Goal: Information Seeking & Learning: Learn about a topic

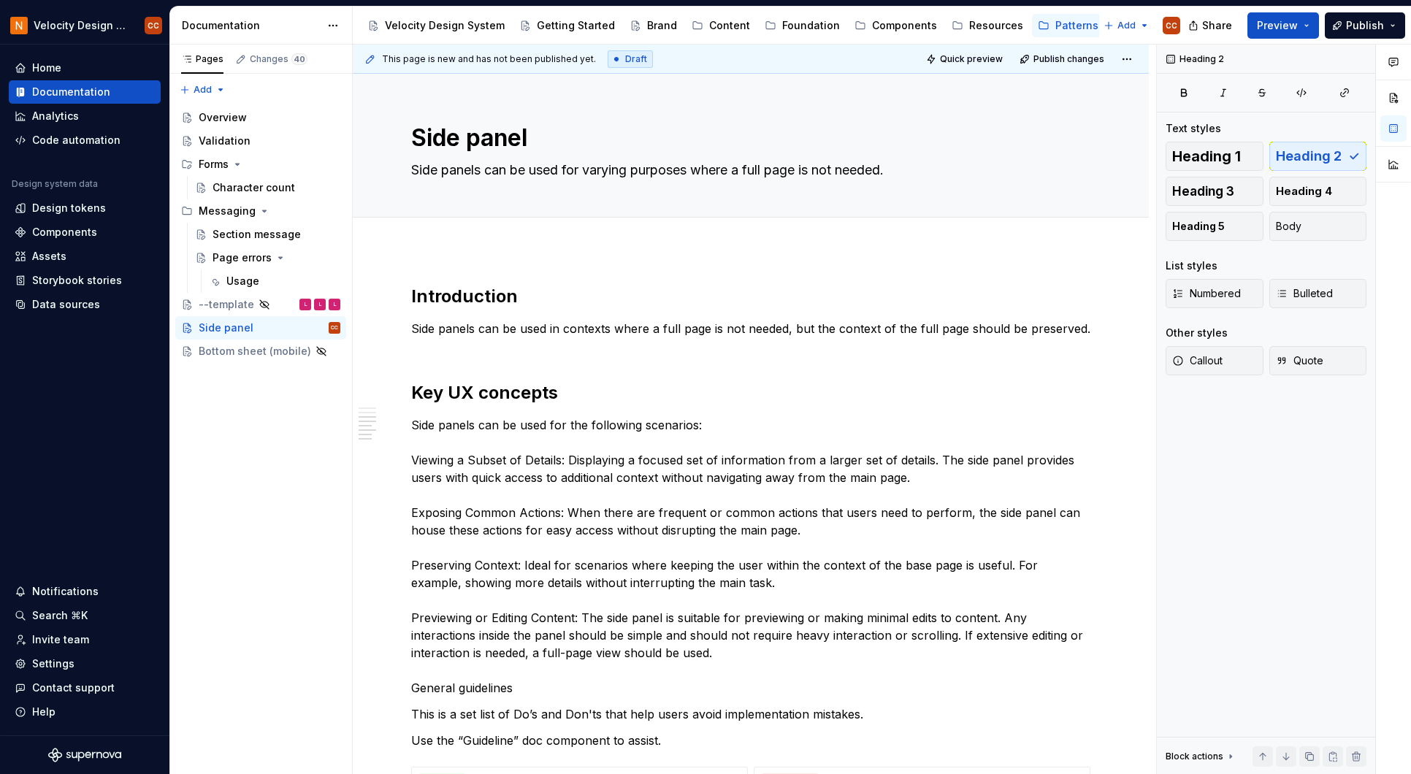
scroll to position [3253, 0]
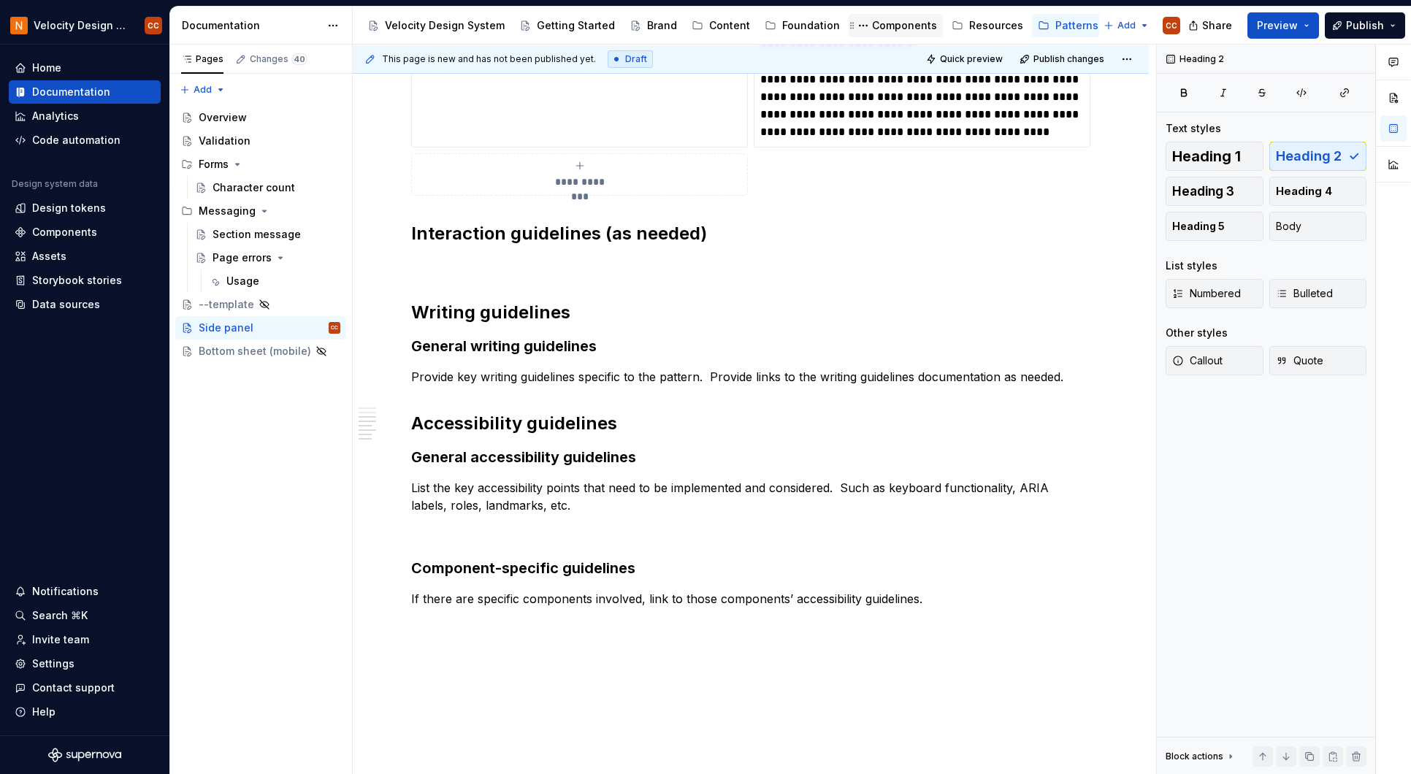
click at [878, 22] on div "Components" at bounding box center [904, 25] width 65 height 15
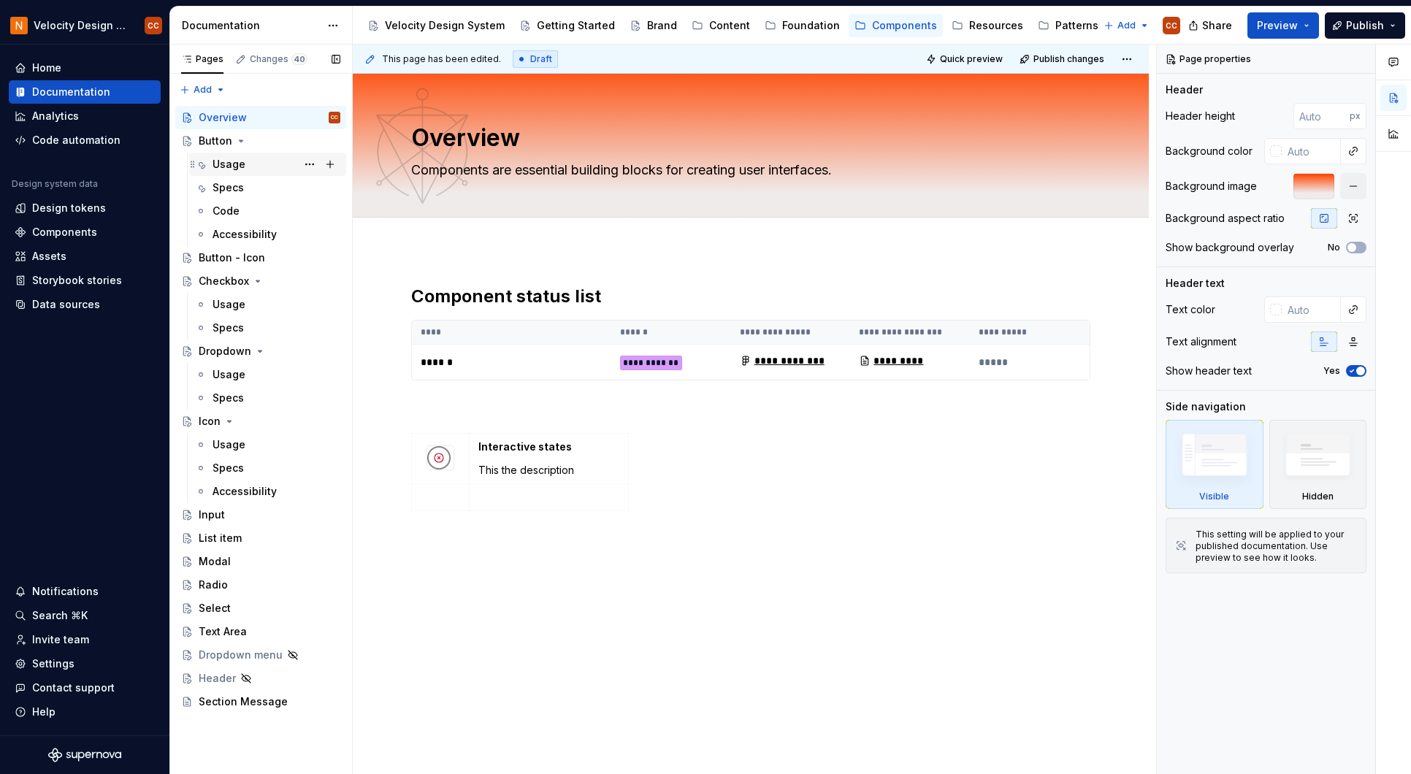
click at [220, 158] on div "Usage" at bounding box center [228, 164] width 33 height 15
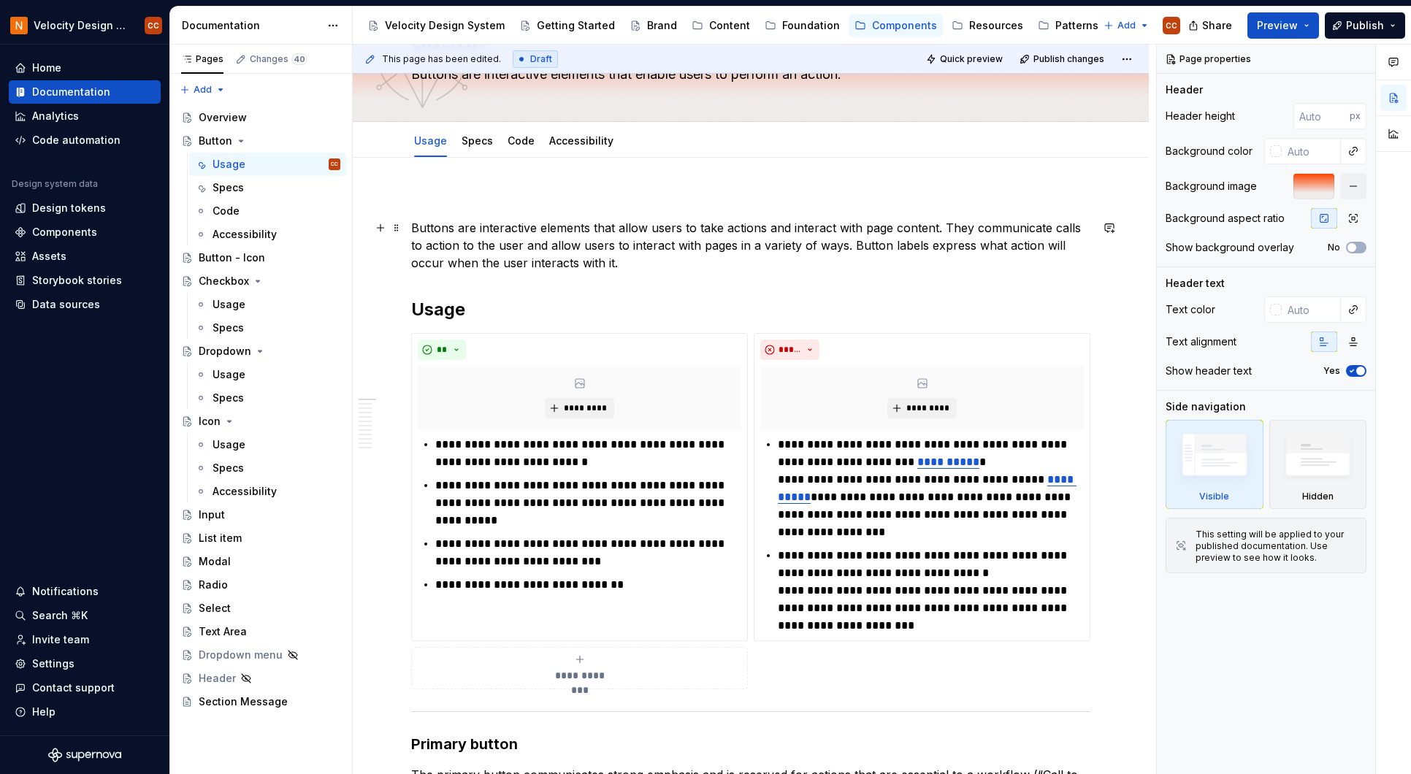
scroll to position [97, 0]
click at [578, 406] on span "*********" at bounding box center [585, 407] width 45 height 12
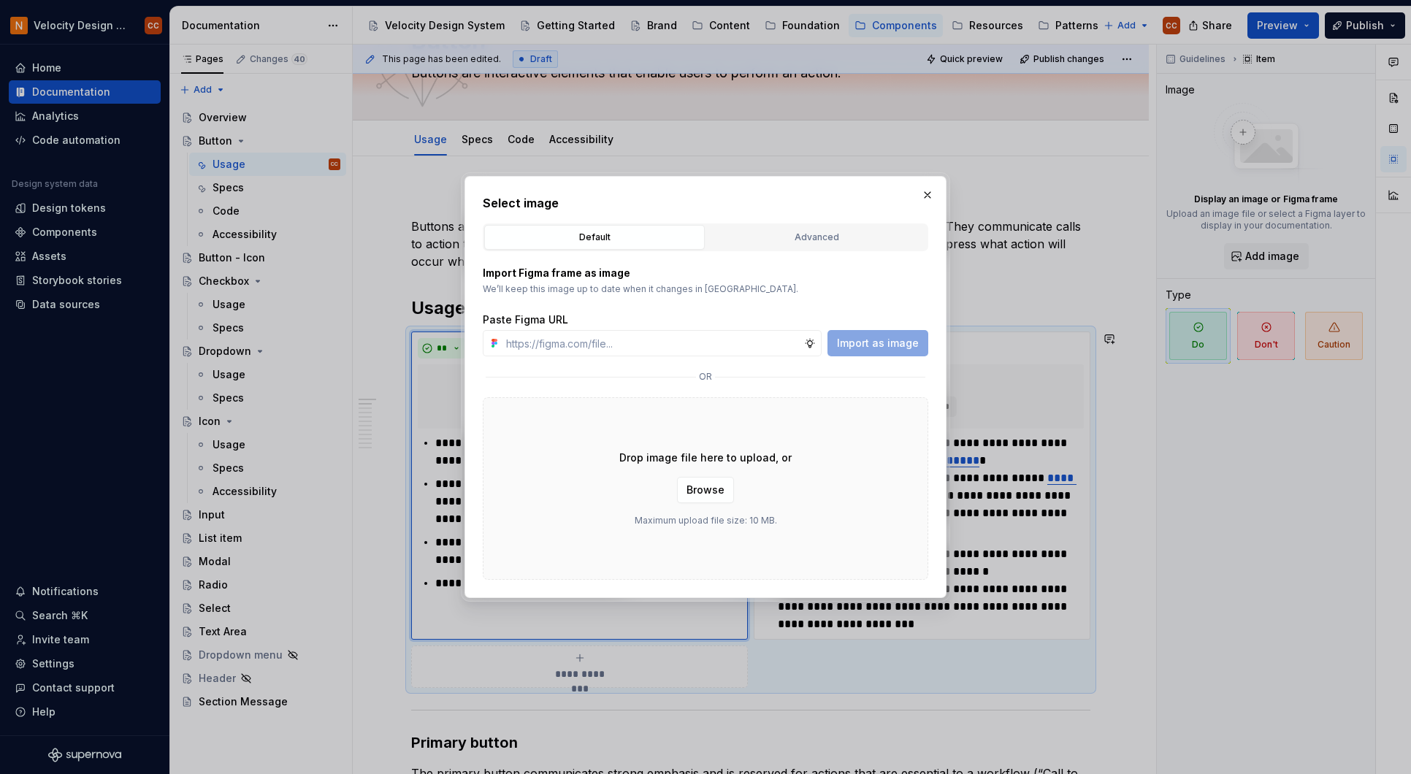
click at [794, 237] on div "Advanced" at bounding box center [816, 237] width 210 height 15
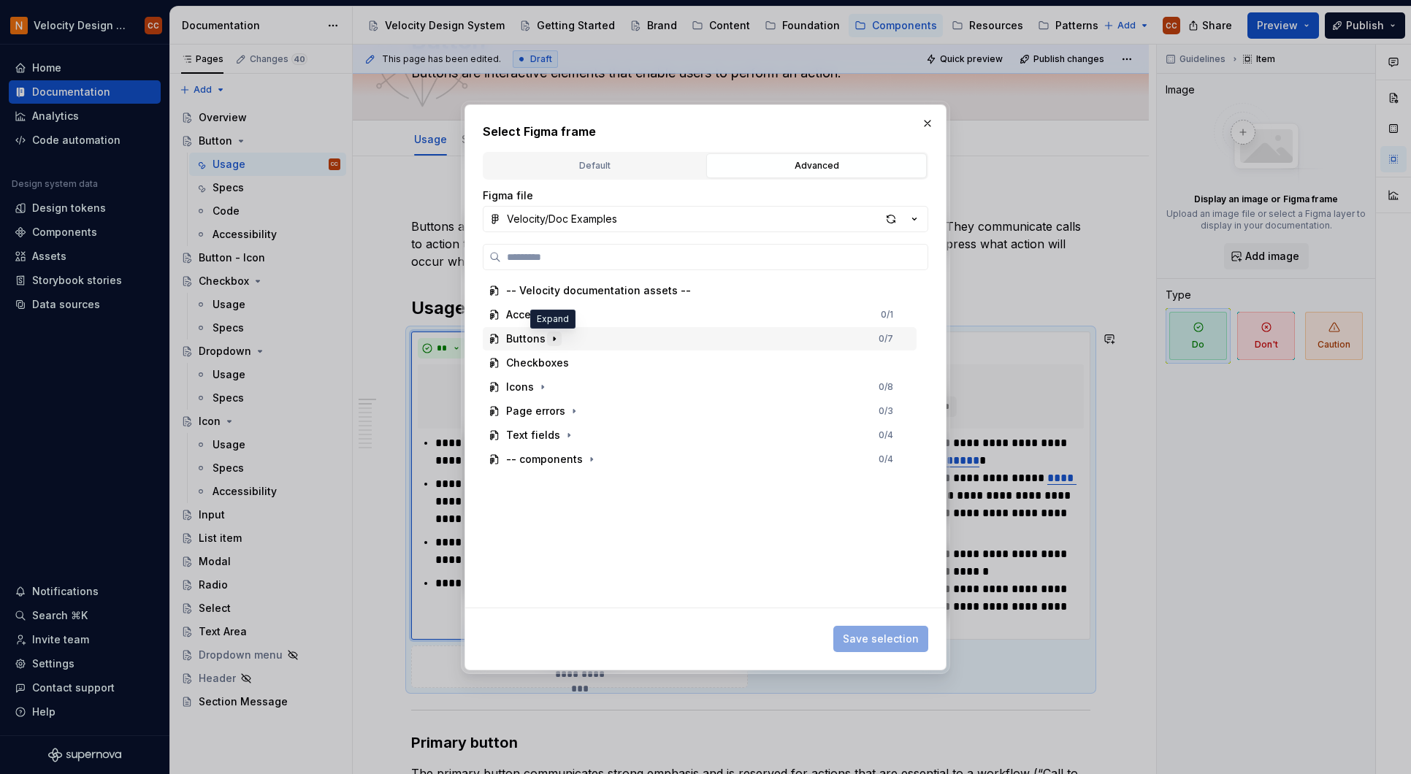
click at [555, 335] on icon "button" at bounding box center [554, 339] width 12 height 12
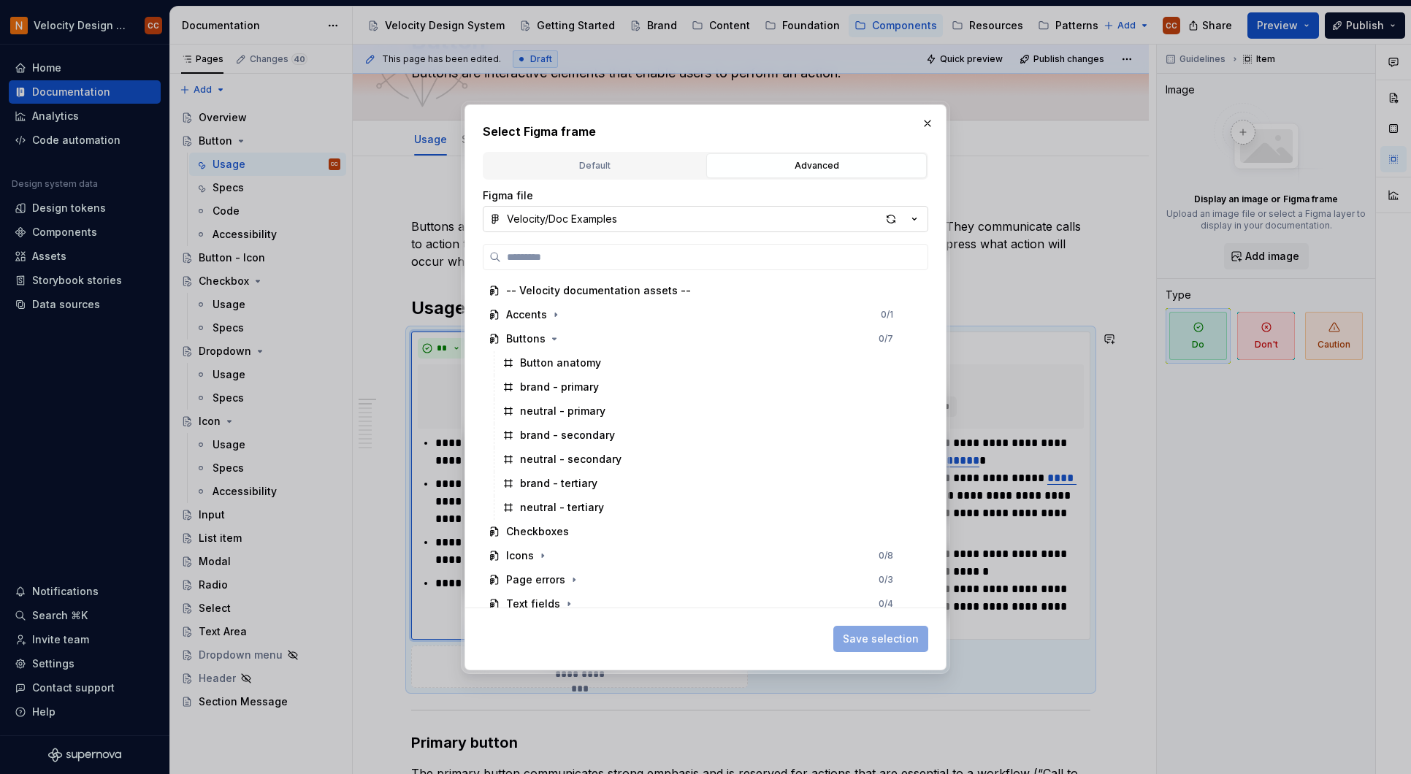
click at [821, 226] on button "Velocity/Doc Examples" at bounding box center [705, 219] width 445 height 26
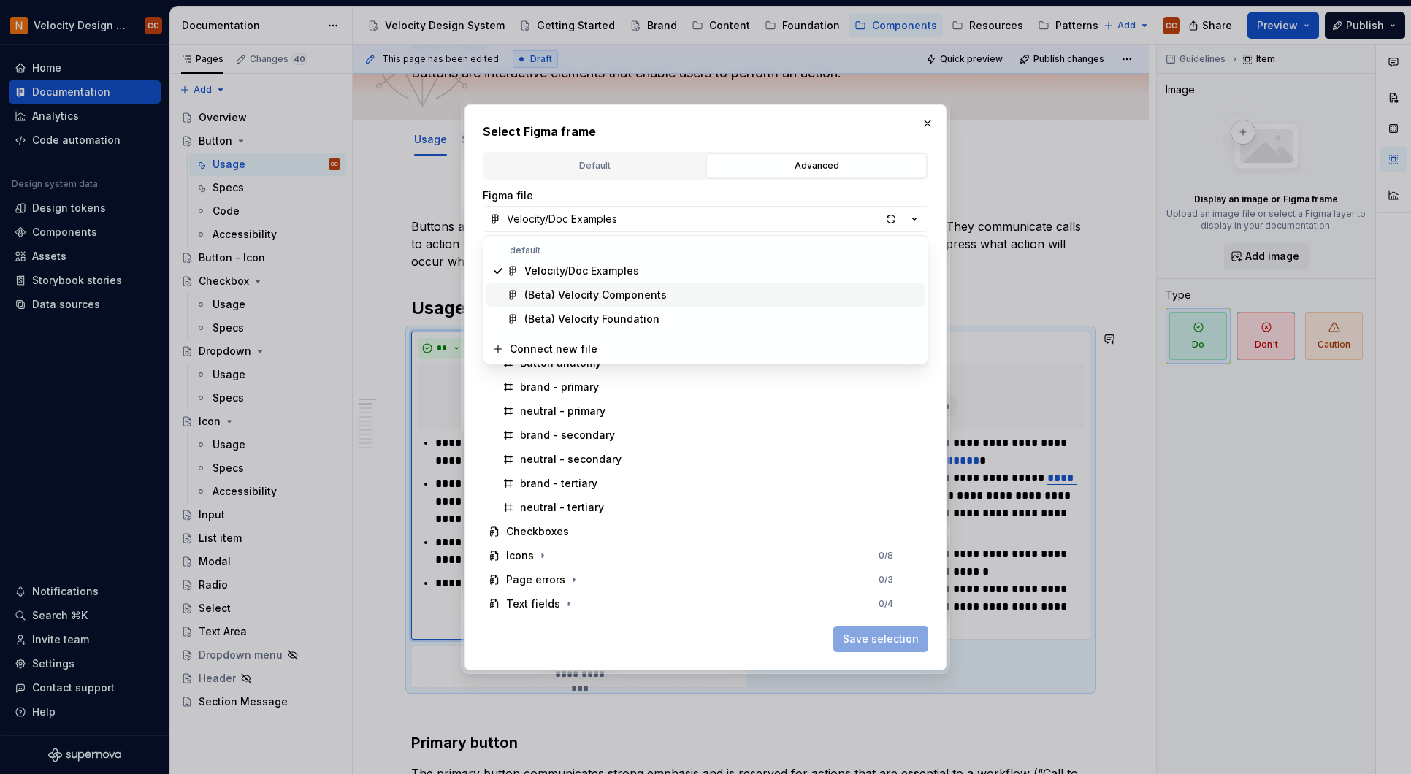
click at [659, 294] on div "(Beta) Velocity Components" at bounding box center [595, 295] width 142 height 15
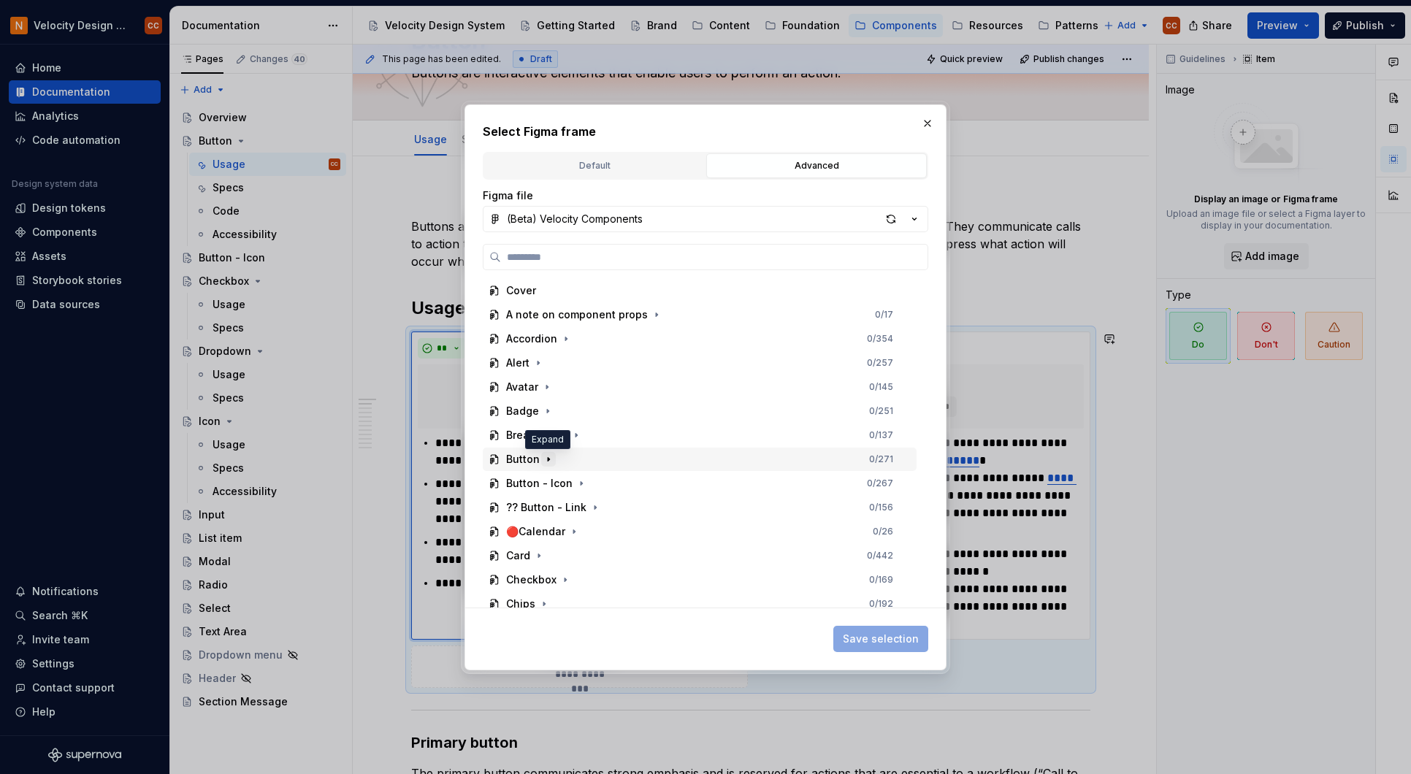
click at [545, 457] on icon "button" at bounding box center [548, 459] width 12 height 12
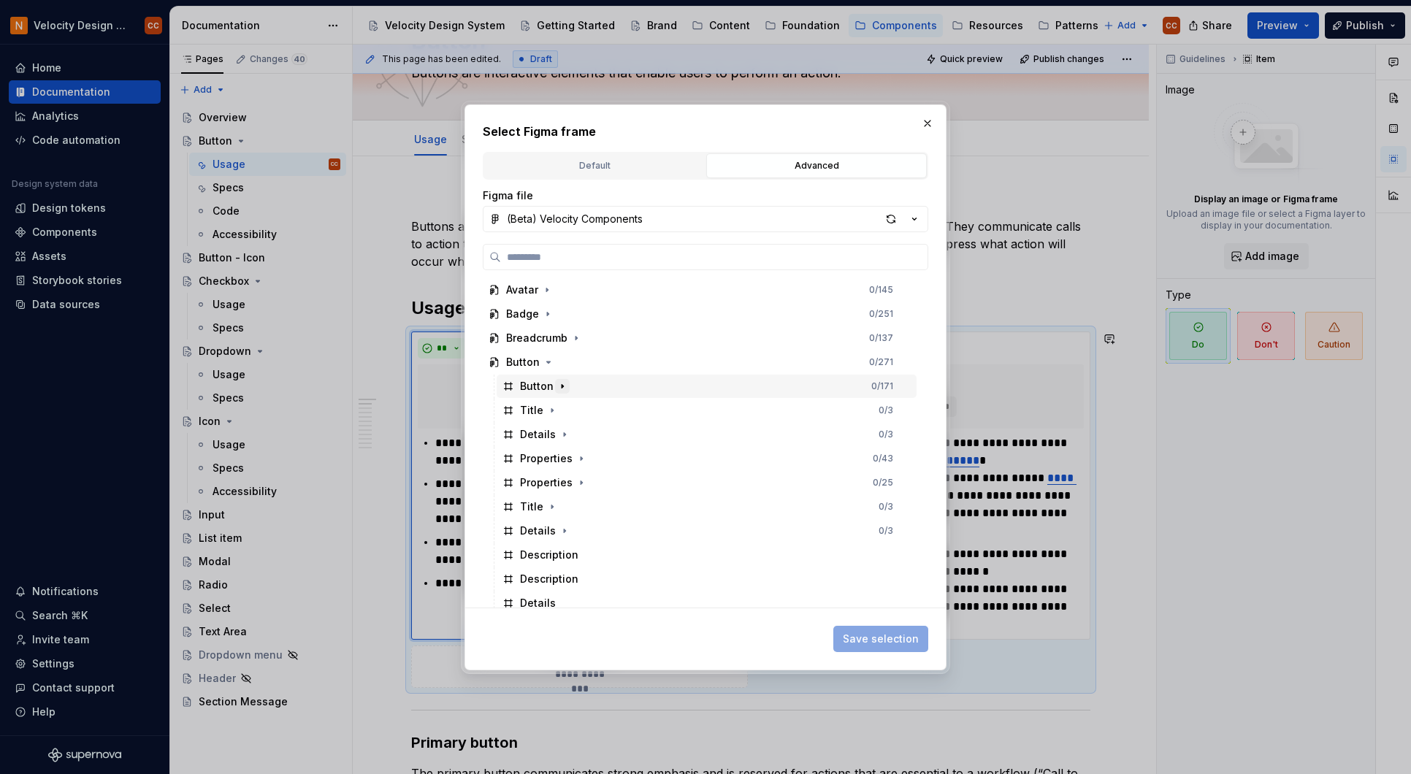
click at [561, 385] on icon "button" at bounding box center [561, 386] width 1 height 4
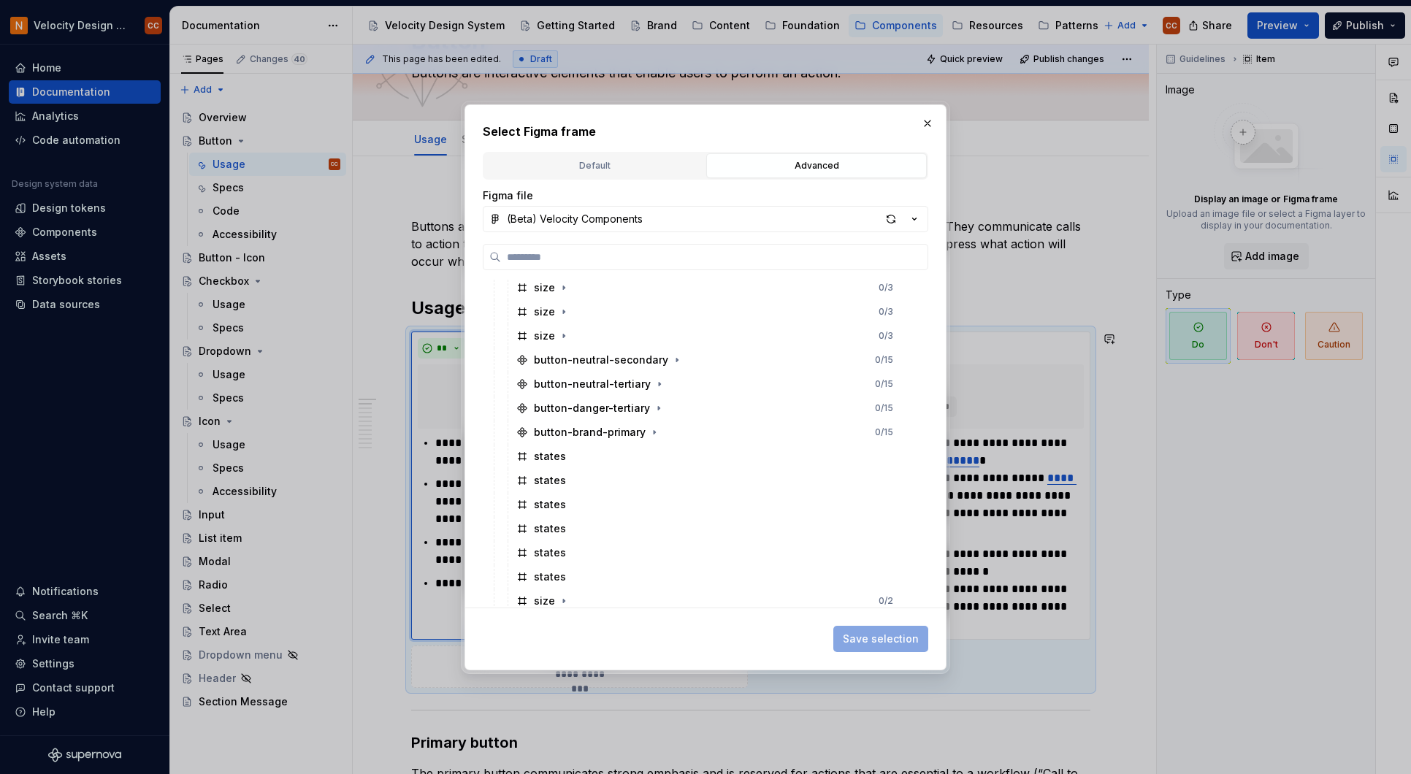
scroll to position [389, 0]
click at [653, 408] on icon "button" at bounding box center [653, 407] width 1 height 4
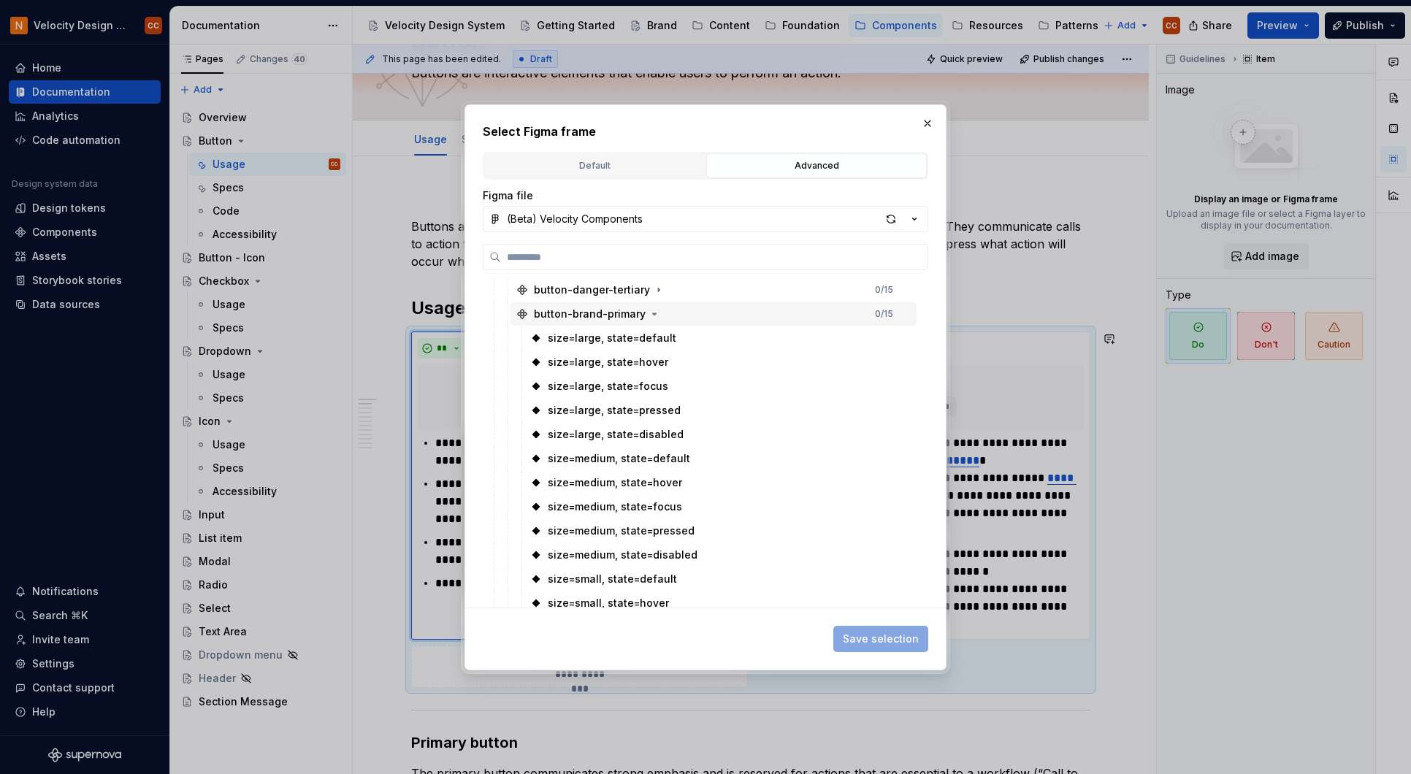
scroll to position [487, 0]
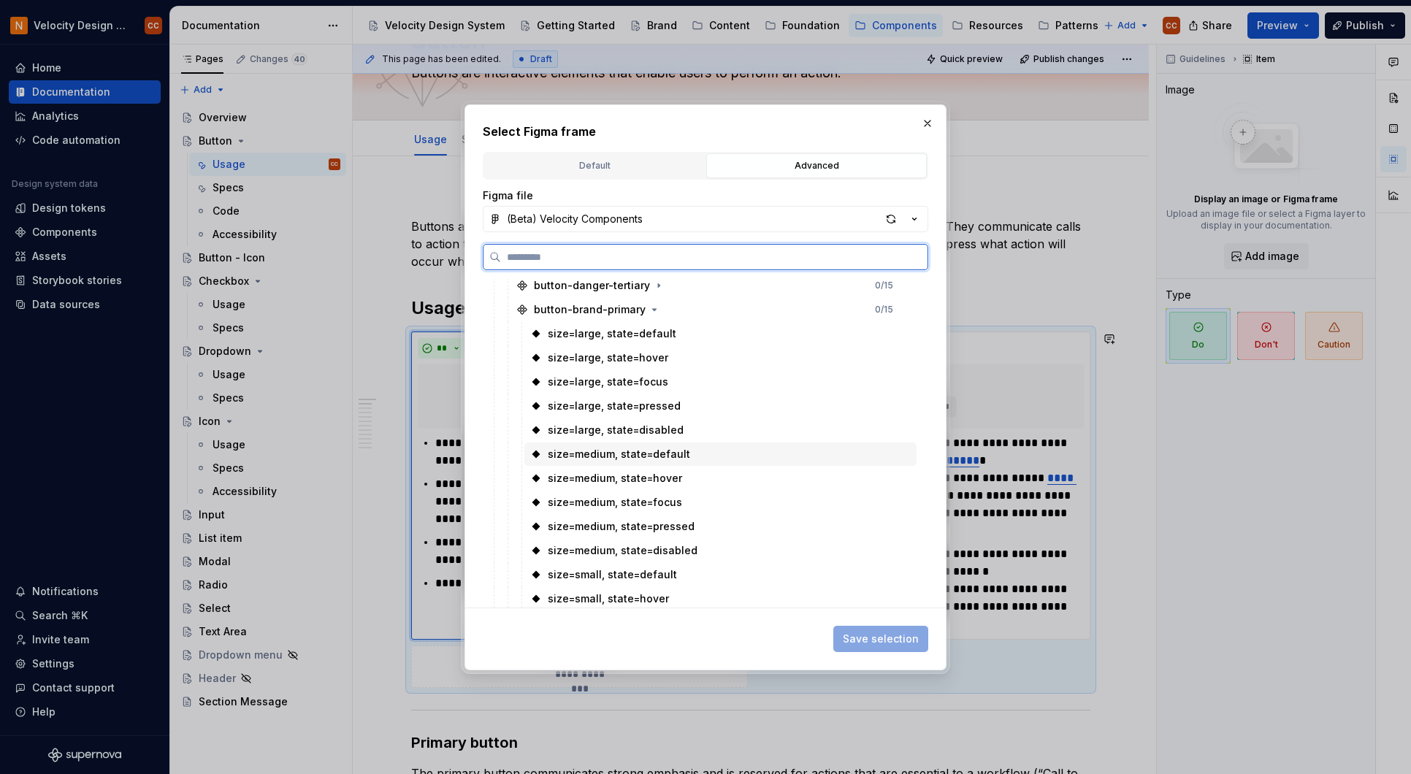
click at [616, 449] on div "size=medium, state=default" at bounding box center [619, 454] width 142 height 15
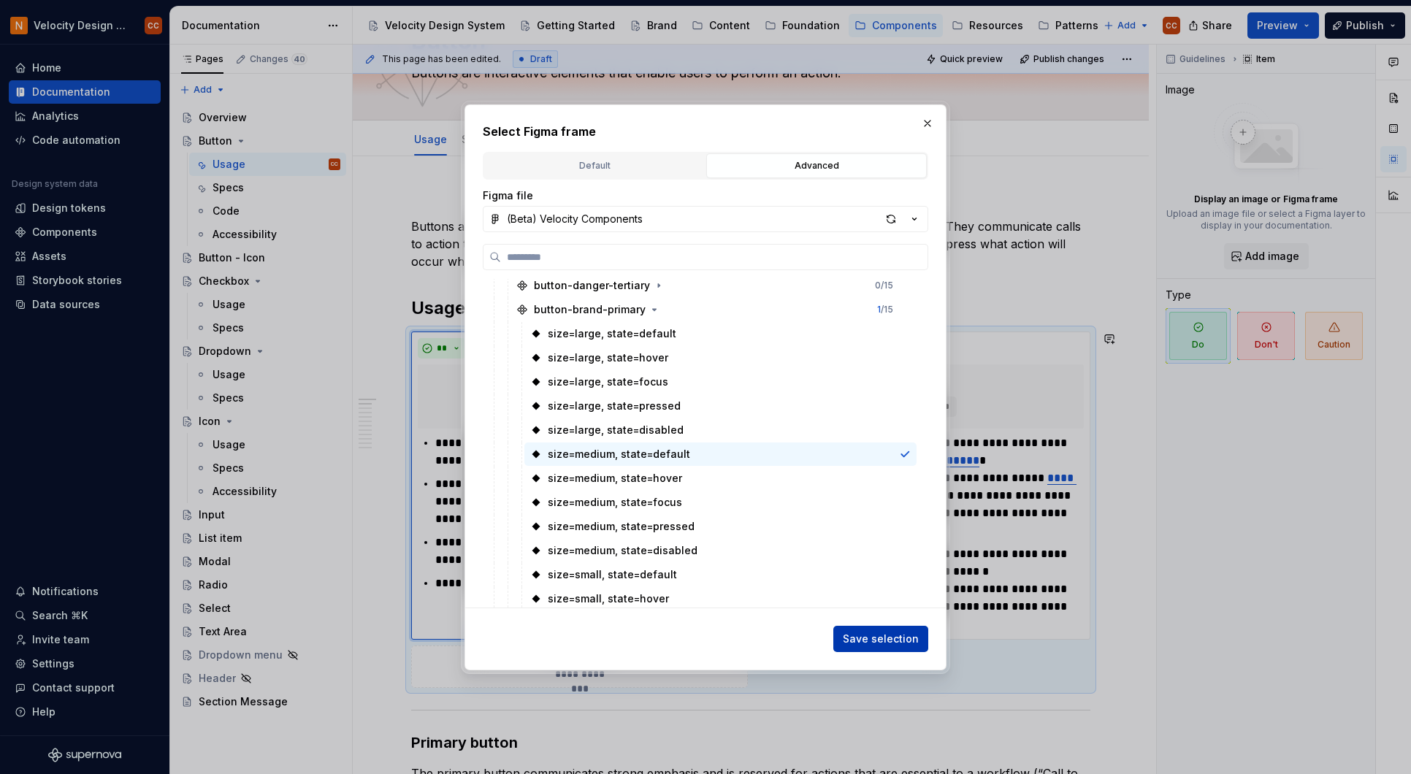
click at [904, 636] on span "Save selection" at bounding box center [881, 639] width 76 height 15
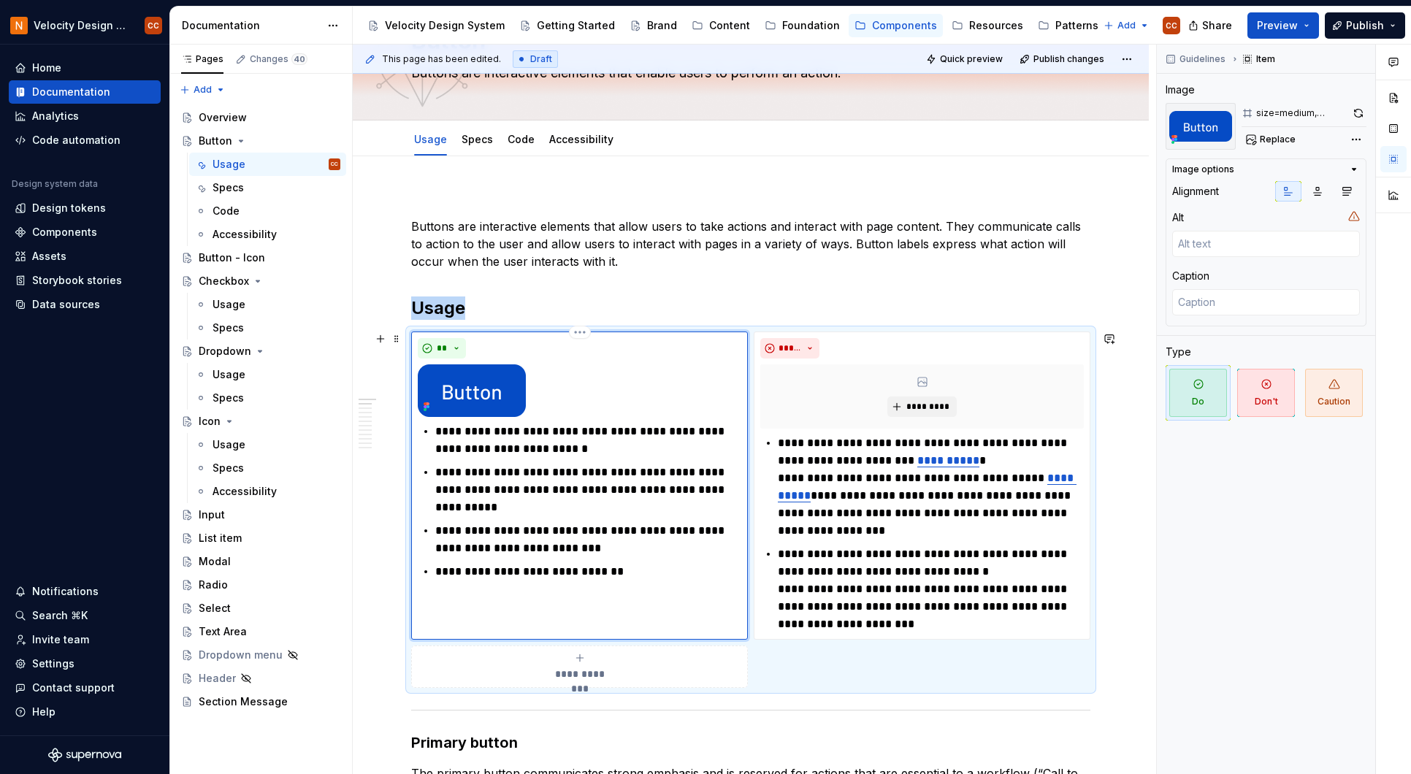
click at [569, 398] on div at bounding box center [579, 390] width 323 height 53
click at [1313, 193] on icon "button" at bounding box center [1317, 192] width 8 height 8
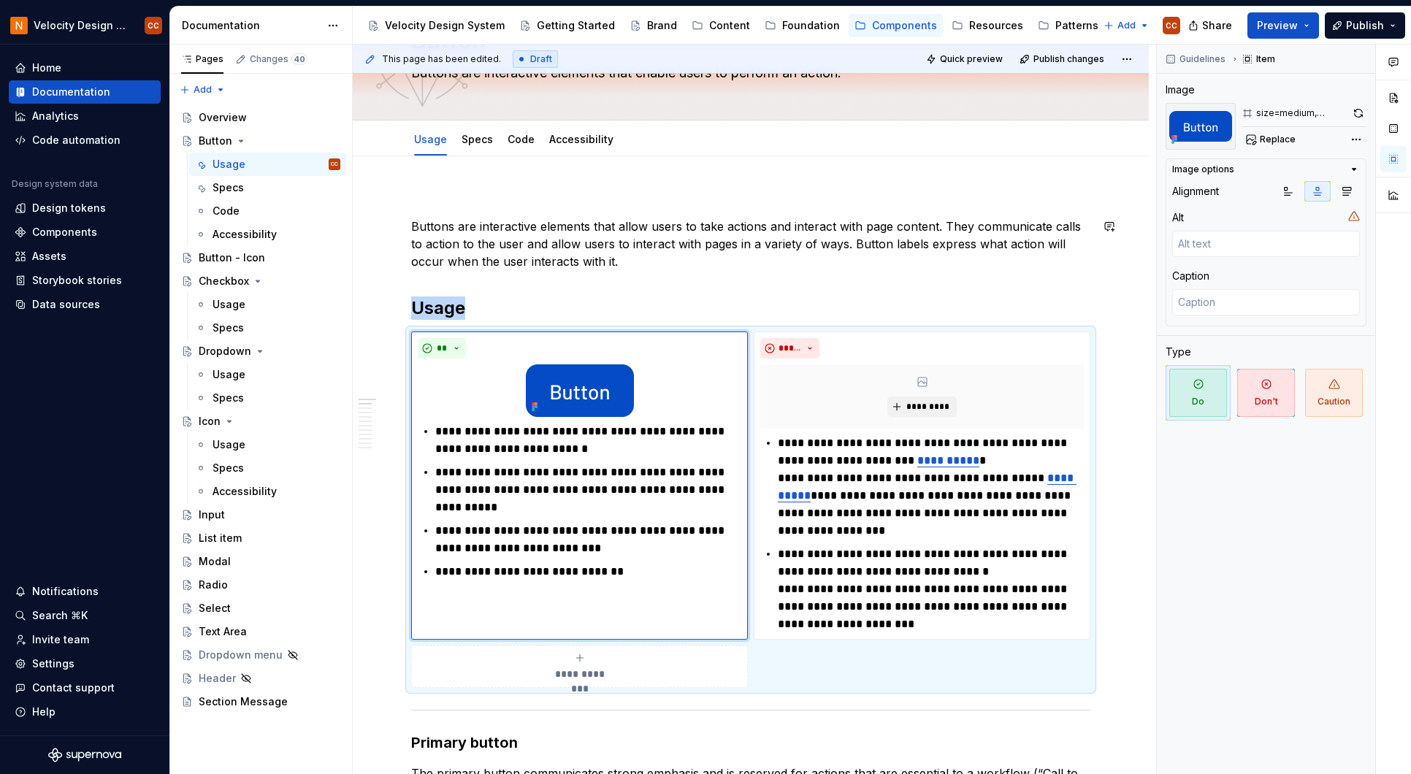
click at [926, 399] on button "*********" at bounding box center [921, 406] width 69 height 20
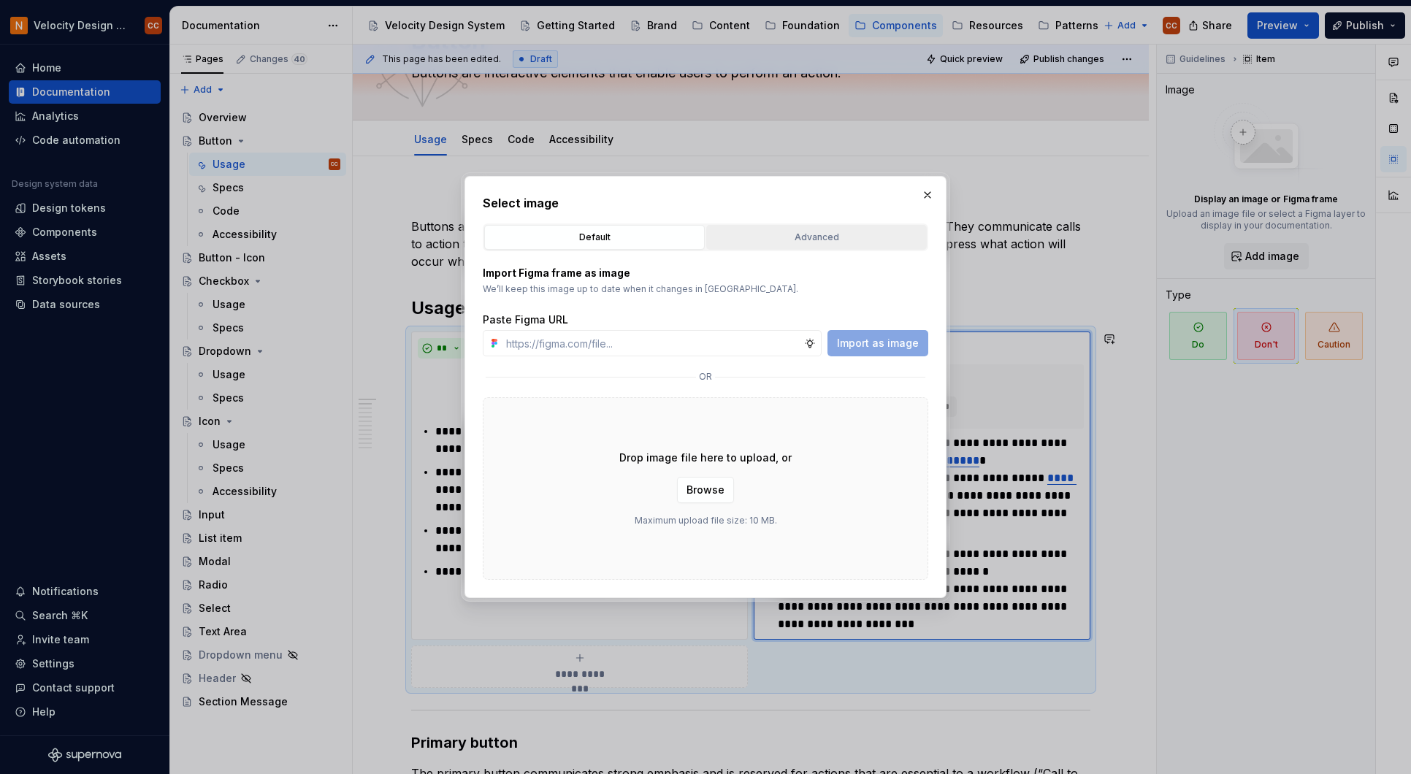
click at [818, 233] on div "Advanced" at bounding box center [816, 237] width 210 height 15
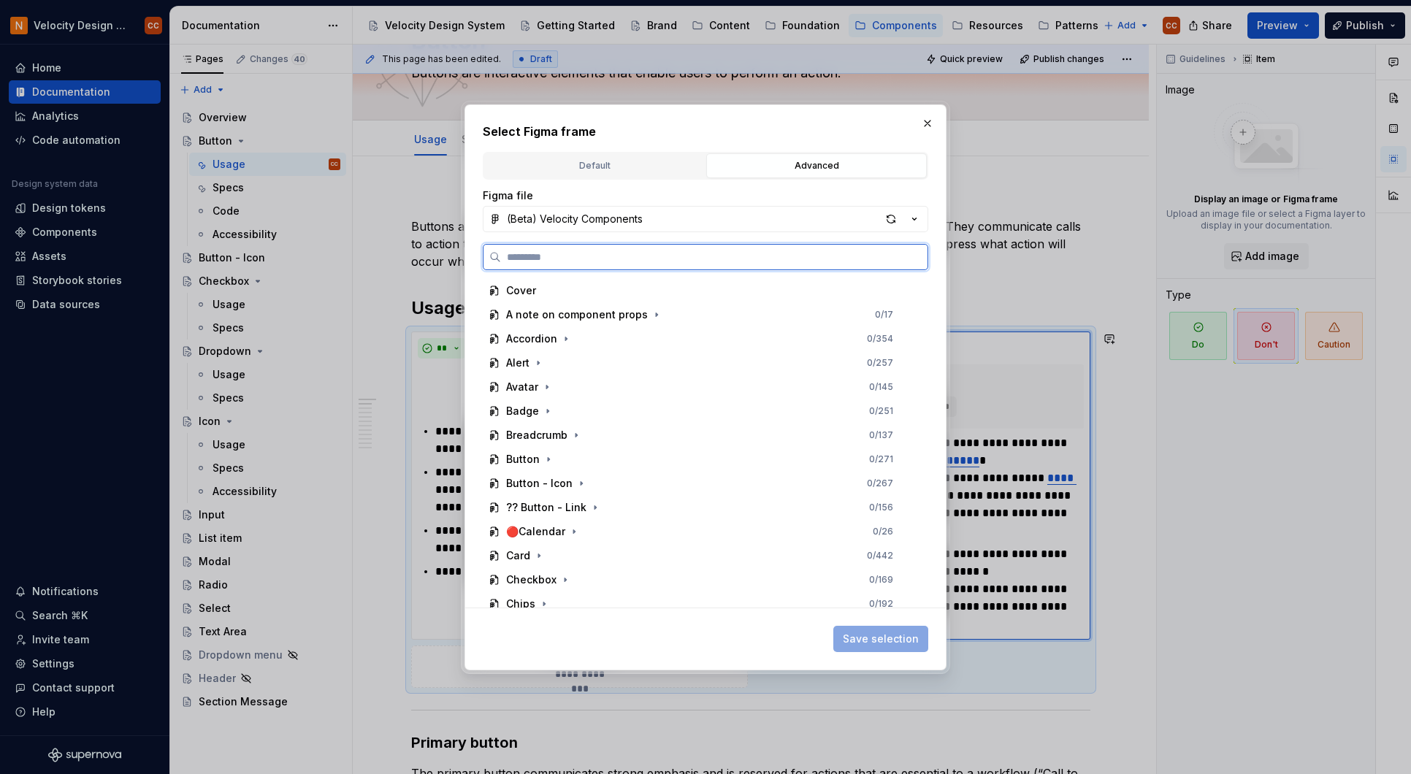
click at [775, 263] on input "search" at bounding box center [714, 257] width 426 height 15
click at [525, 458] on div "Button" at bounding box center [523, 459] width 34 height 15
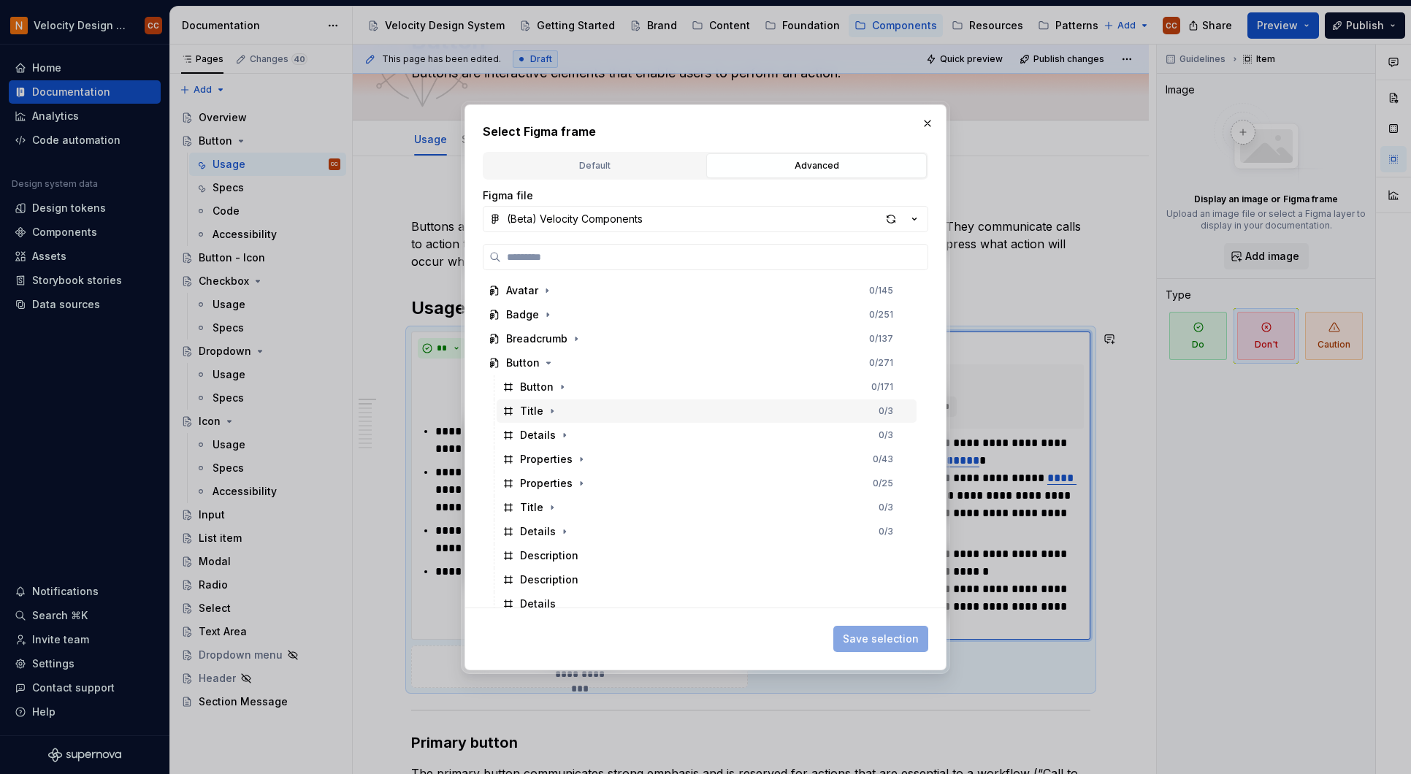
scroll to position [97, 0]
click at [537, 385] on div "Button" at bounding box center [537, 386] width 34 height 15
click at [561, 385] on icon "button" at bounding box center [561, 386] width 1 height 4
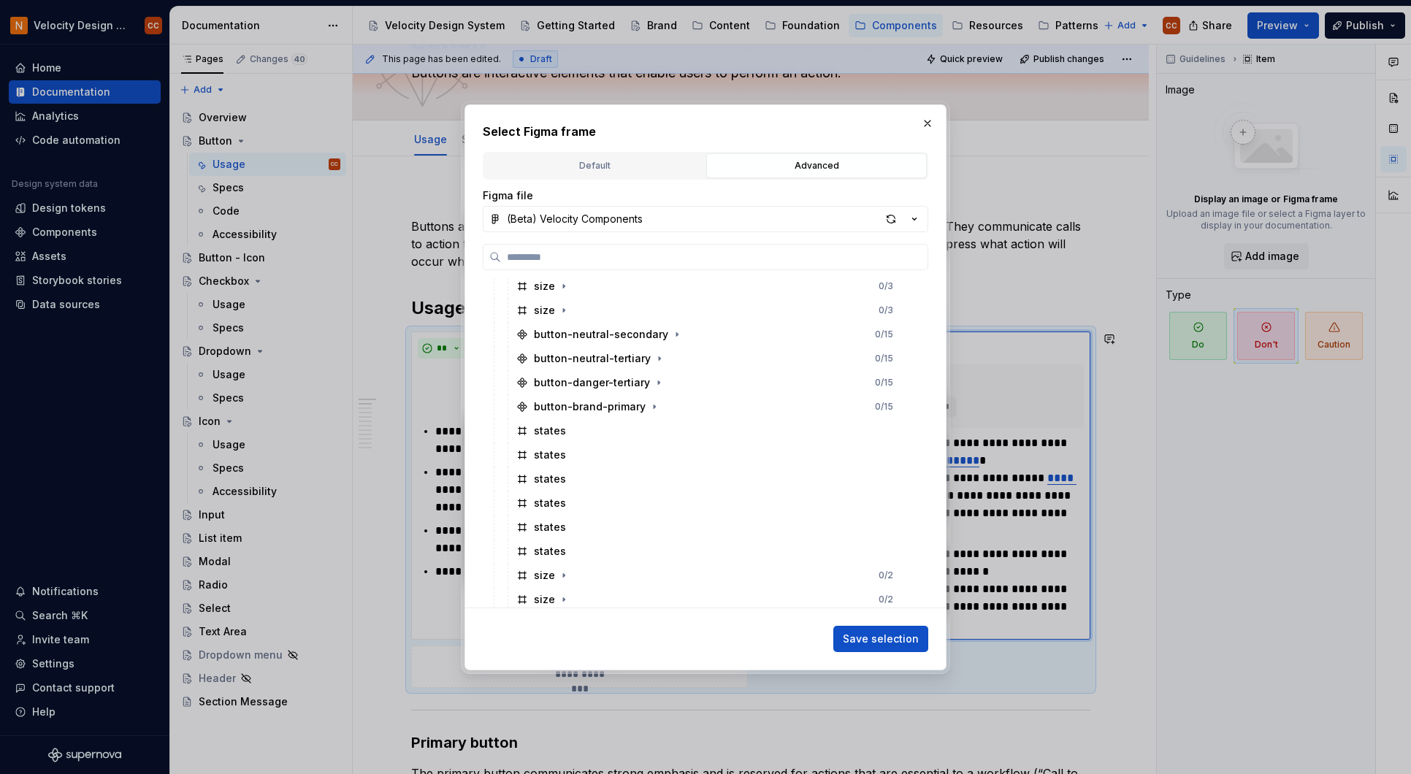
scroll to position [389, 0]
click at [651, 406] on icon "button" at bounding box center [654, 408] width 12 height 12
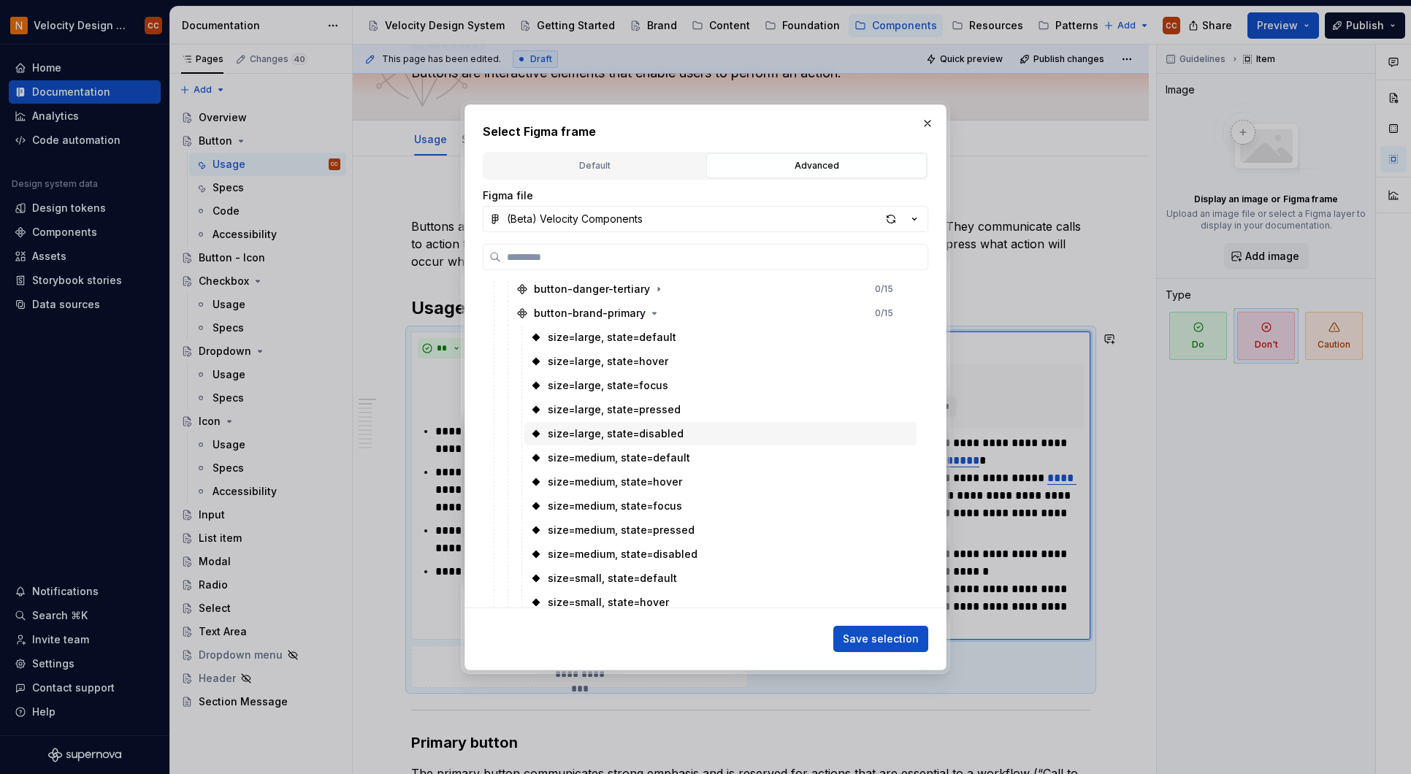
scroll to position [487, 0]
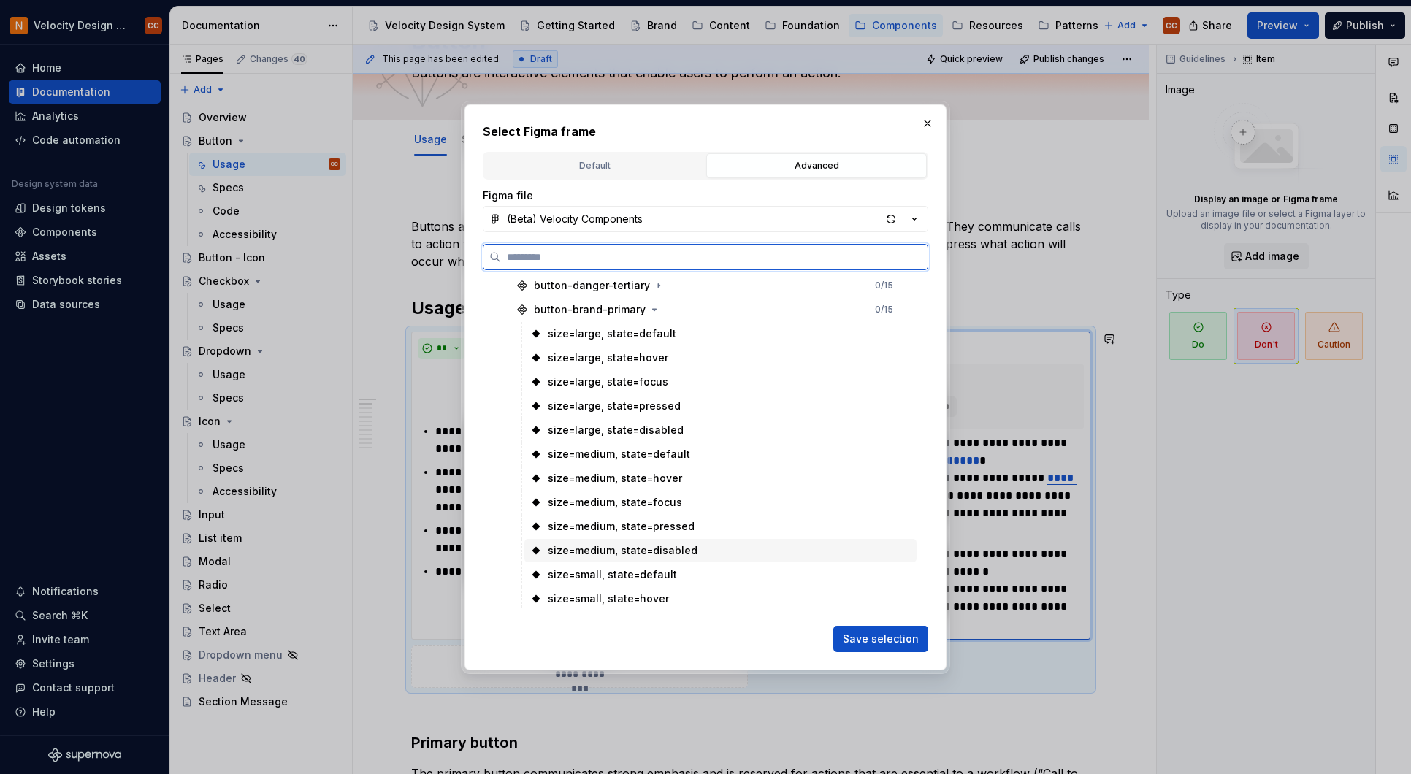
click at [678, 545] on div "size=medium, state=disabled" at bounding box center [623, 550] width 150 height 15
click at [877, 645] on span "Save selection" at bounding box center [881, 639] width 76 height 15
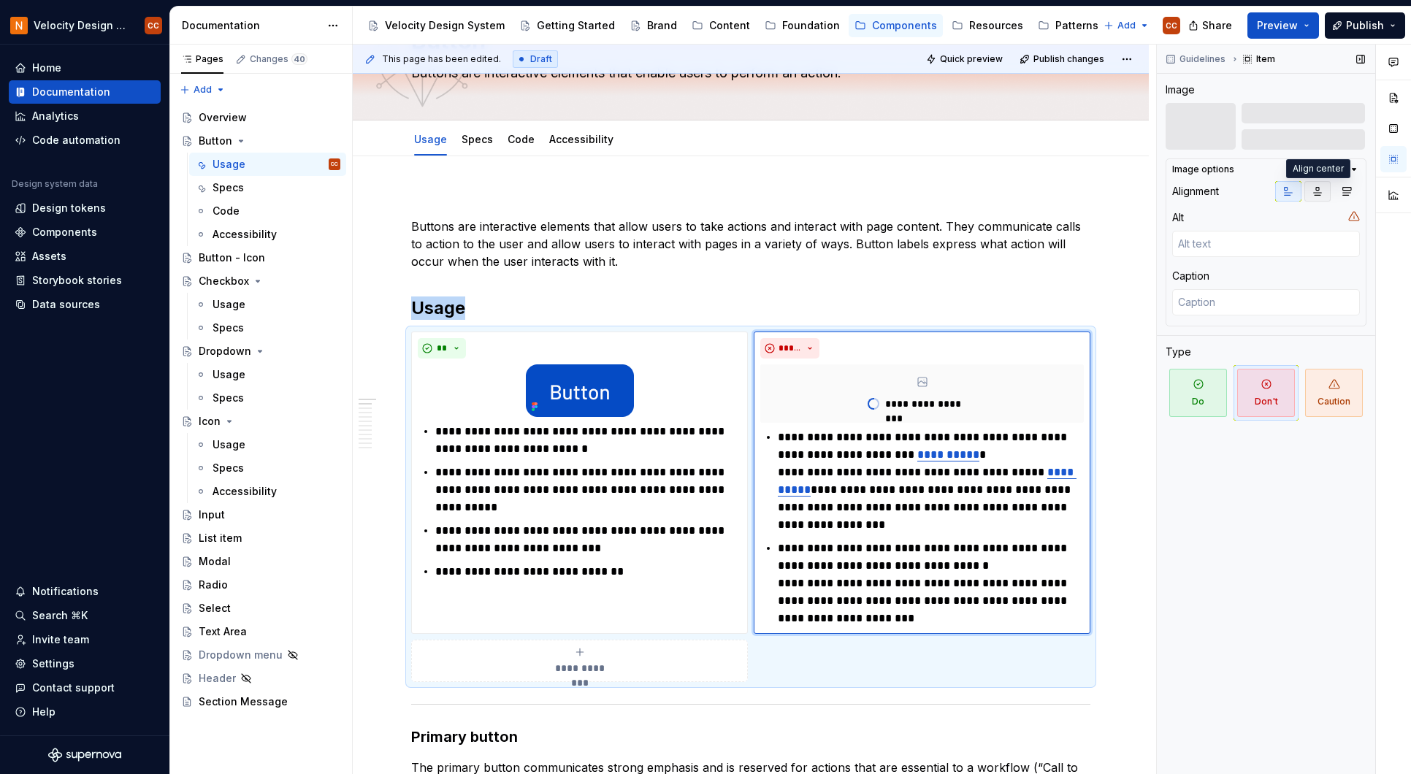
click at [1315, 188] on icon "button" at bounding box center [1317, 191] width 12 height 12
click at [1308, 28] on button "Preview" at bounding box center [1283, 25] width 72 height 26
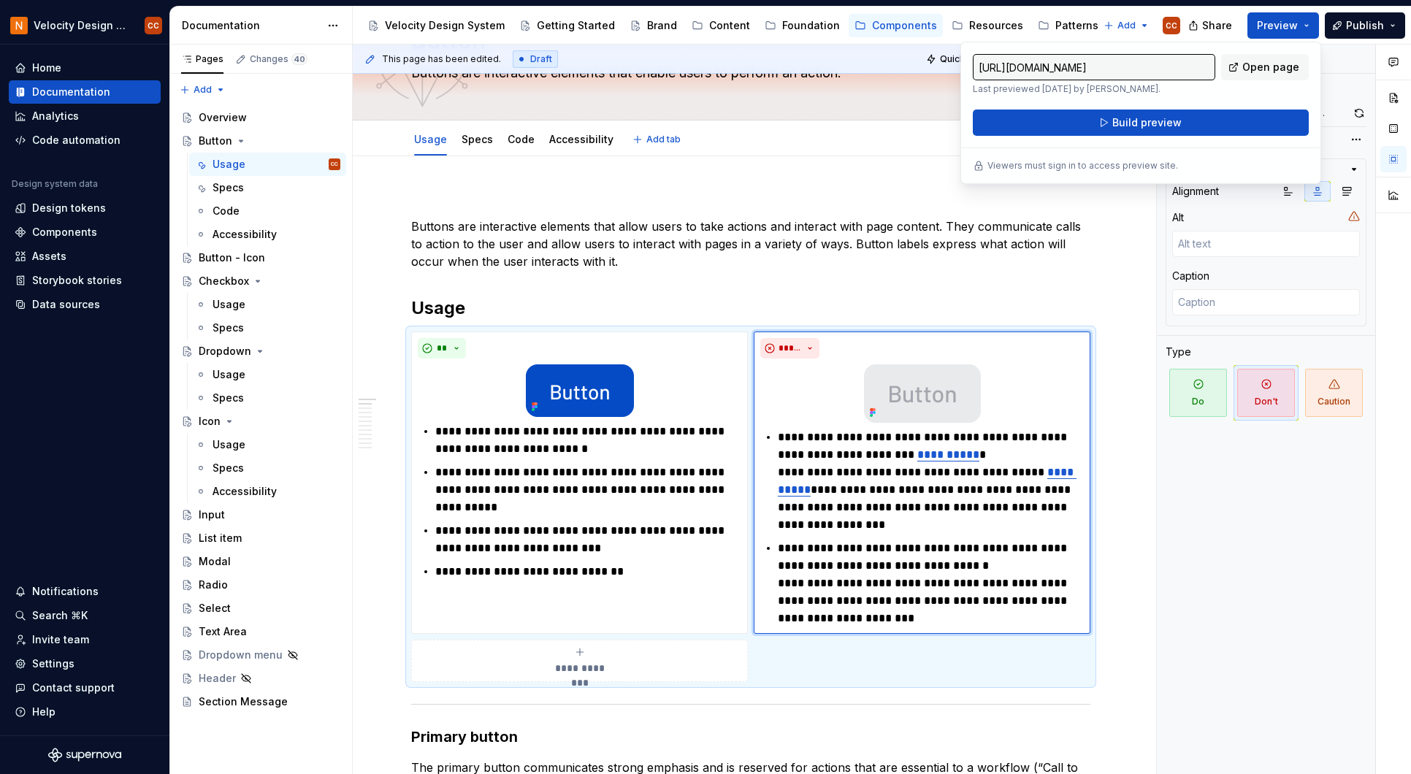
click at [906, 147] on div "Usage Specs Code Accessibility Add tab" at bounding box center [750, 139] width 697 height 32
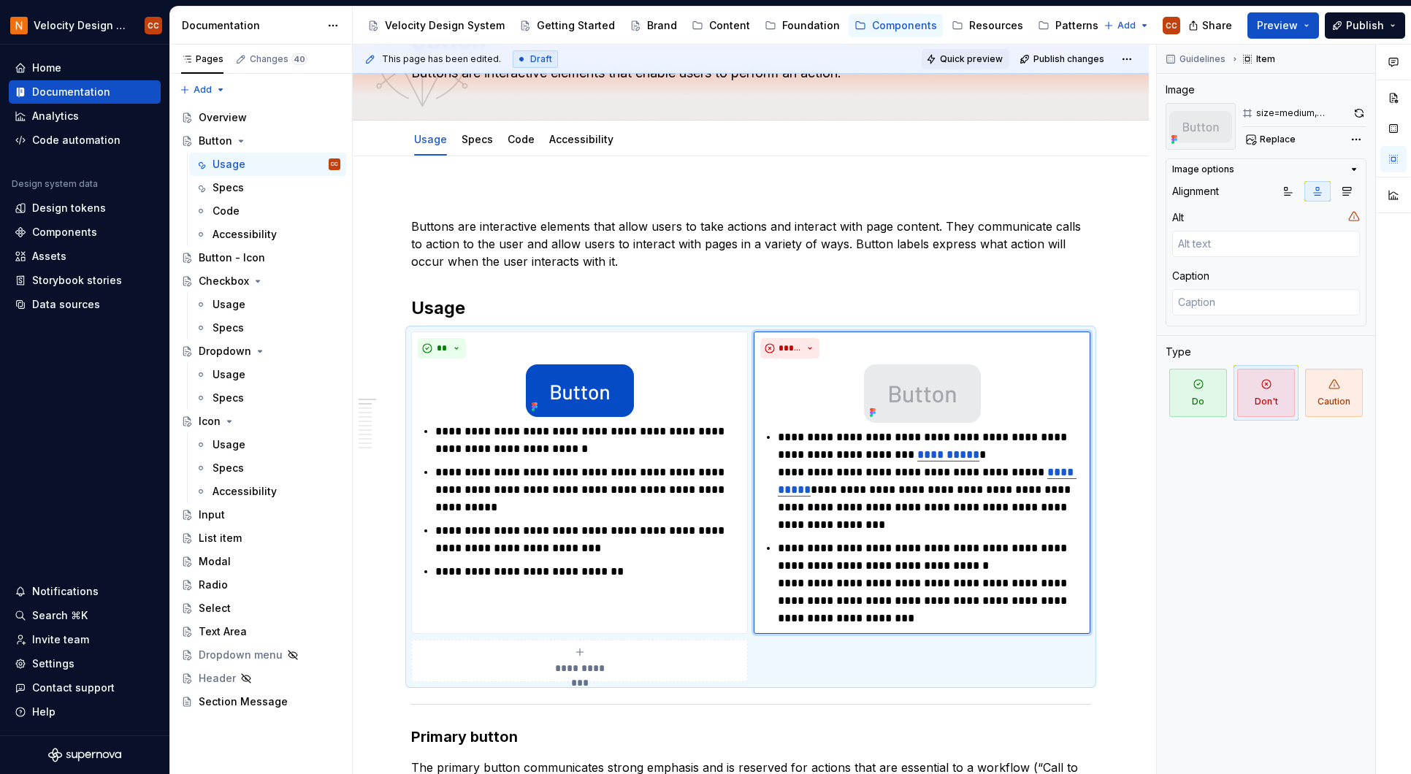
click at [966, 57] on span "Quick preview" at bounding box center [971, 59] width 63 height 12
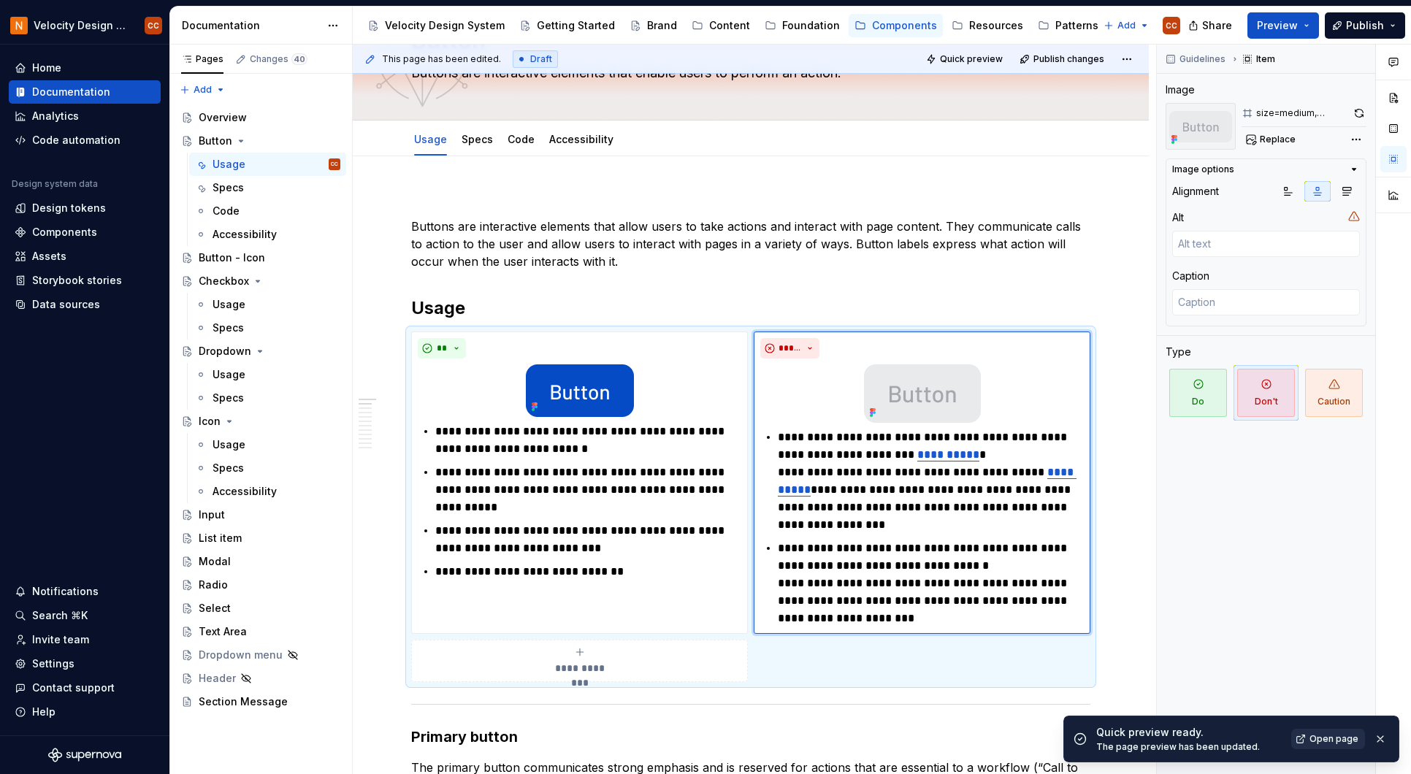
click at [1324, 737] on span "Open page" at bounding box center [1333, 739] width 49 height 12
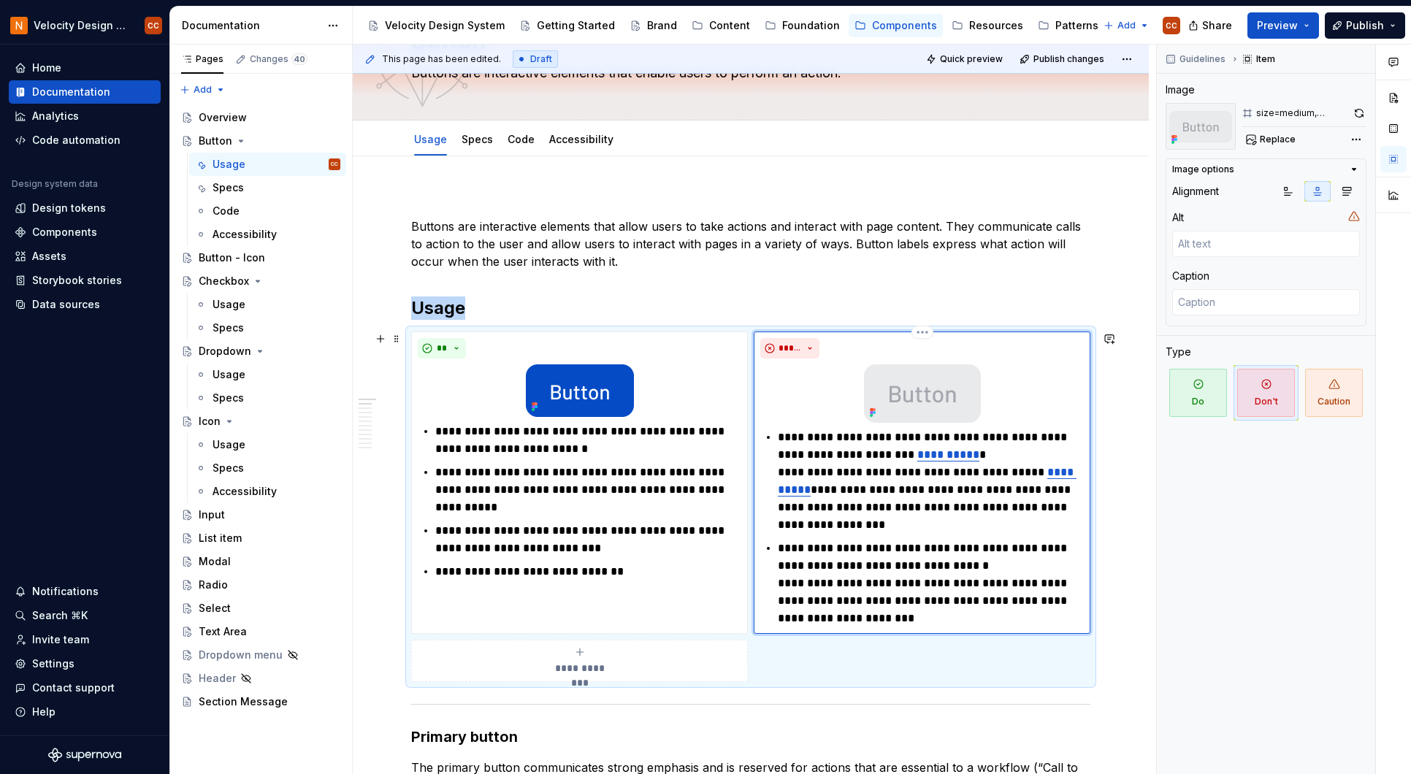
click at [1016, 387] on div at bounding box center [921, 393] width 323 height 58
click at [1356, 139] on div "Comments Open comments No comments yet Select ‘Comment’ from the block context …" at bounding box center [1283, 410] width 254 height 730
click at [921, 331] on html "Velocity Design System by NAVEX CC Home Documentation Analytics Code automation…" at bounding box center [705, 387] width 1411 height 774
click at [1036, 392] on html "Velocity Design System by NAVEX CC Home Documentation Analytics Code automation…" at bounding box center [705, 387] width 1411 height 774
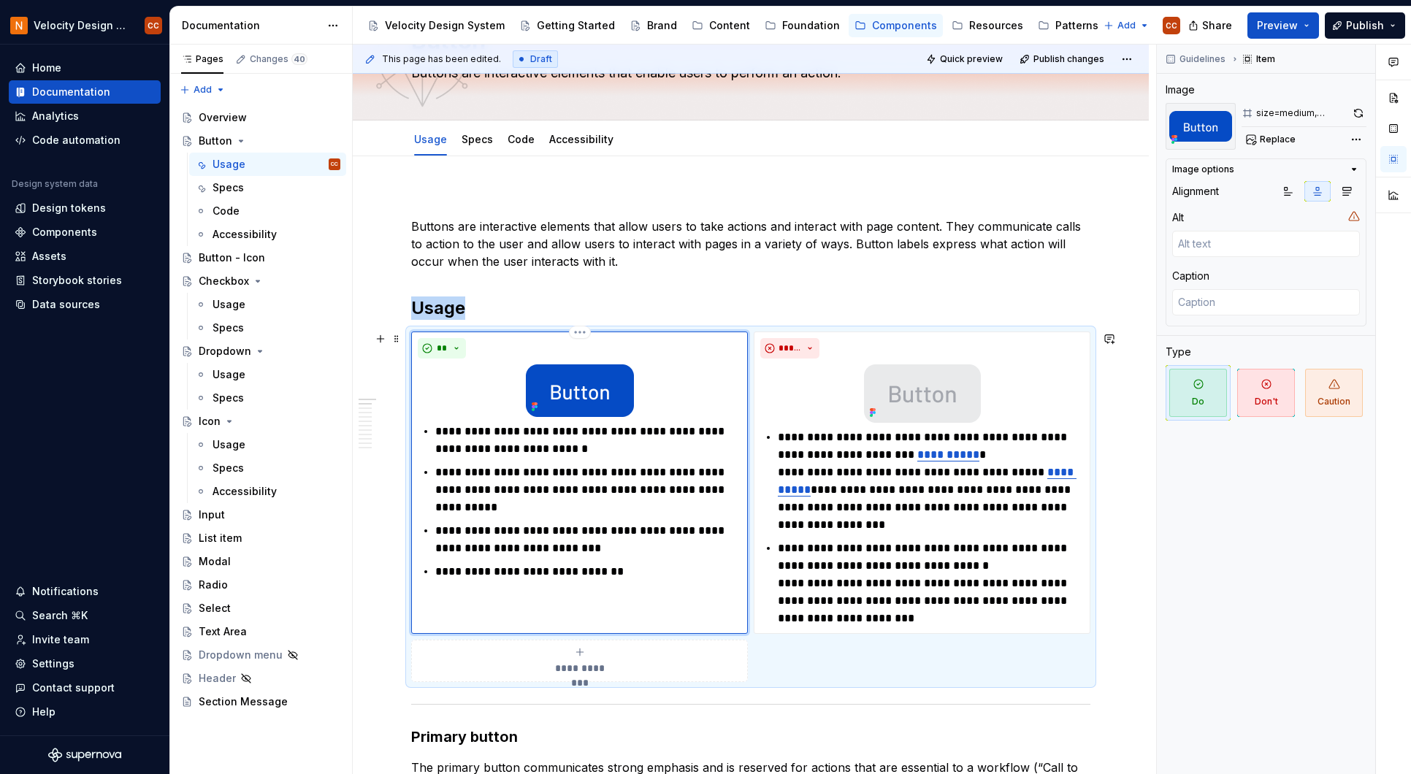
click at [678, 377] on div at bounding box center [579, 390] width 323 height 53
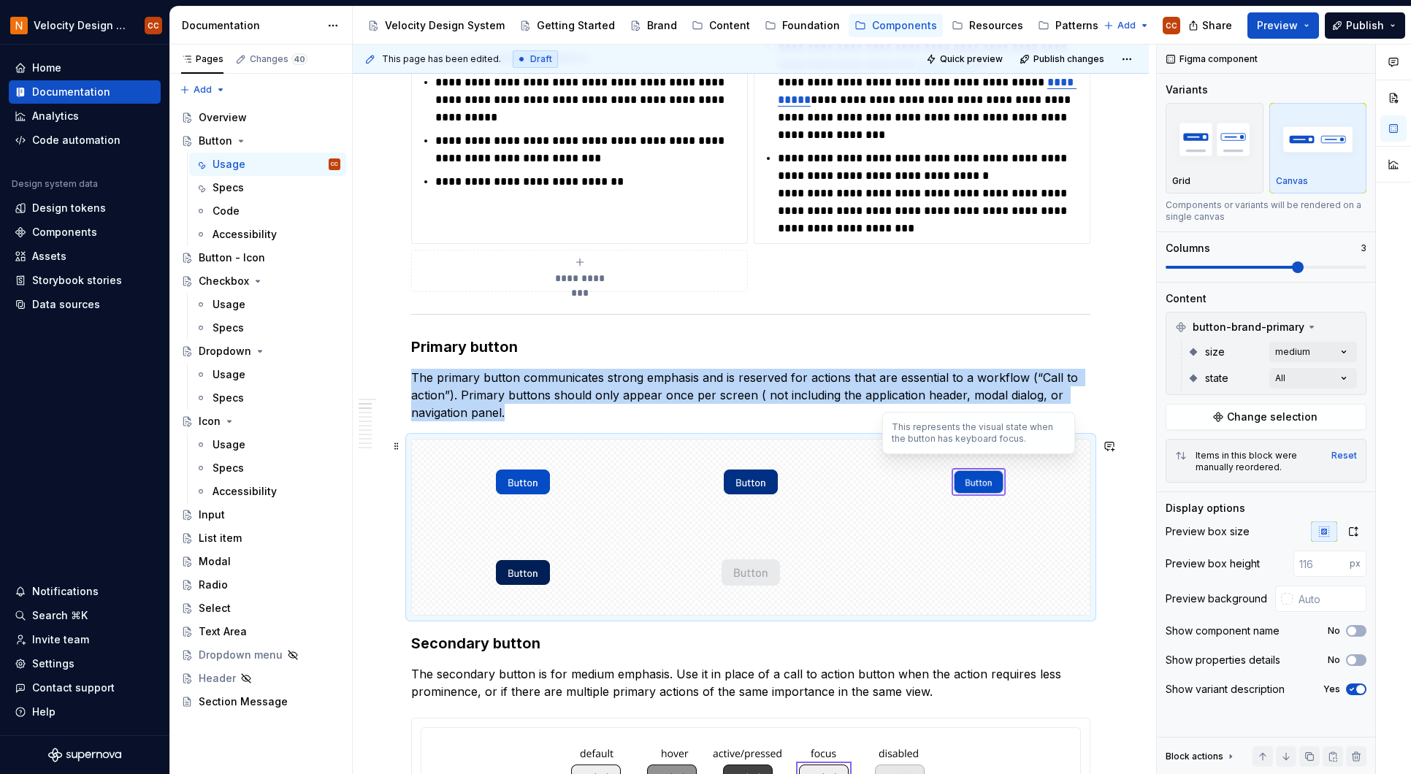
click at [1053, 456] on div at bounding box center [978, 482] width 222 height 85
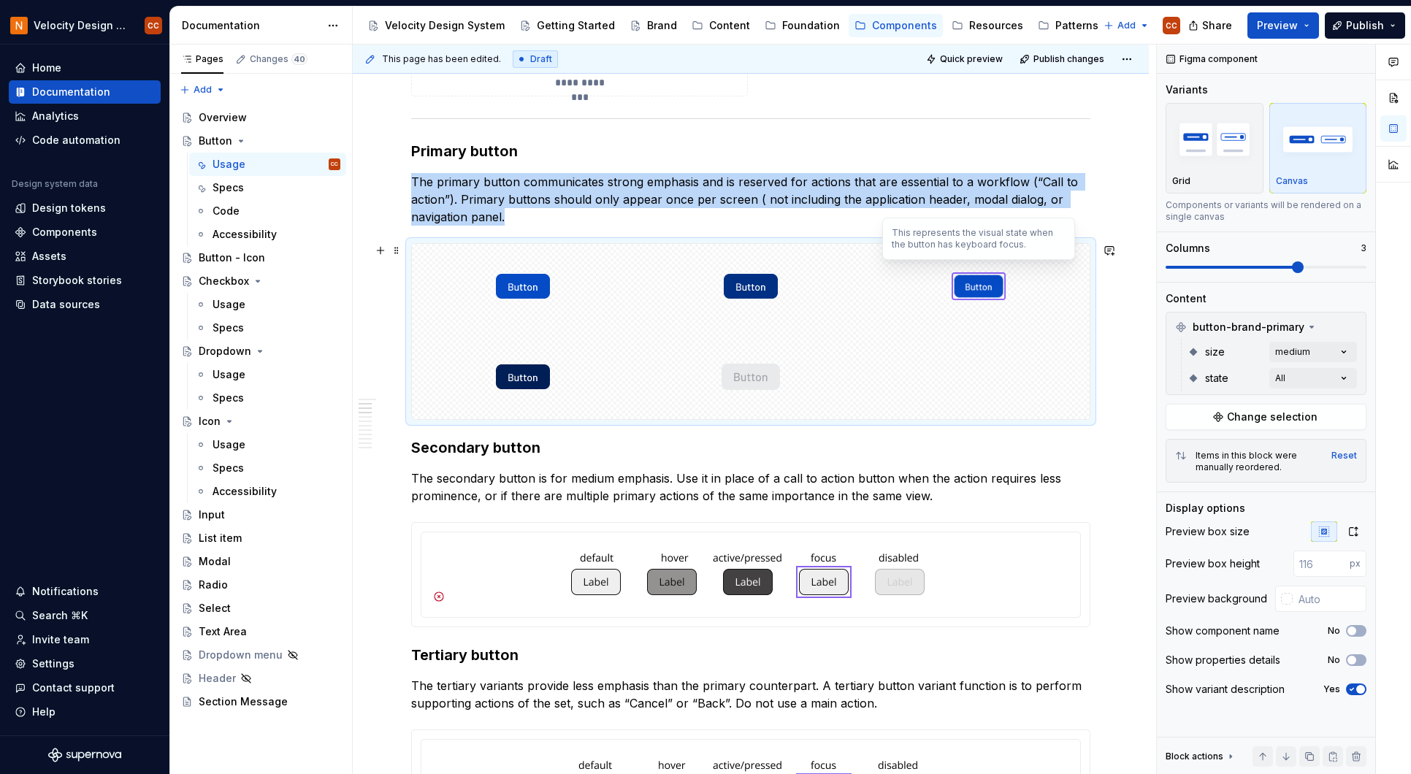
scroll to position [681, 0]
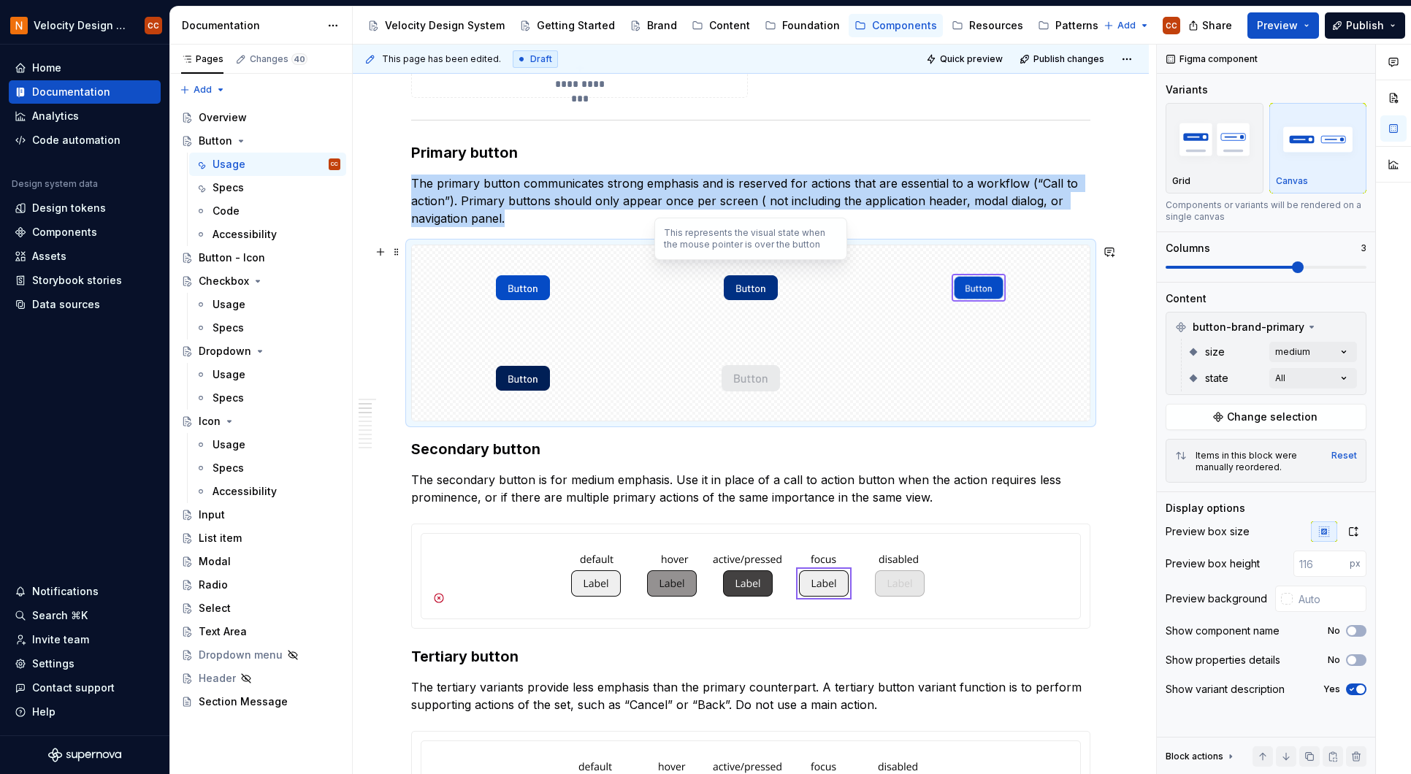
click at [855, 296] on div at bounding box center [751, 287] width 222 height 85
click at [1313, 415] on span "Change selection" at bounding box center [1272, 417] width 91 height 15
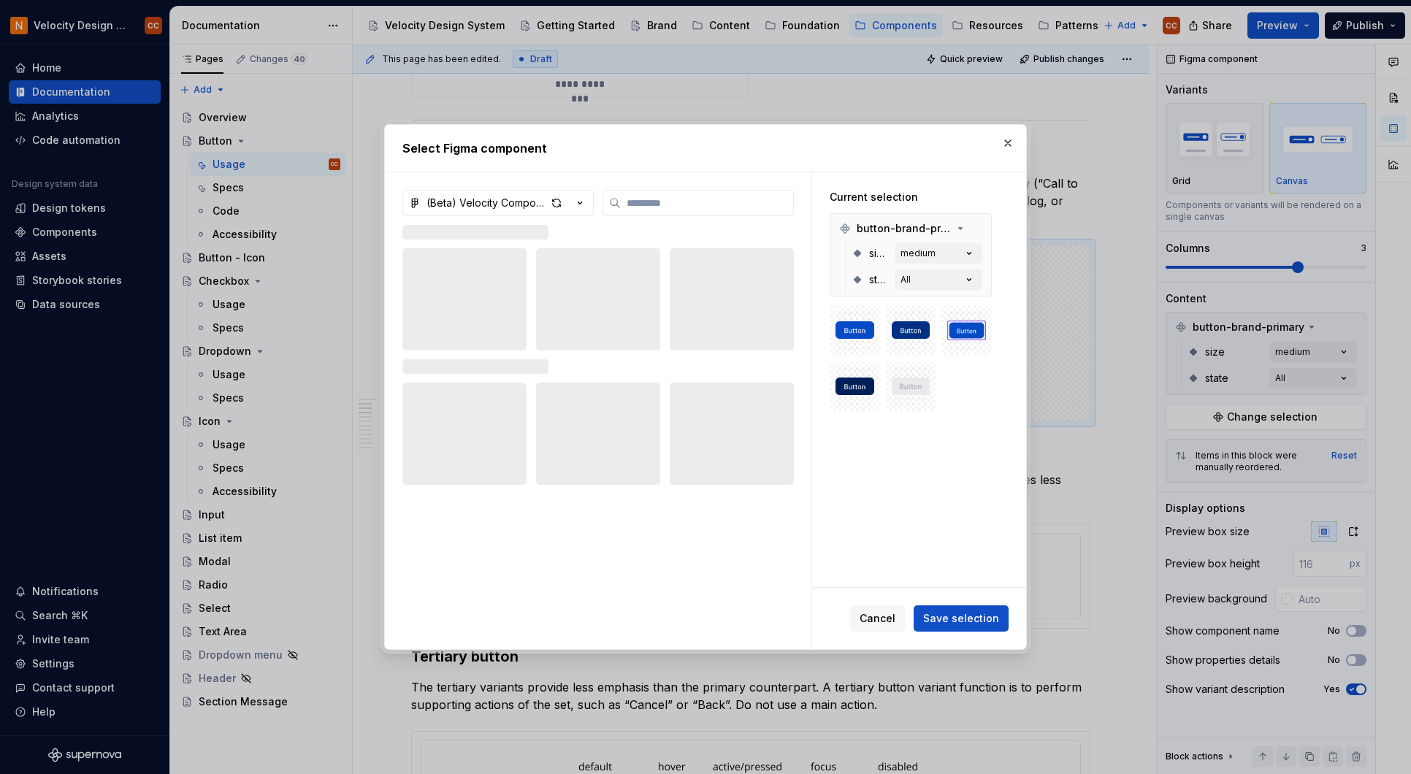
type textarea "*"
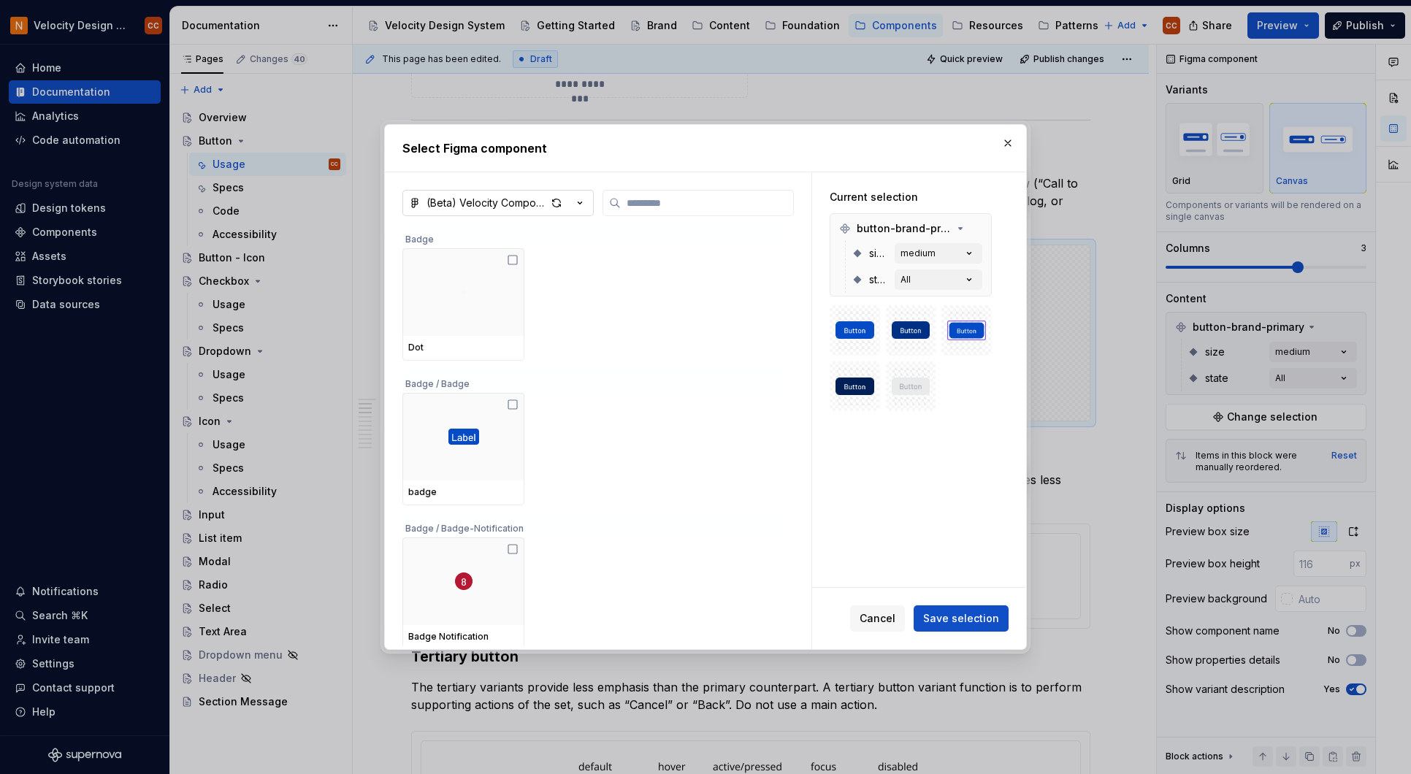
click at [584, 204] on icon "button" at bounding box center [579, 203] width 15 height 15
click at [874, 617] on div "Select Figma component (Beta) Velocity Components Badge Dot Badge / Badge badge…" at bounding box center [705, 387] width 1411 height 774
click at [1008, 147] on button "button" at bounding box center [1007, 143] width 20 height 20
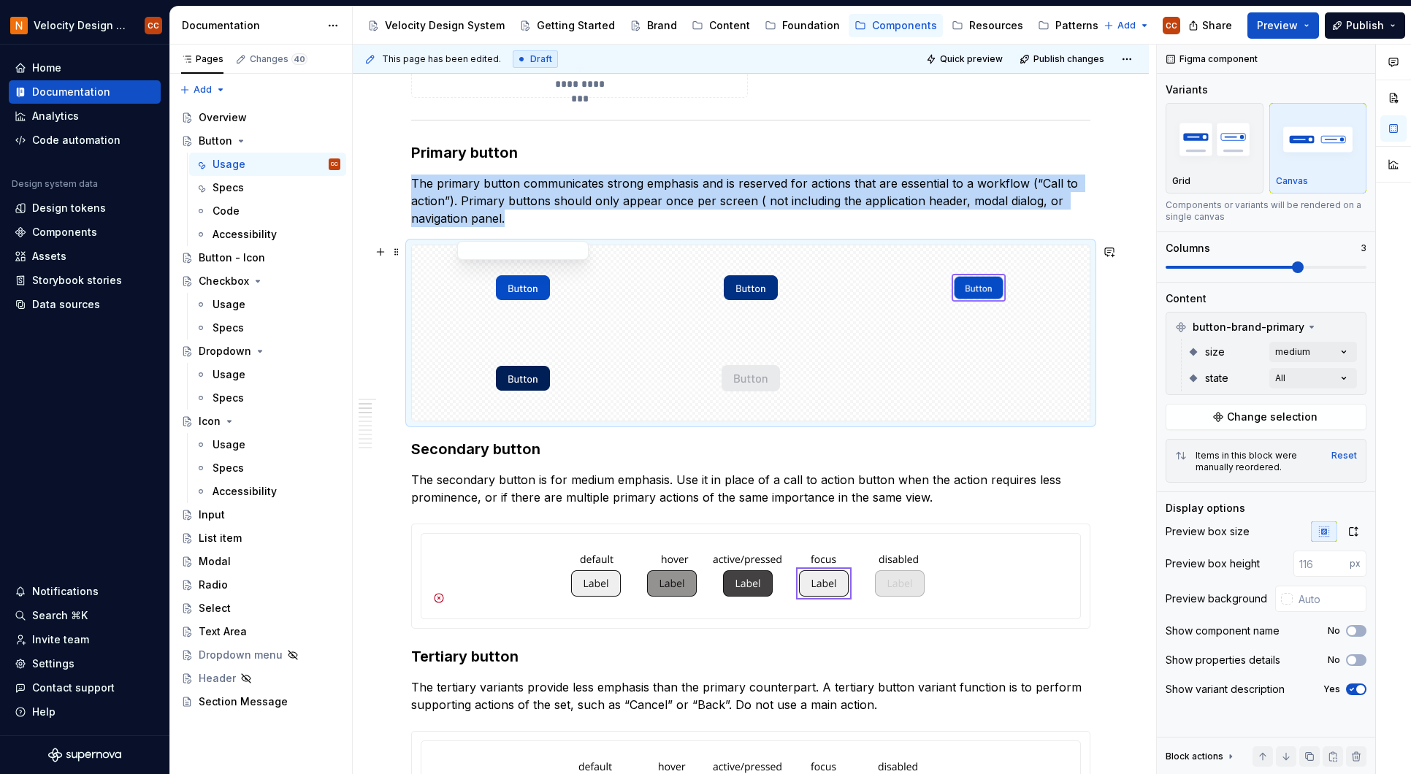
click at [624, 260] on div at bounding box center [523, 287] width 222 height 85
click at [378, 256] on button "button" at bounding box center [380, 252] width 20 height 20
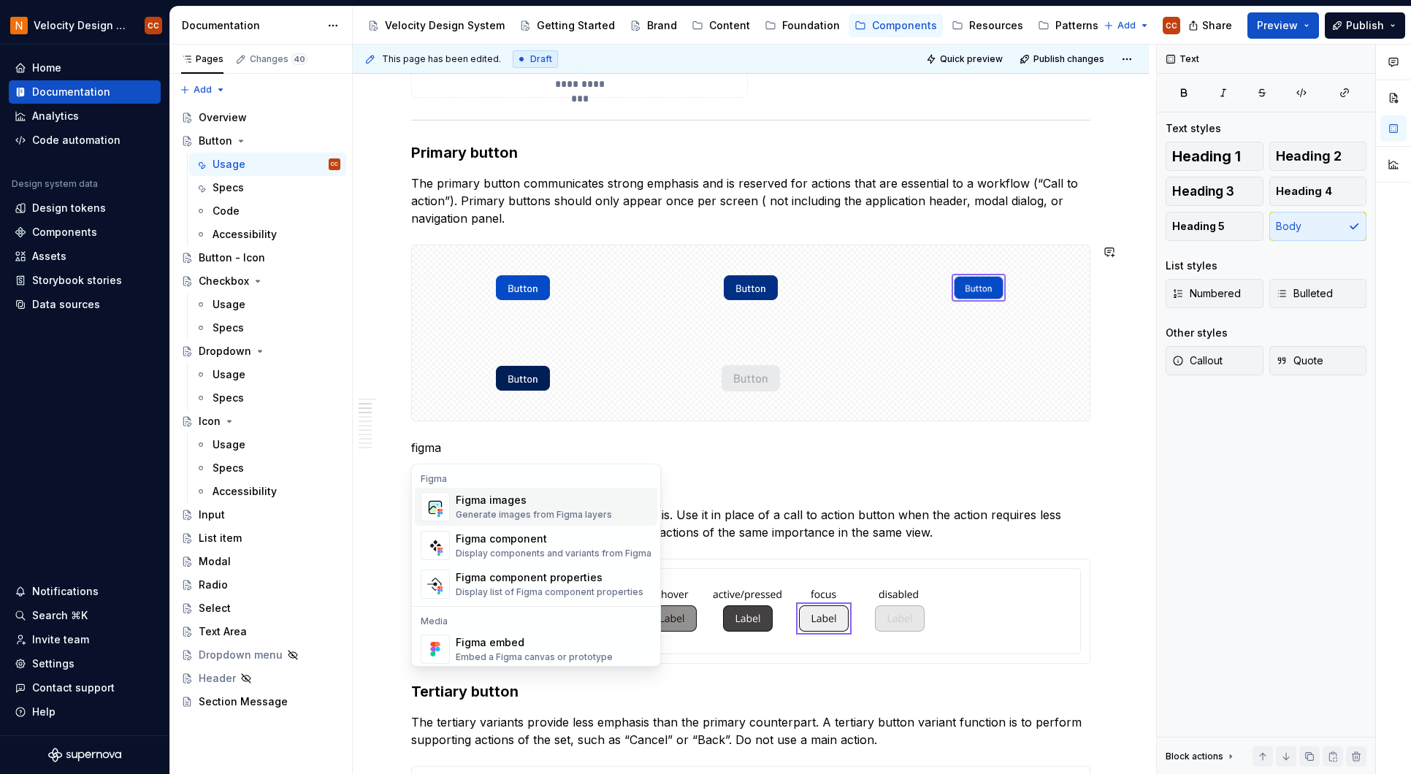
click at [554, 511] on div "Generate images from Figma layers" at bounding box center [534, 515] width 156 height 12
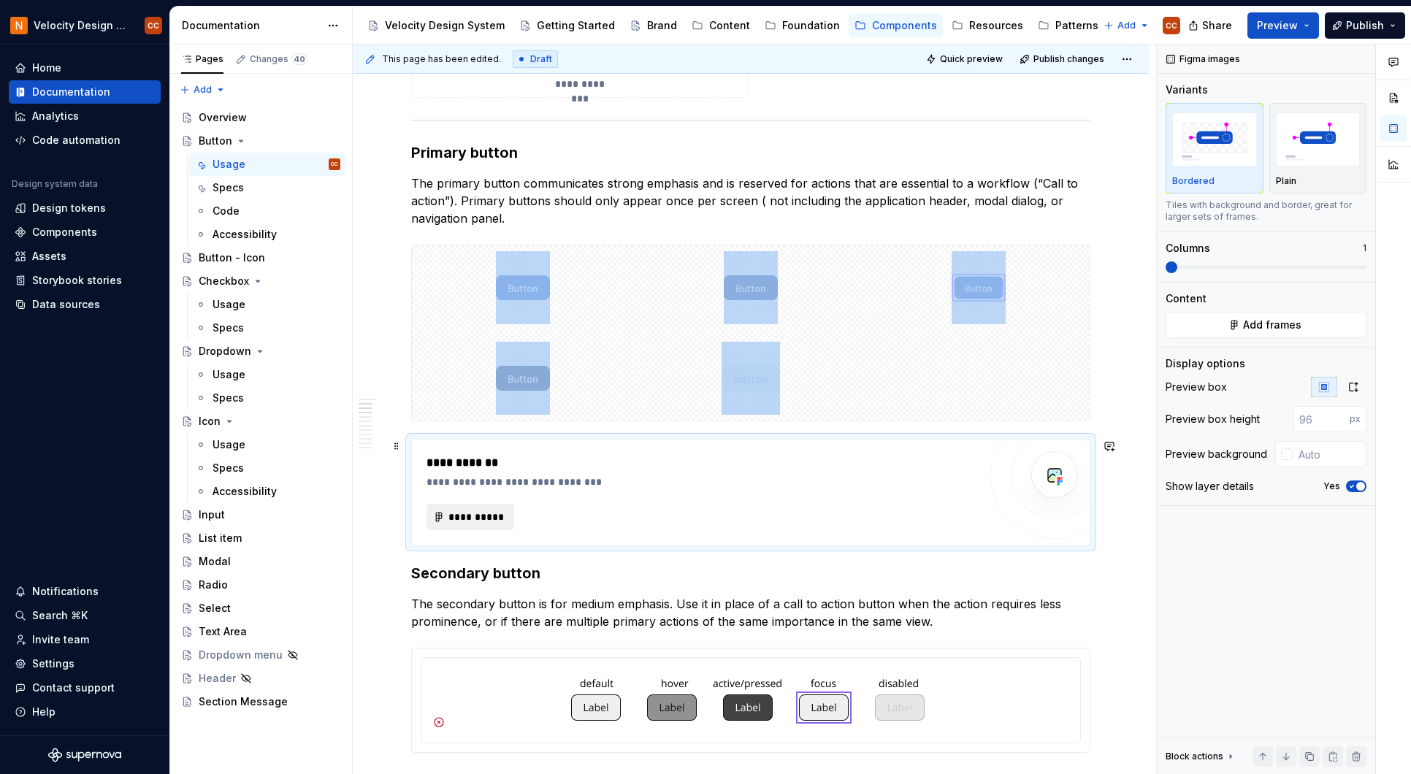
click at [481, 512] on span "**********" at bounding box center [476, 517] width 57 height 15
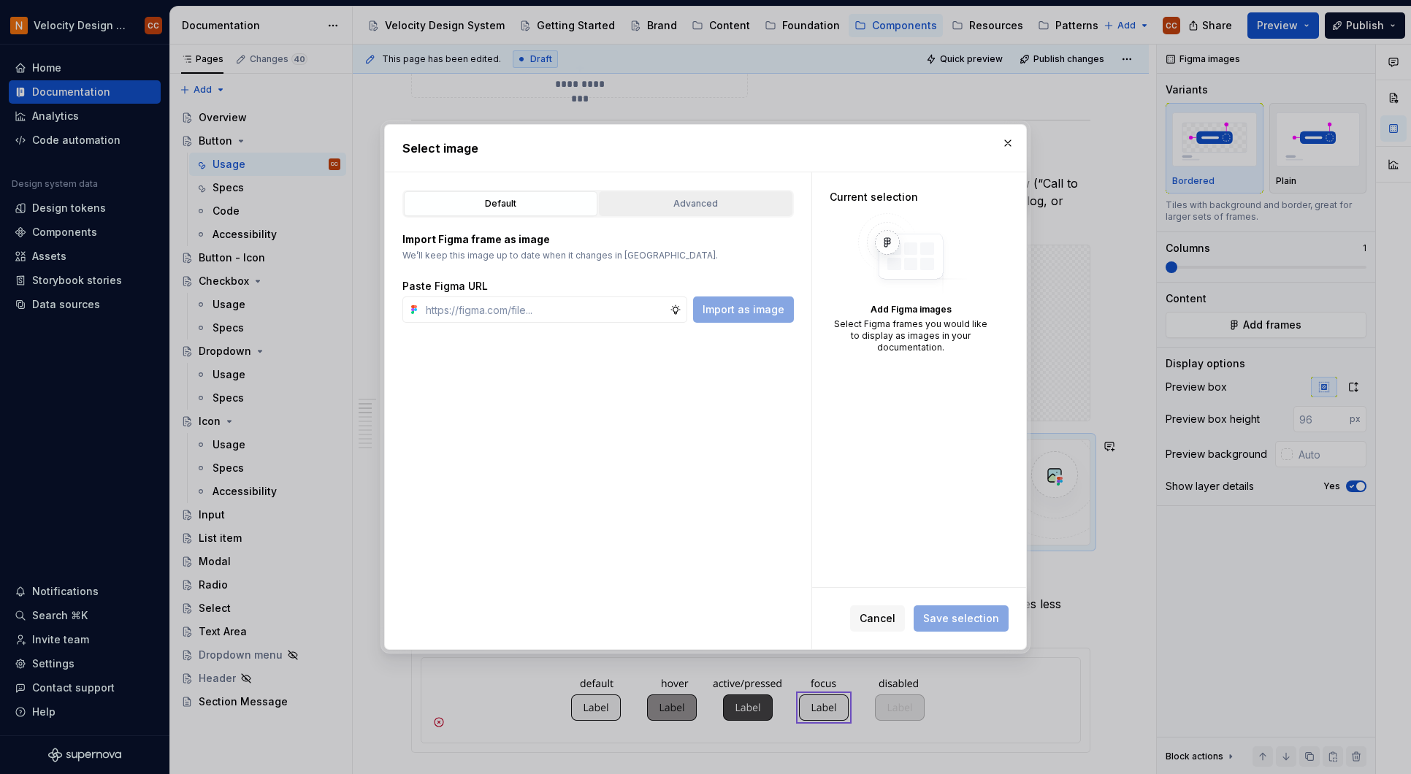
click at [713, 198] on div "Advanced" at bounding box center [695, 203] width 183 height 15
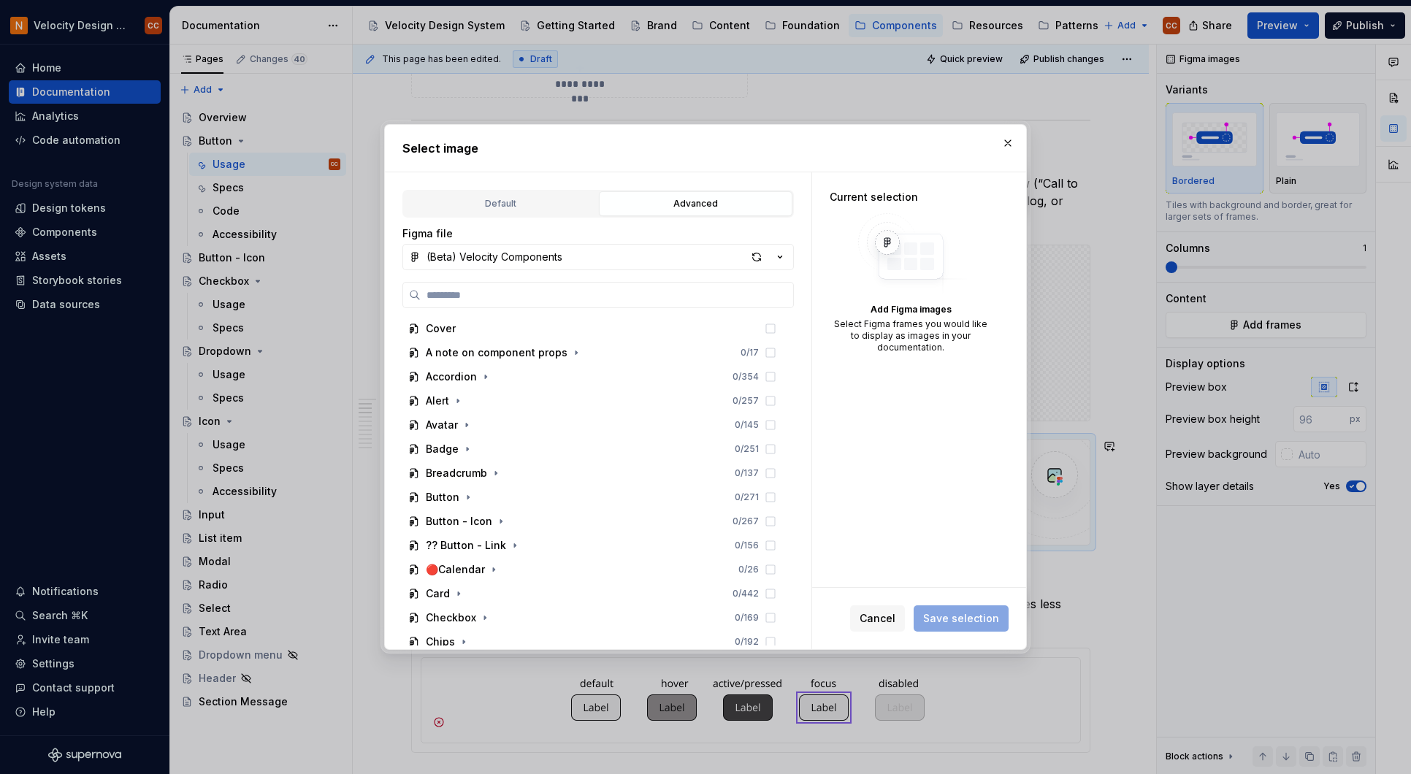
click at [783, 256] on icon "button" at bounding box center [779, 257] width 15 height 15
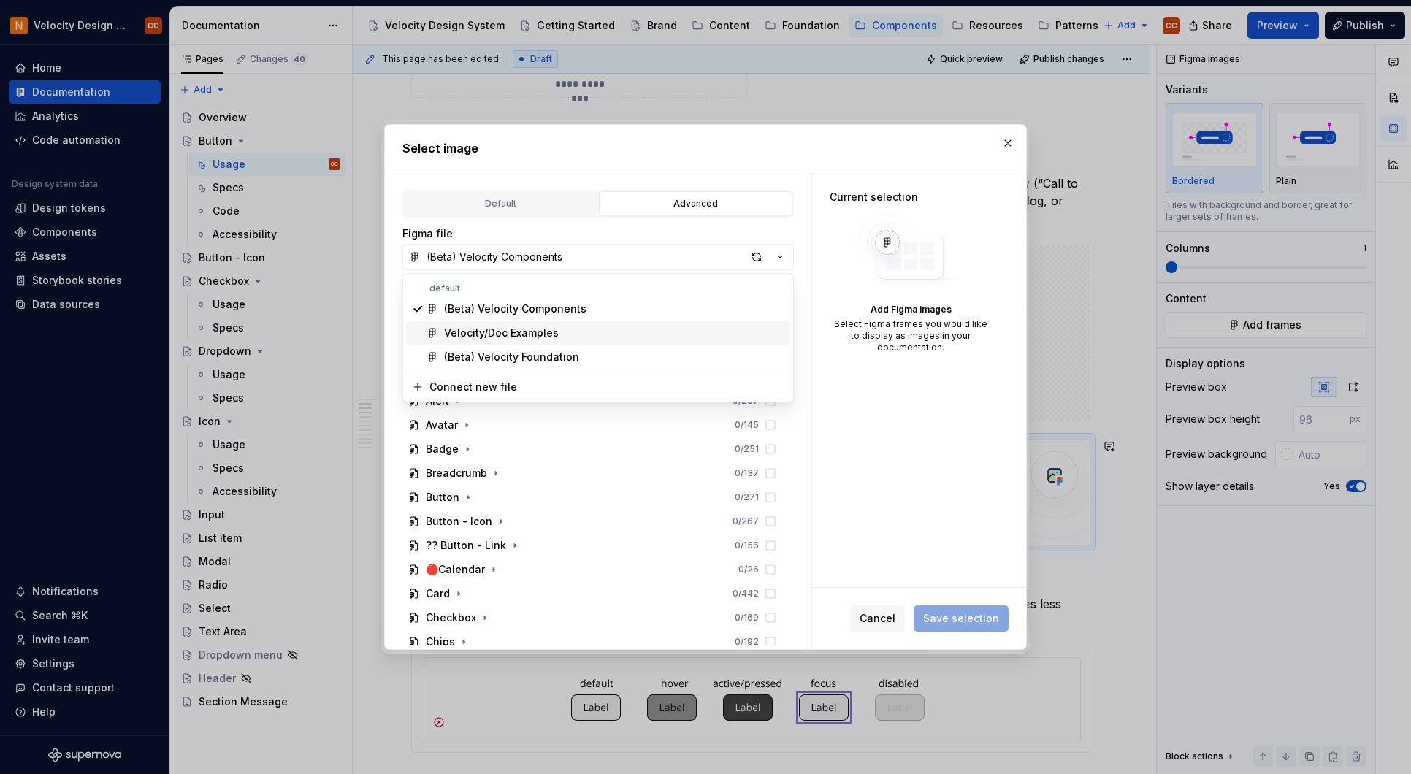
click at [563, 334] on div "Velocity/Doc Examples" at bounding box center [614, 333] width 340 height 15
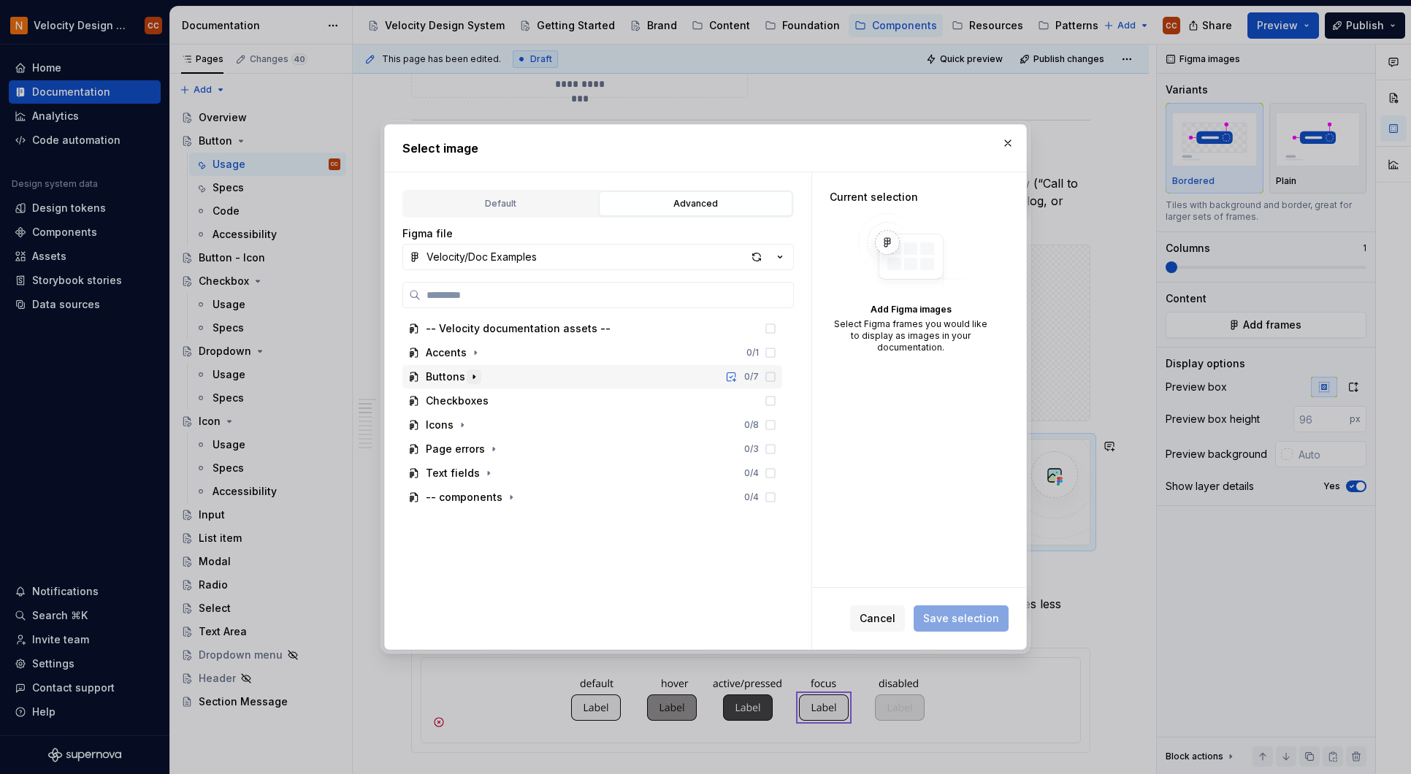
click at [469, 375] on icon "button" at bounding box center [474, 377] width 12 height 12
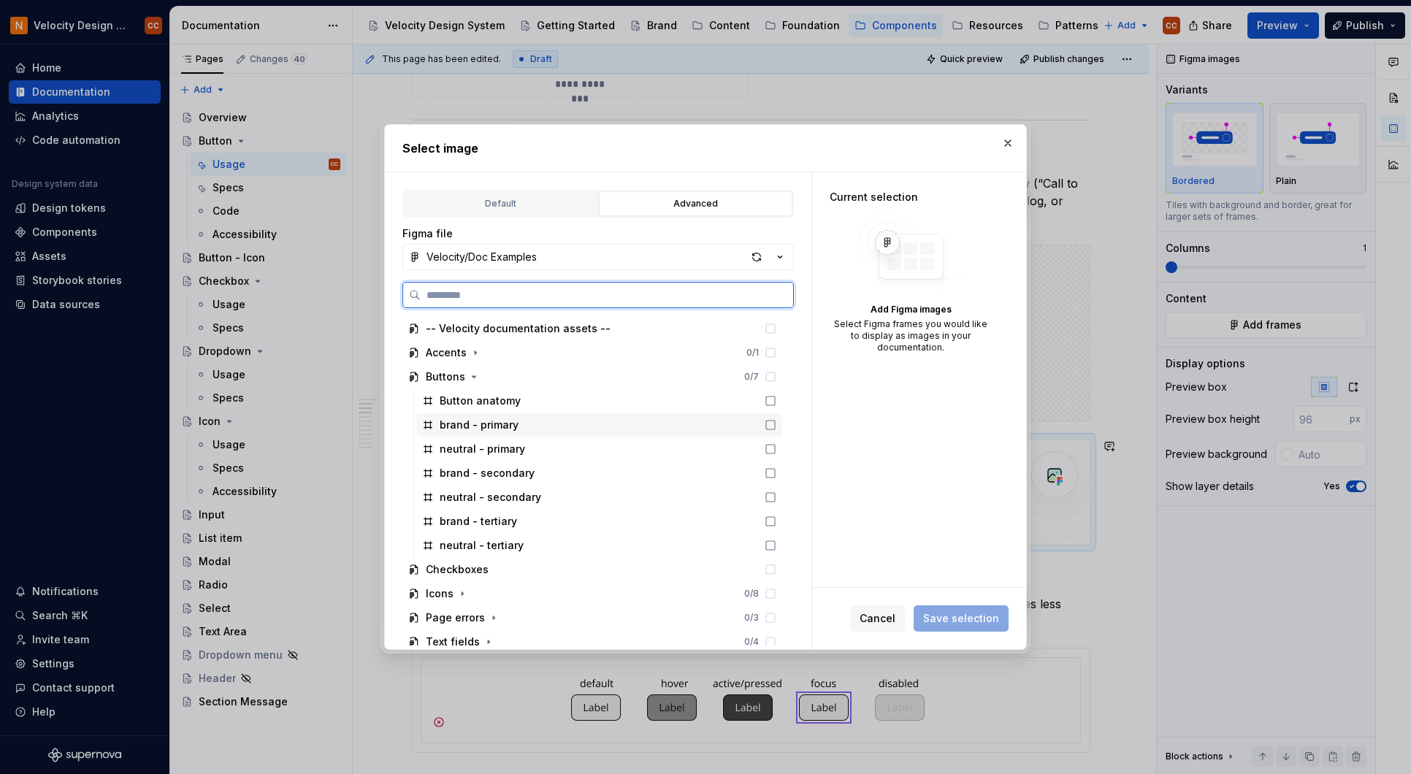
click at [767, 423] on icon at bounding box center [770, 425] width 12 height 12
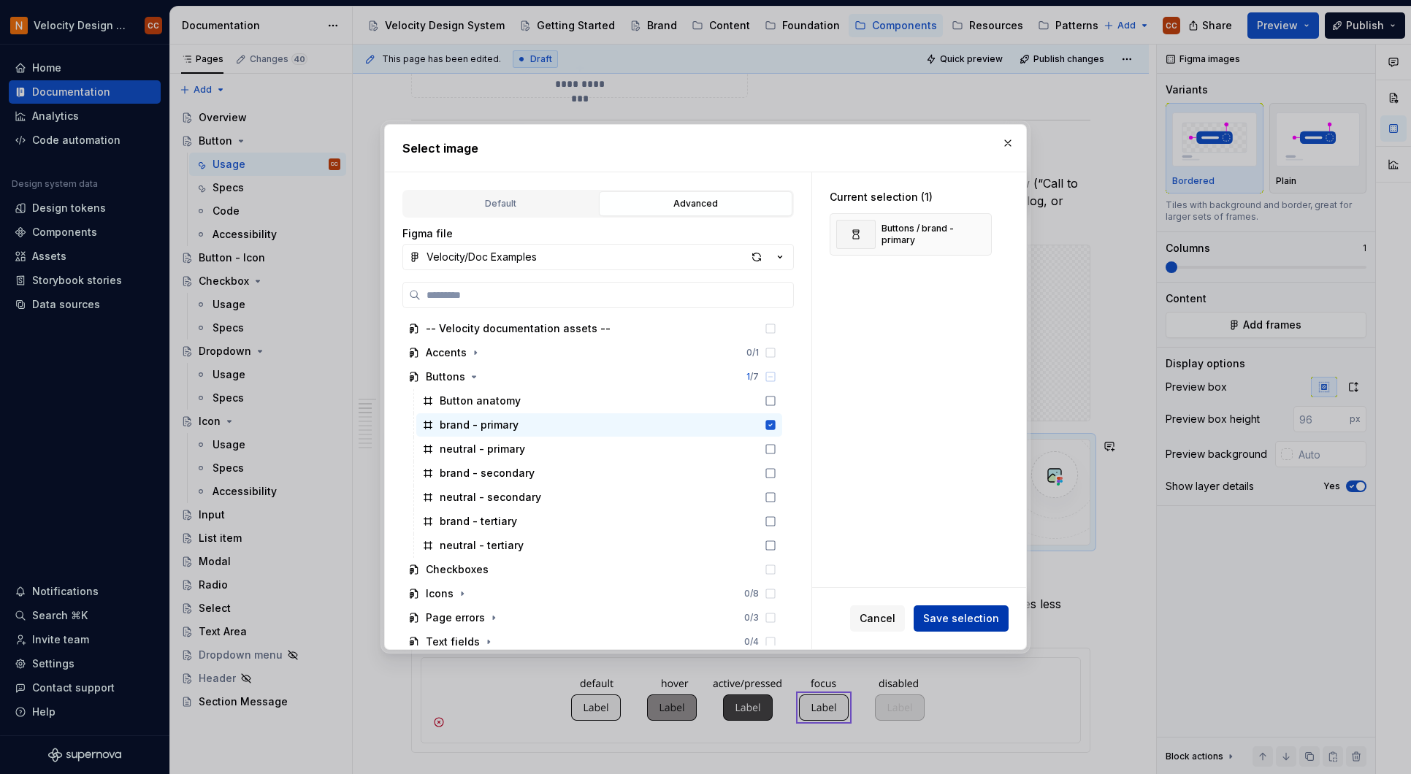
click at [966, 621] on span "Save selection" at bounding box center [961, 618] width 76 height 15
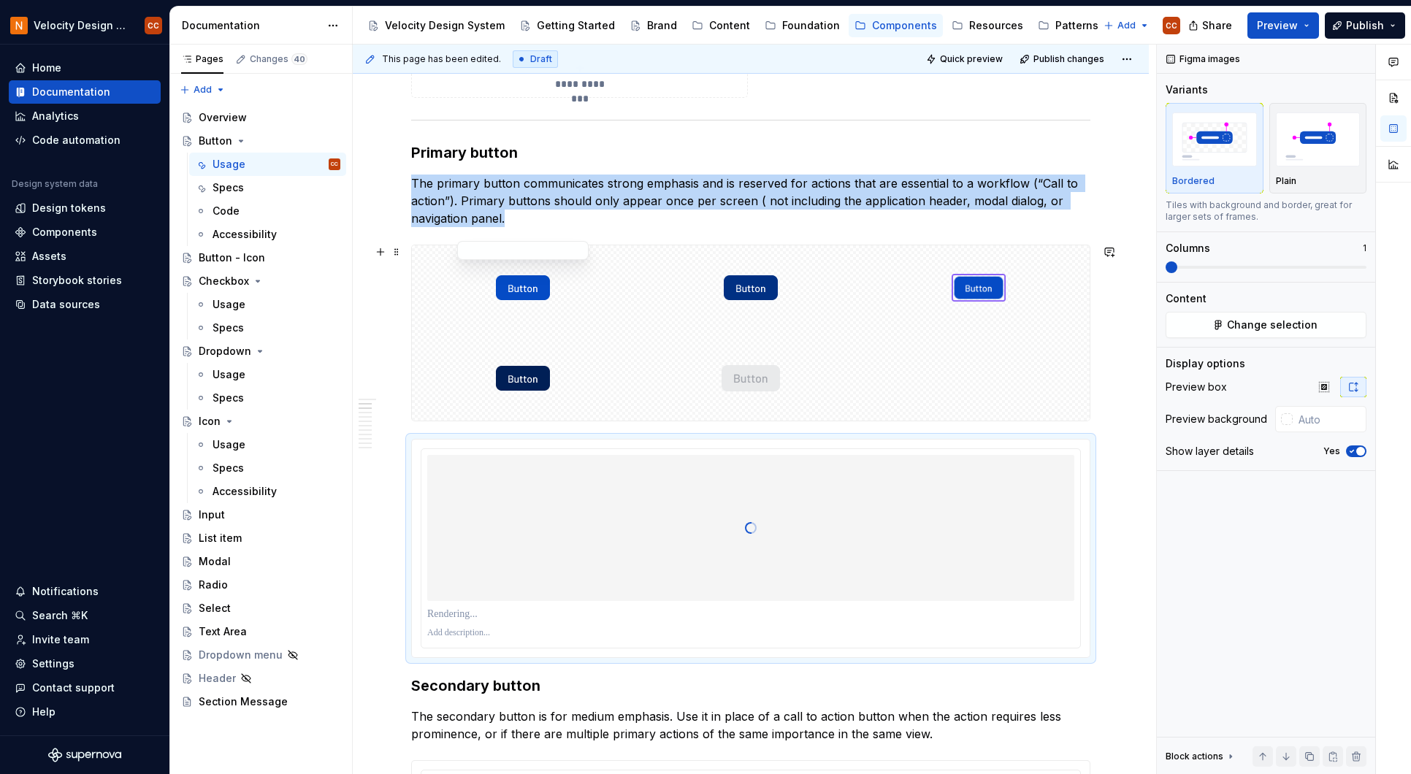
click at [424, 256] on div at bounding box center [523, 287] width 222 height 85
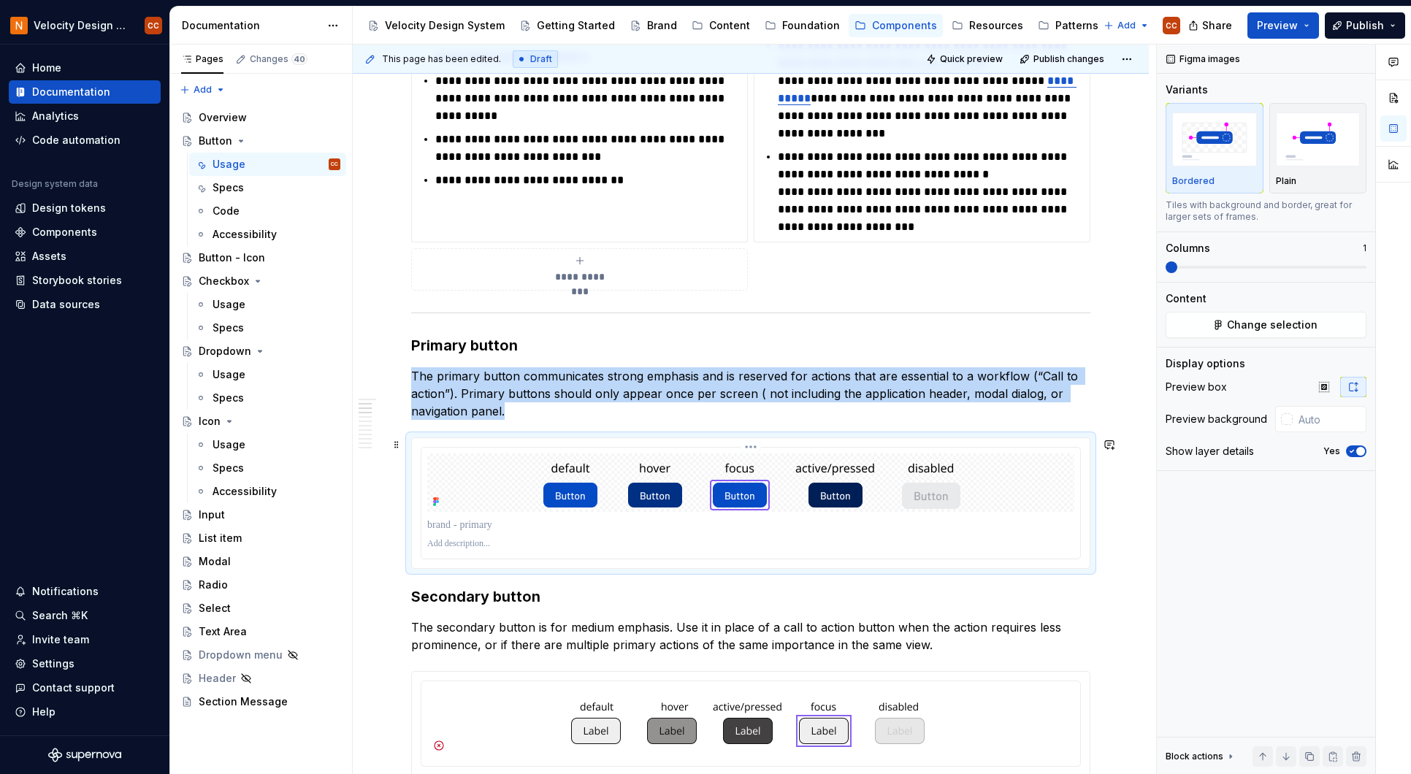
scroll to position [487, 0]
click at [1358, 450] on span "button" at bounding box center [1360, 451] width 9 height 9
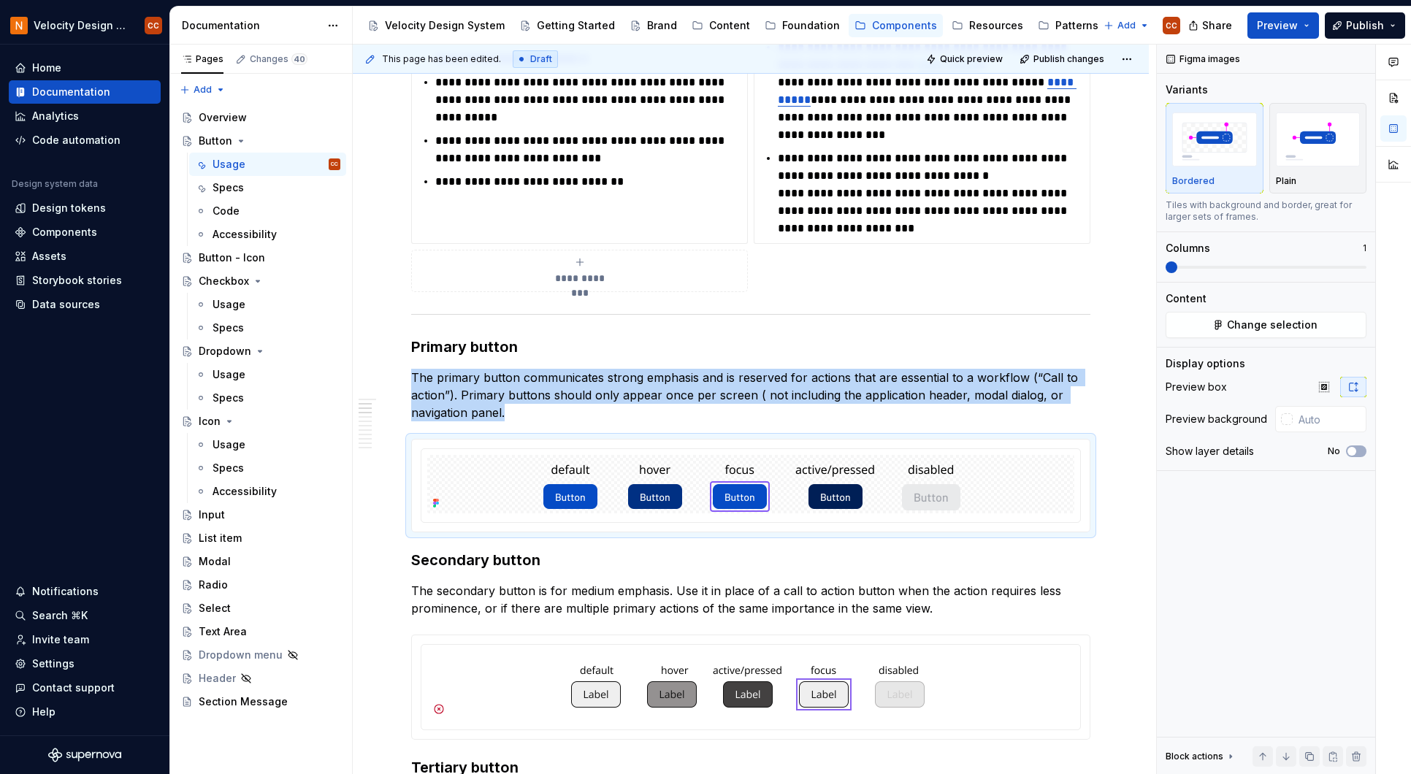
type textarea "*"
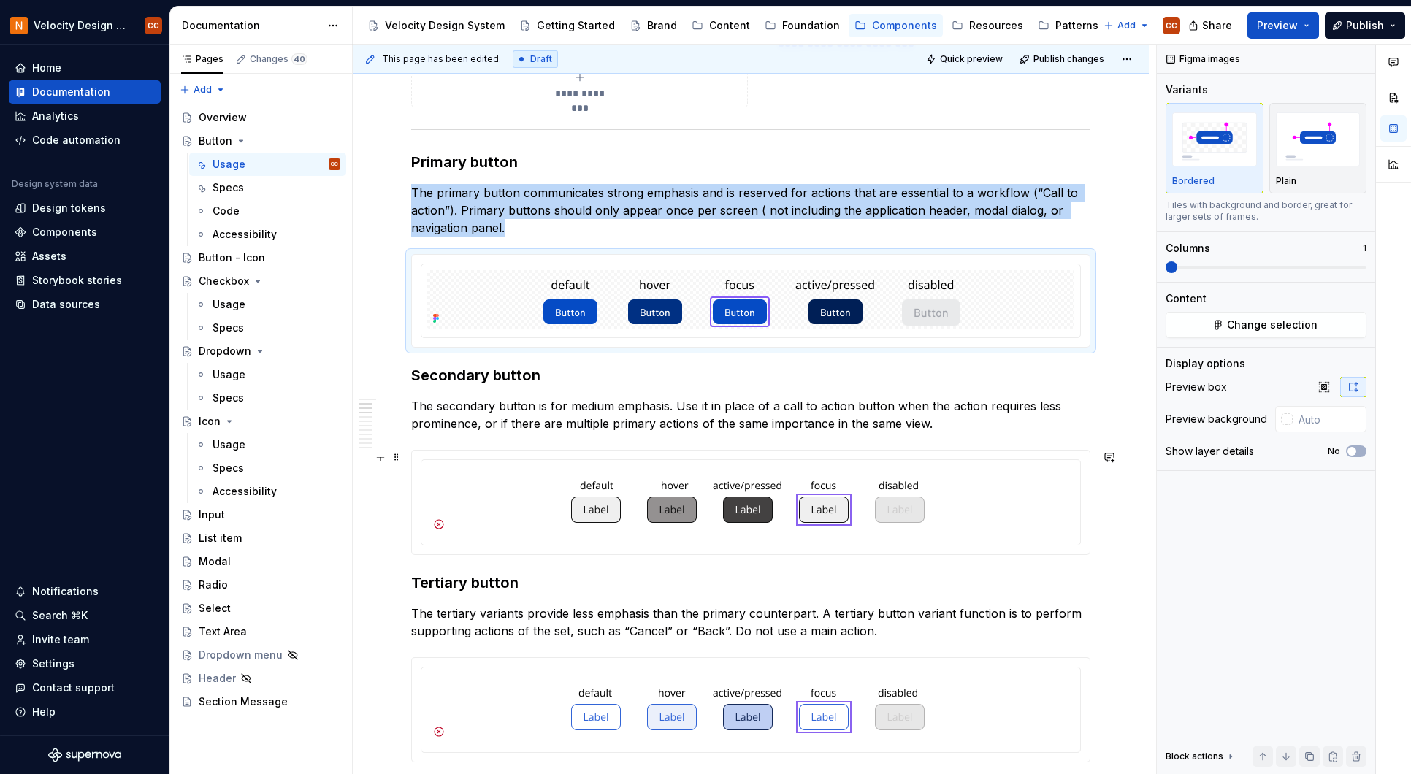
scroll to position [681, 0]
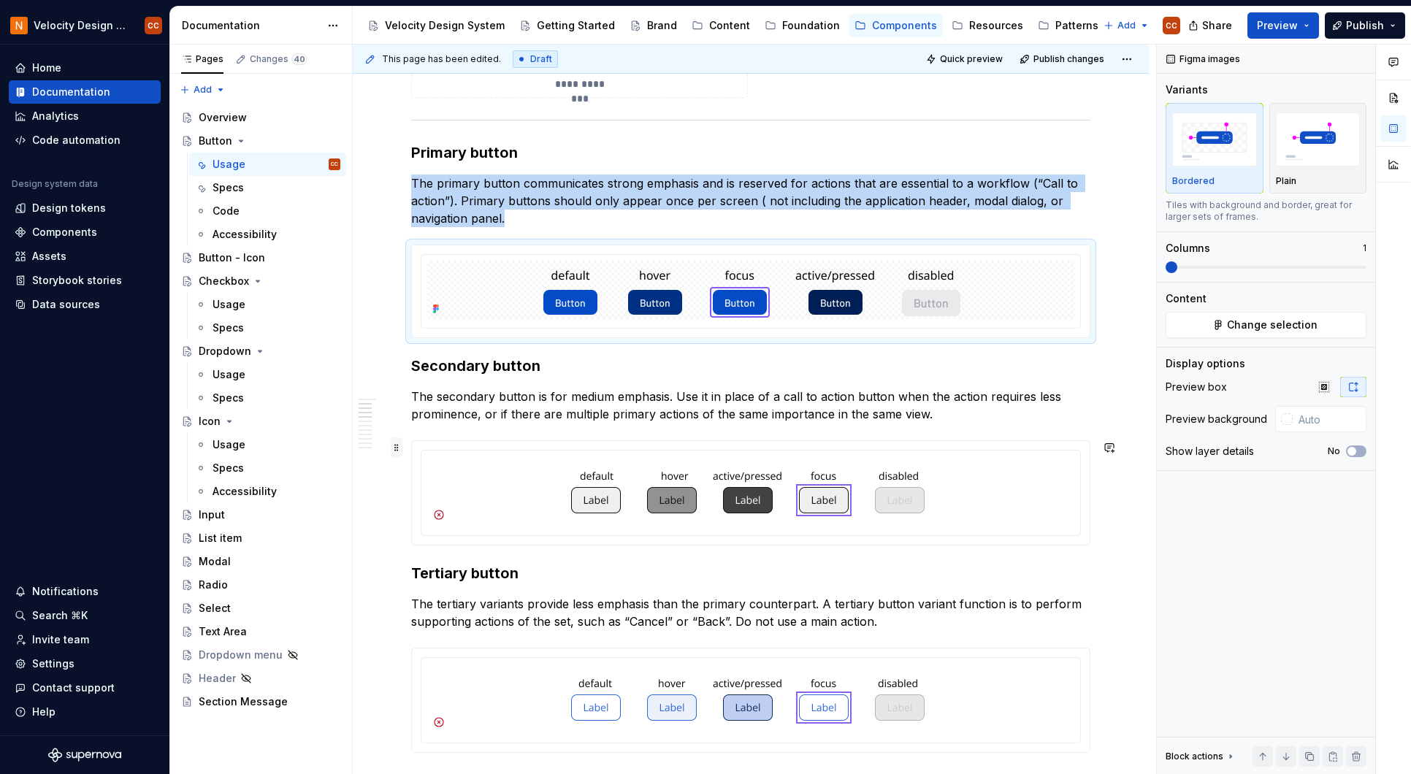
click at [395, 455] on span at bounding box center [397, 447] width 12 height 20
type input "#ffffff"
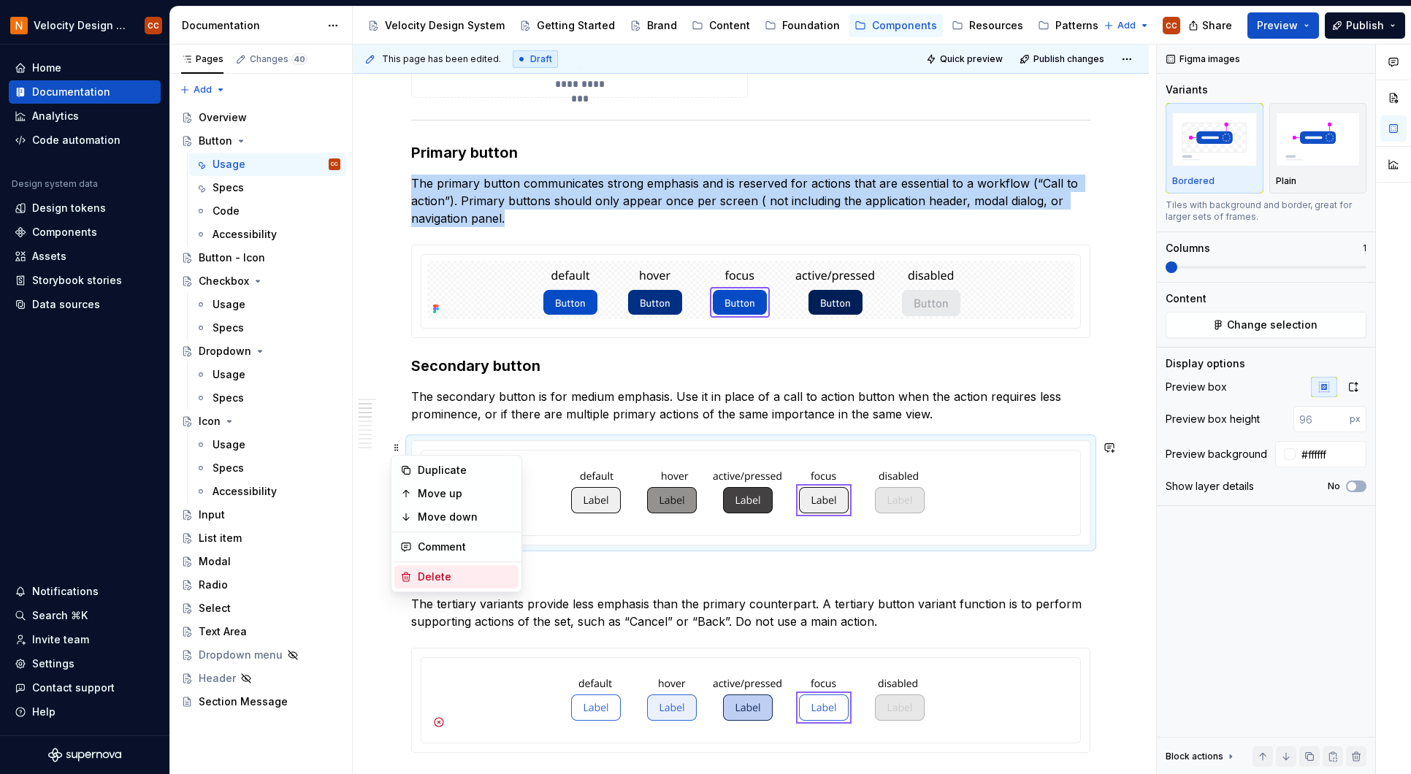
click at [459, 578] on div "Delete" at bounding box center [465, 576] width 95 height 15
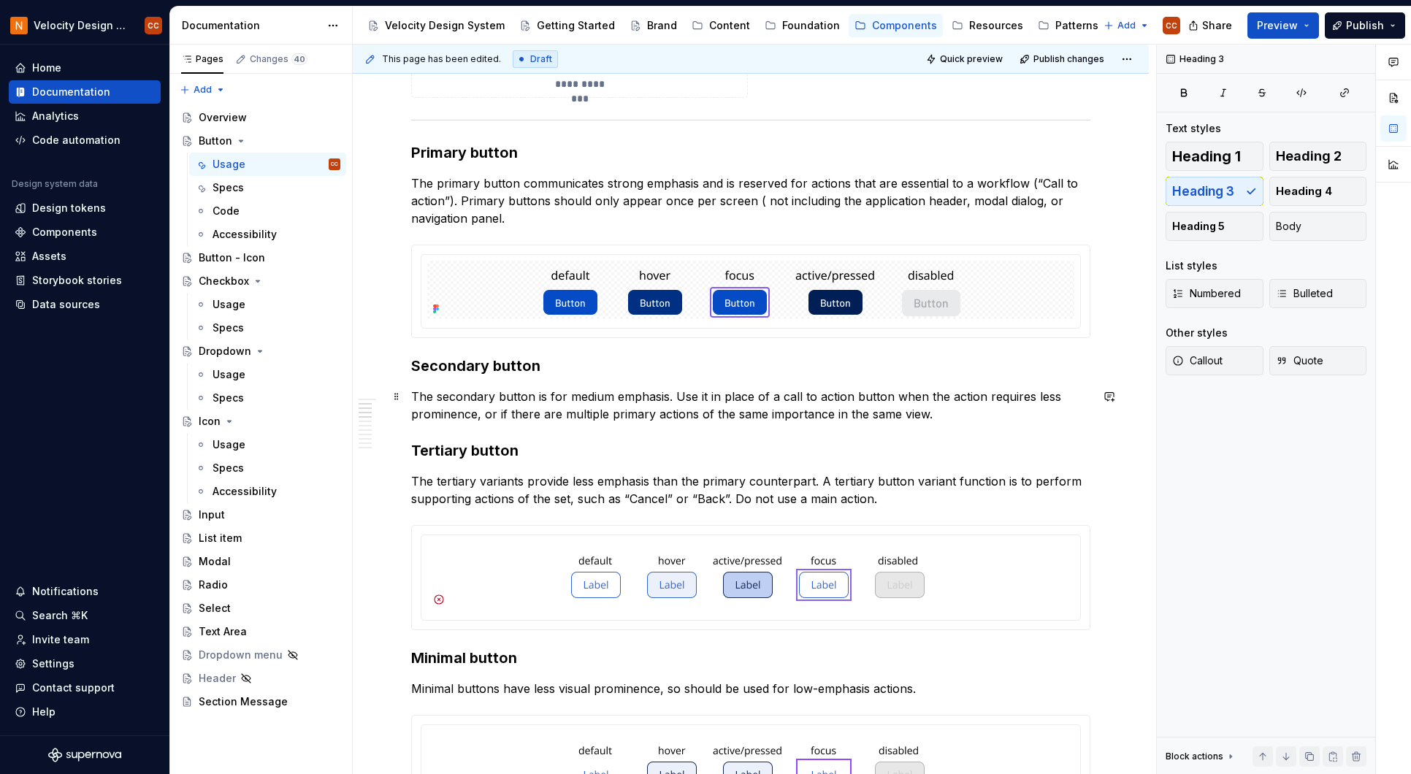
click at [950, 418] on p "The secondary button is for medium emphasis. Use it in place of a call to actio…" at bounding box center [750, 405] width 679 height 35
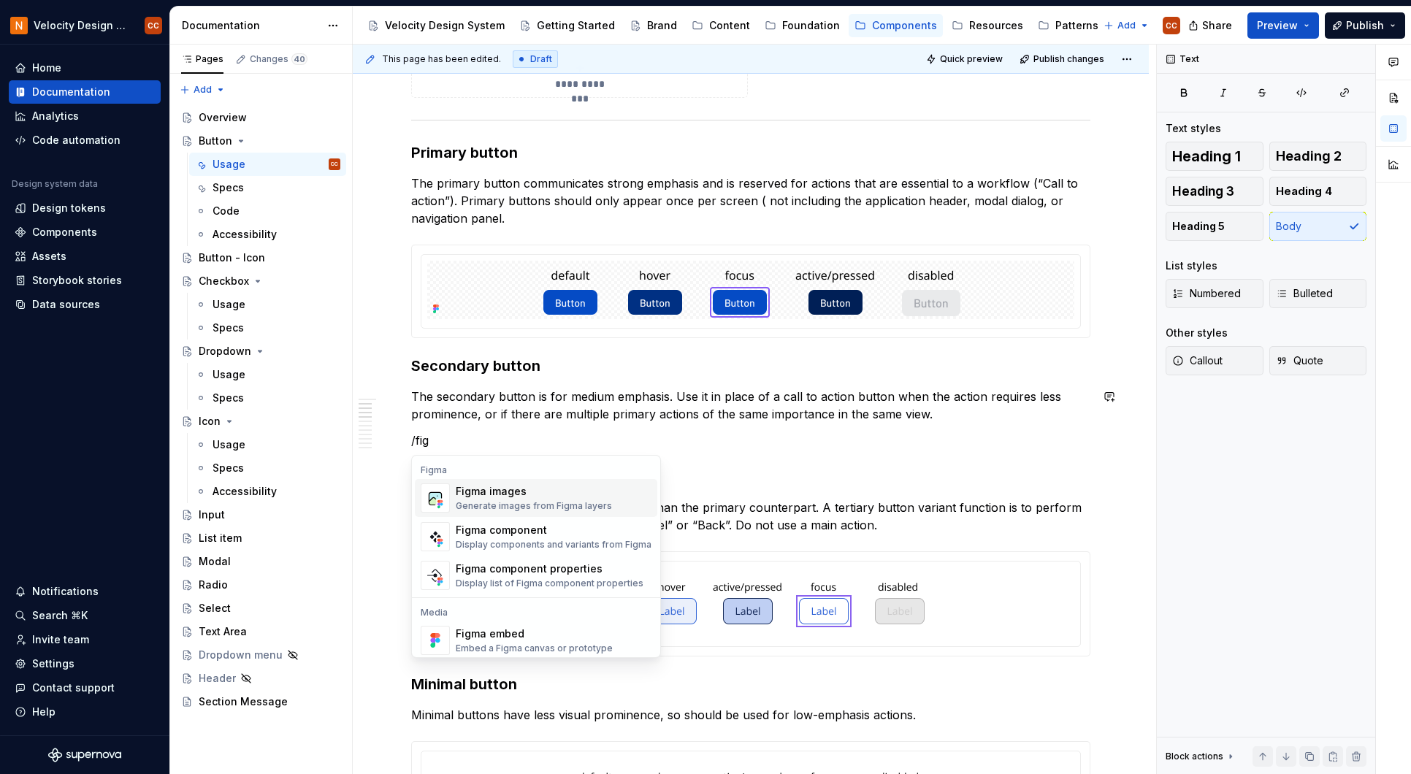
click at [576, 491] on div "Figma images" at bounding box center [534, 491] width 156 height 15
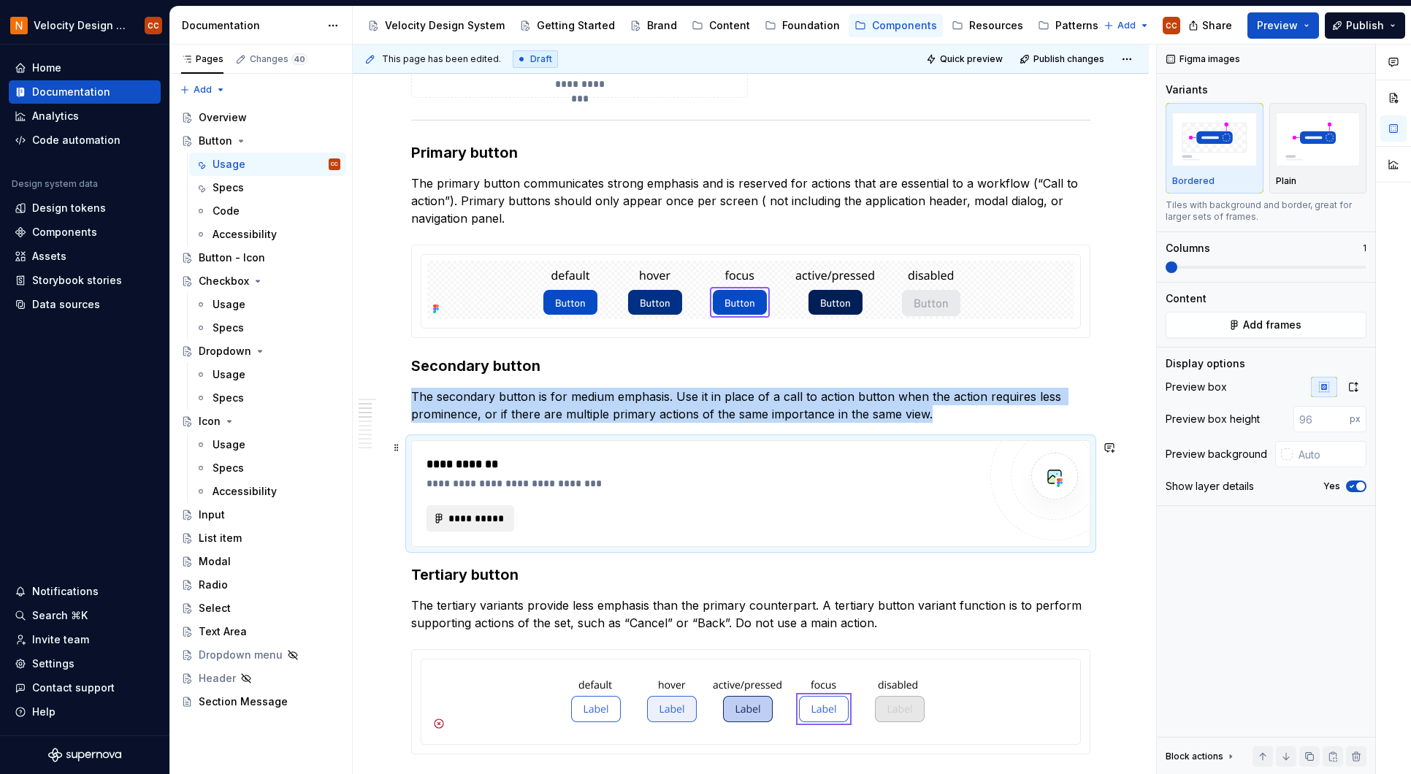
click at [496, 515] on span "**********" at bounding box center [476, 518] width 57 height 15
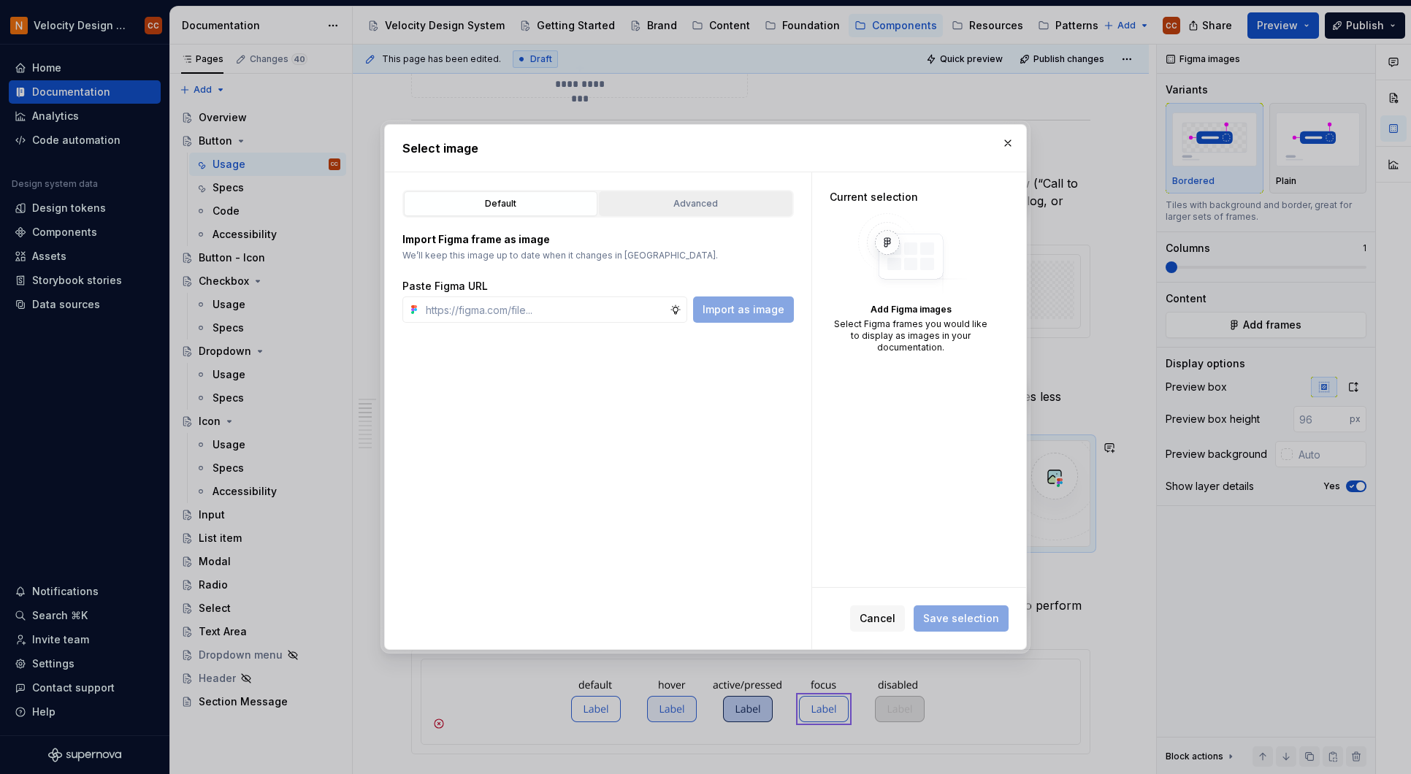
click at [713, 199] on div "Advanced" at bounding box center [695, 203] width 183 height 15
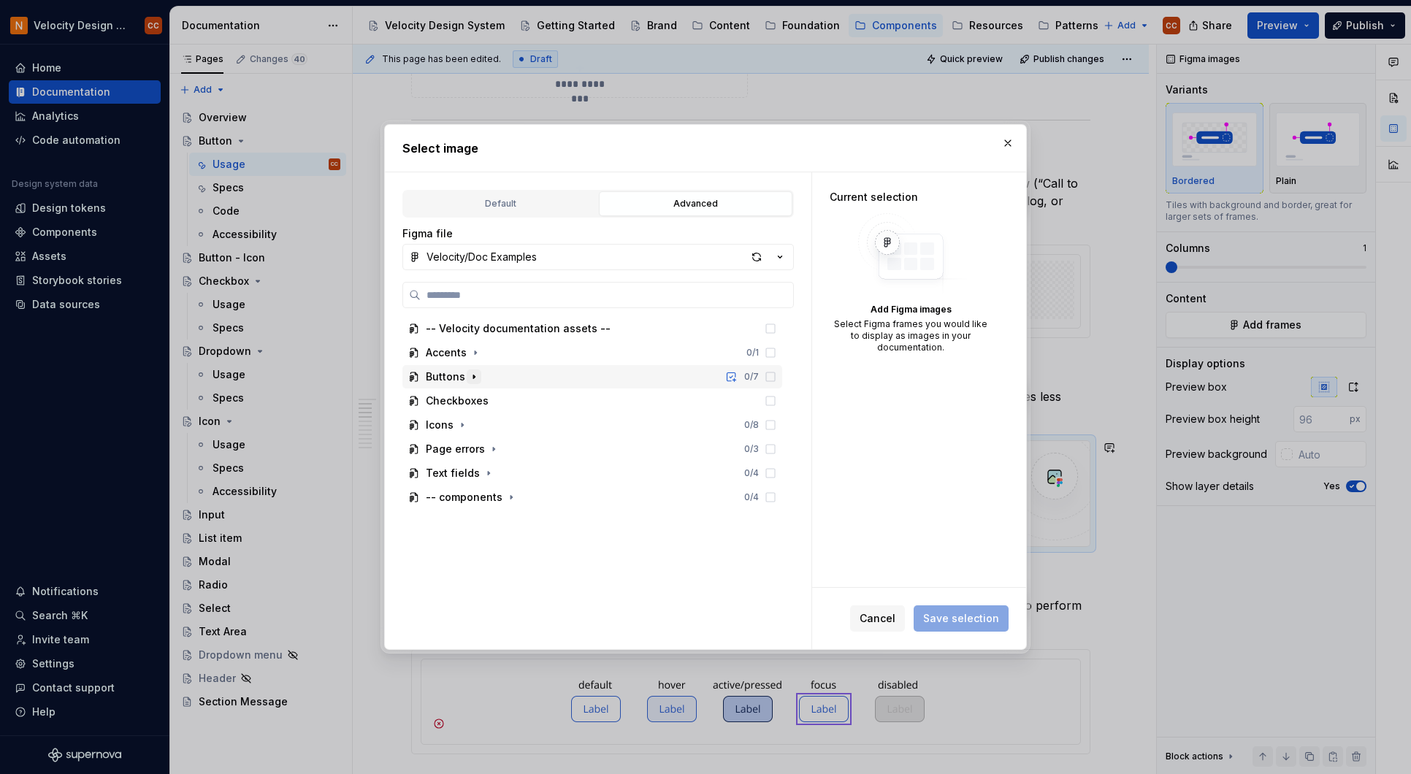
click at [469, 377] on icon "button" at bounding box center [474, 377] width 12 height 12
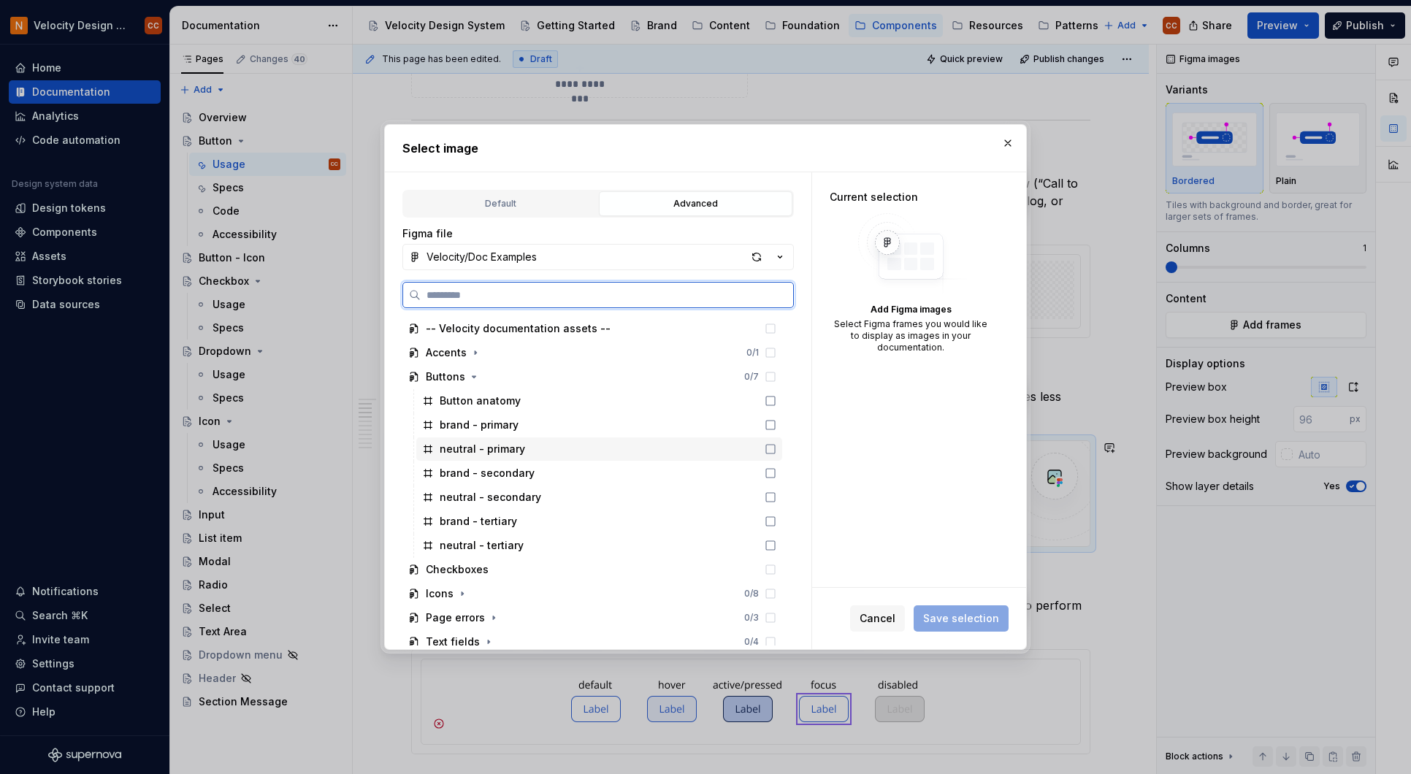
click at [770, 450] on icon at bounding box center [770, 449] width 12 height 12
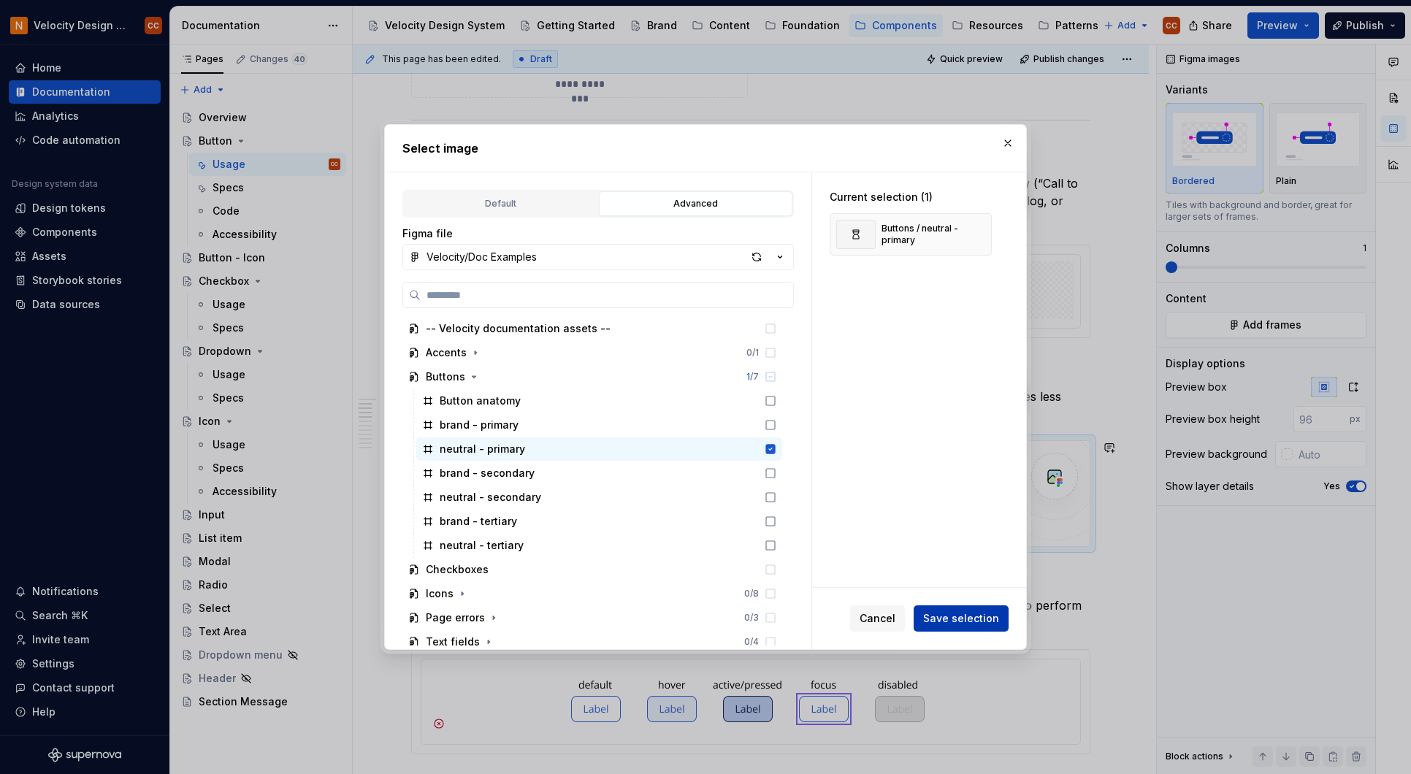
click at [960, 618] on span "Save selection" at bounding box center [961, 618] width 76 height 15
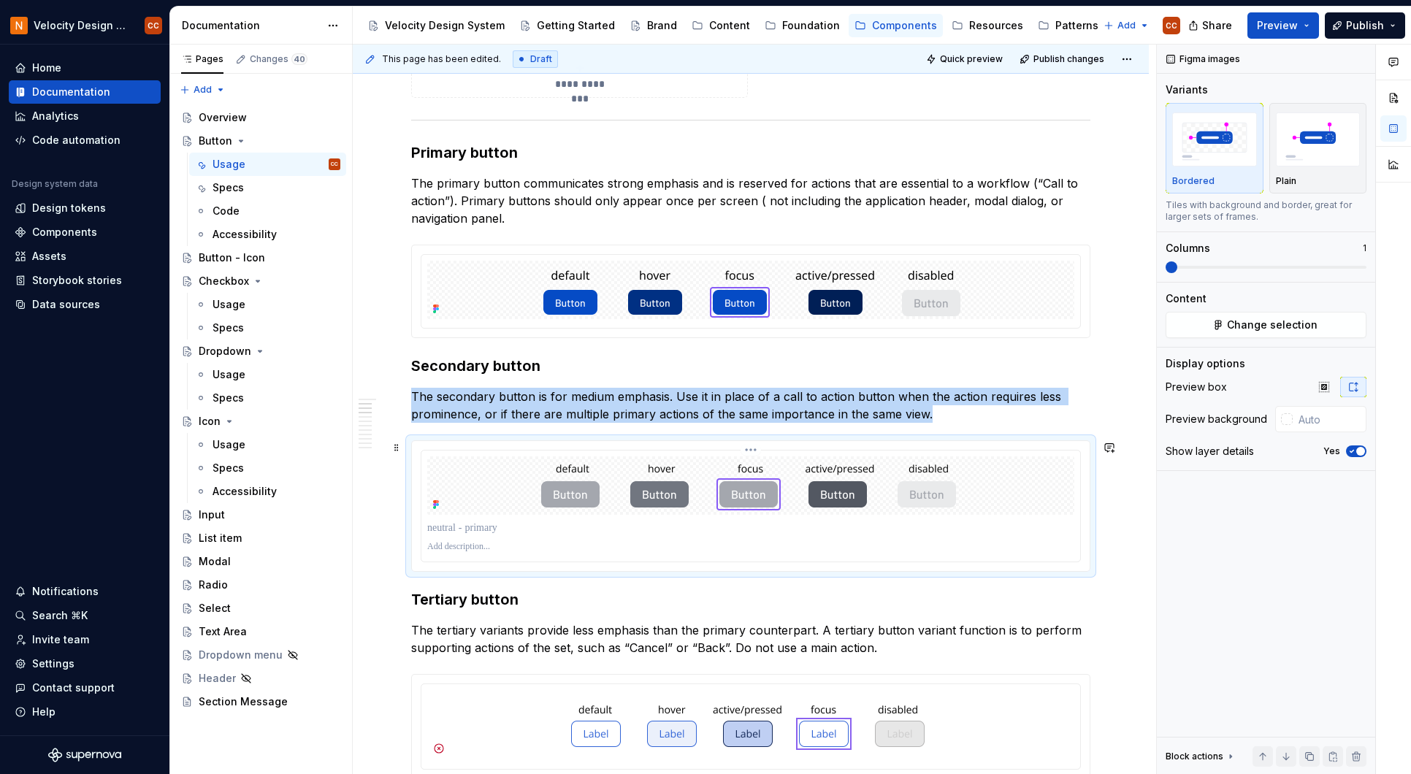
click at [470, 497] on div at bounding box center [750, 485] width 647 height 58
click at [1258, 323] on span "Change selection" at bounding box center [1272, 325] width 91 height 15
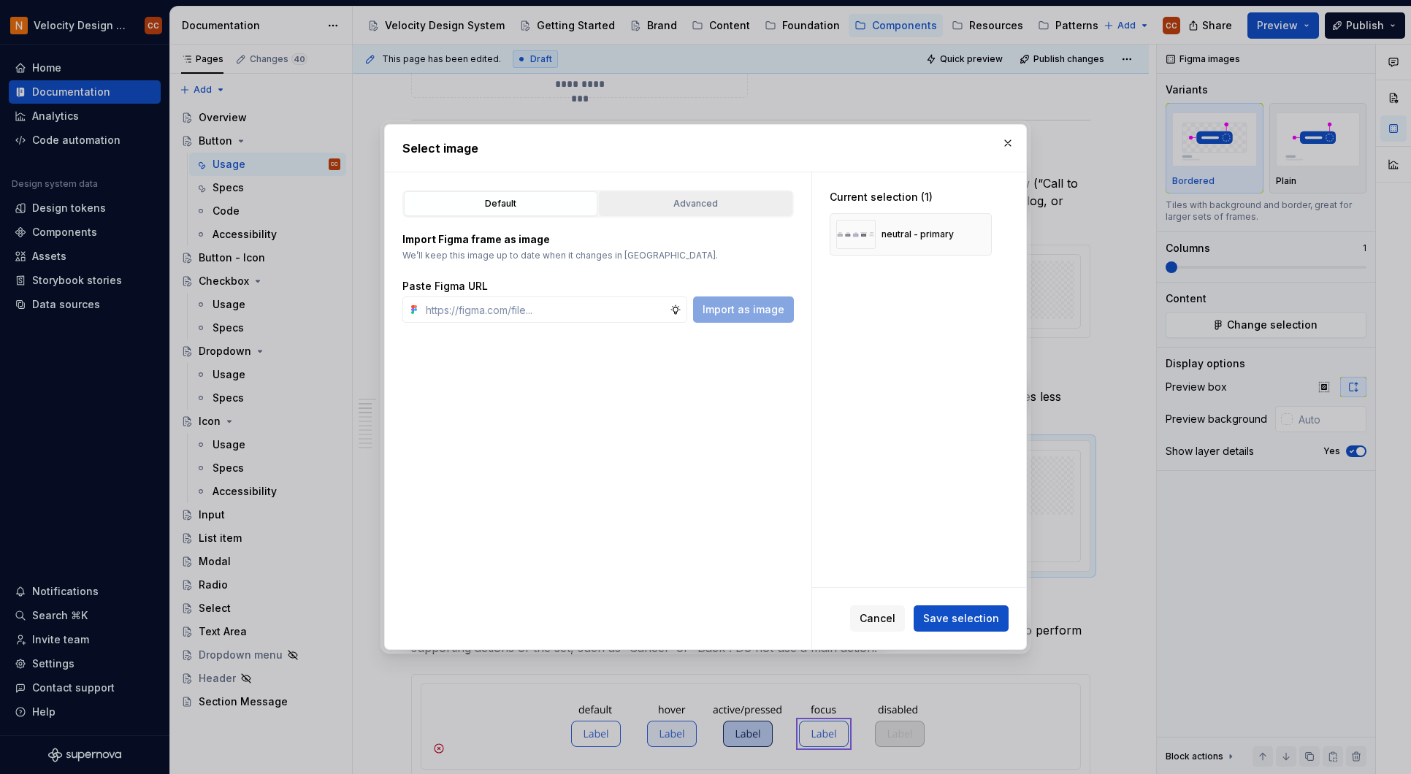
click at [707, 203] on div "Advanced" at bounding box center [695, 203] width 183 height 15
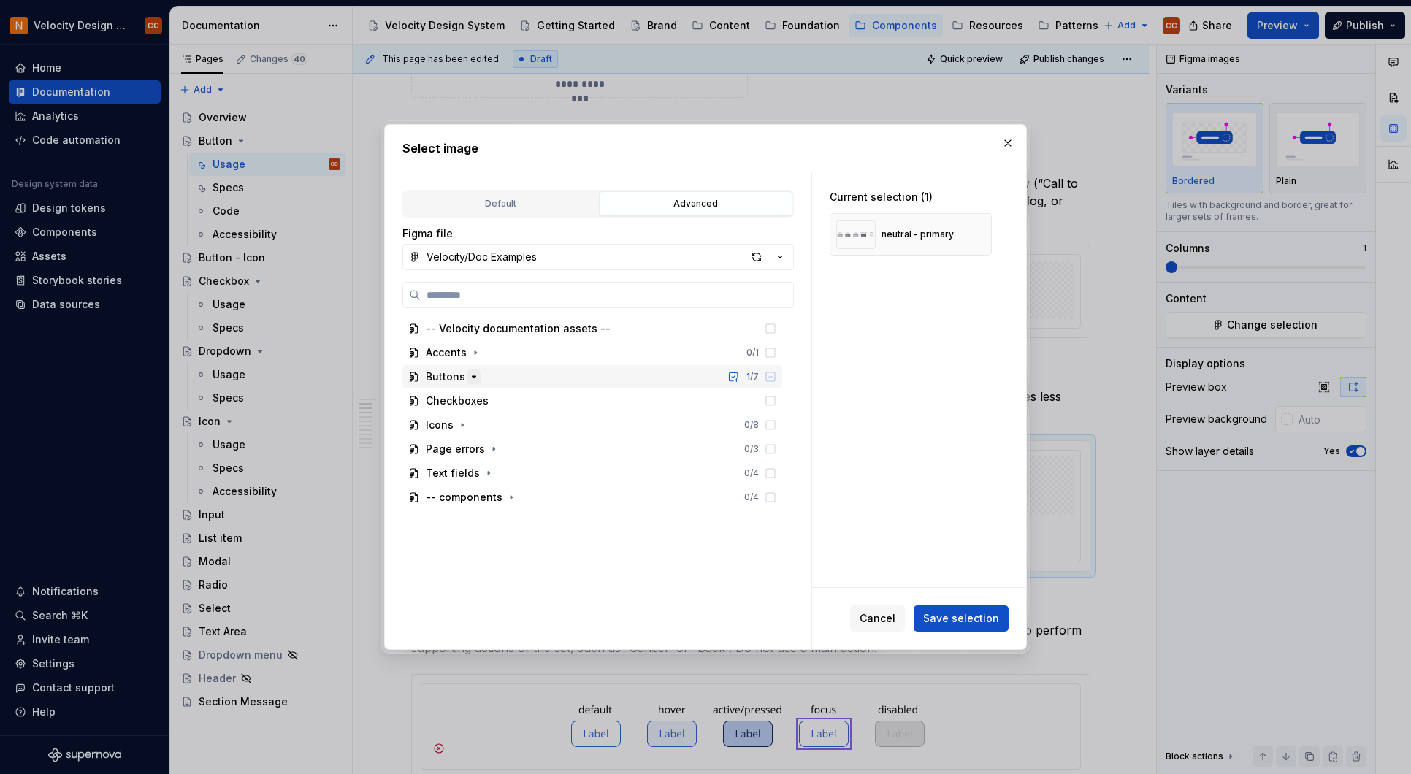
click at [472, 376] on icon "button" at bounding box center [474, 376] width 4 height 1
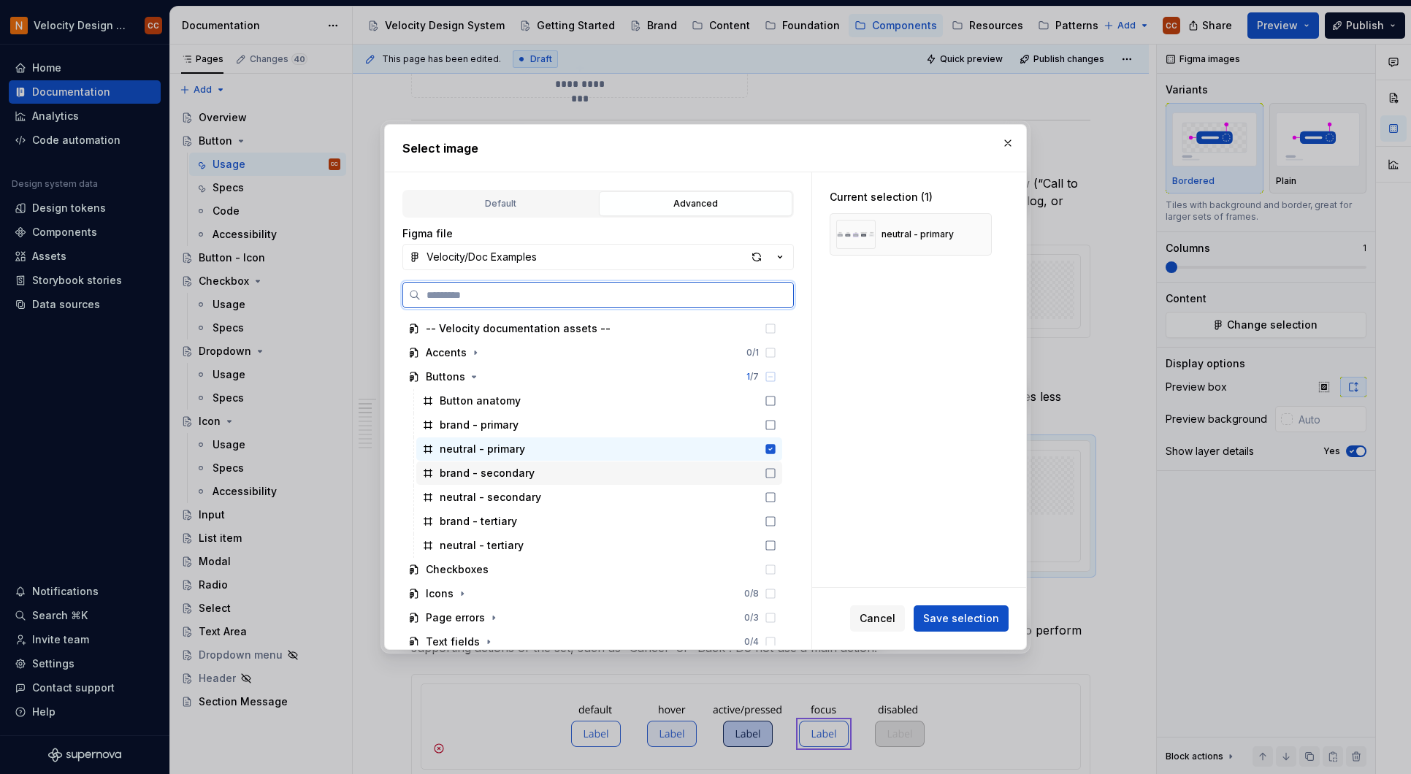
click at [769, 472] on icon at bounding box center [770, 473] width 12 height 12
click at [768, 446] on icon at bounding box center [770, 448] width 9 height 9
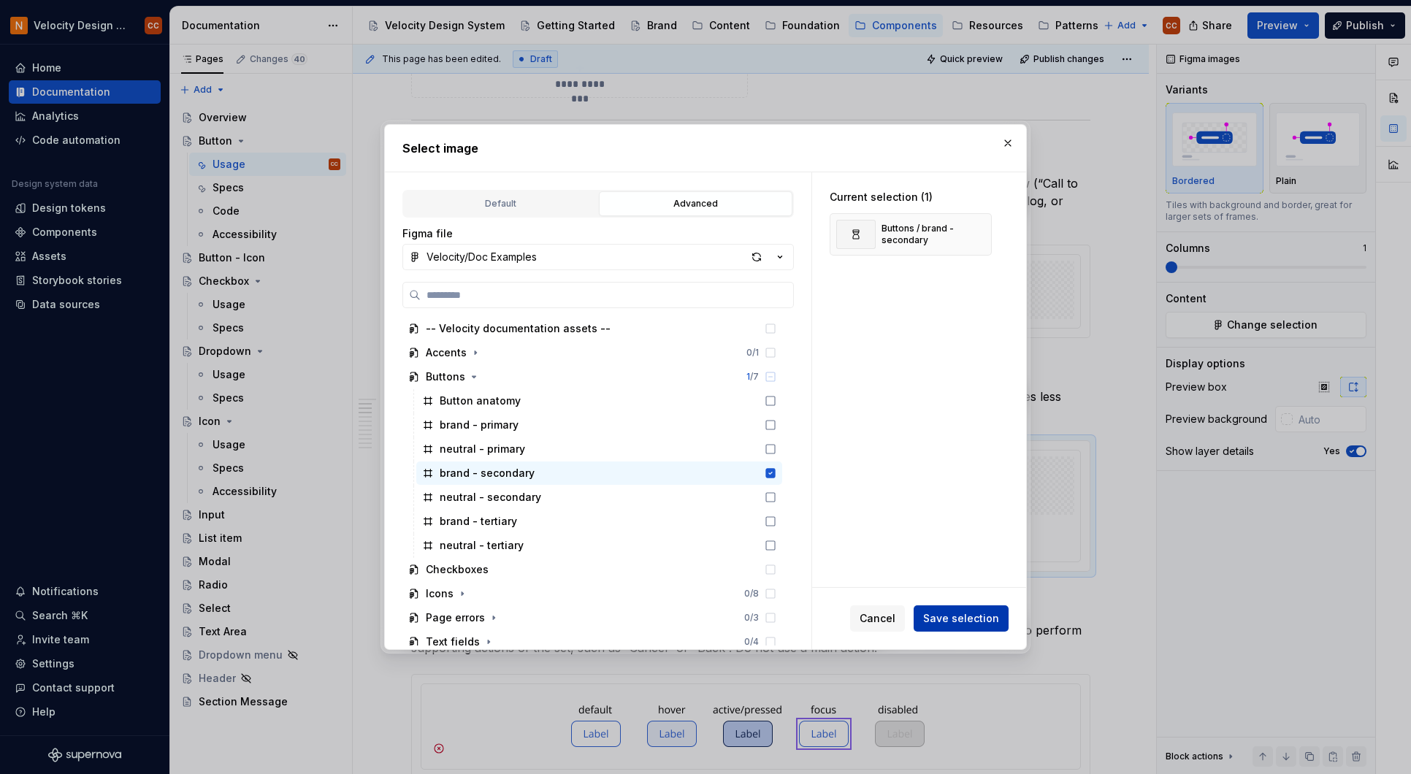
click at [951, 619] on span "Save selection" at bounding box center [961, 618] width 76 height 15
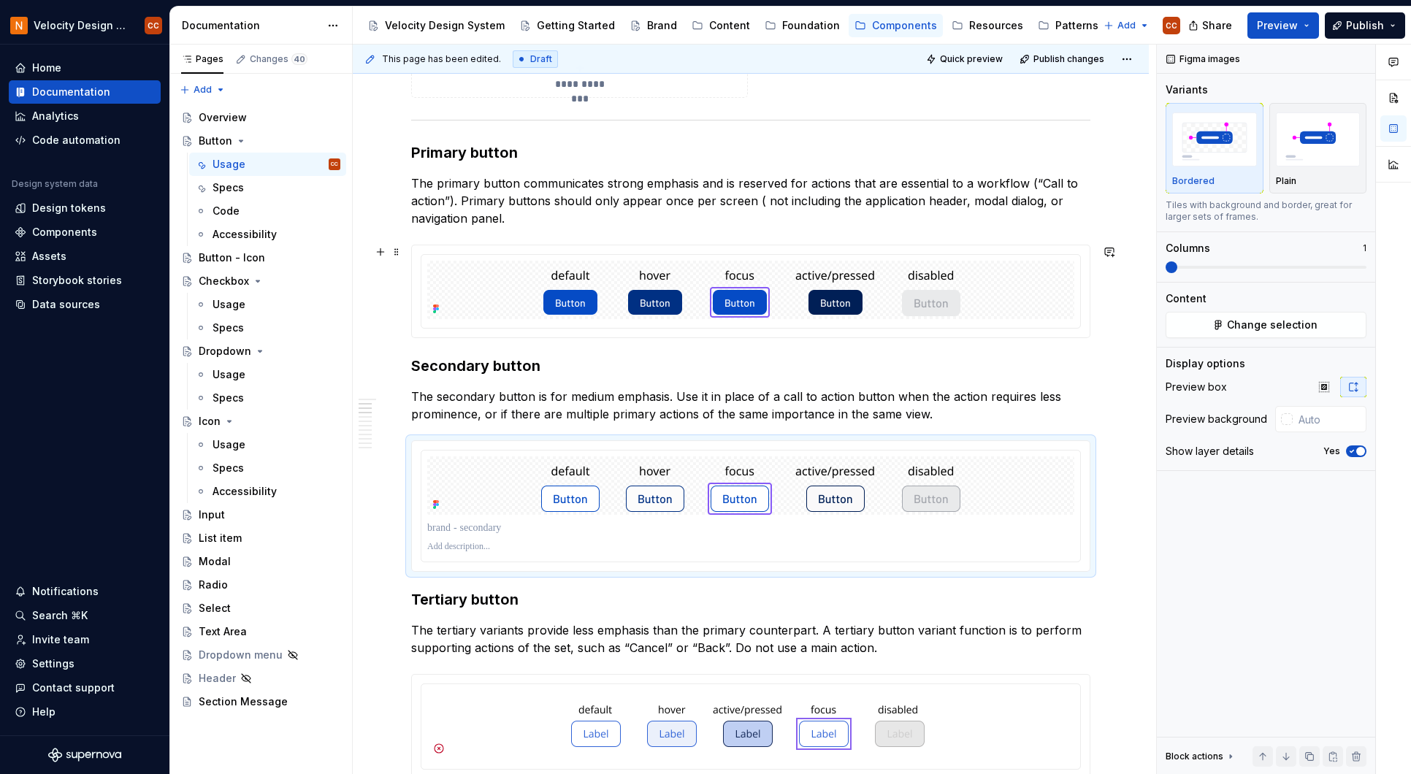
click at [377, 254] on button "button" at bounding box center [380, 252] width 20 height 20
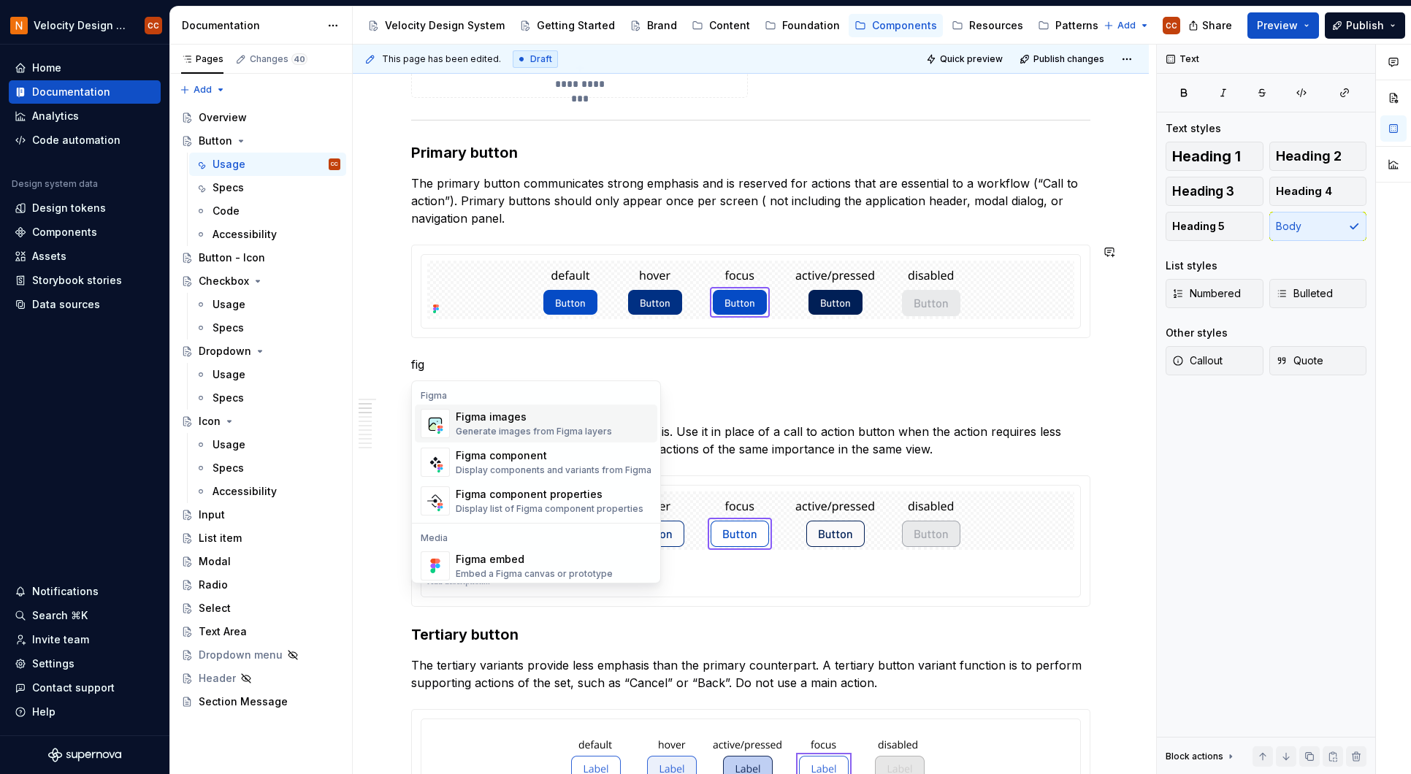
click at [577, 422] on div "Figma images" at bounding box center [534, 417] width 156 height 15
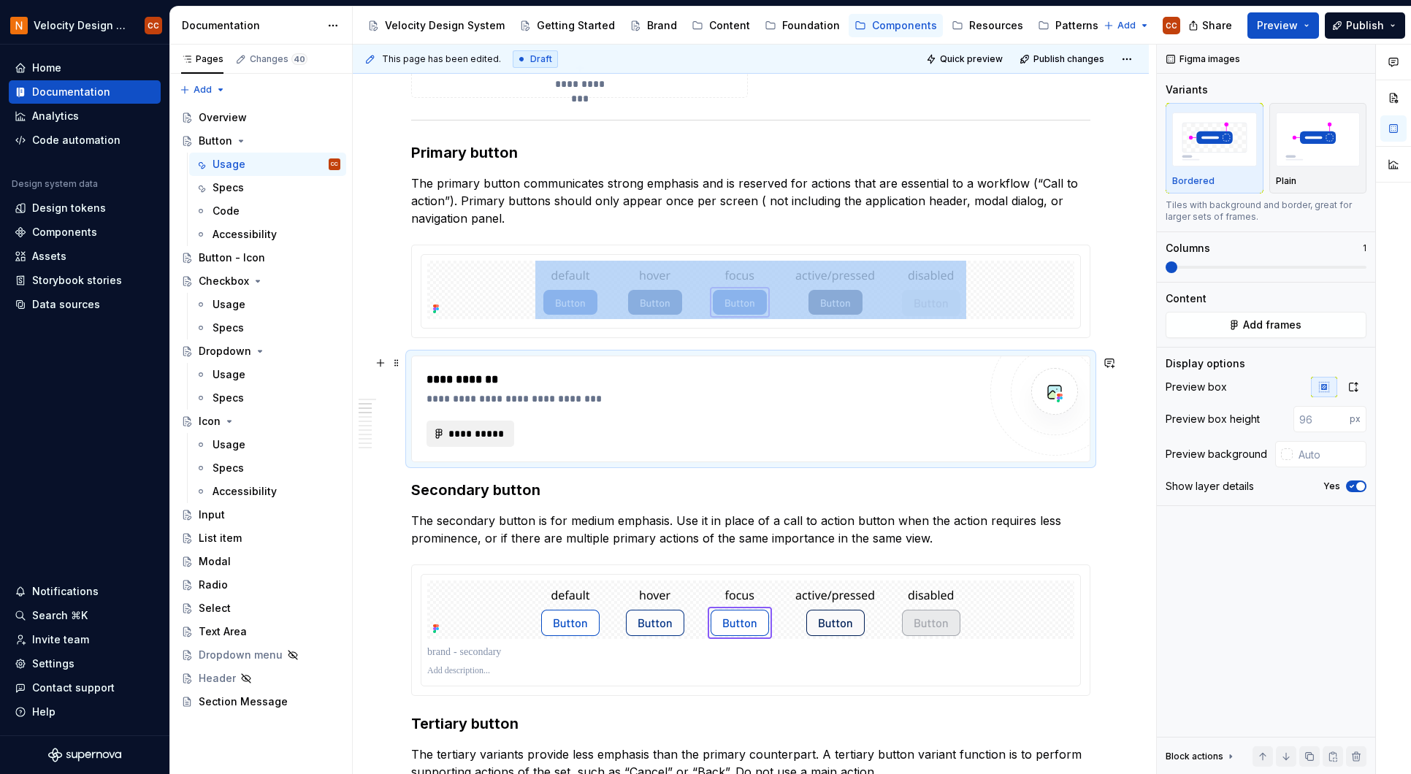
click at [468, 435] on span "**********" at bounding box center [476, 433] width 57 height 15
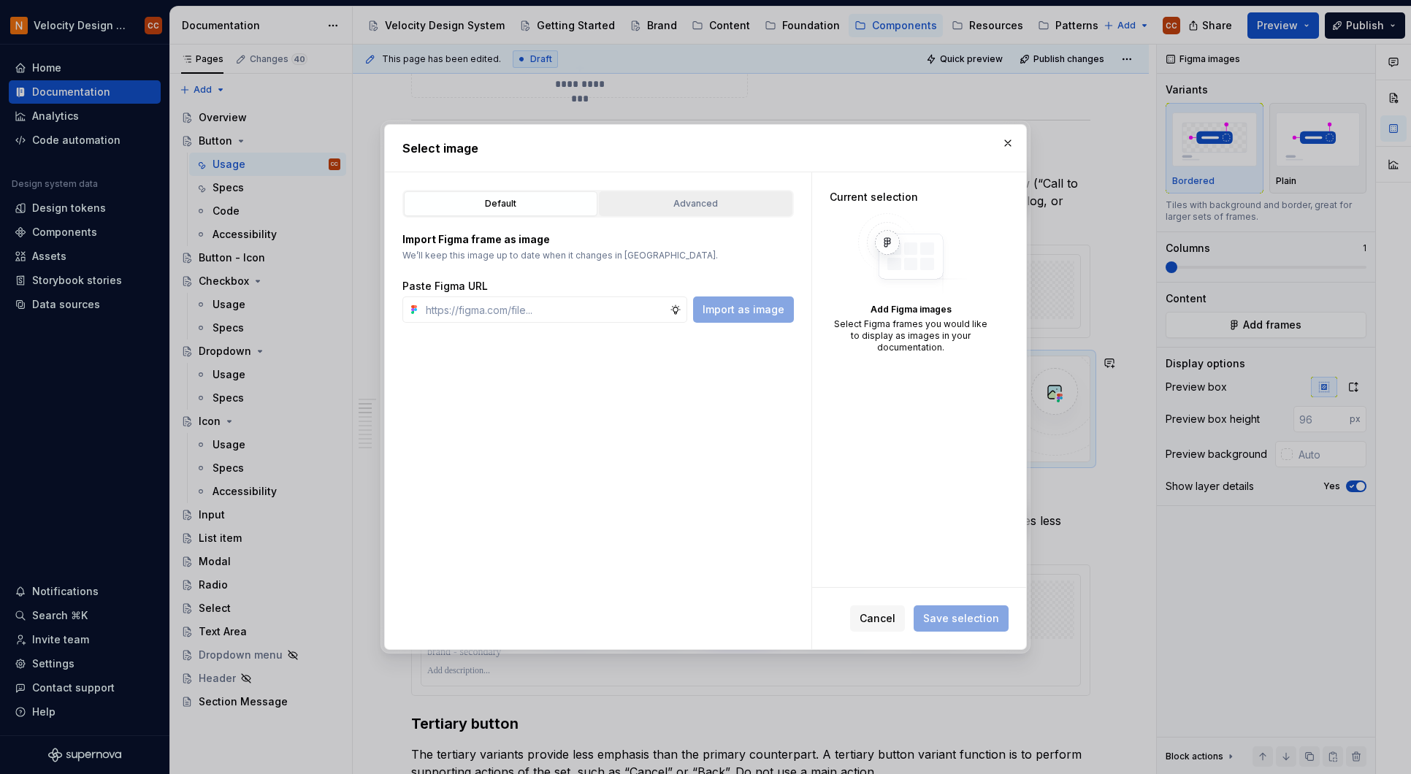
click at [664, 203] on div "Advanced" at bounding box center [695, 203] width 183 height 15
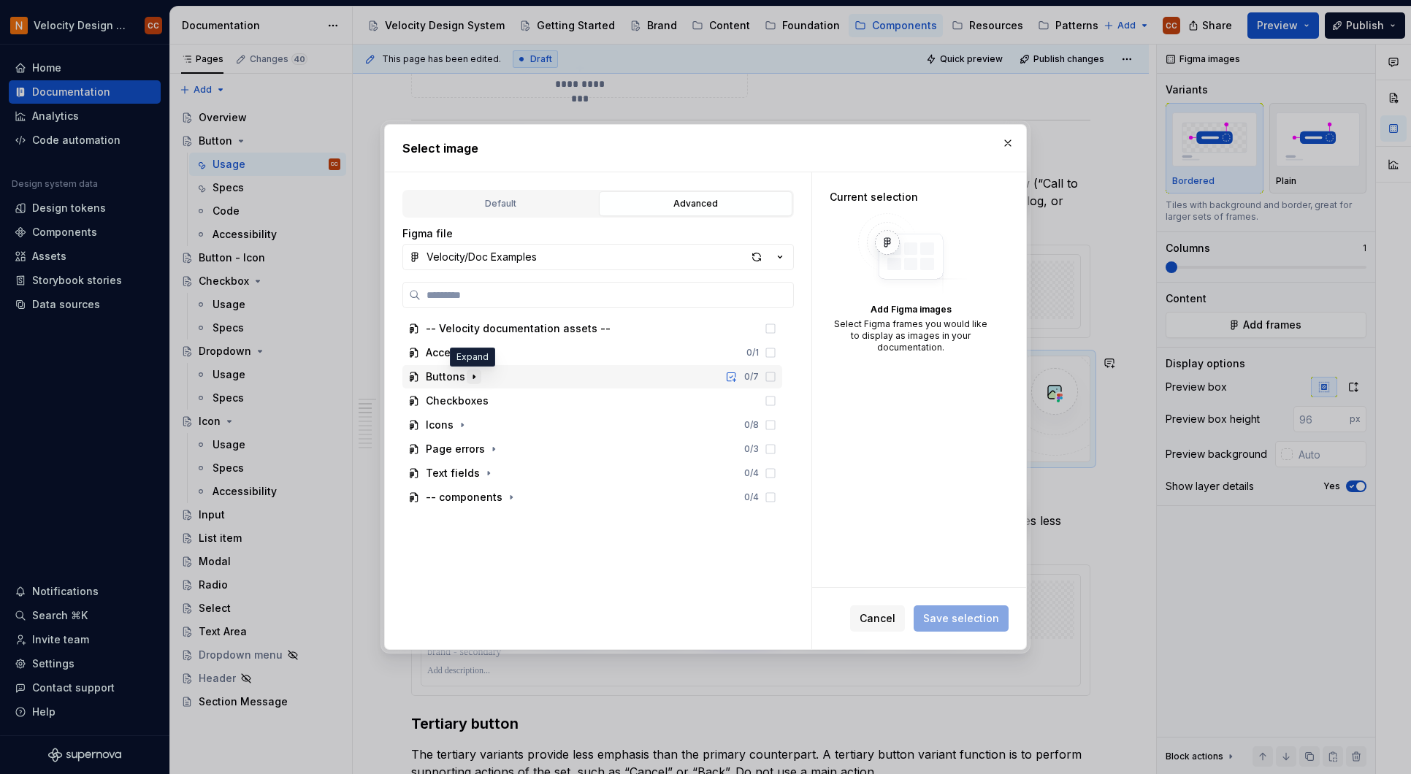
click at [473, 375] on icon "button" at bounding box center [473, 377] width 1 height 4
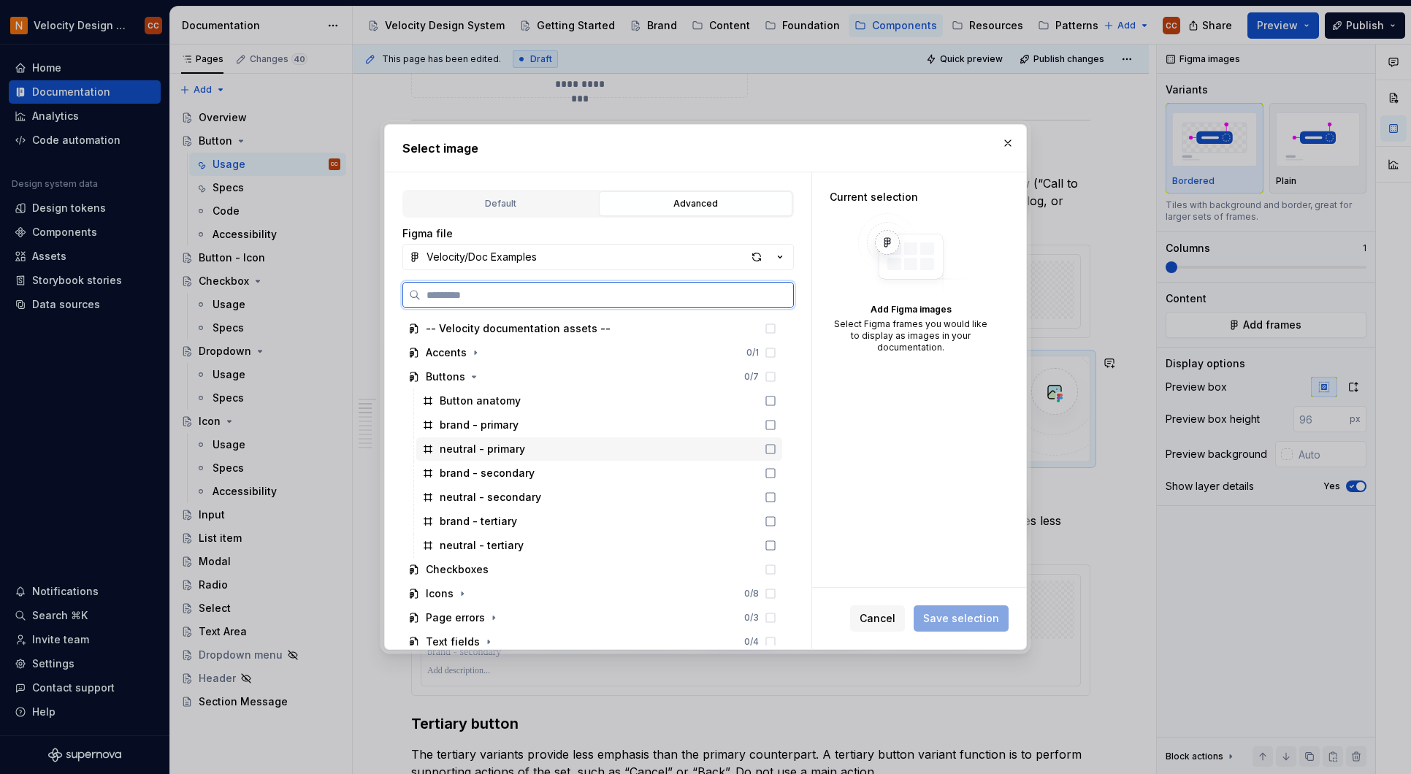
click at [770, 445] on icon at bounding box center [770, 449] width 12 height 12
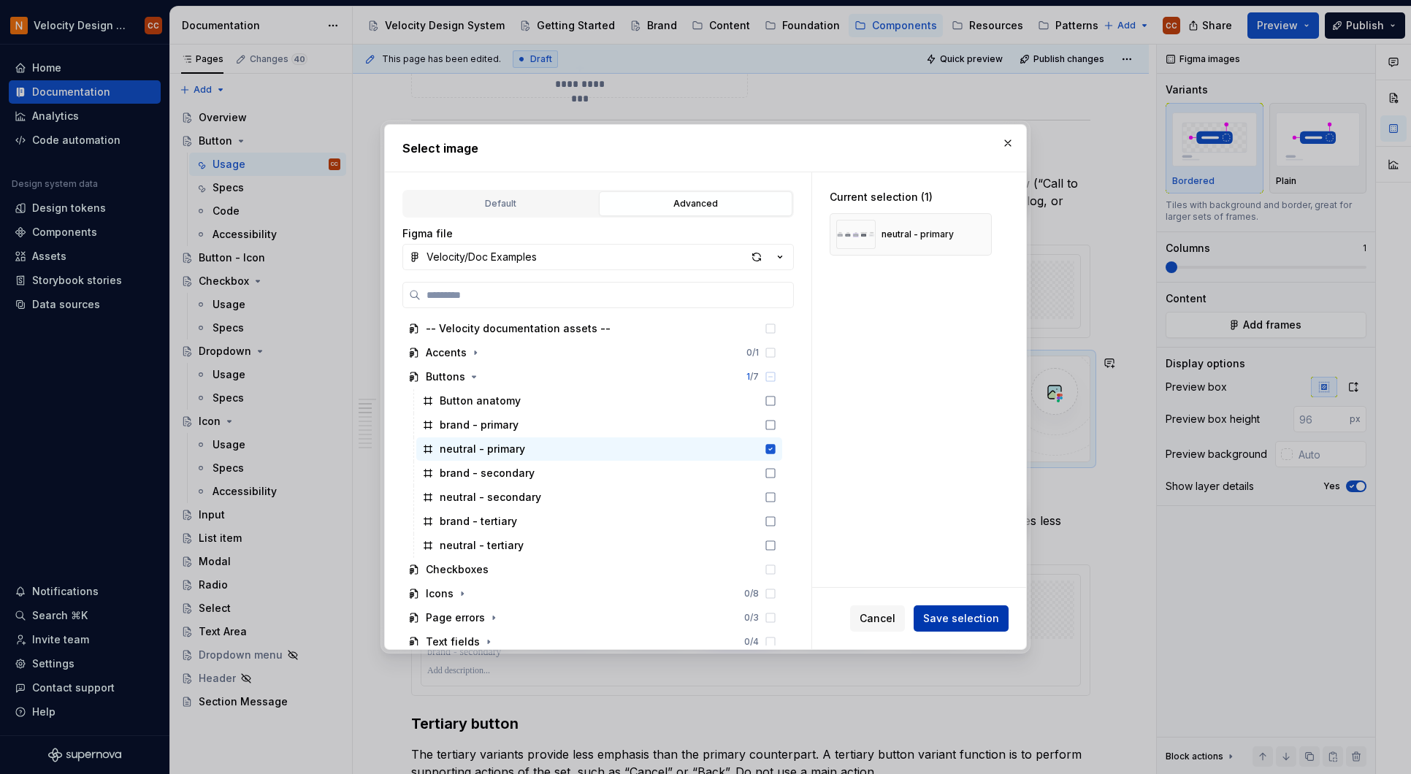
click at [951, 620] on span "Save selection" at bounding box center [961, 618] width 76 height 15
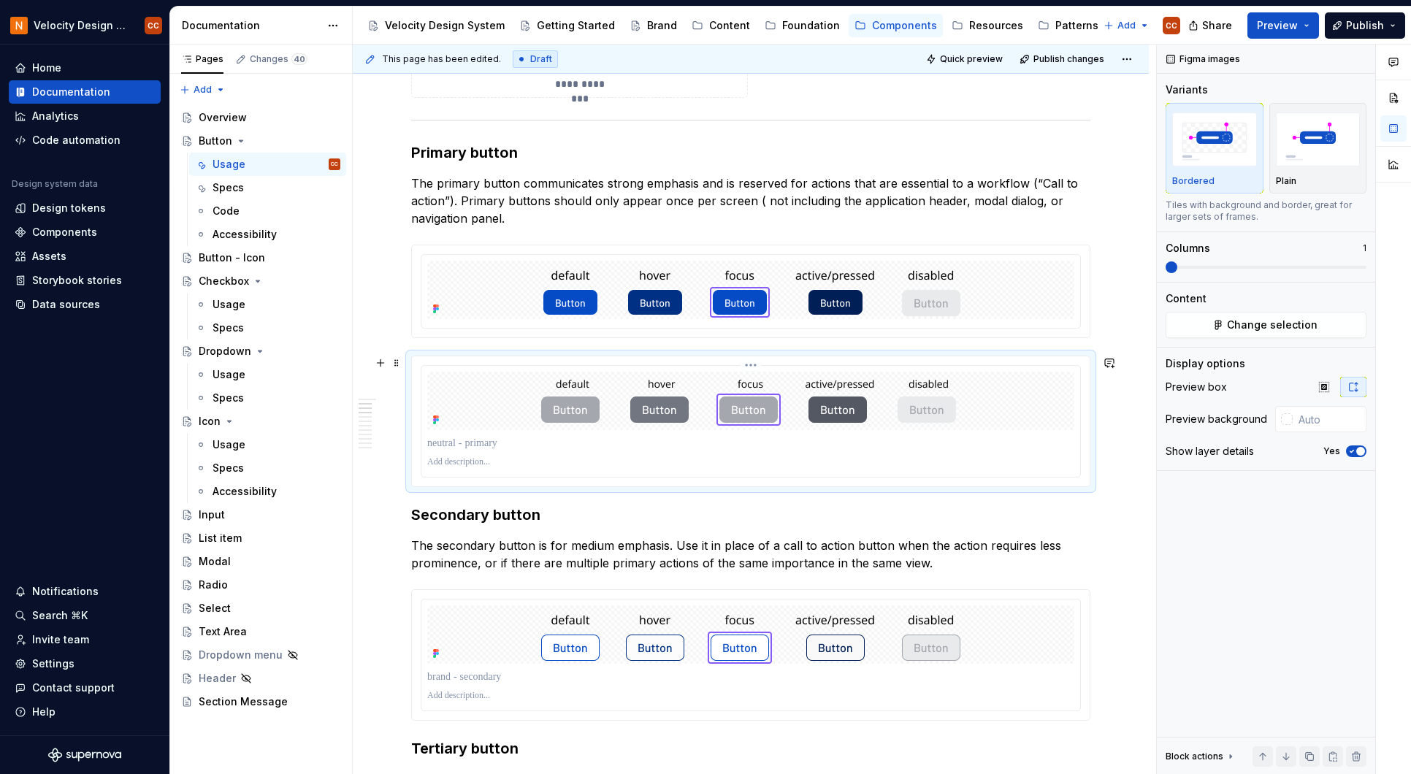
click at [1043, 443] on p at bounding box center [750, 443] width 647 height 15
click at [1369, 451] on div "Figma images Variants Bordered Plain Tiles with background and border, great fo…" at bounding box center [1265, 410] width 218 height 730
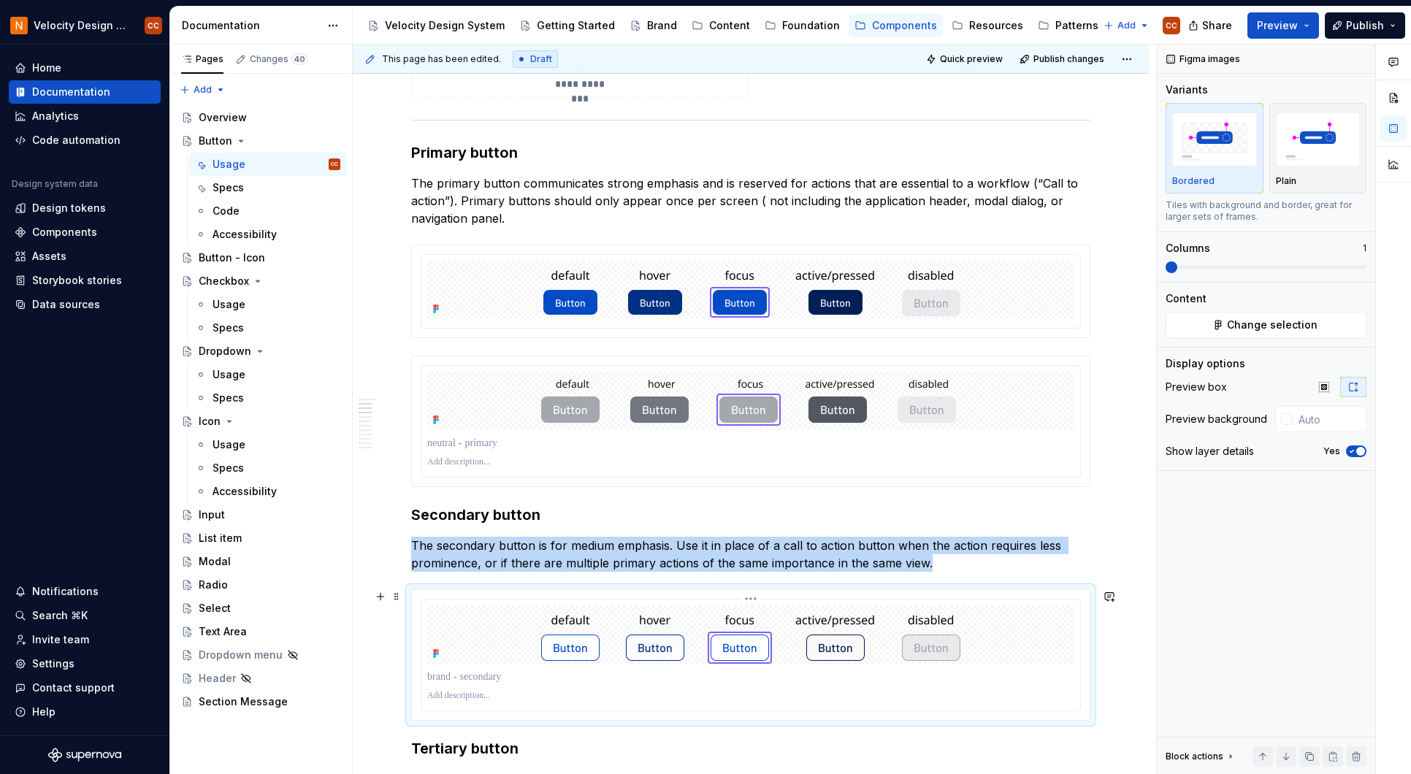
drag, startPoint x: 1023, startPoint y: 634, endPoint x: 1085, endPoint y: 621, distance: 63.6
click at [1024, 634] on div at bounding box center [750, 634] width 647 height 58
click at [1356, 453] on span "button" at bounding box center [1360, 451] width 9 height 9
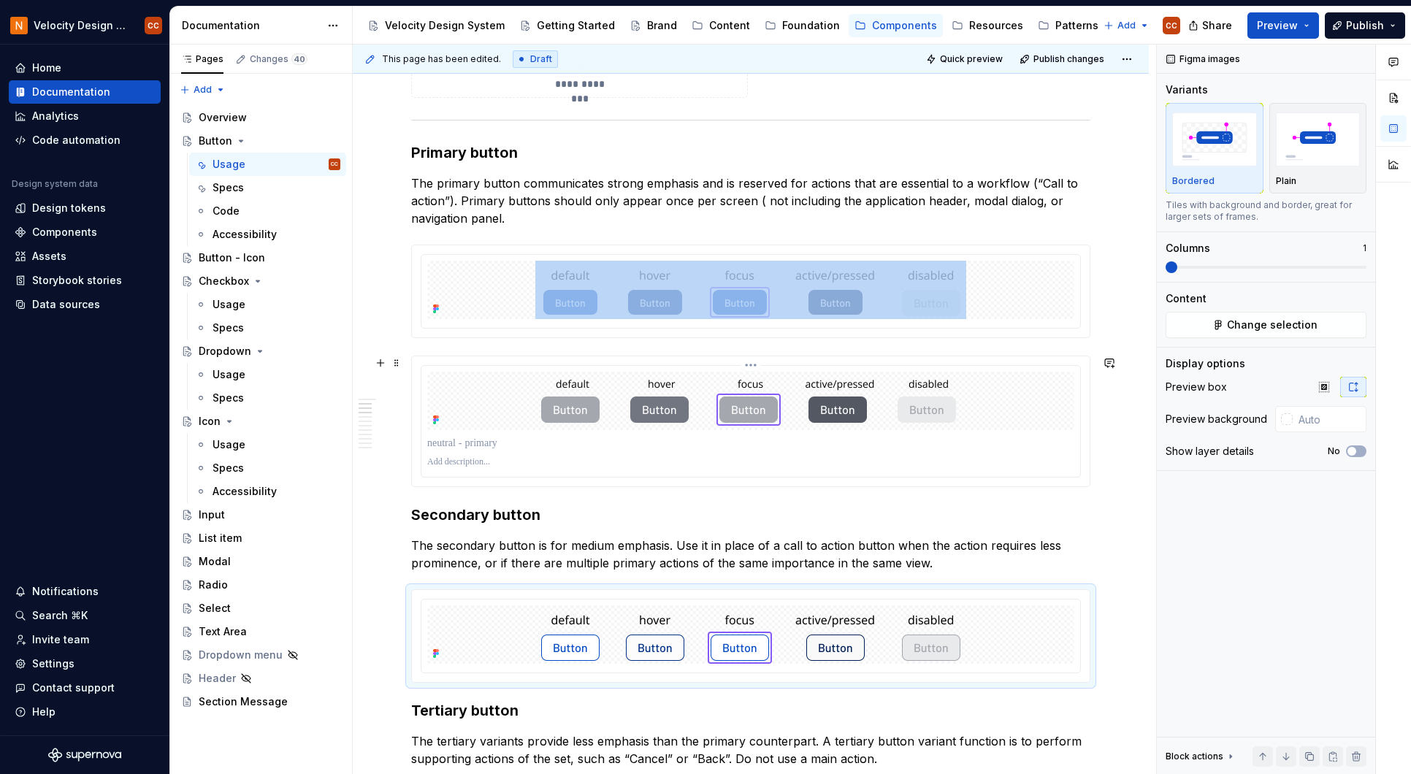
click at [1059, 399] on div at bounding box center [750, 401] width 647 height 58
click at [1354, 448] on icon "button" at bounding box center [1352, 451] width 12 height 9
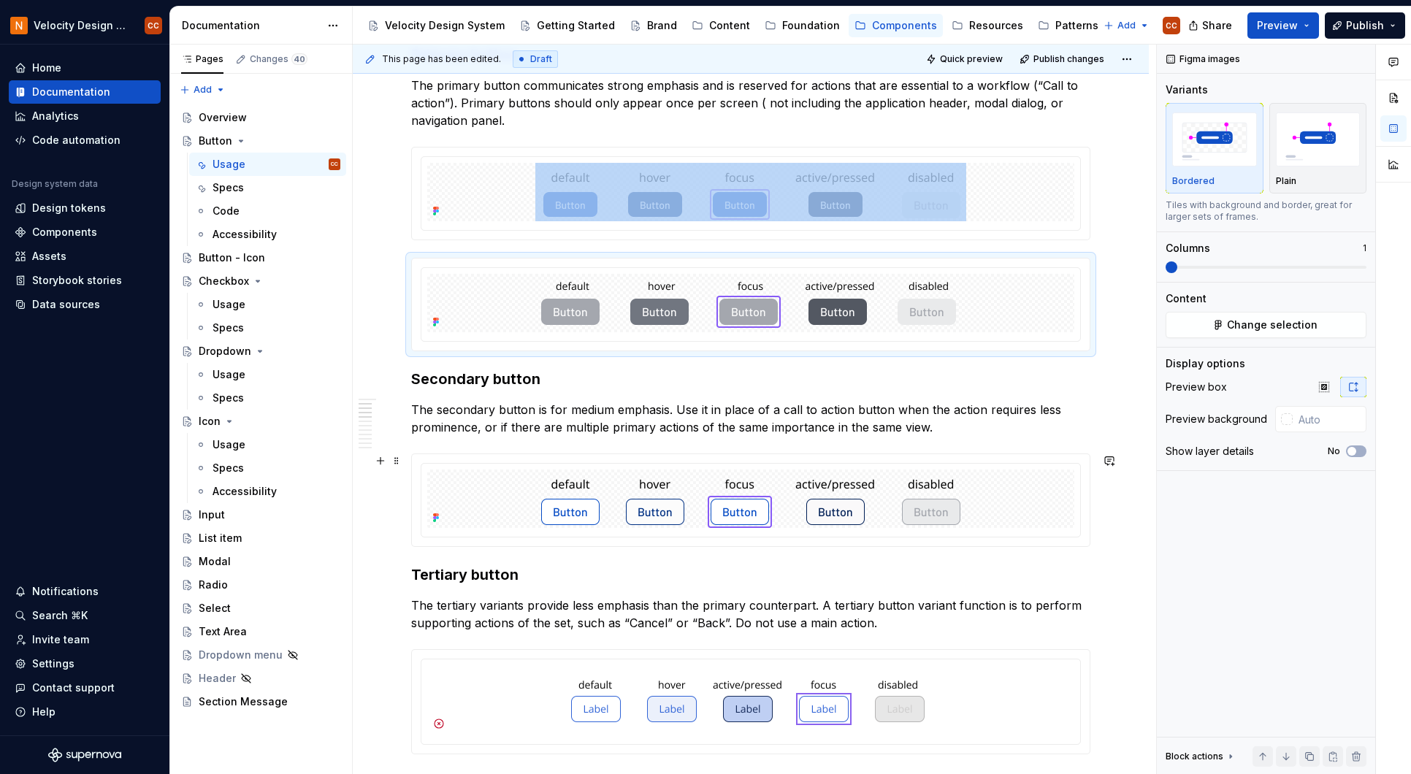
scroll to position [876, 0]
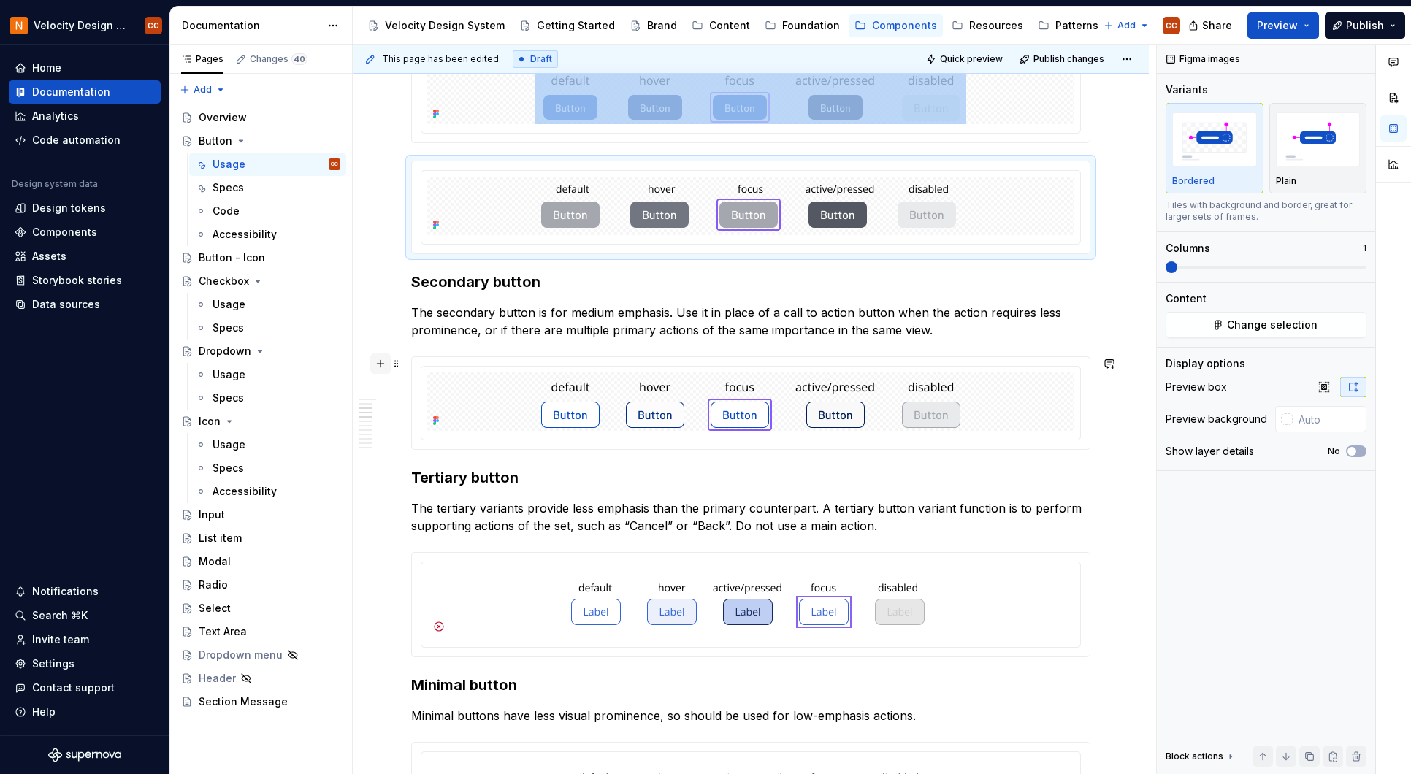
click at [380, 361] on button "button" at bounding box center [380, 363] width 20 height 20
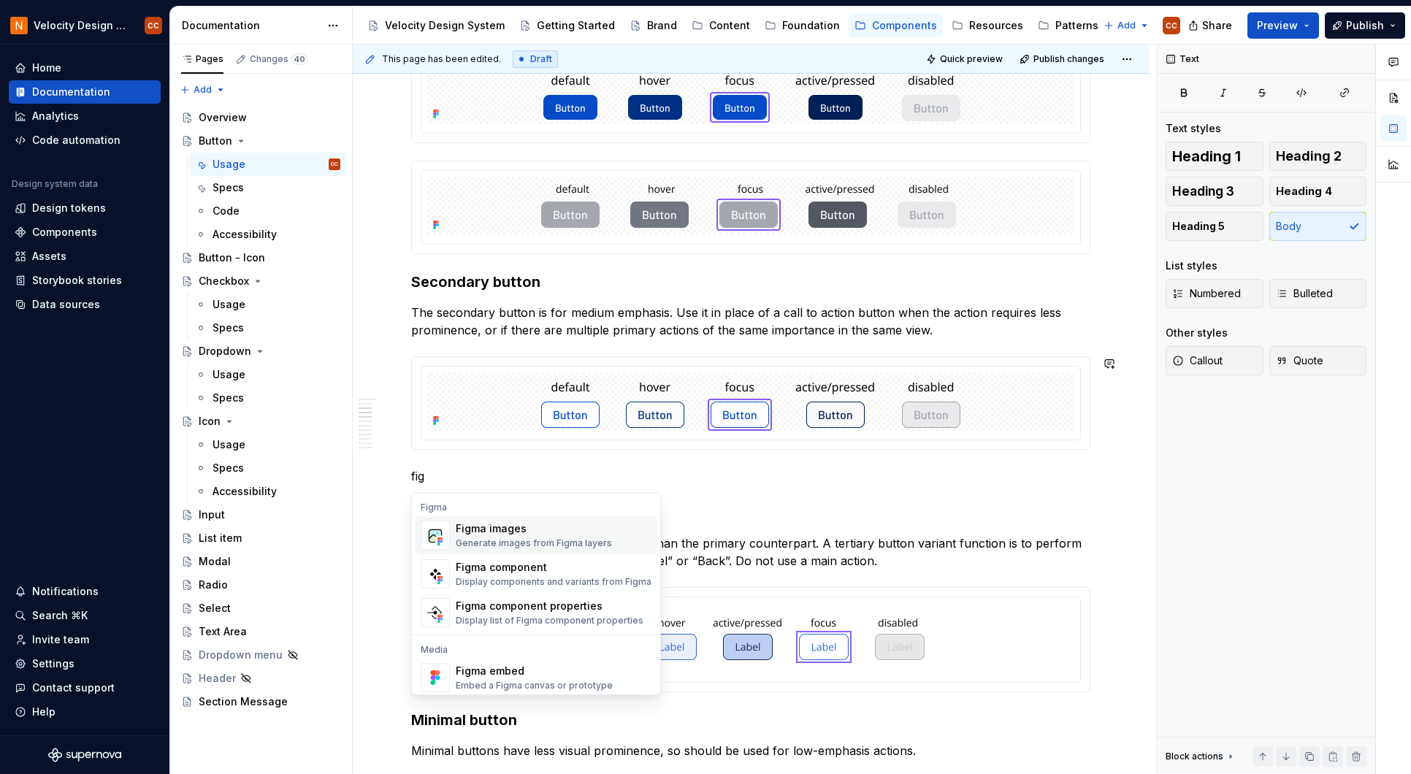
click at [518, 533] on div "Figma images" at bounding box center [534, 528] width 156 height 15
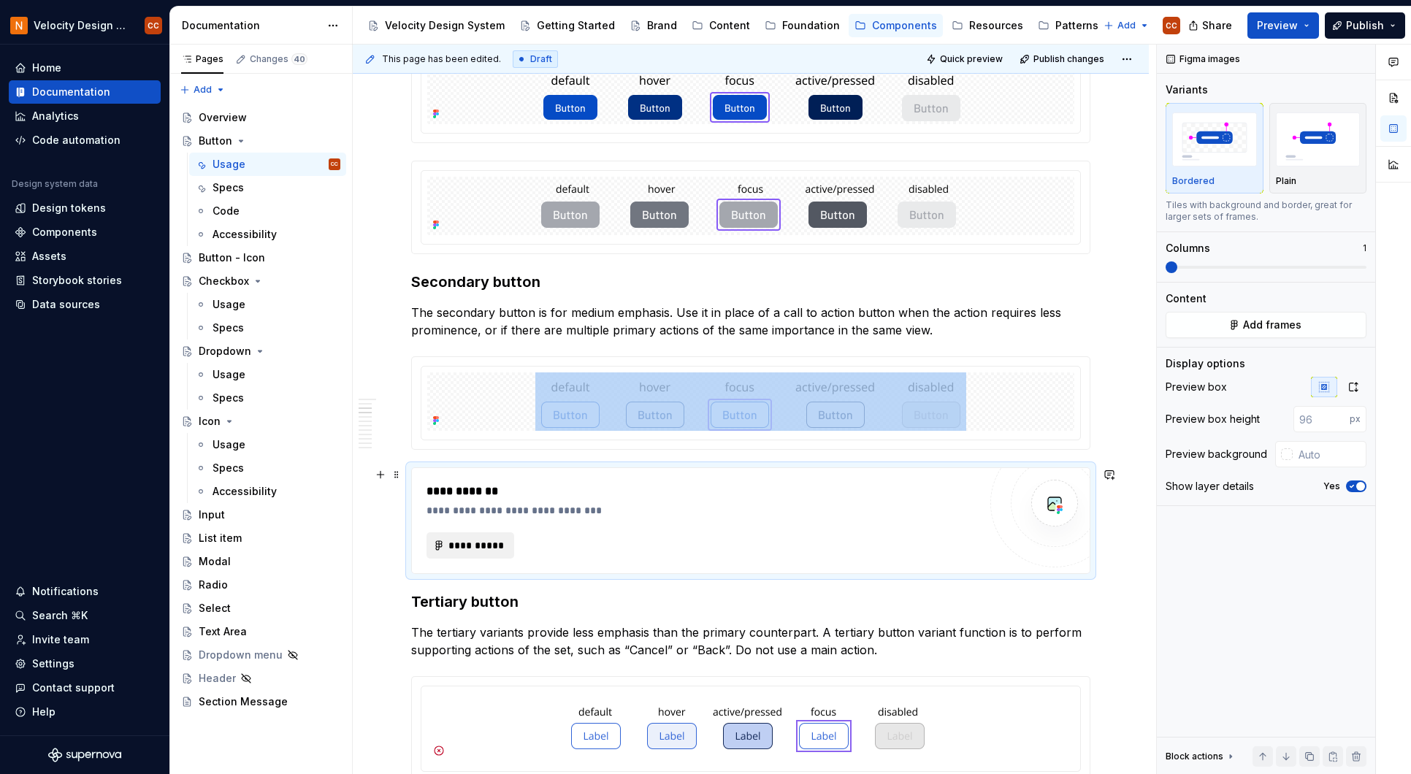
click at [483, 544] on span "**********" at bounding box center [476, 545] width 57 height 15
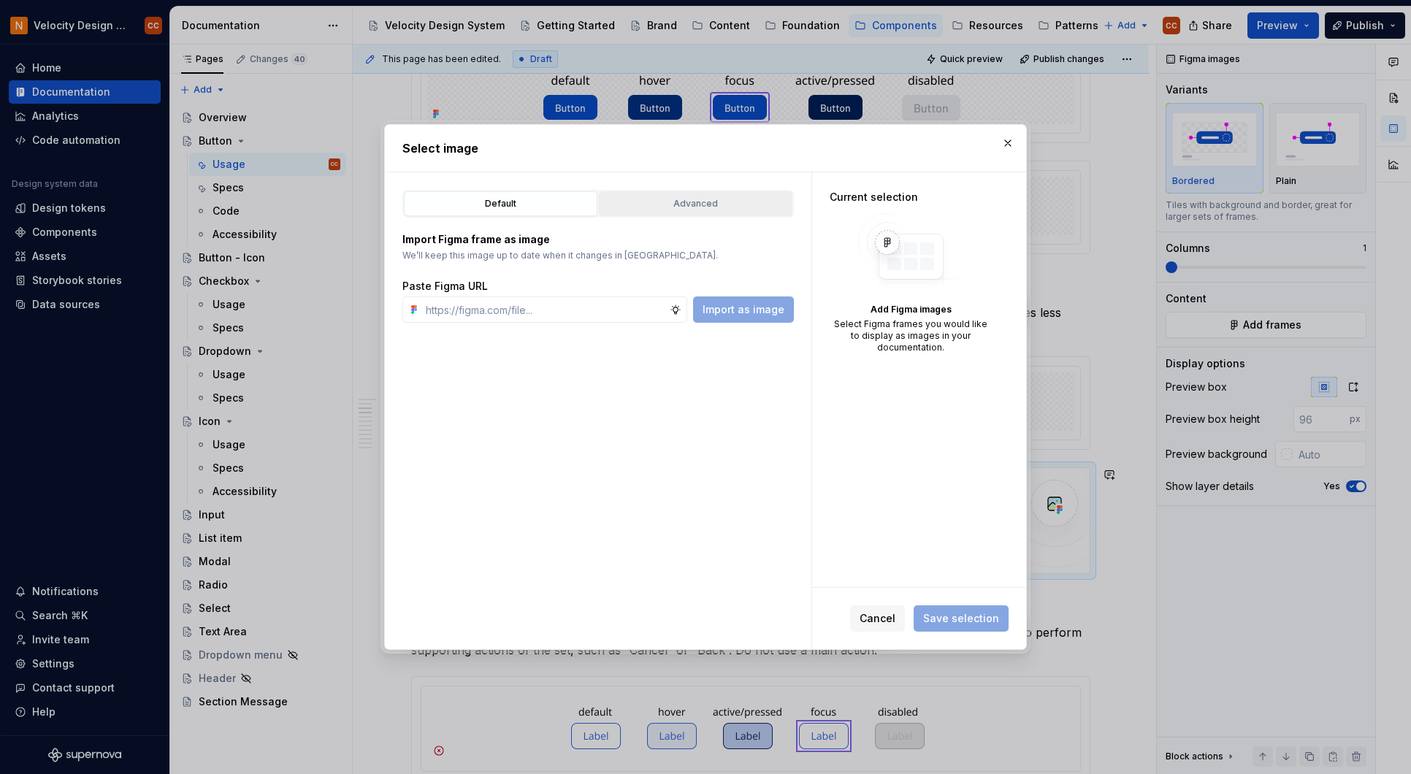
click at [667, 206] on div "Advanced" at bounding box center [695, 203] width 183 height 15
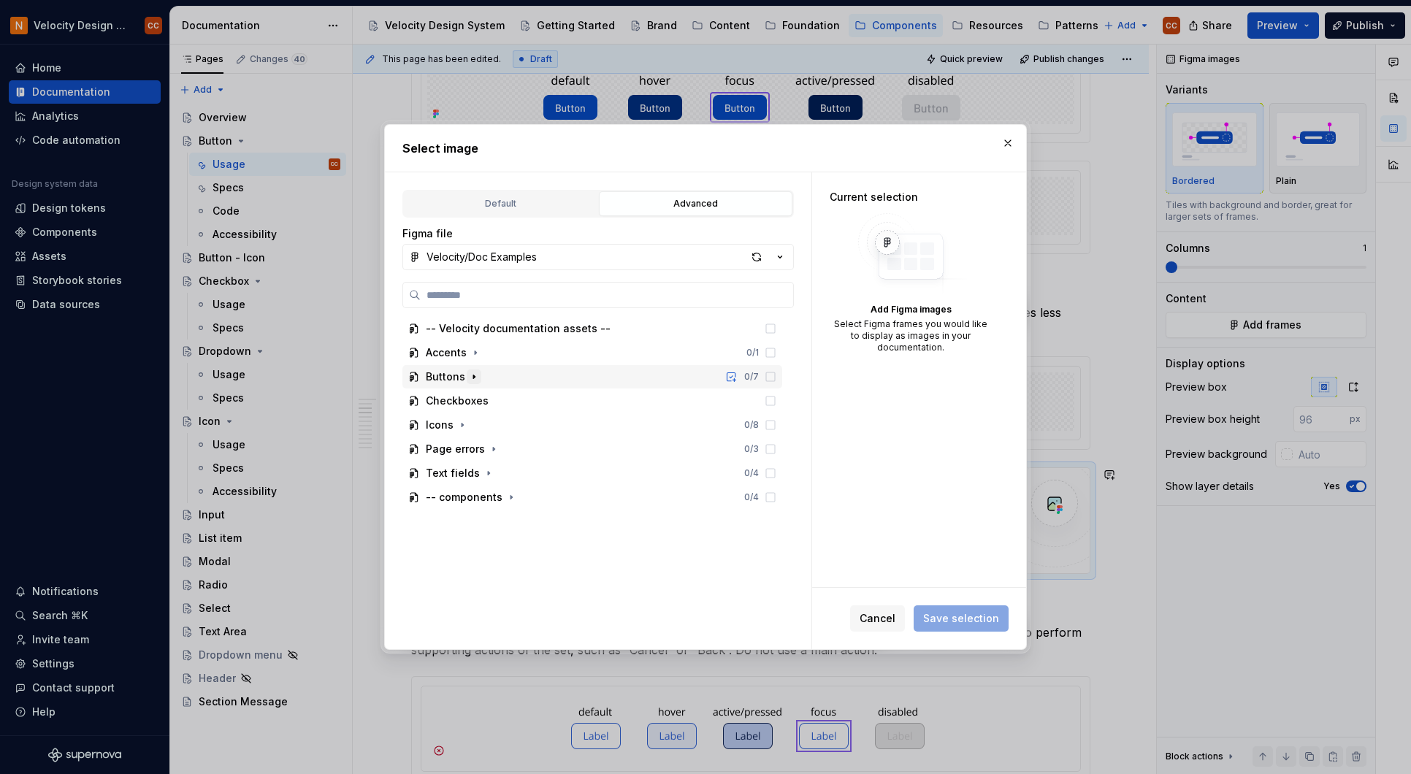
click at [468, 374] on icon "button" at bounding box center [474, 377] width 12 height 12
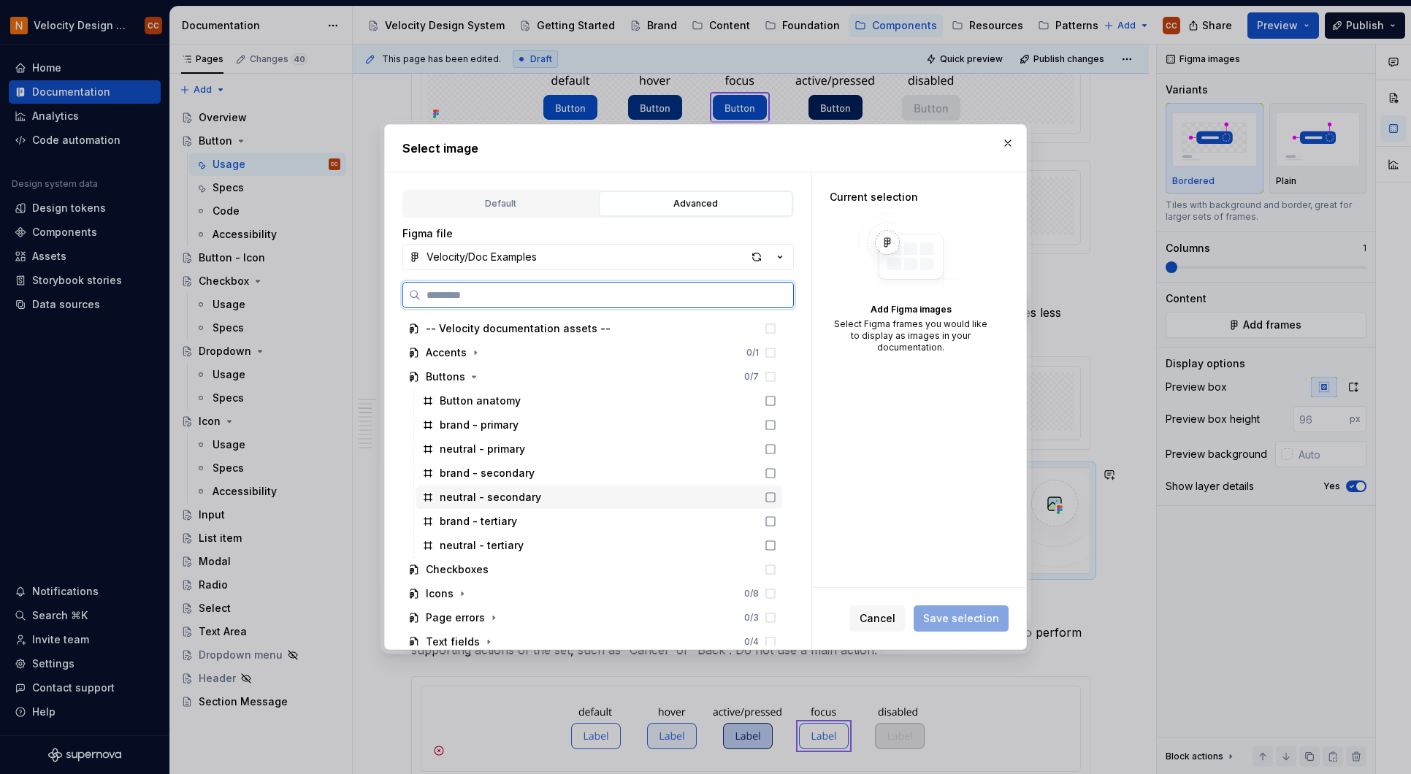
click at [771, 498] on icon at bounding box center [770, 497] width 12 height 12
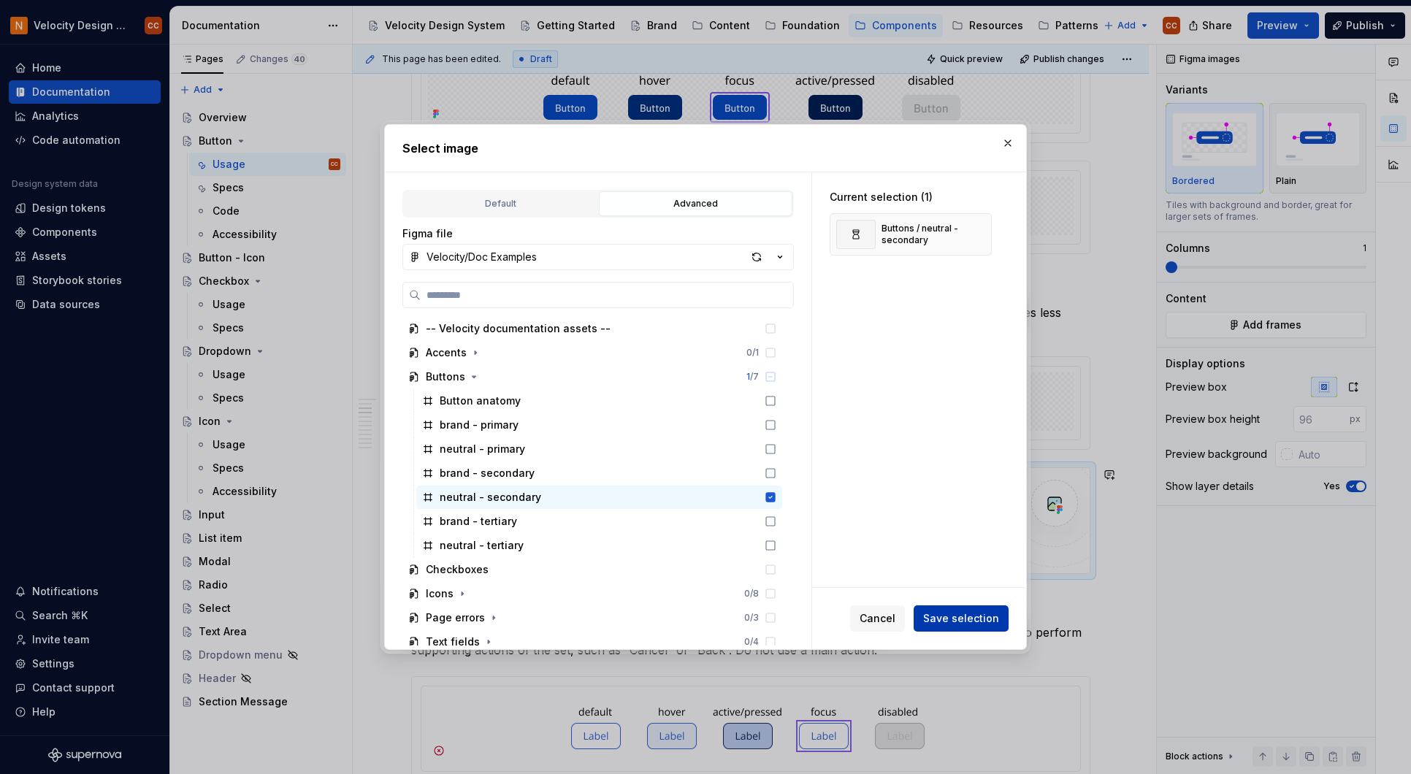
click at [952, 618] on span "Save selection" at bounding box center [961, 618] width 76 height 15
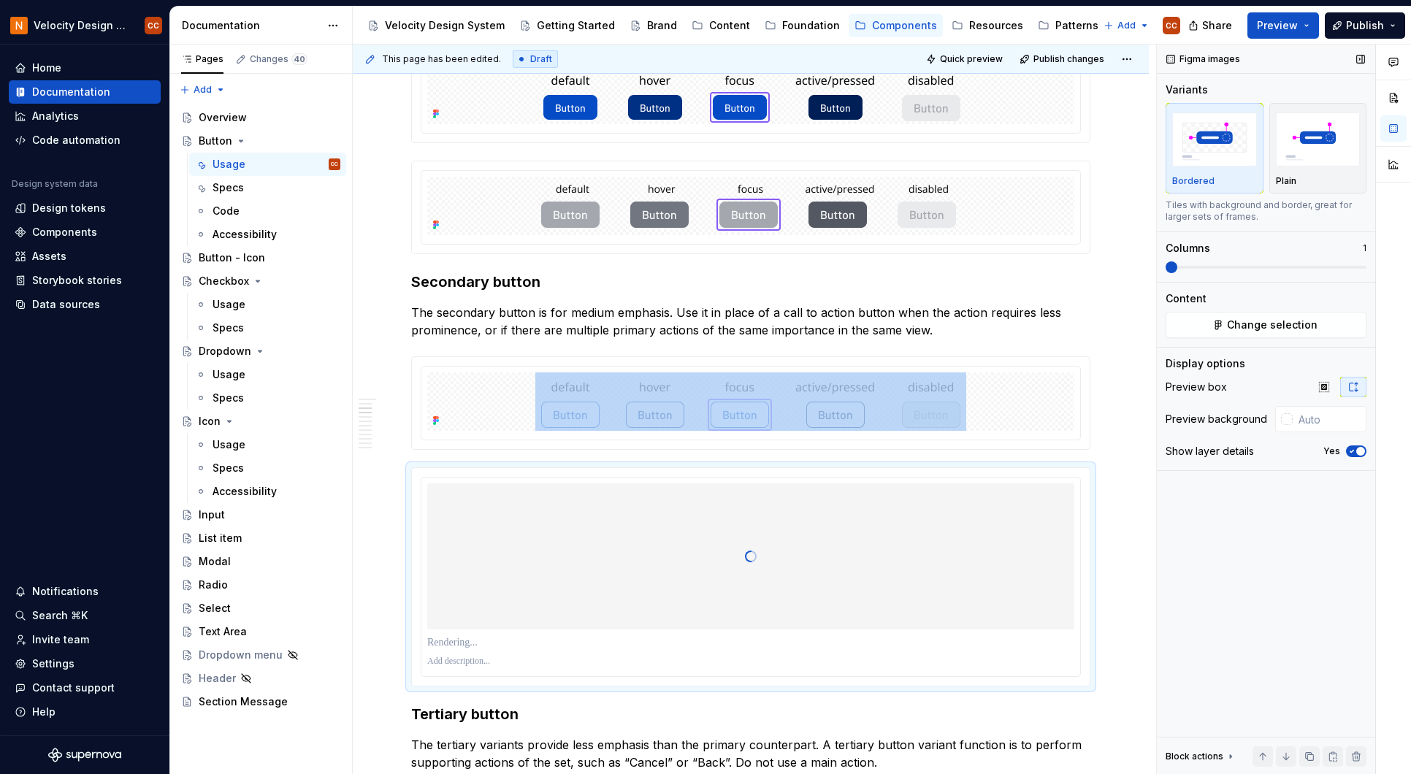
click at [1354, 452] on icon "button" at bounding box center [1352, 451] width 12 height 9
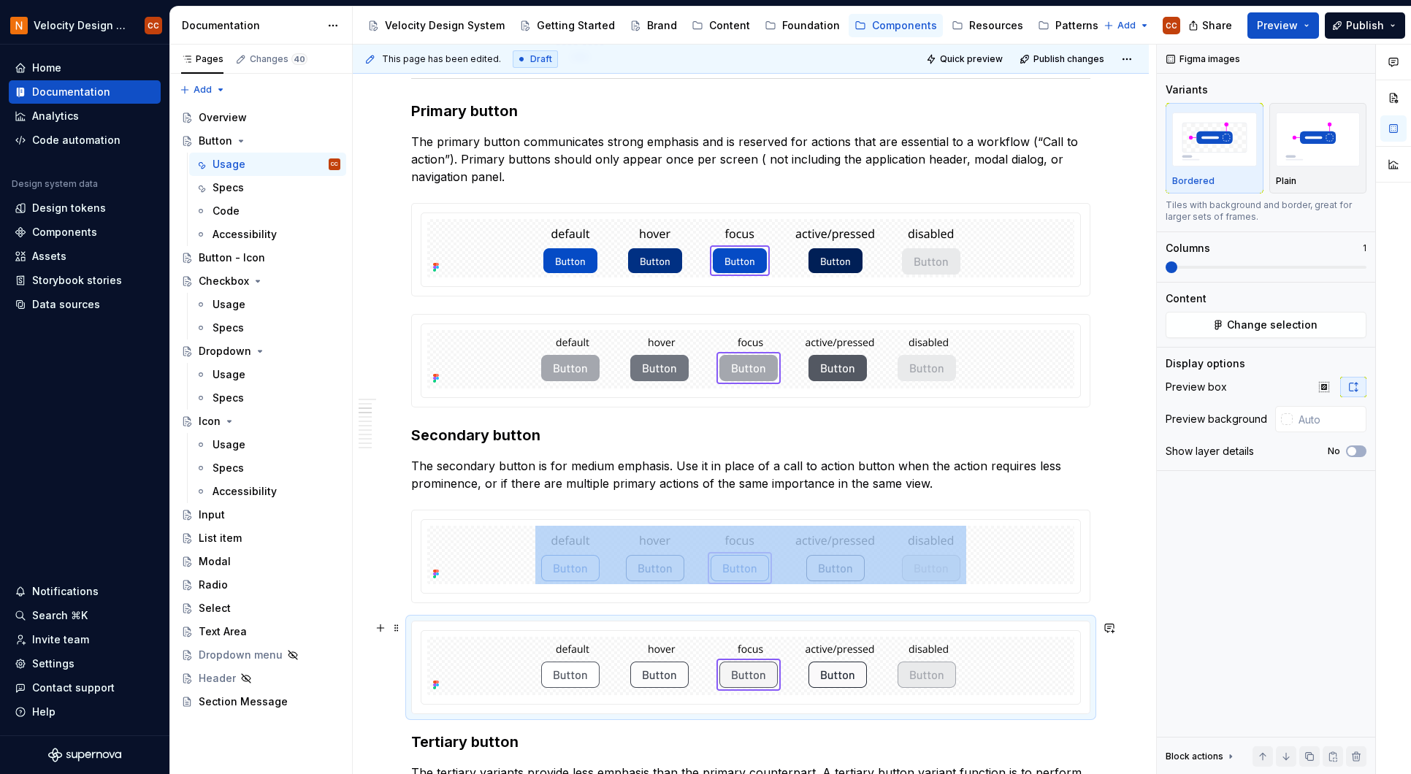
scroll to position [681, 0]
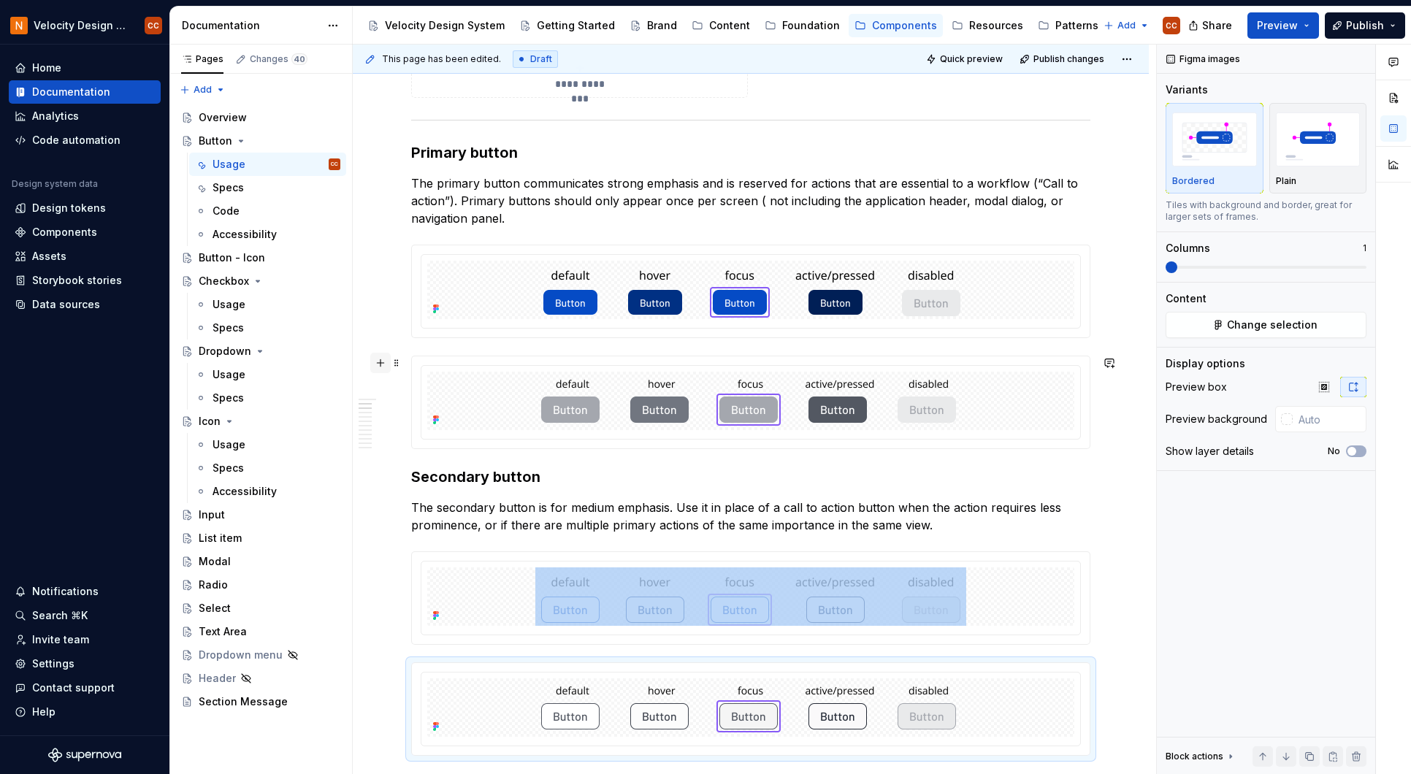
click at [383, 358] on button "button" at bounding box center [380, 363] width 20 height 20
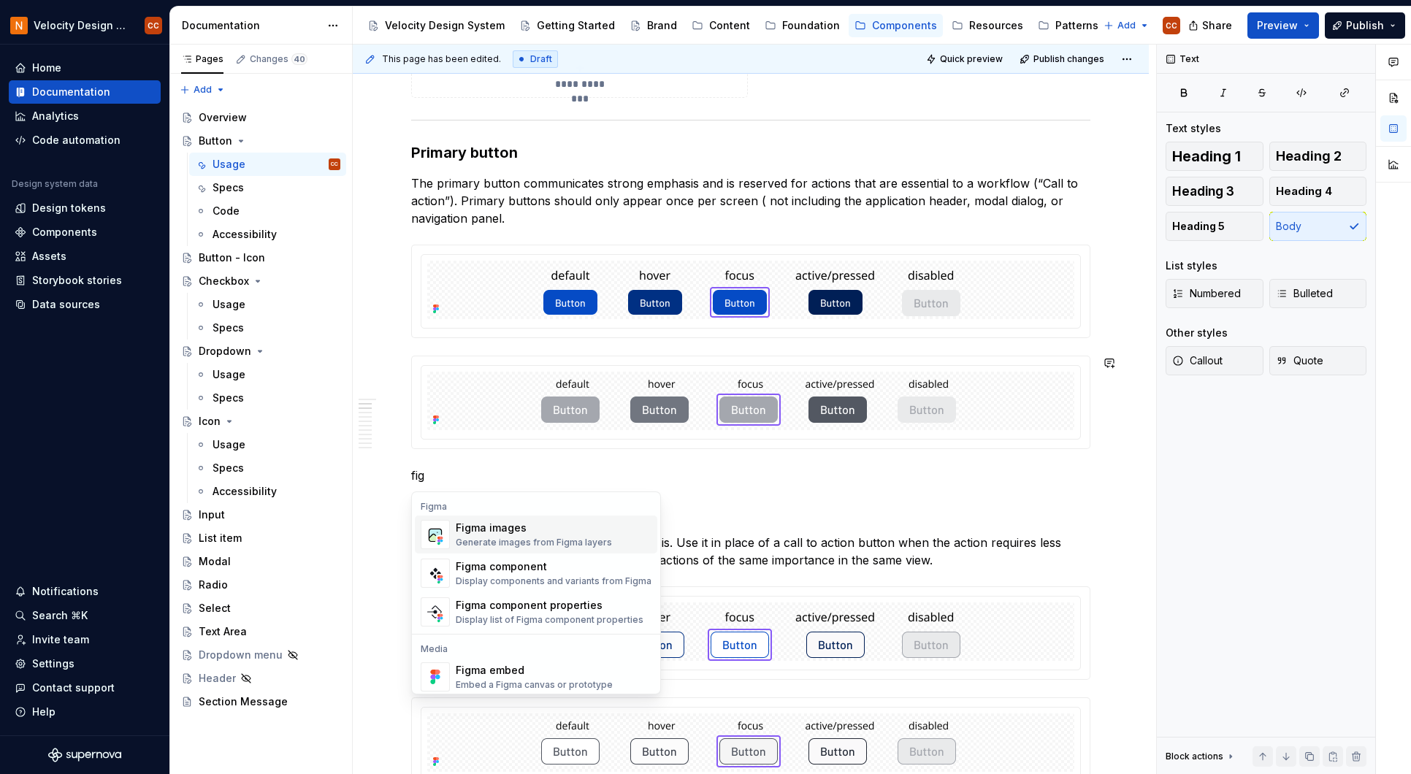
click at [502, 545] on div "Generate images from Figma layers" at bounding box center [534, 543] width 156 height 12
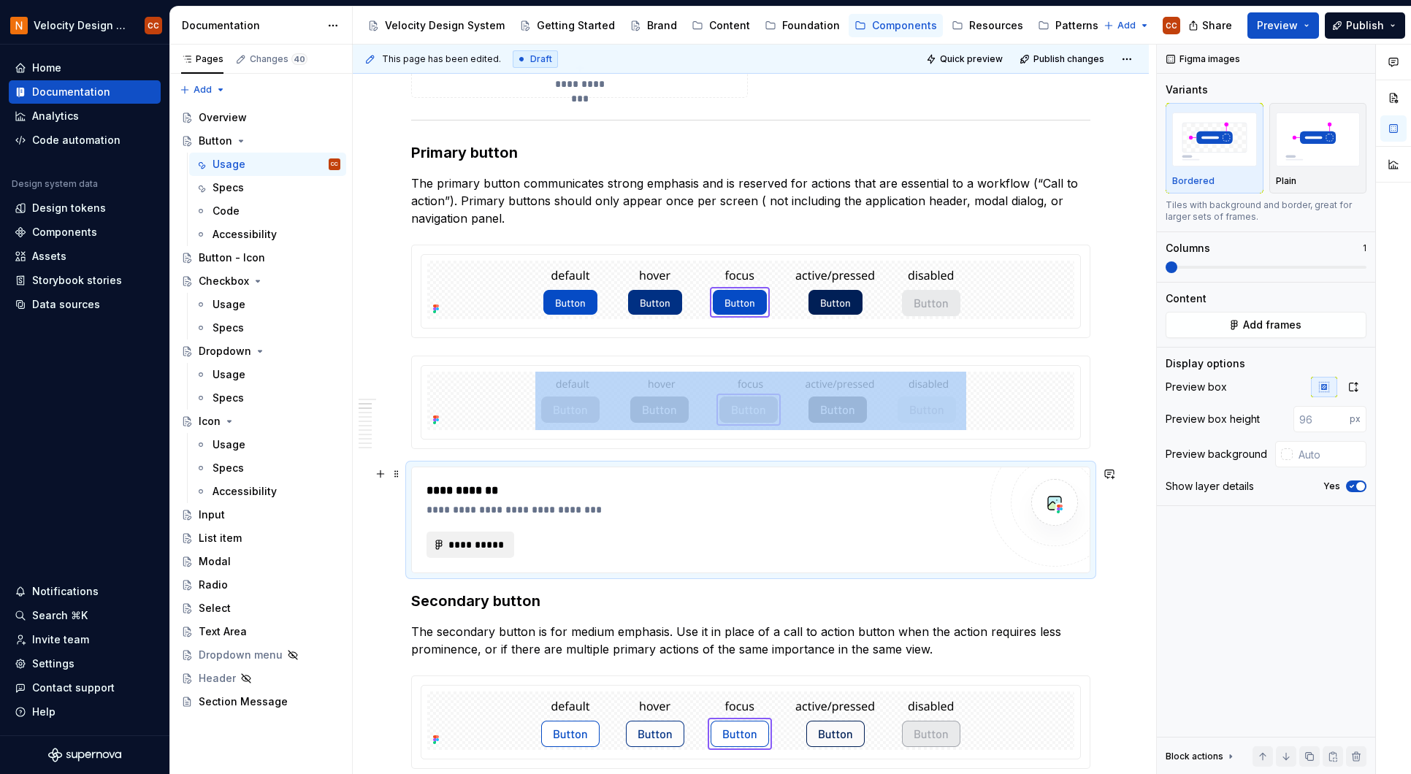
click at [503, 544] on span "**********" at bounding box center [476, 544] width 57 height 15
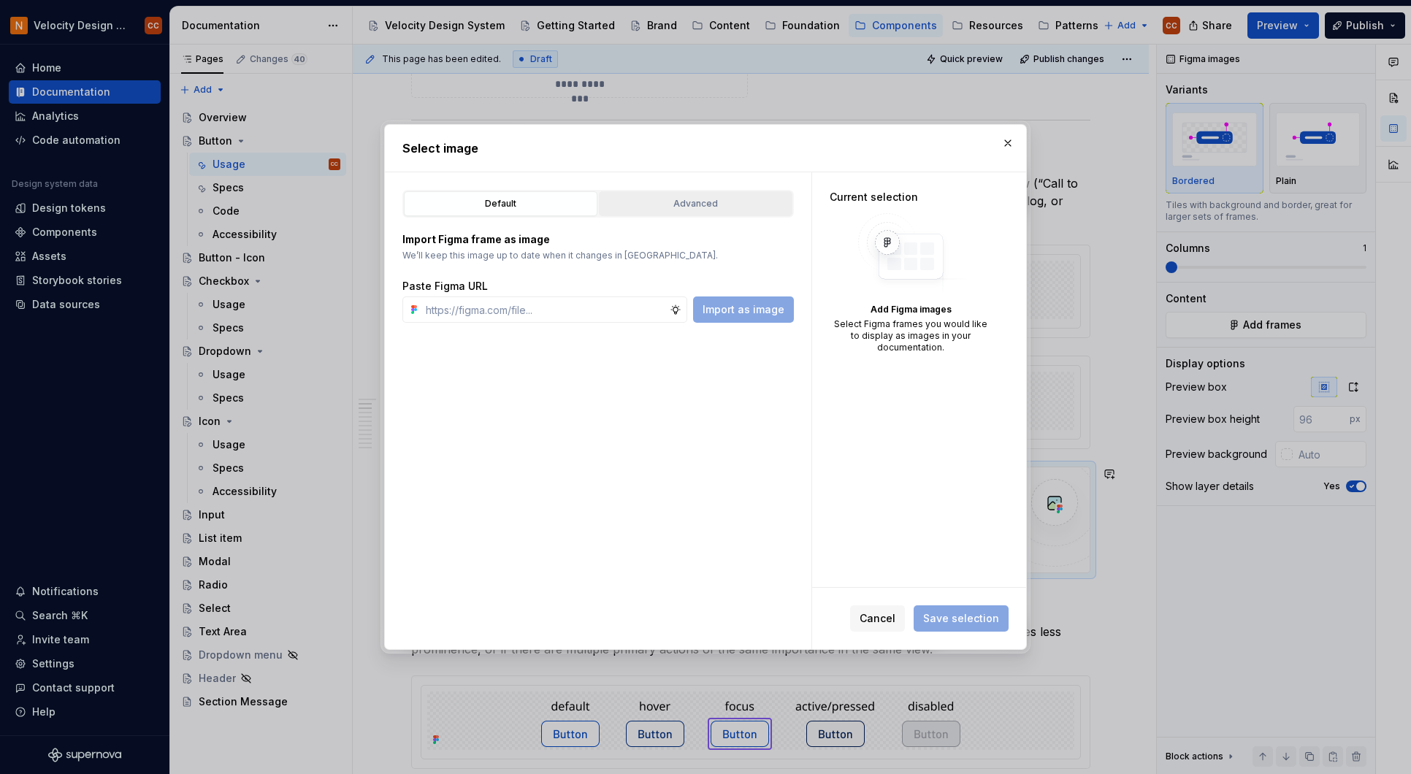
click at [677, 202] on div "Advanced" at bounding box center [695, 203] width 183 height 15
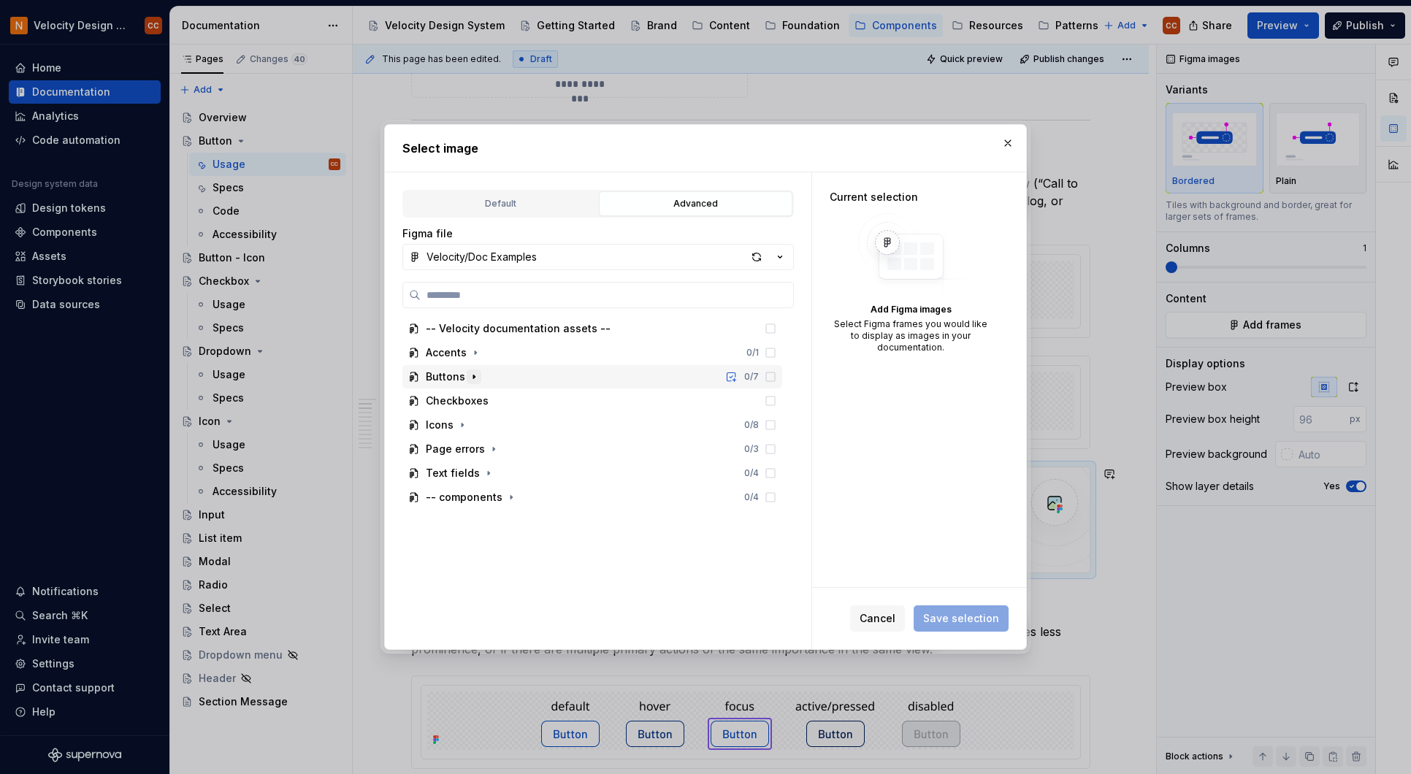
click at [471, 382] on icon "button" at bounding box center [474, 377] width 12 height 12
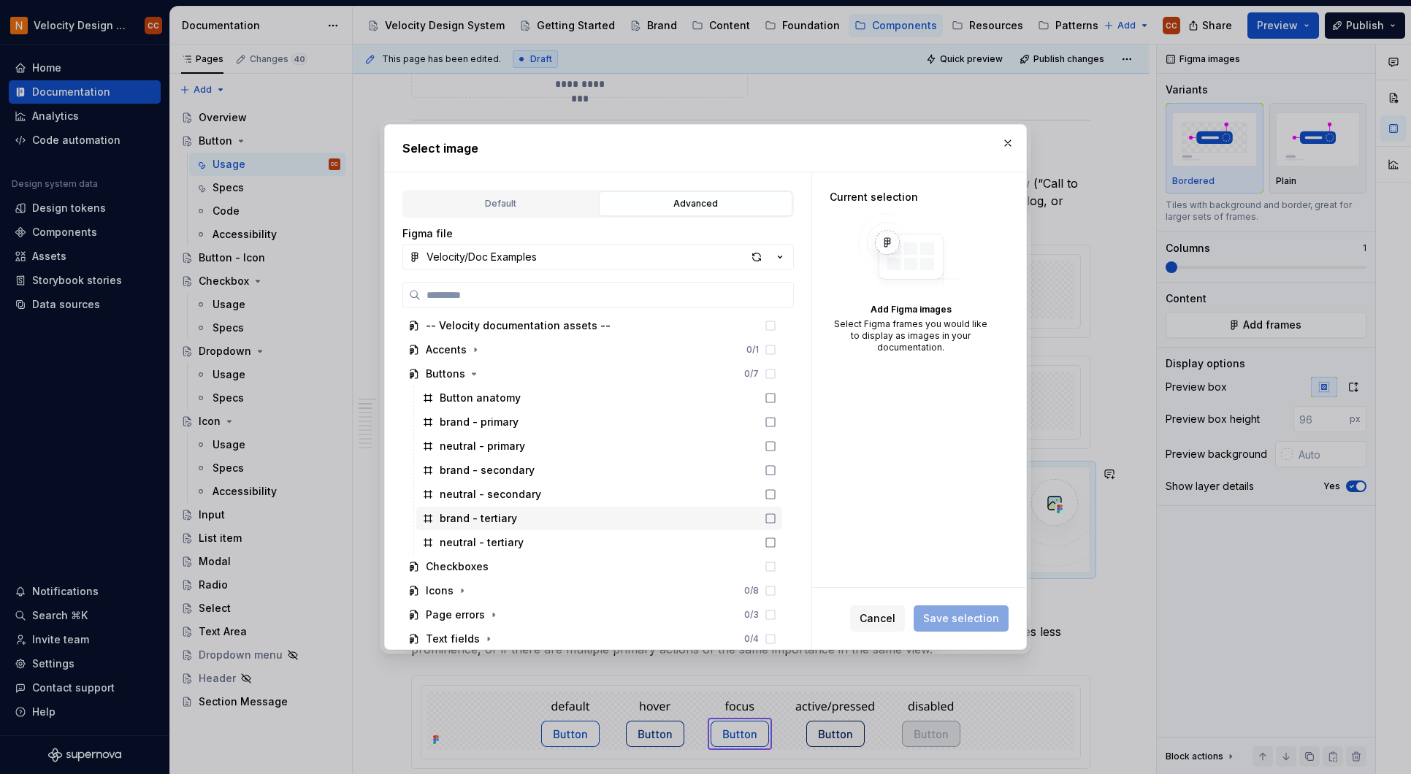
scroll to position [0, 0]
click at [895, 621] on span "Cancel" at bounding box center [877, 618] width 36 height 15
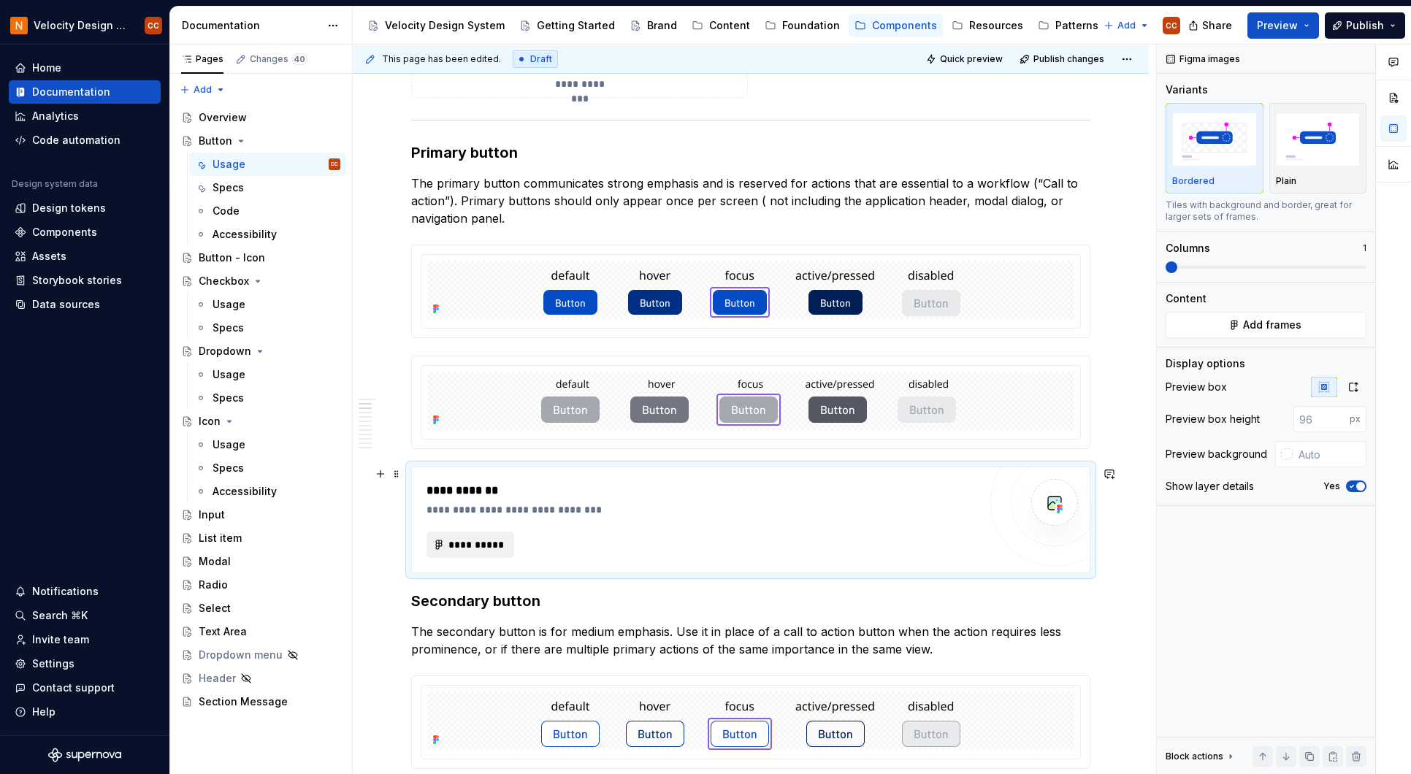
click at [460, 545] on span "**********" at bounding box center [476, 544] width 57 height 15
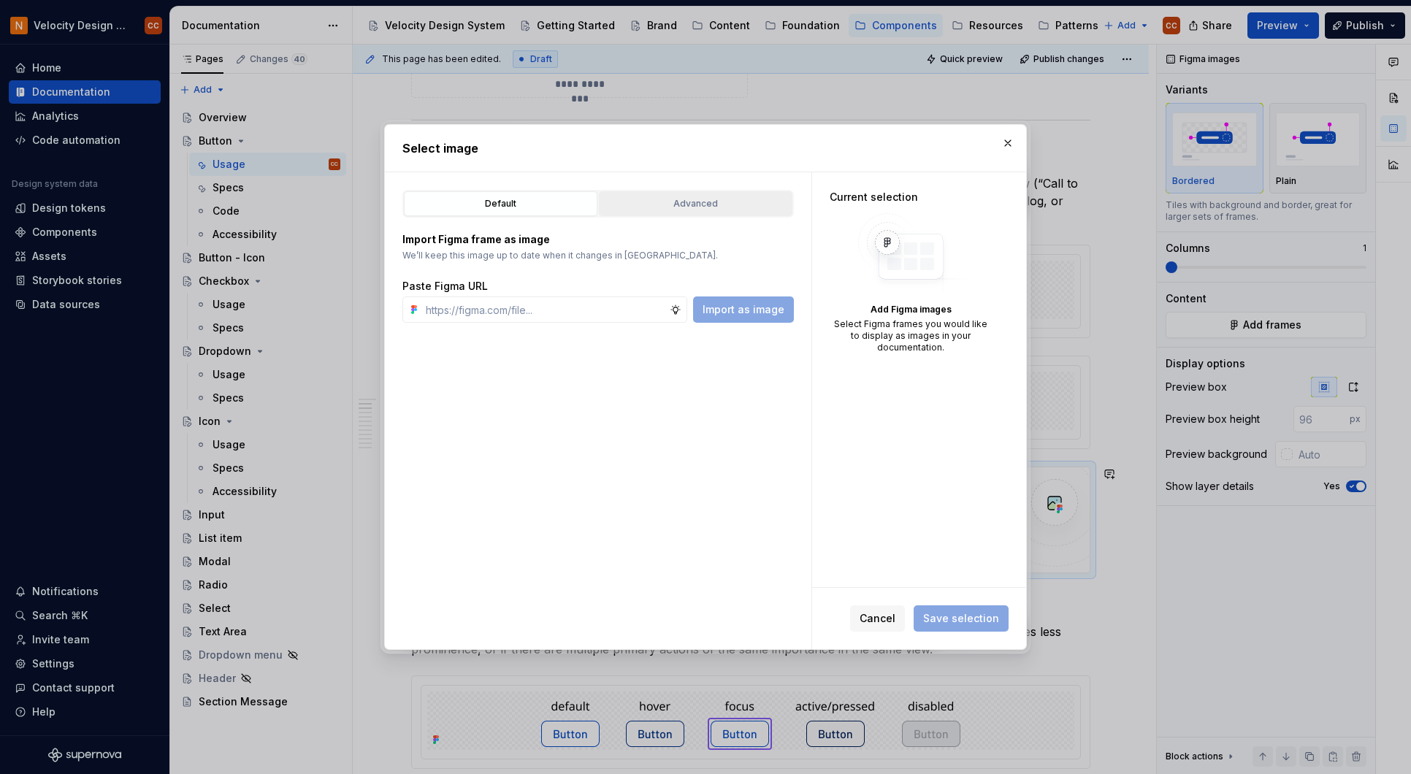
click at [676, 204] on div "Advanced" at bounding box center [695, 203] width 183 height 15
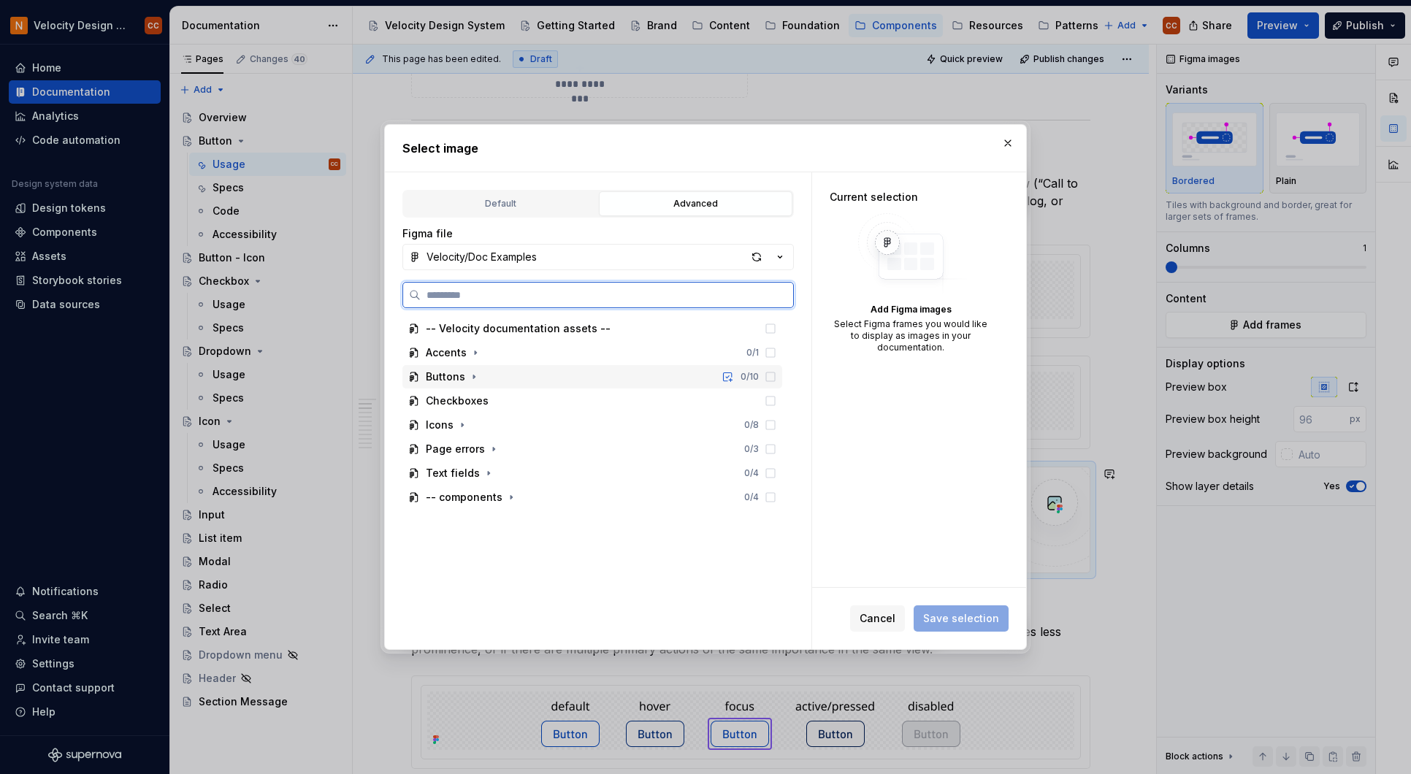
click at [463, 375] on div "Buttons" at bounding box center [445, 376] width 39 height 15
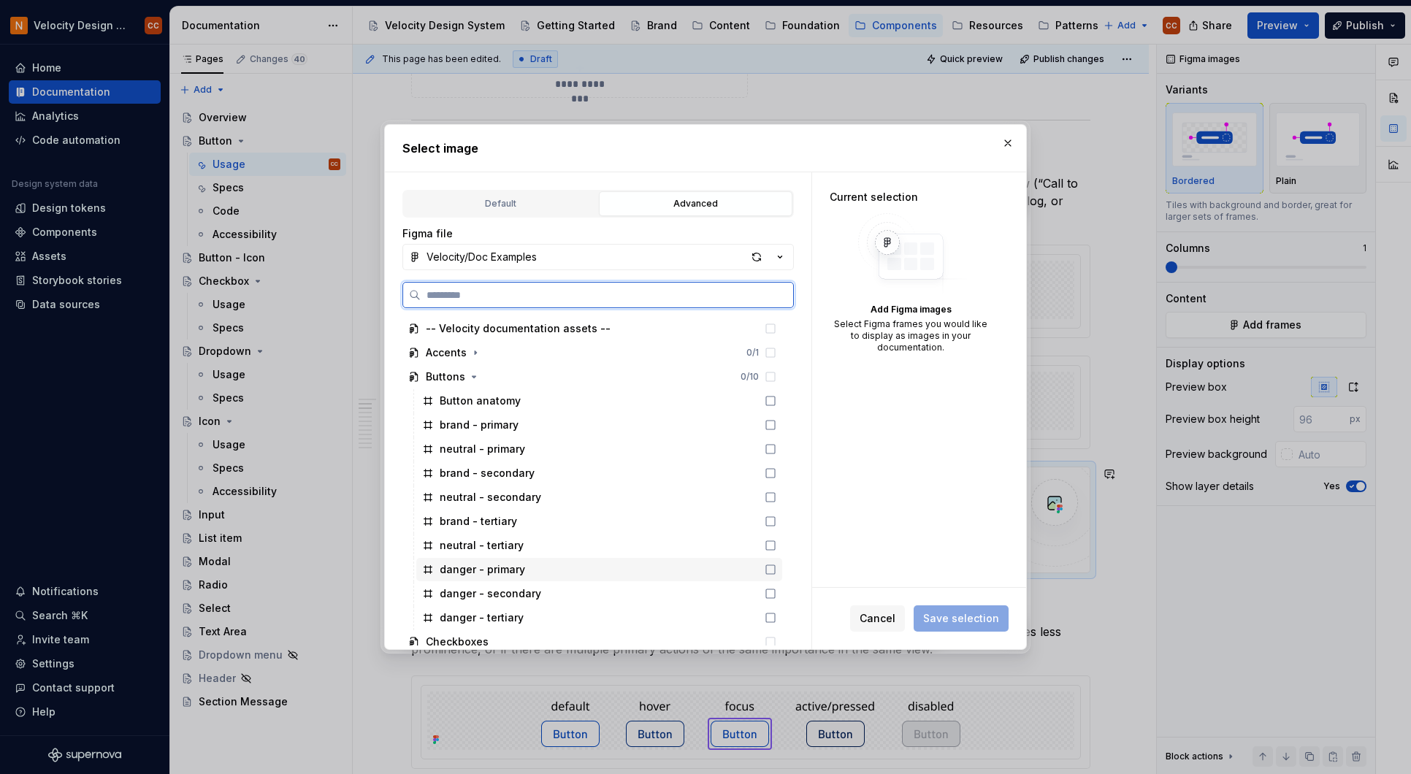
click at [775, 571] on icon at bounding box center [770, 569] width 9 height 9
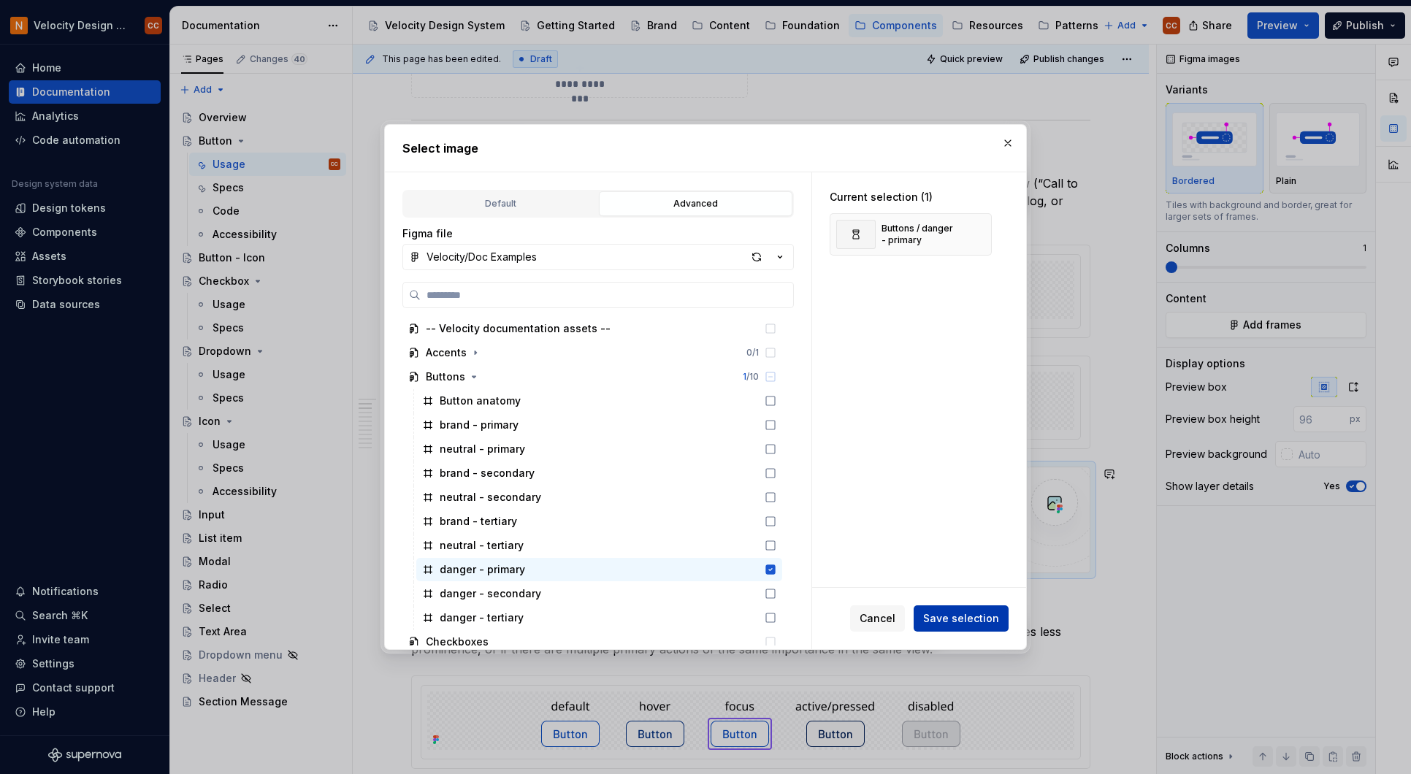
click at [945, 621] on span "Save selection" at bounding box center [961, 618] width 76 height 15
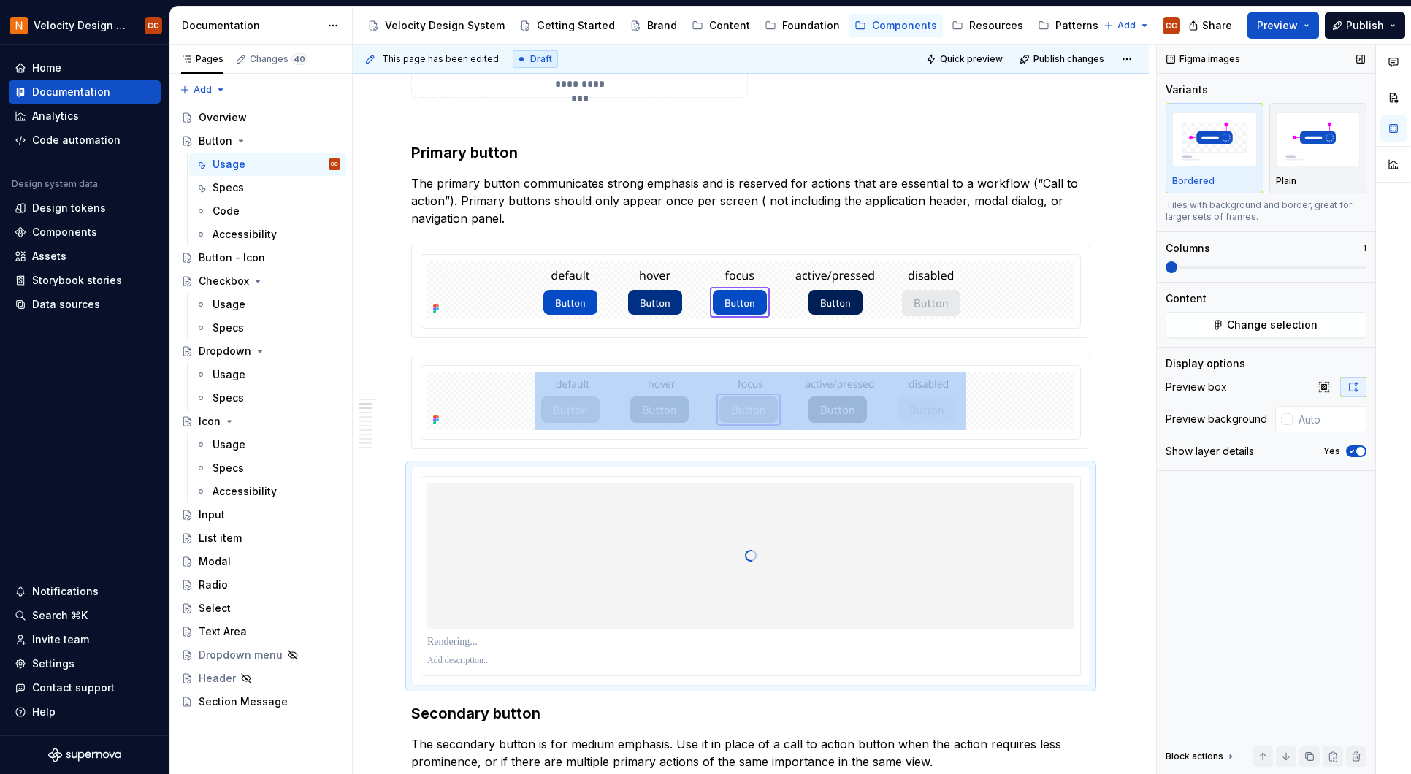
click at [1353, 453] on icon "button" at bounding box center [1352, 451] width 12 height 9
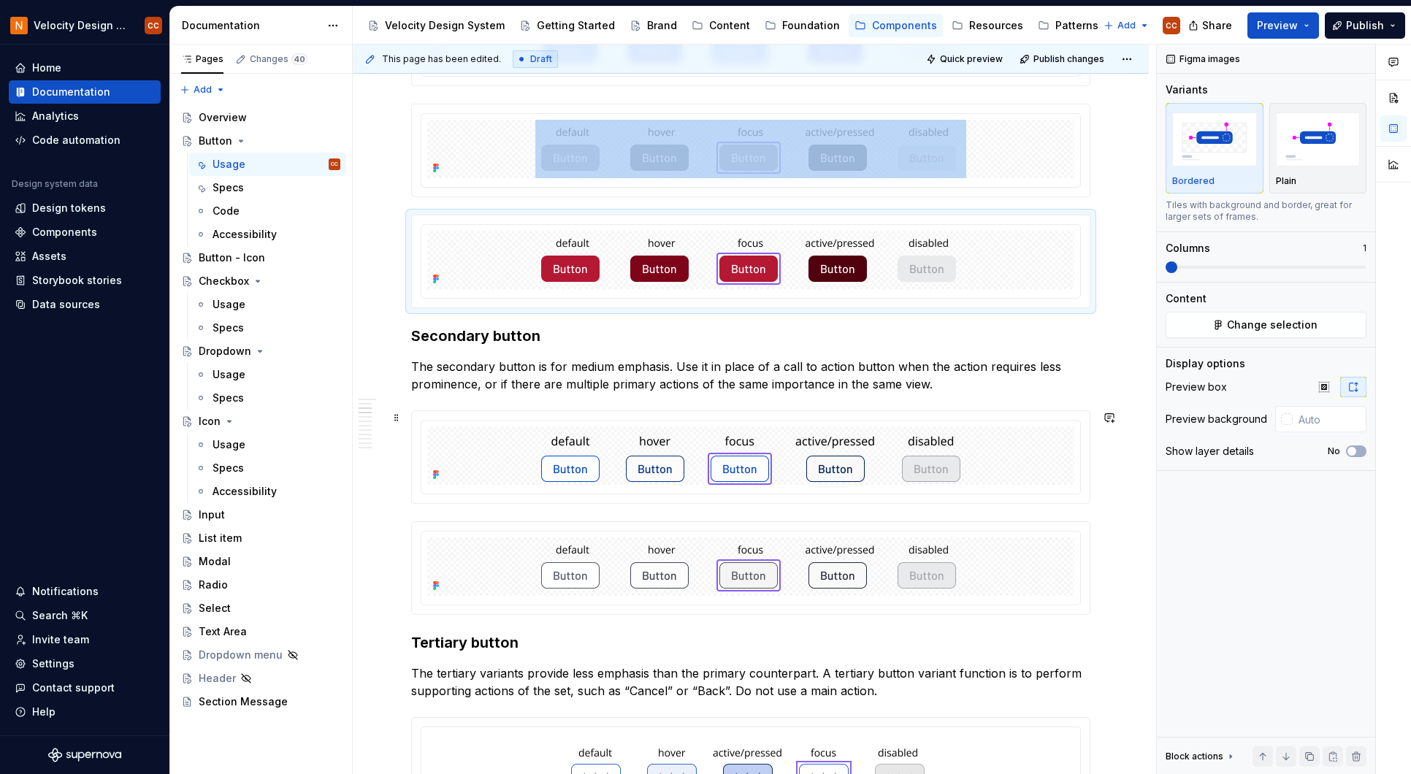
scroll to position [973, 0]
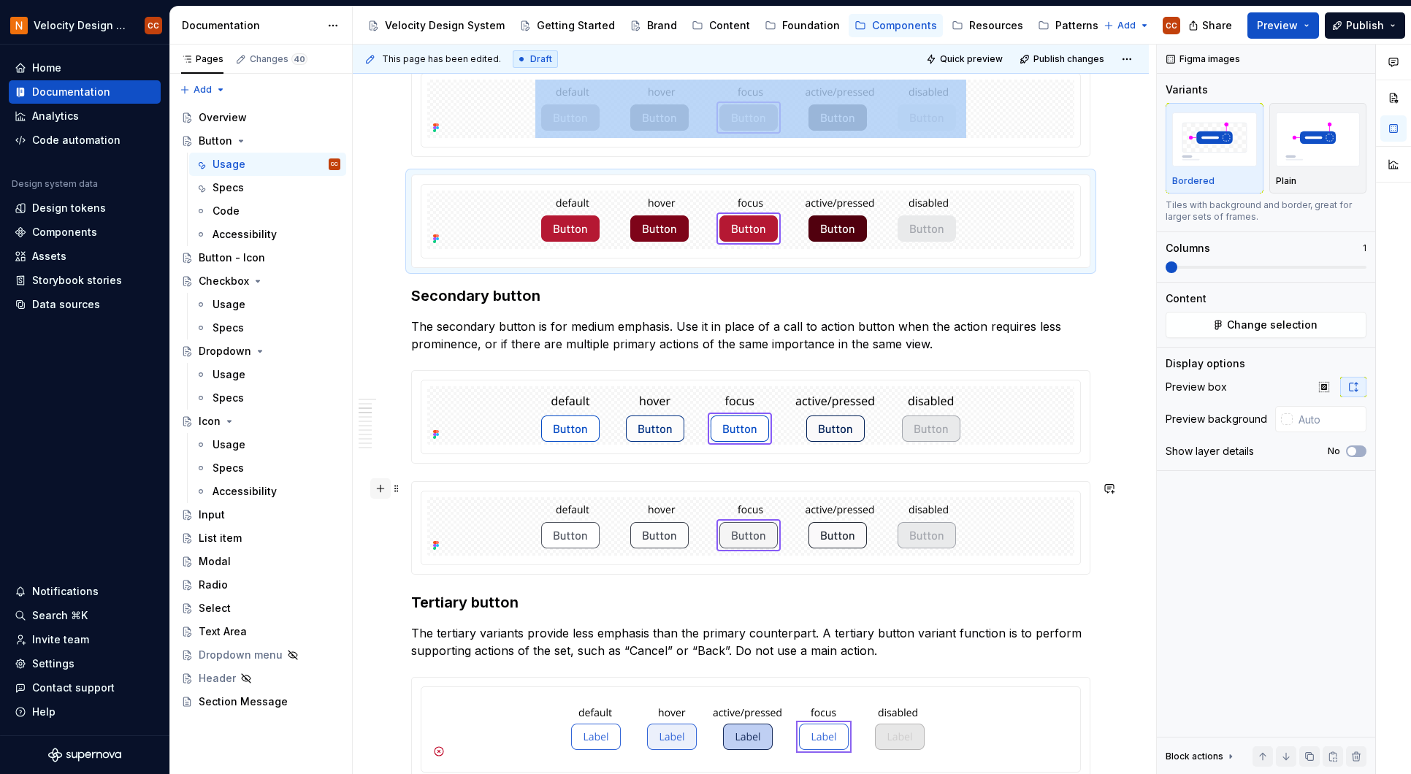
click at [380, 491] on button "button" at bounding box center [380, 488] width 20 height 20
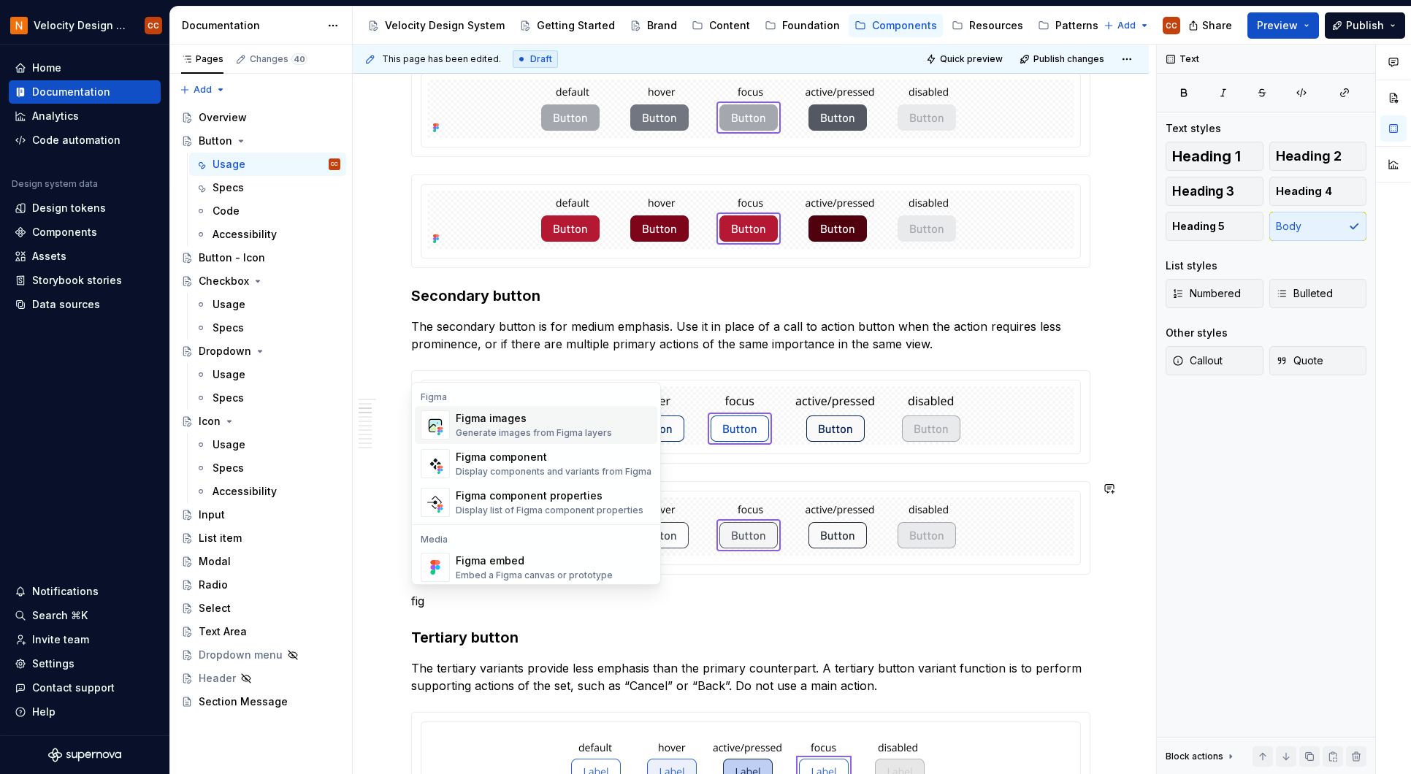
click at [545, 413] on div "Figma images" at bounding box center [534, 418] width 156 height 15
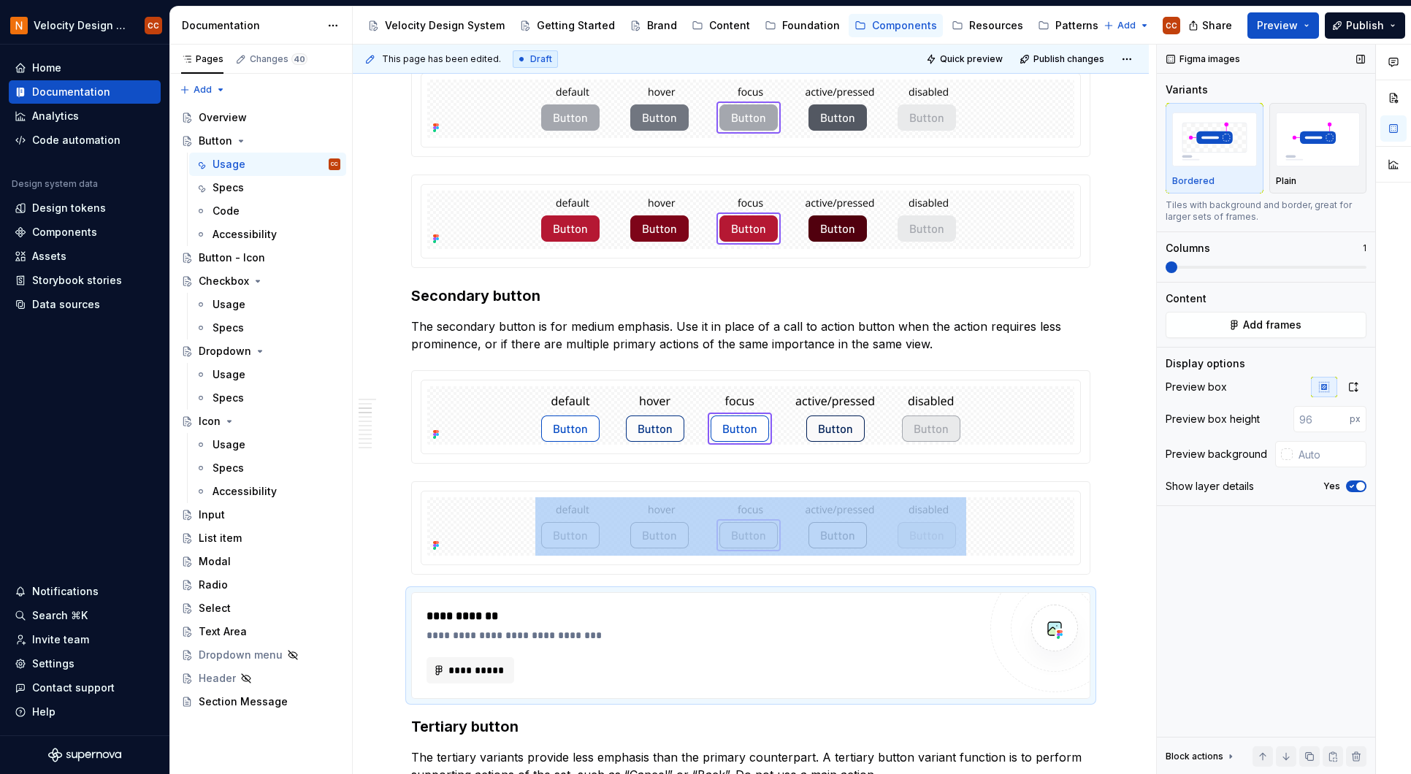
click at [1357, 486] on span "button" at bounding box center [1360, 486] width 9 height 9
click at [1304, 324] on button "Add frames" at bounding box center [1265, 325] width 201 height 26
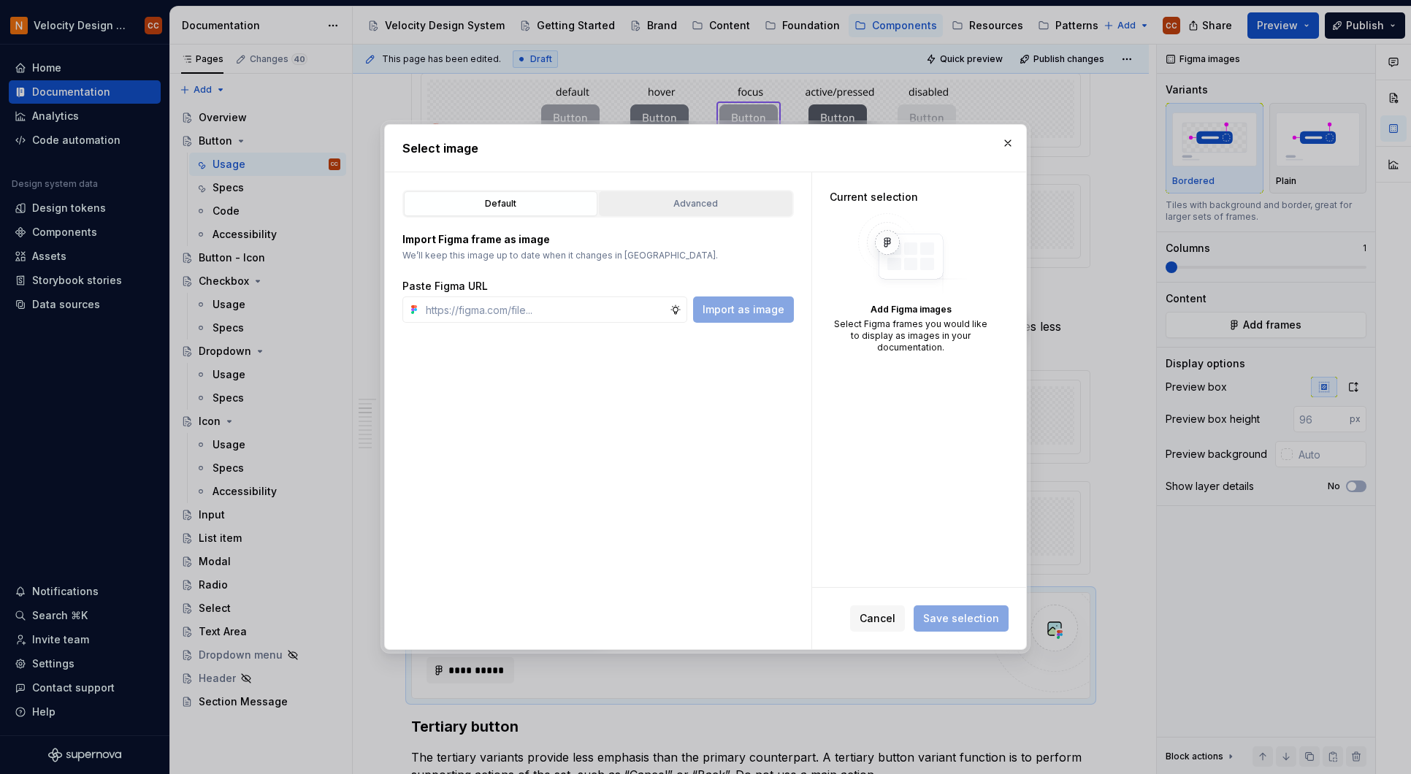
click at [714, 207] on div "Advanced" at bounding box center [695, 203] width 183 height 15
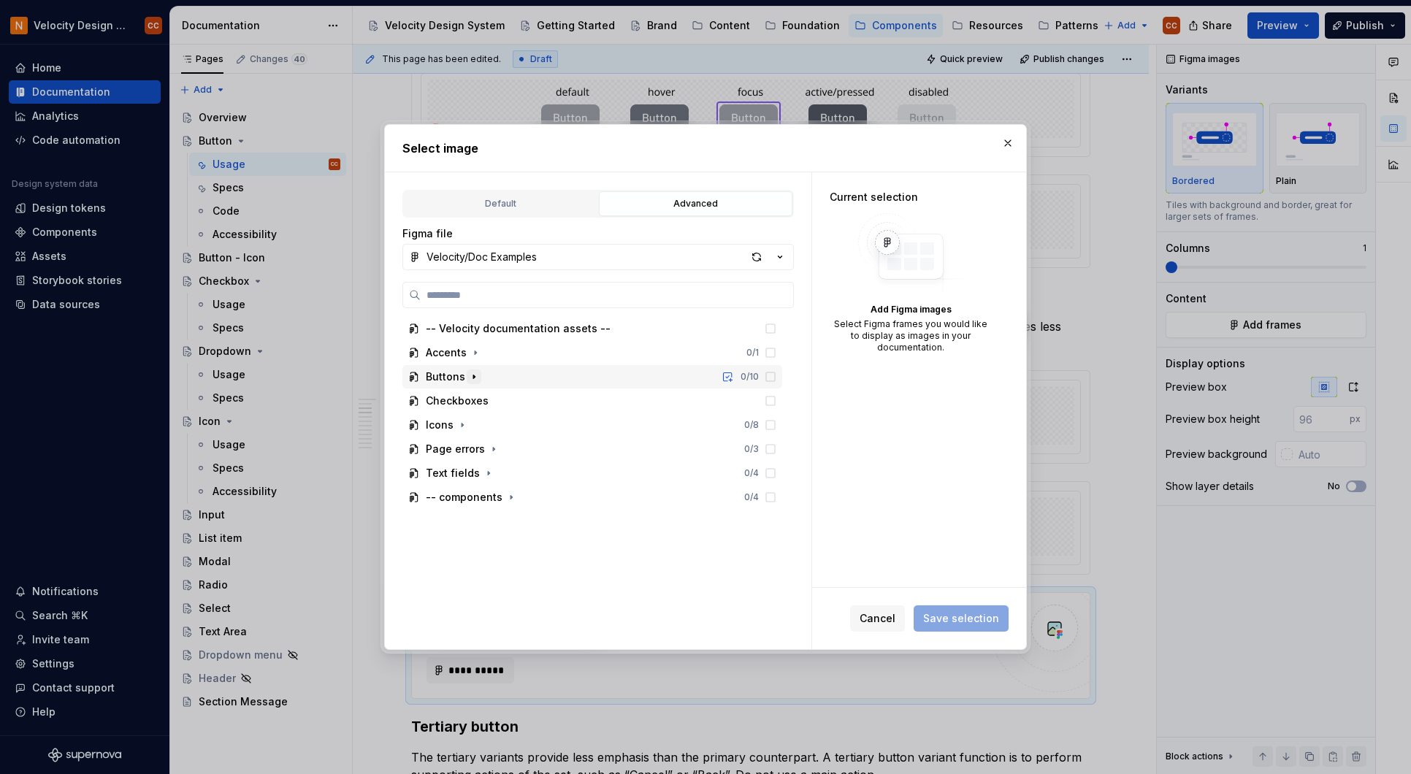
click at [469, 382] on icon "button" at bounding box center [474, 377] width 12 height 12
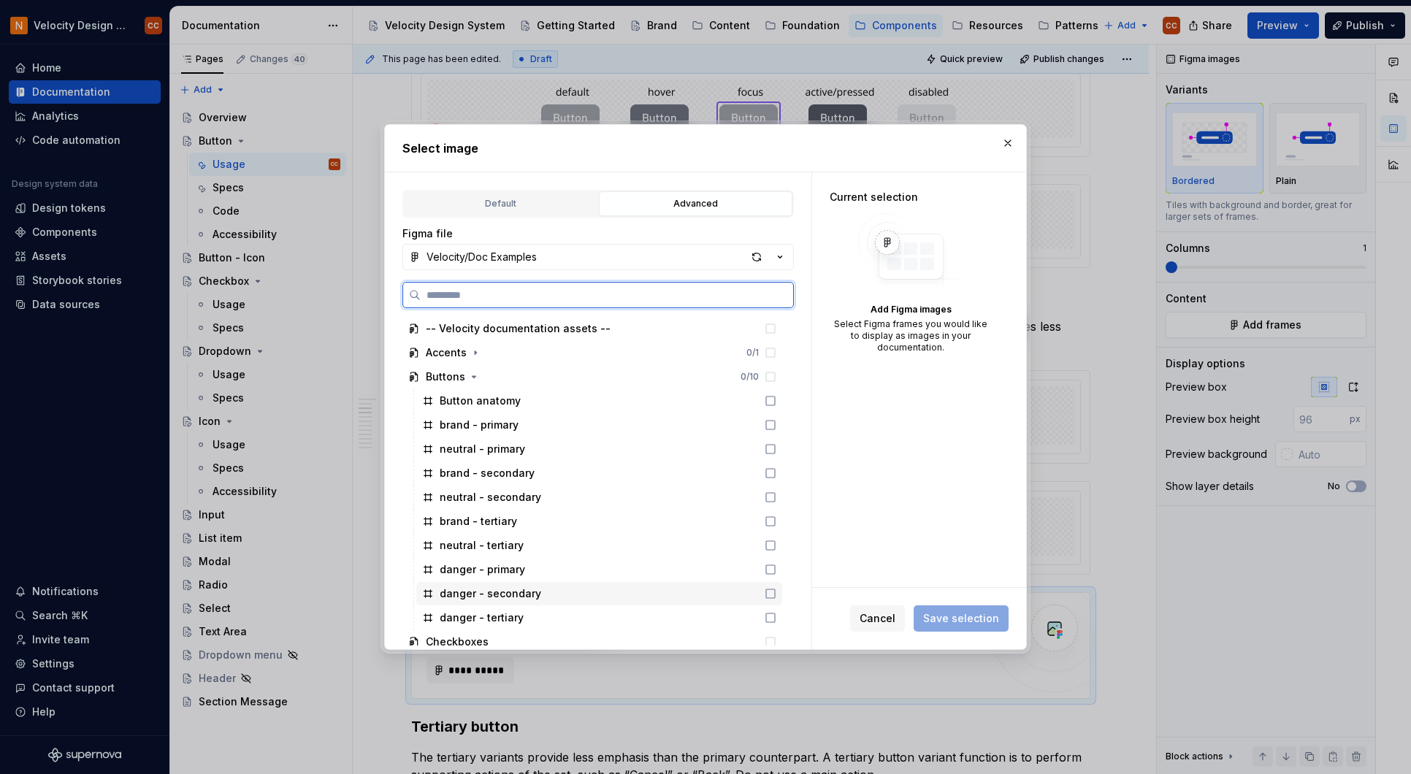
drag, startPoint x: 503, startPoint y: 589, endPoint x: 512, endPoint y: 587, distance: 9.0
click at [504, 589] on div "danger - secondary" at bounding box center [490, 593] width 101 height 15
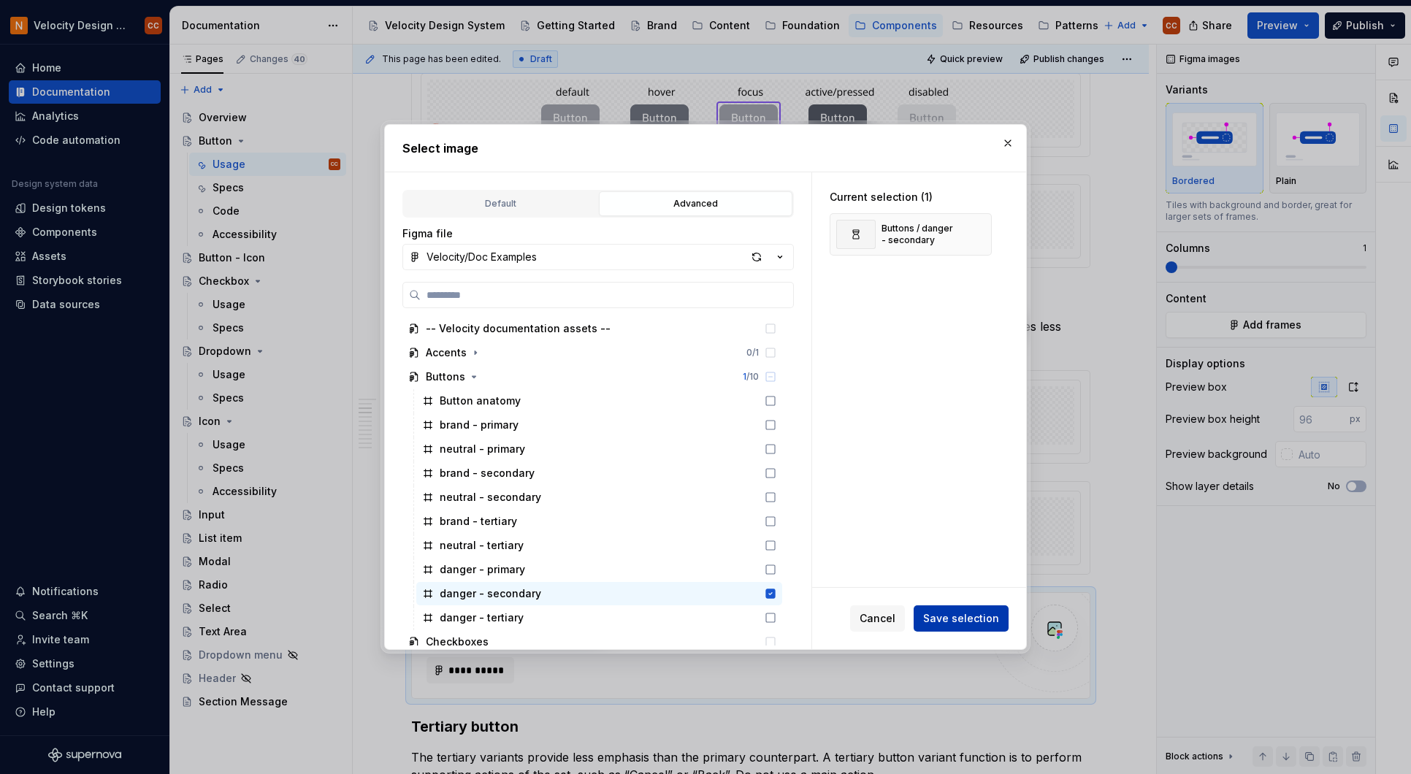
click at [935, 613] on span "Save selection" at bounding box center [961, 618] width 76 height 15
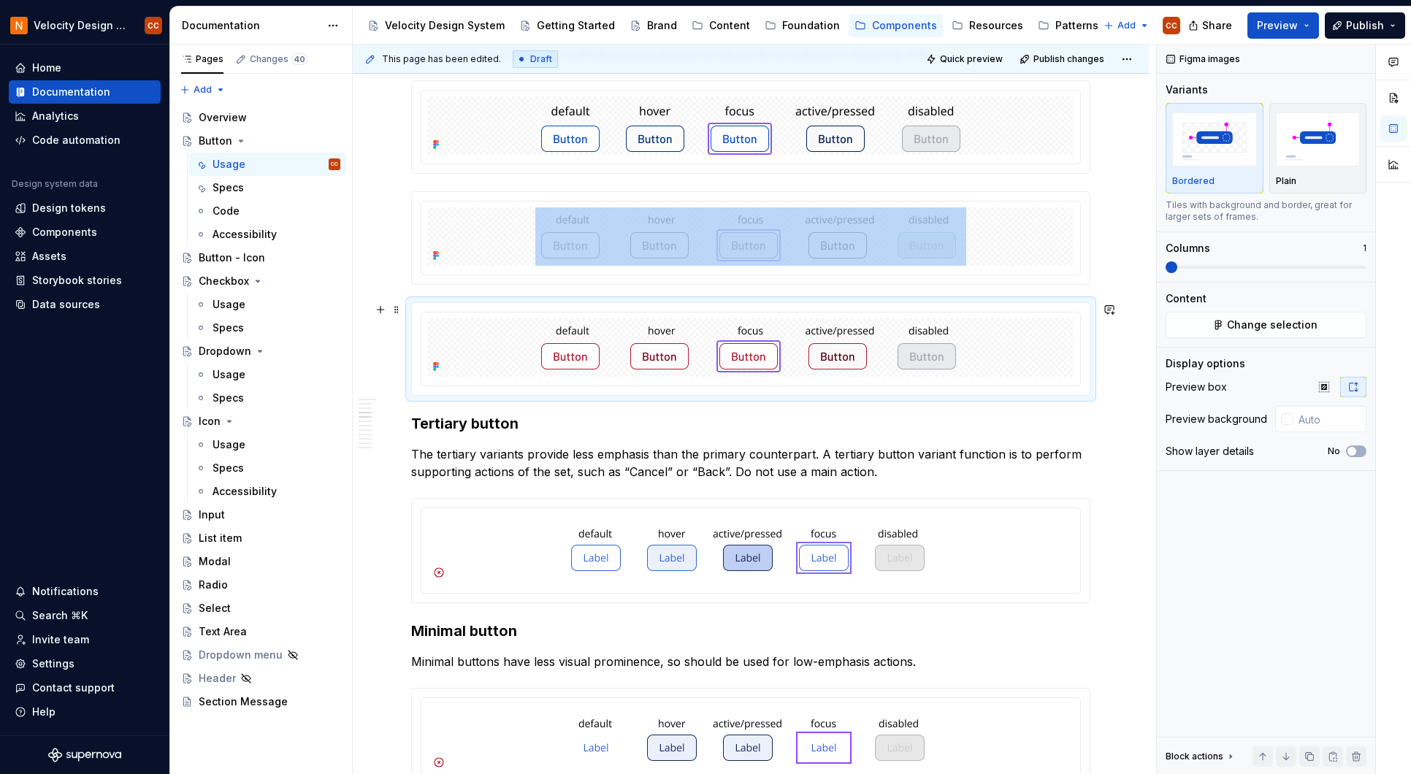
scroll to position [1265, 0]
click at [380, 306] on button "button" at bounding box center [380, 307] width 20 height 20
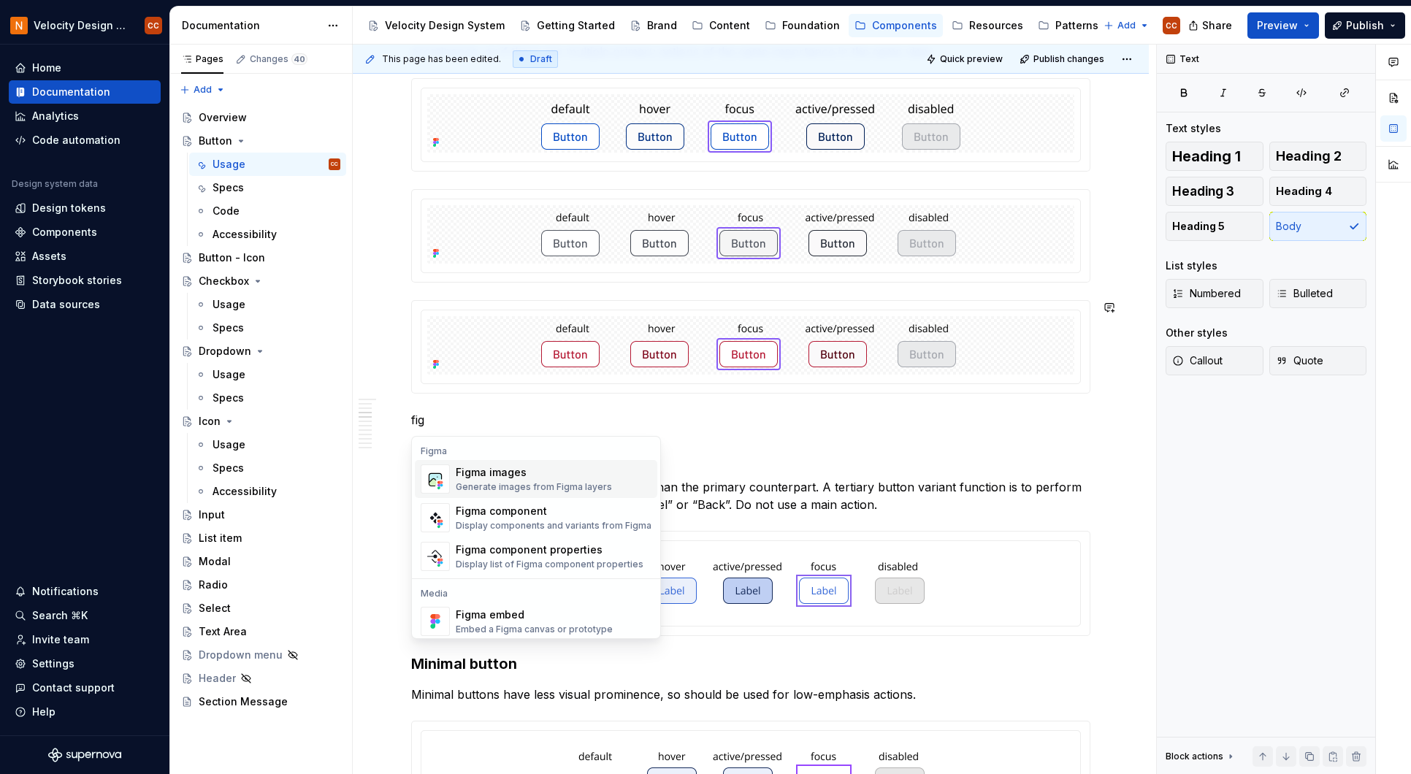
click at [550, 482] on div "Generate images from Figma layers" at bounding box center [534, 487] width 156 height 12
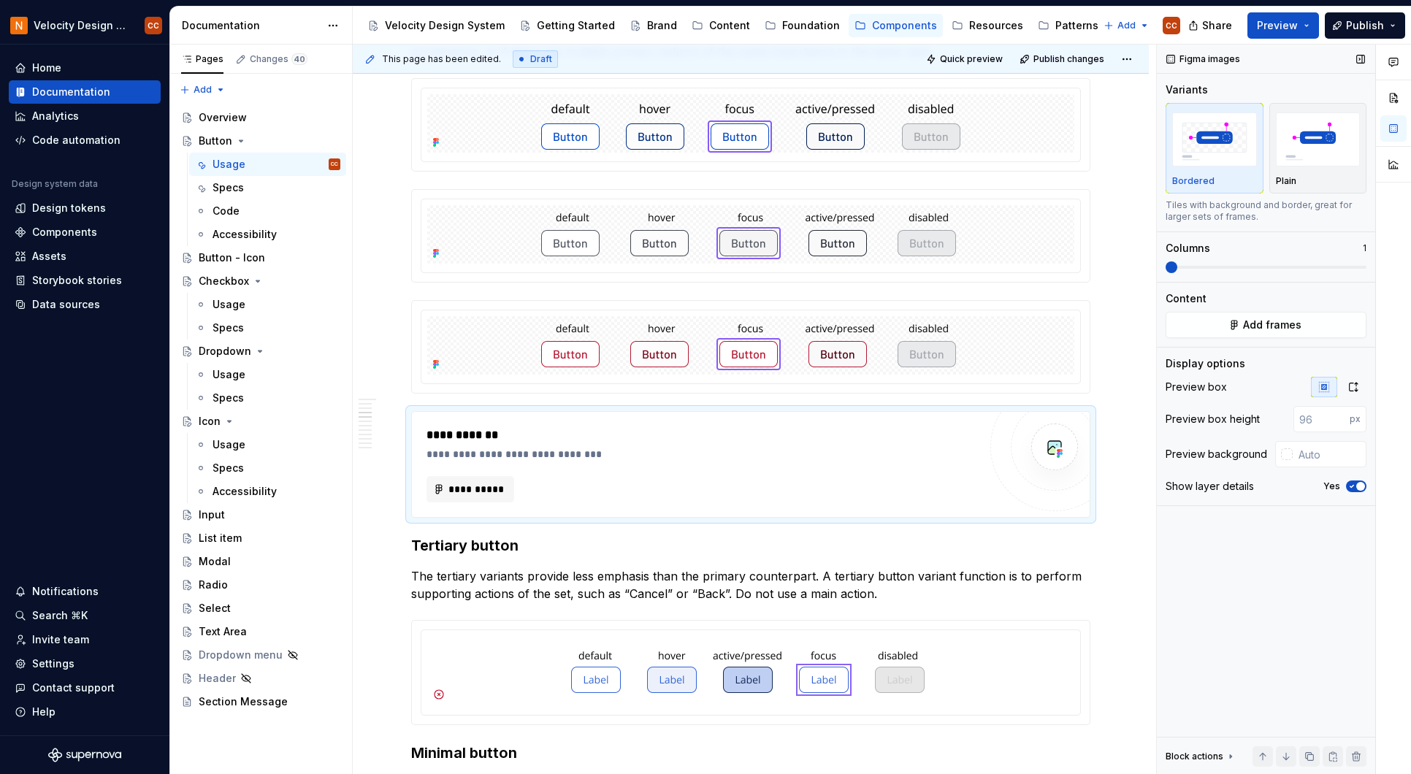
drag, startPoint x: 1361, startPoint y: 486, endPoint x: 1368, endPoint y: 446, distance: 40.8
click at [1362, 486] on span "button" at bounding box center [1360, 486] width 9 height 9
click at [1330, 327] on button "Add frames" at bounding box center [1265, 325] width 201 height 26
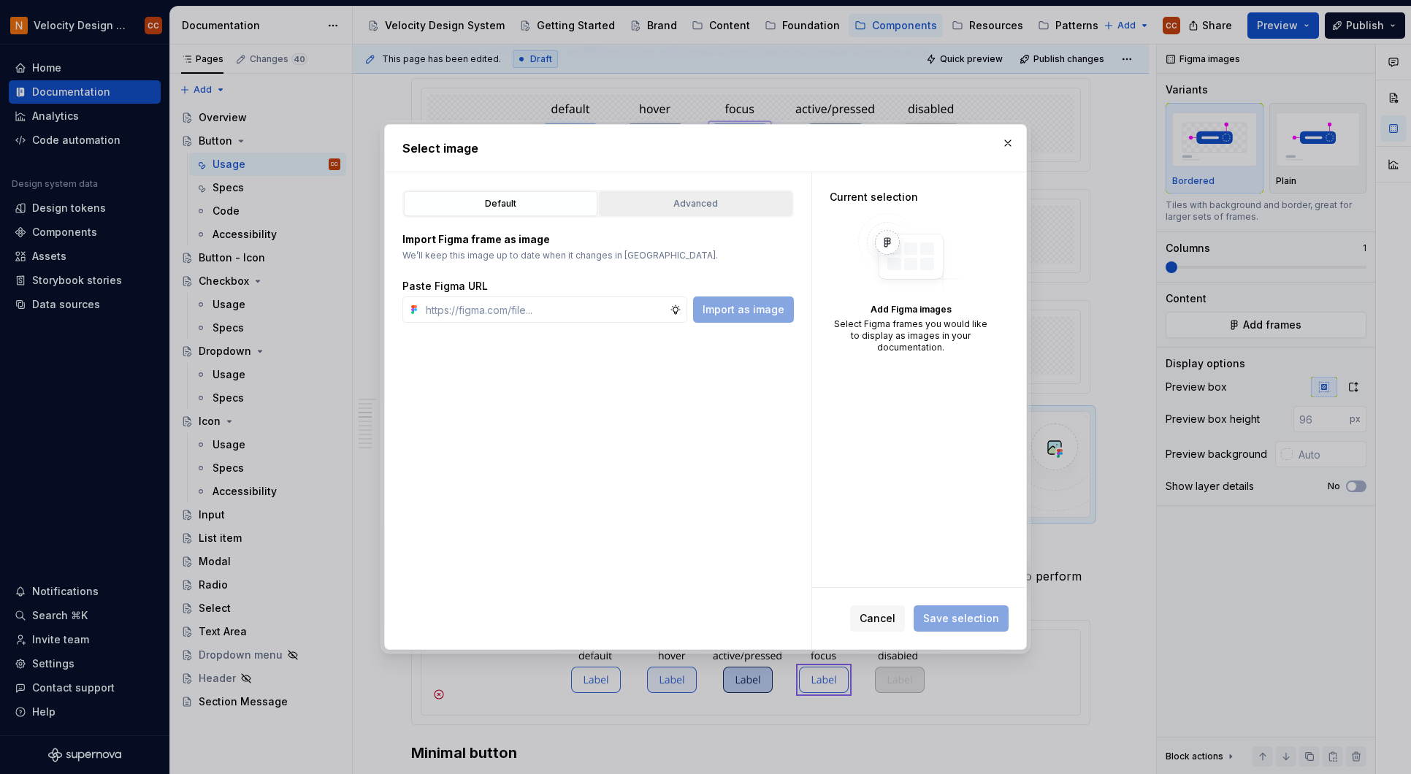
click at [726, 206] on div "Advanced" at bounding box center [695, 203] width 183 height 15
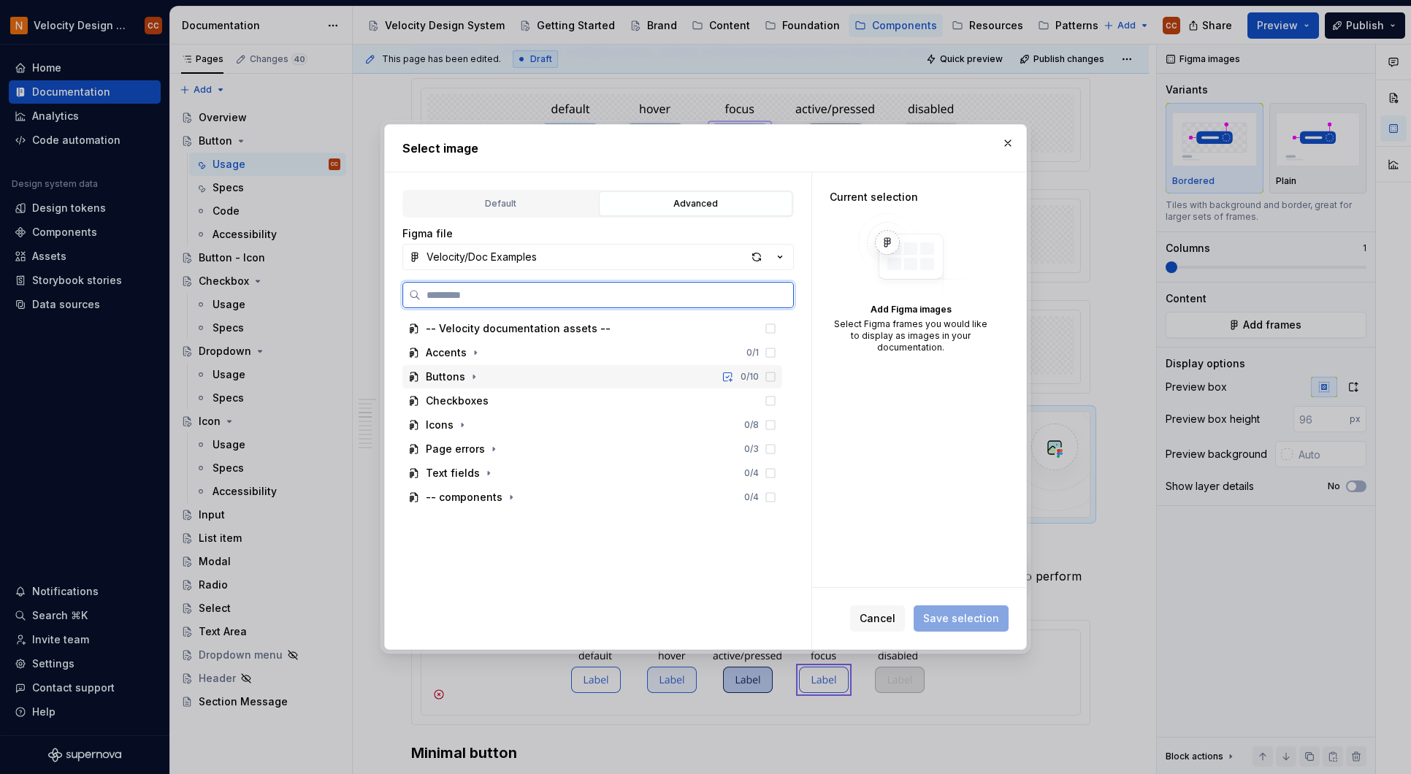
click at [450, 375] on div "Buttons" at bounding box center [445, 376] width 39 height 15
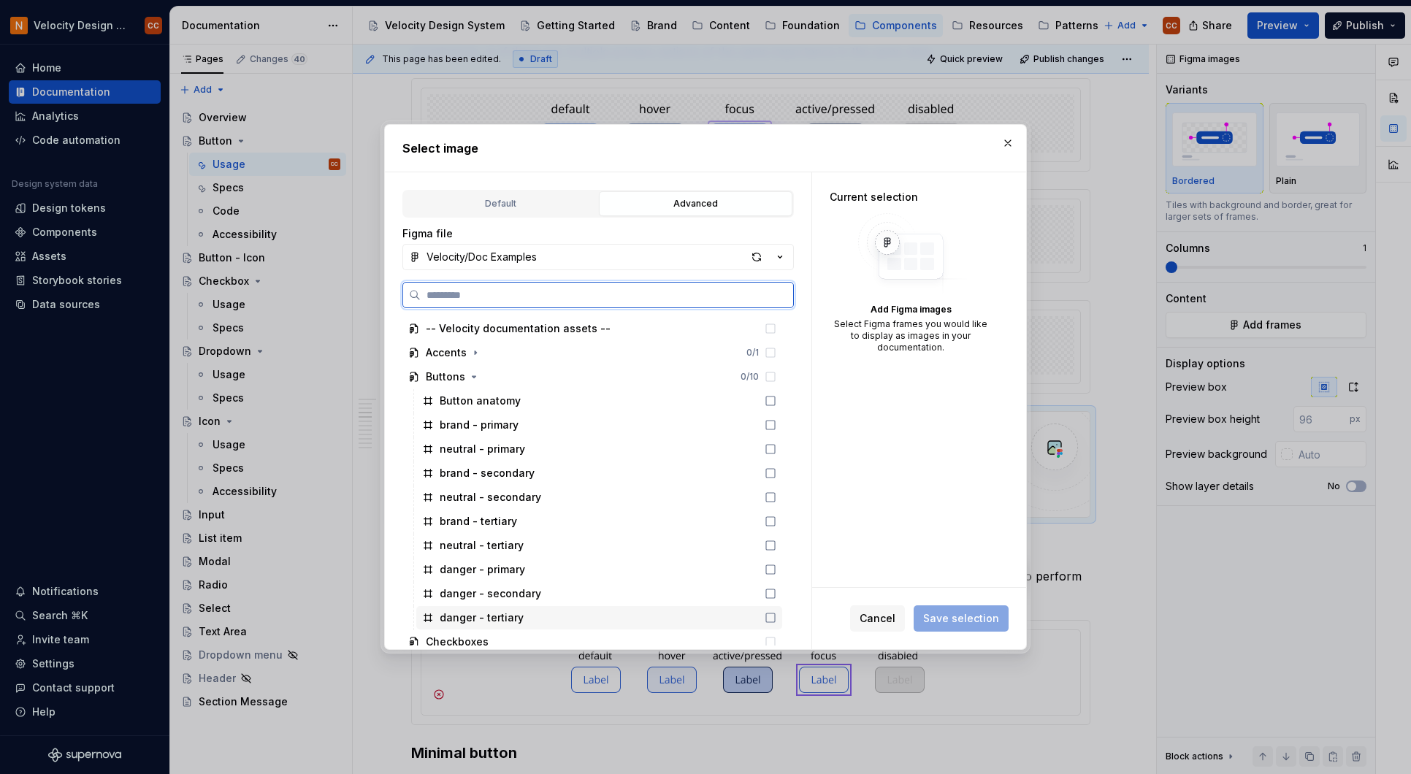
click at [772, 621] on icon at bounding box center [770, 618] width 12 height 12
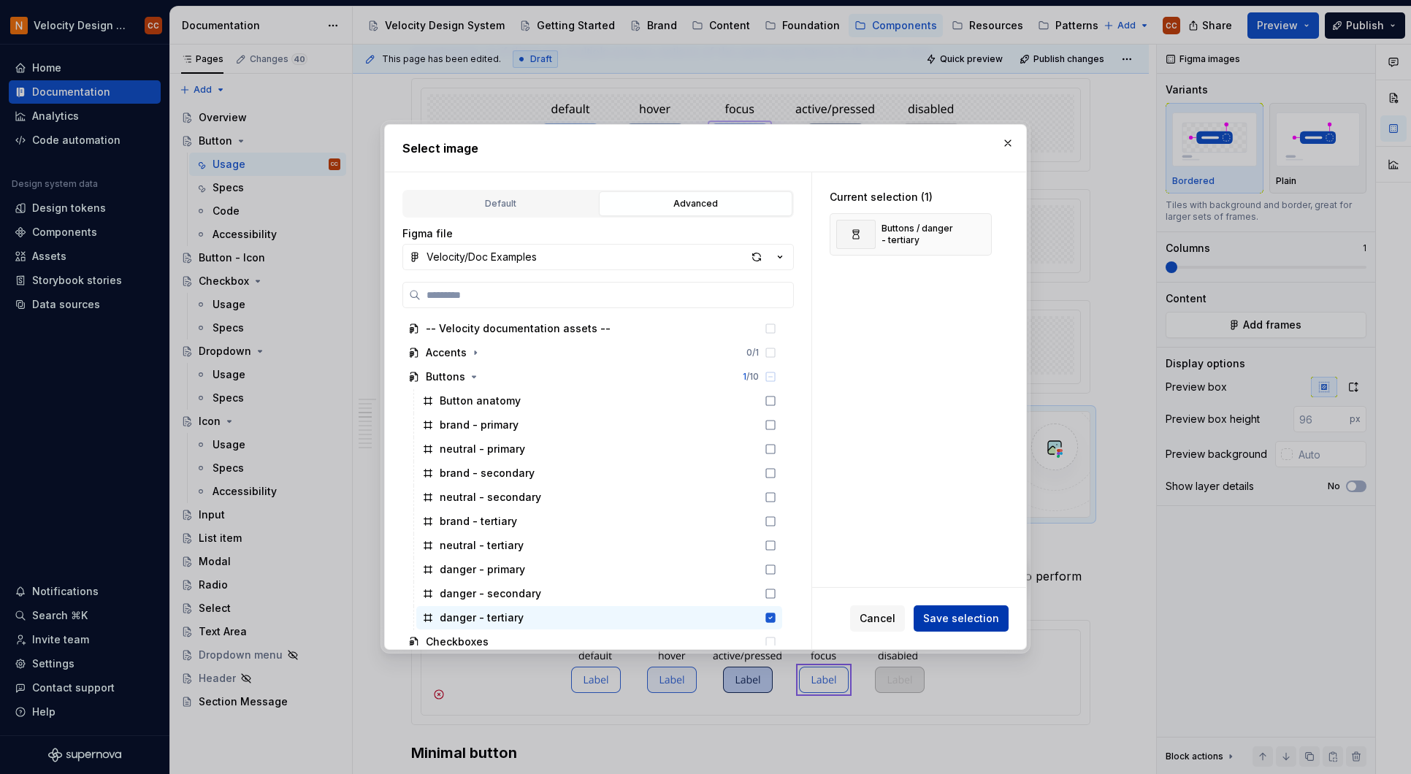
click at [960, 617] on span "Save selection" at bounding box center [961, 618] width 76 height 15
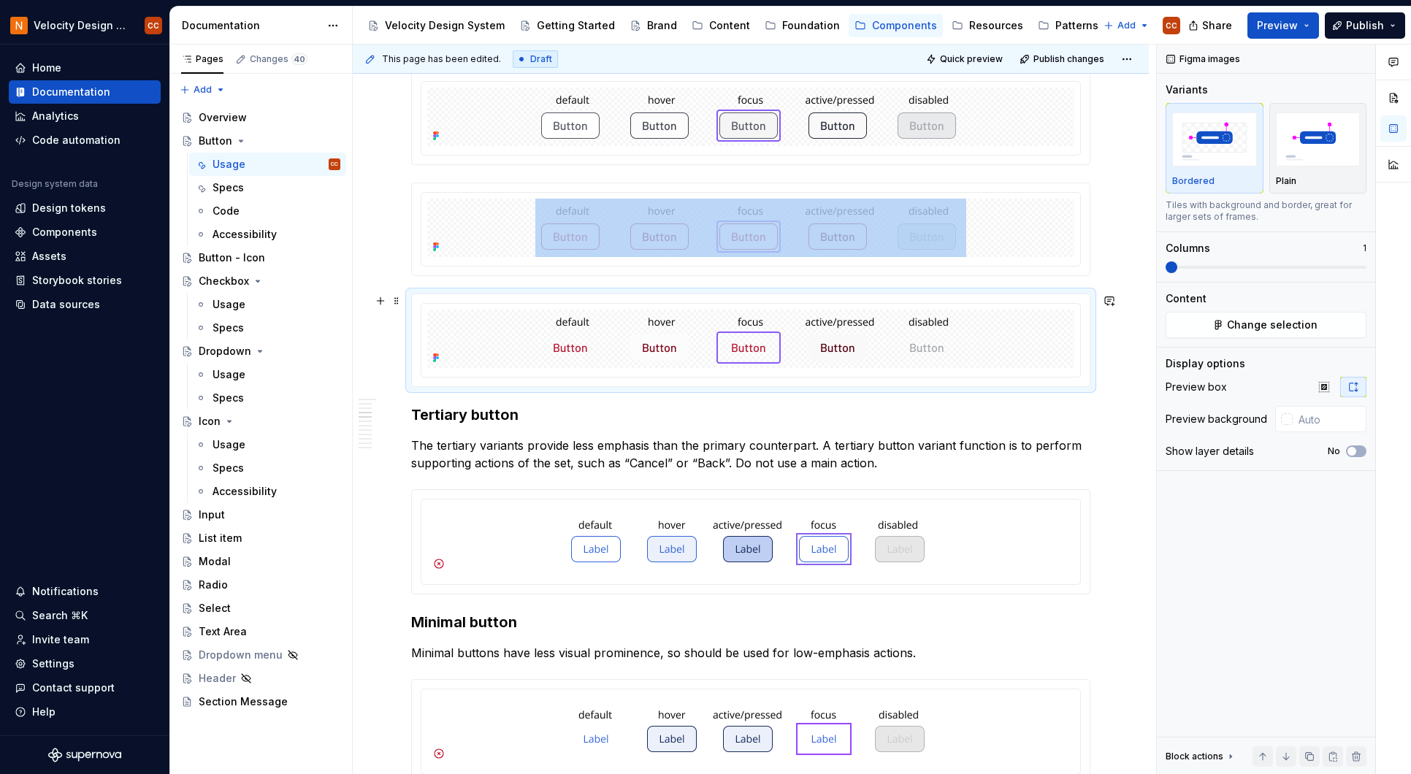
scroll to position [1460, 0]
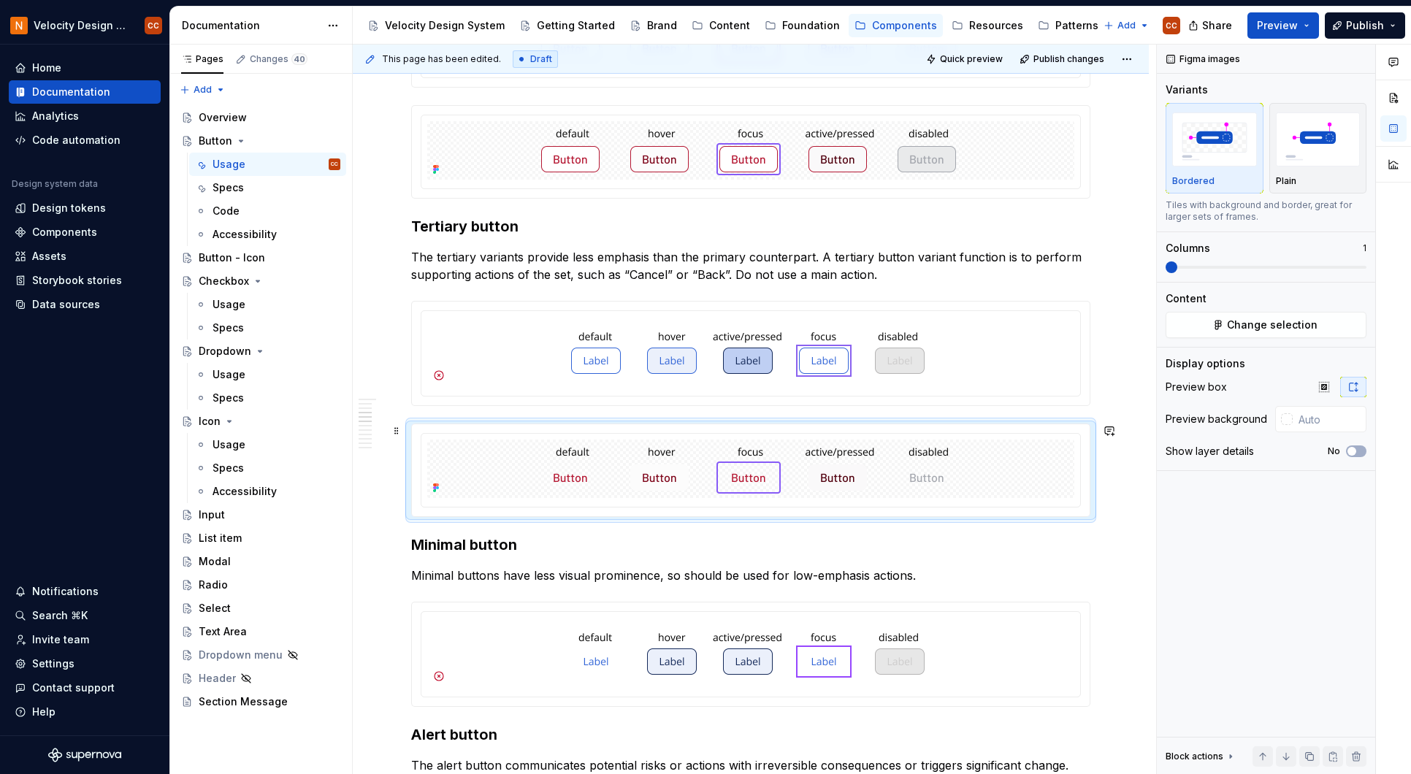
type textarea "*"
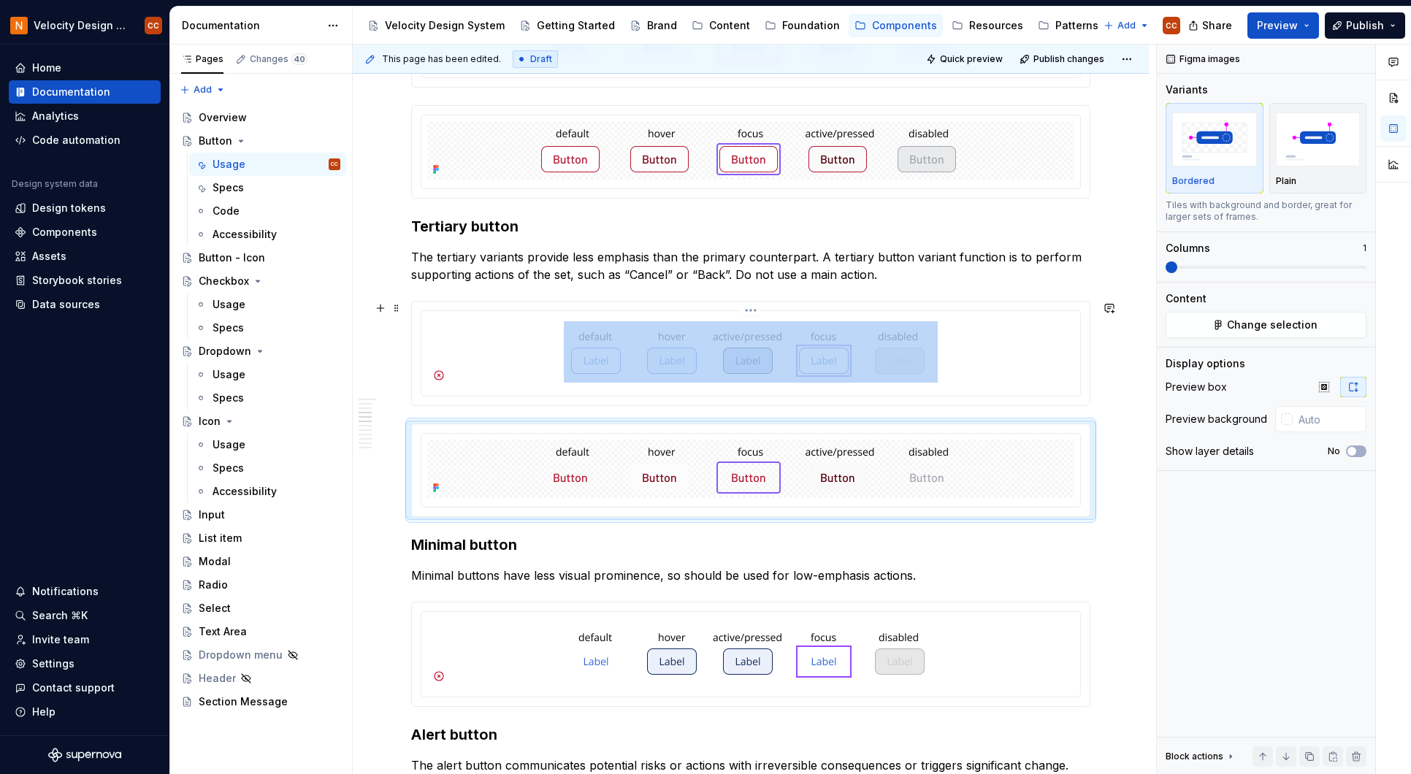
type input "#ffffff"
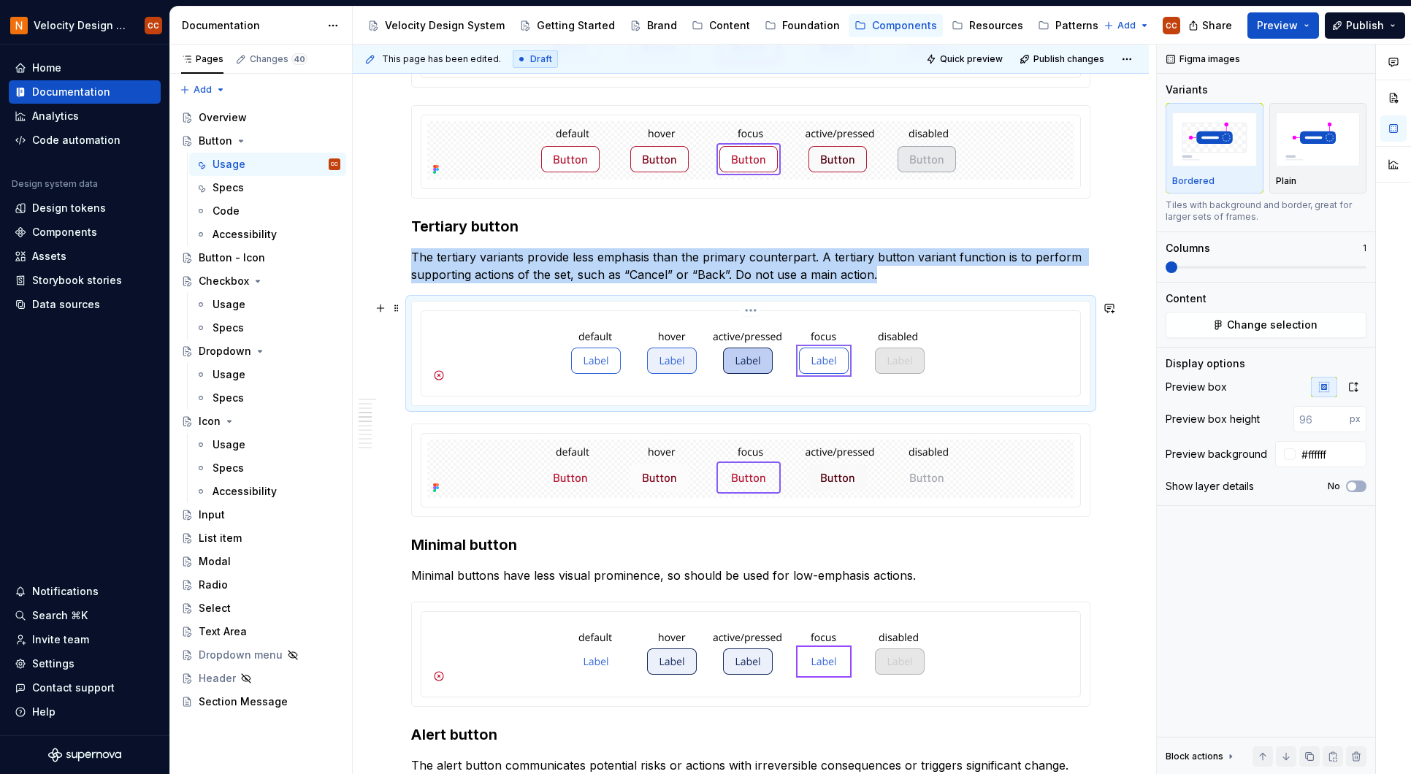
click at [488, 333] on div at bounding box center [750, 352] width 647 height 70
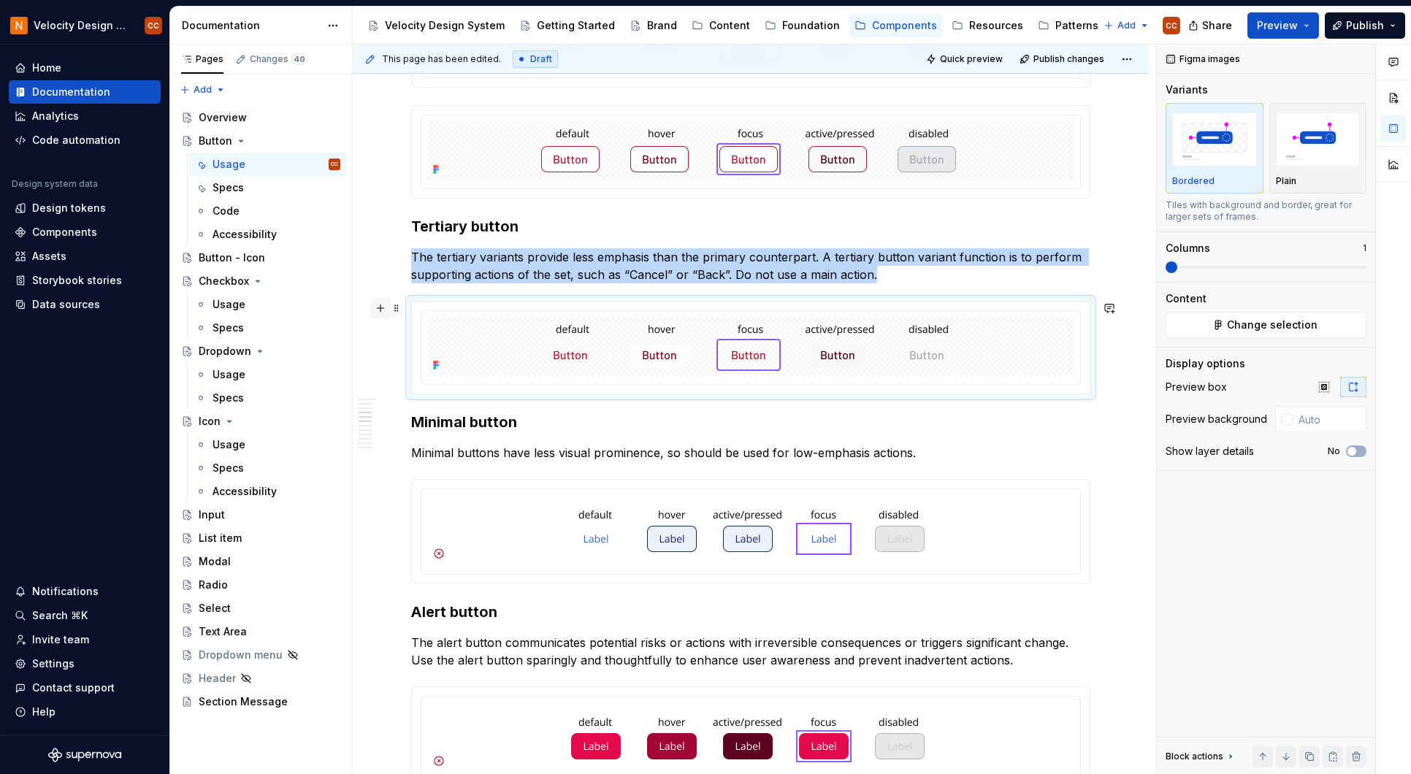
click at [380, 307] on button "button" at bounding box center [380, 308] width 20 height 20
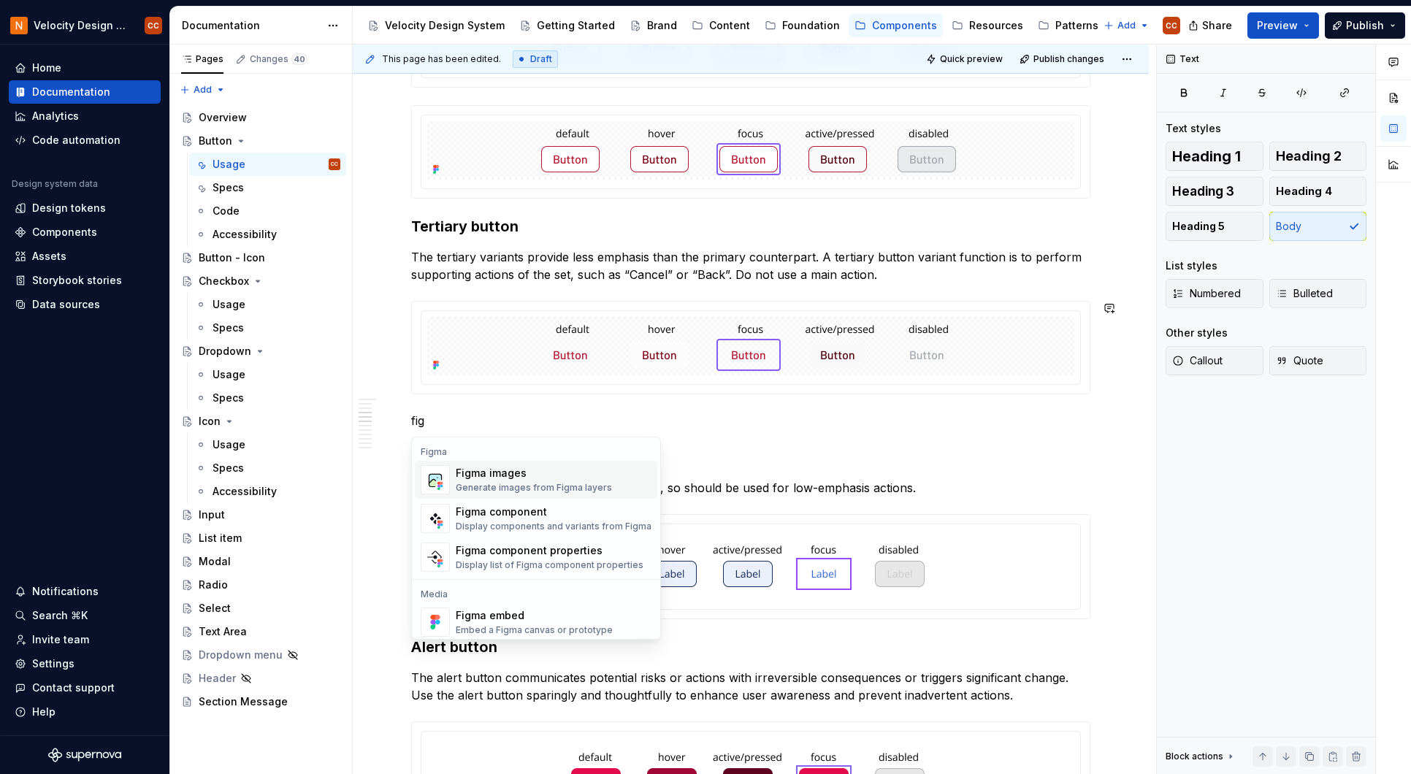
click at [532, 486] on div "Generate images from Figma layers" at bounding box center [534, 488] width 156 height 12
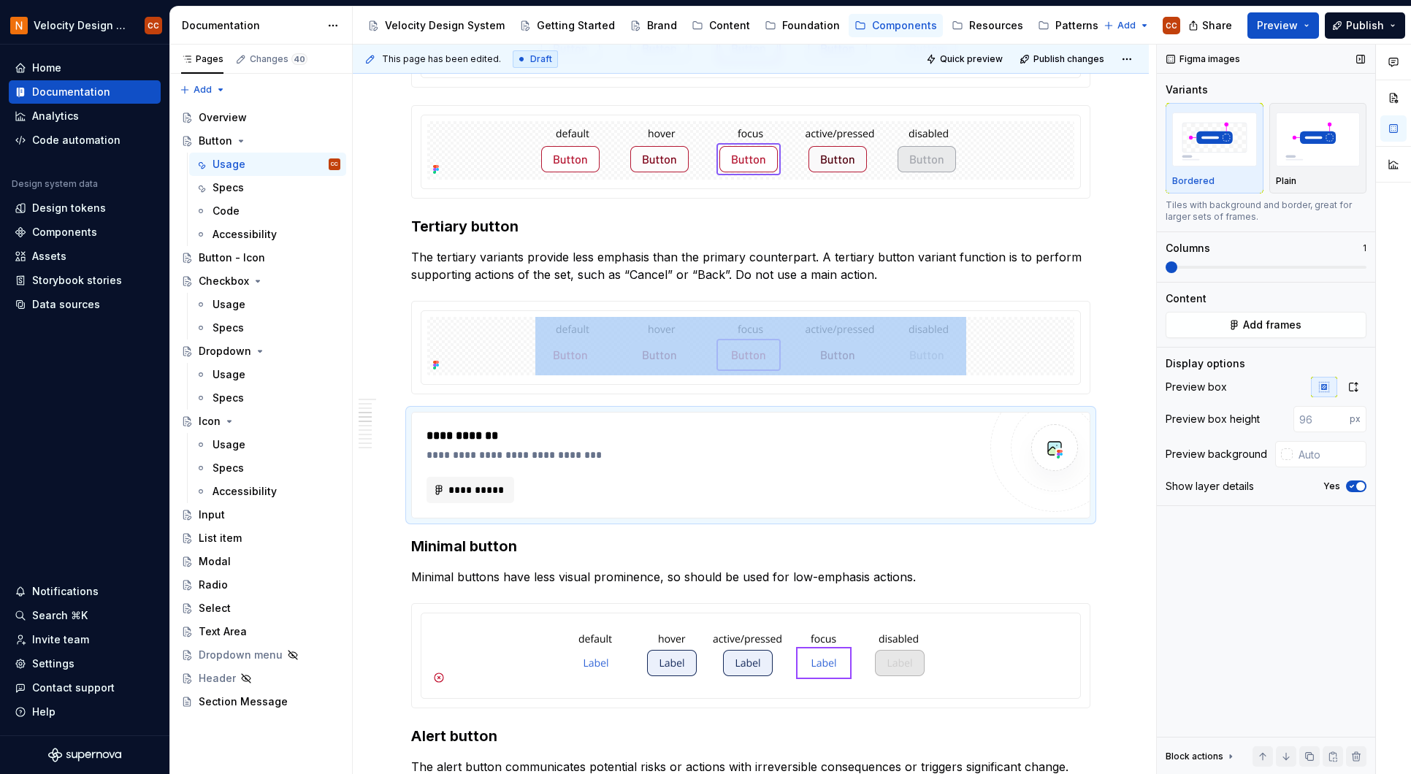
click at [1356, 486] on button "Yes" at bounding box center [1356, 486] width 20 height 12
click at [1327, 322] on button "Add frames" at bounding box center [1265, 325] width 201 height 26
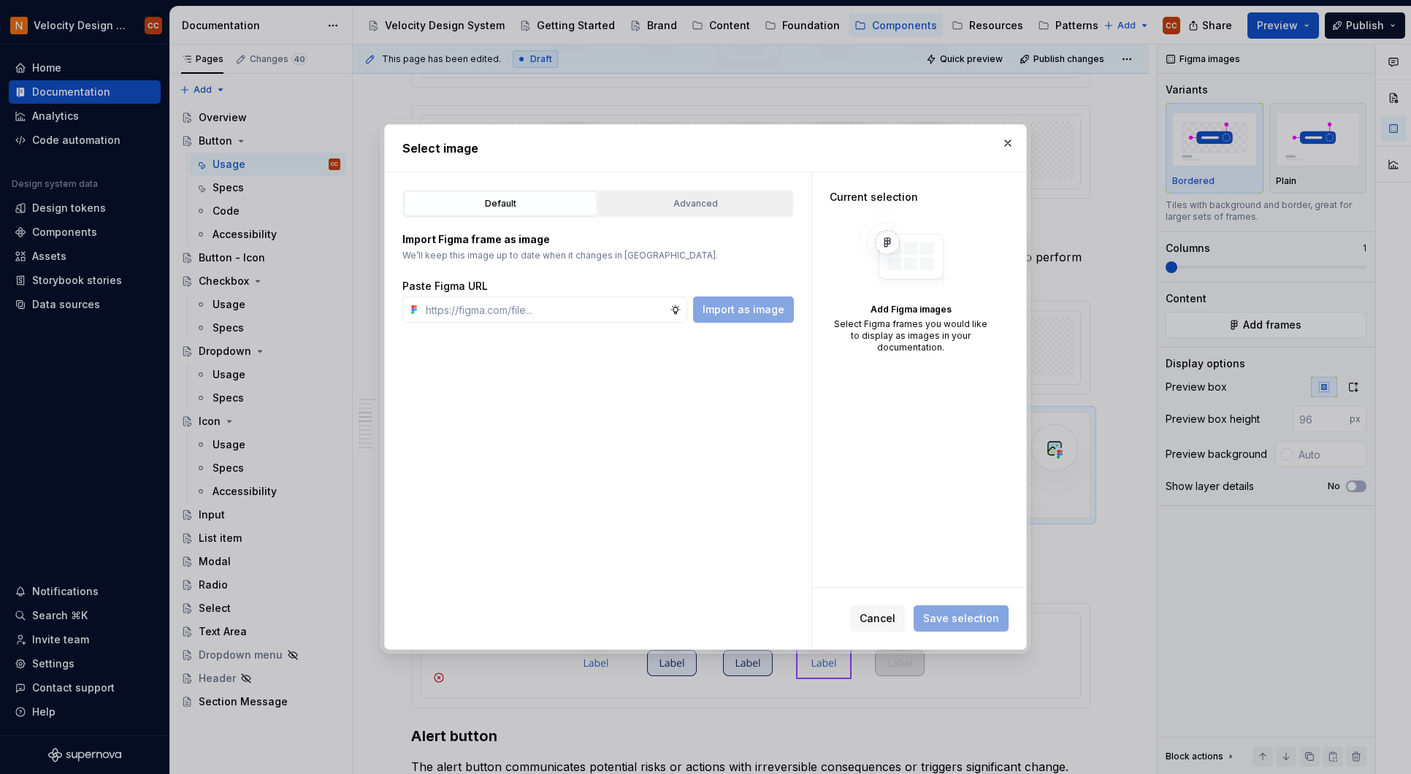
click at [669, 198] on div "Advanced" at bounding box center [695, 203] width 183 height 15
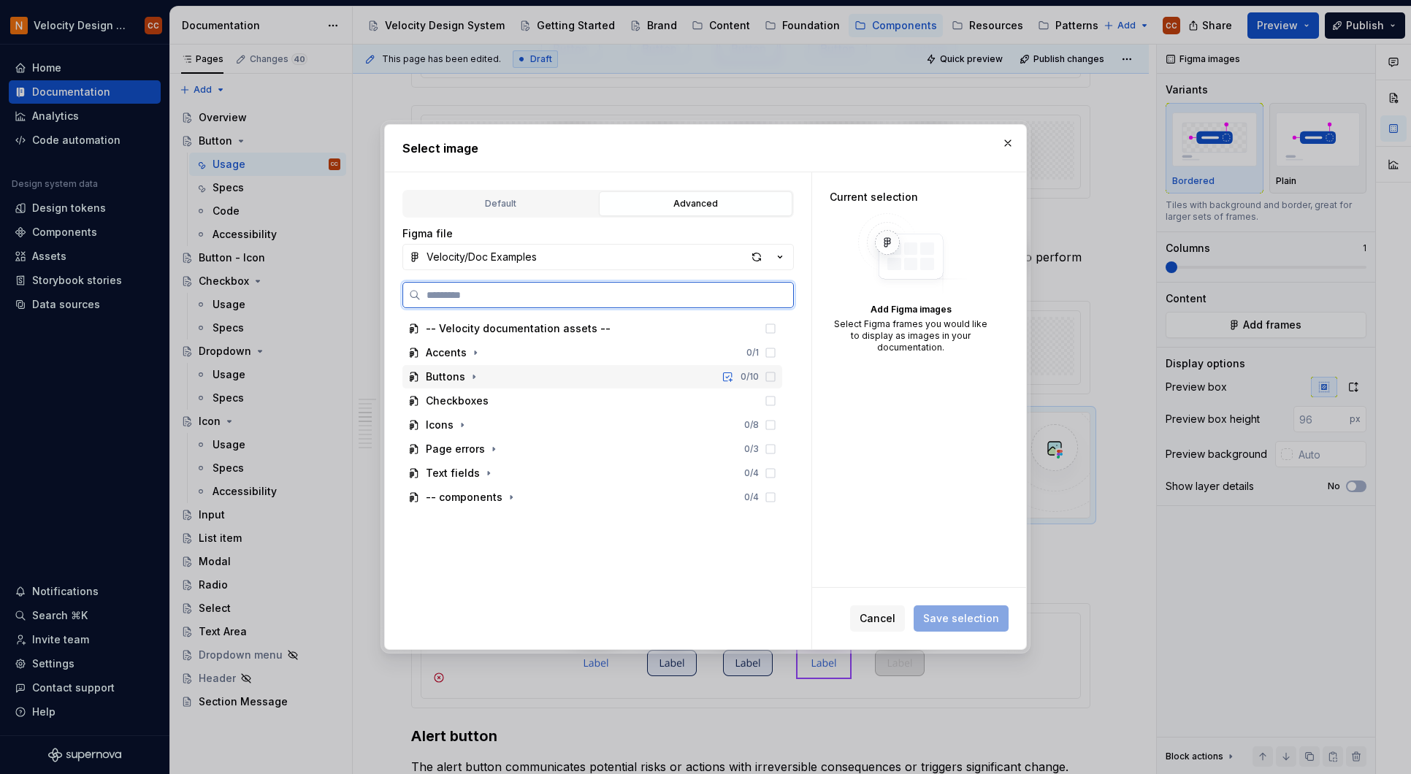
click at [449, 376] on div "Buttons" at bounding box center [445, 376] width 39 height 15
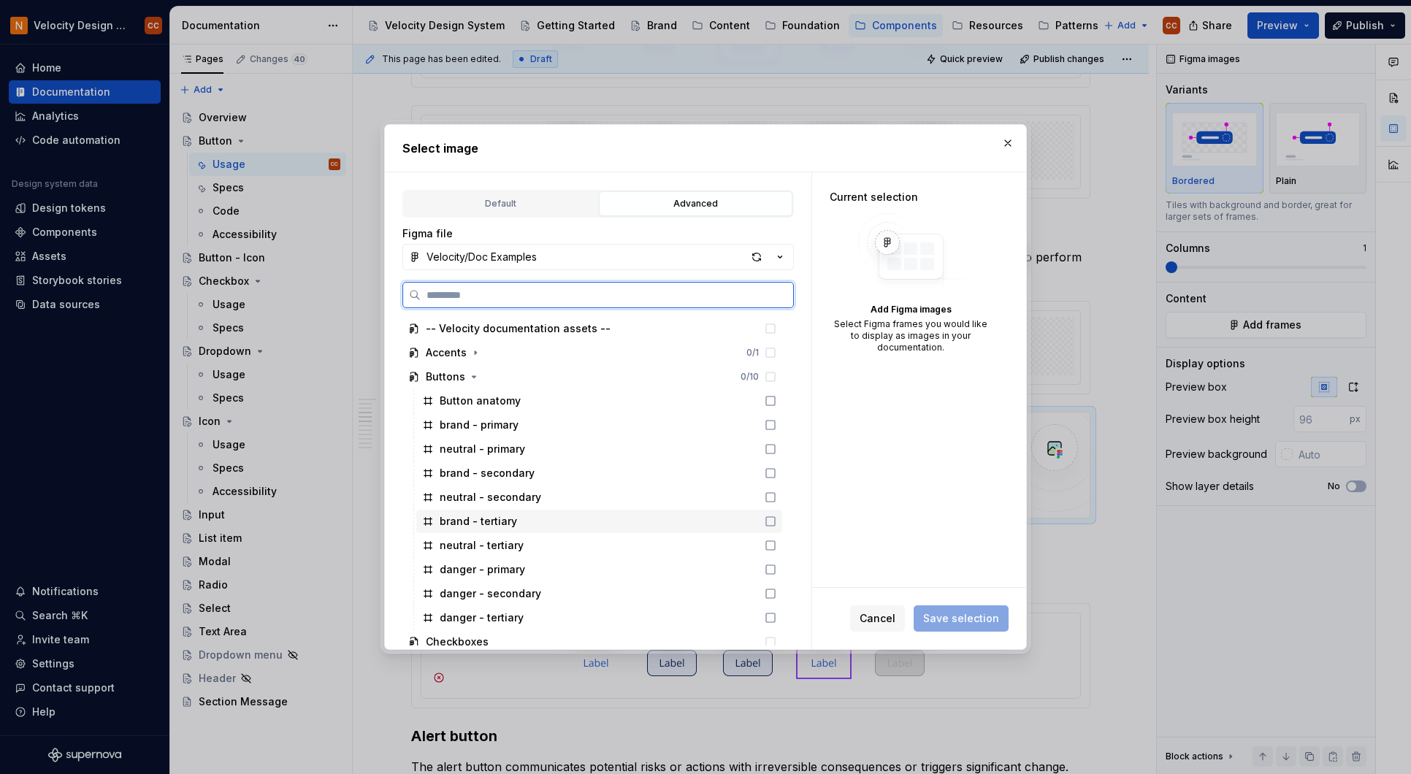
click at [771, 522] on icon at bounding box center [770, 521] width 12 height 12
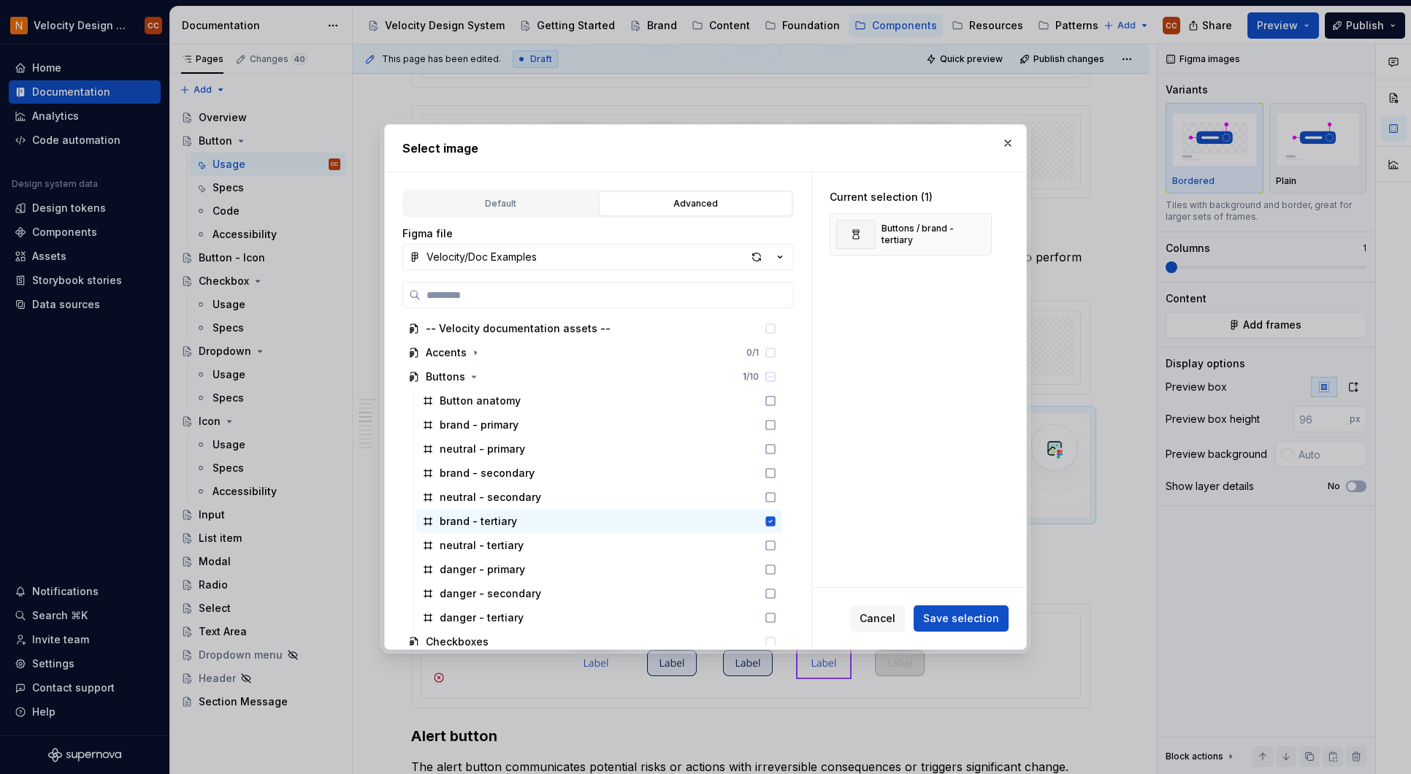
drag, startPoint x: 968, startPoint y: 620, endPoint x: 968, endPoint y: 611, distance: 8.8
click at [969, 620] on span "Save selection" at bounding box center [961, 618] width 76 height 15
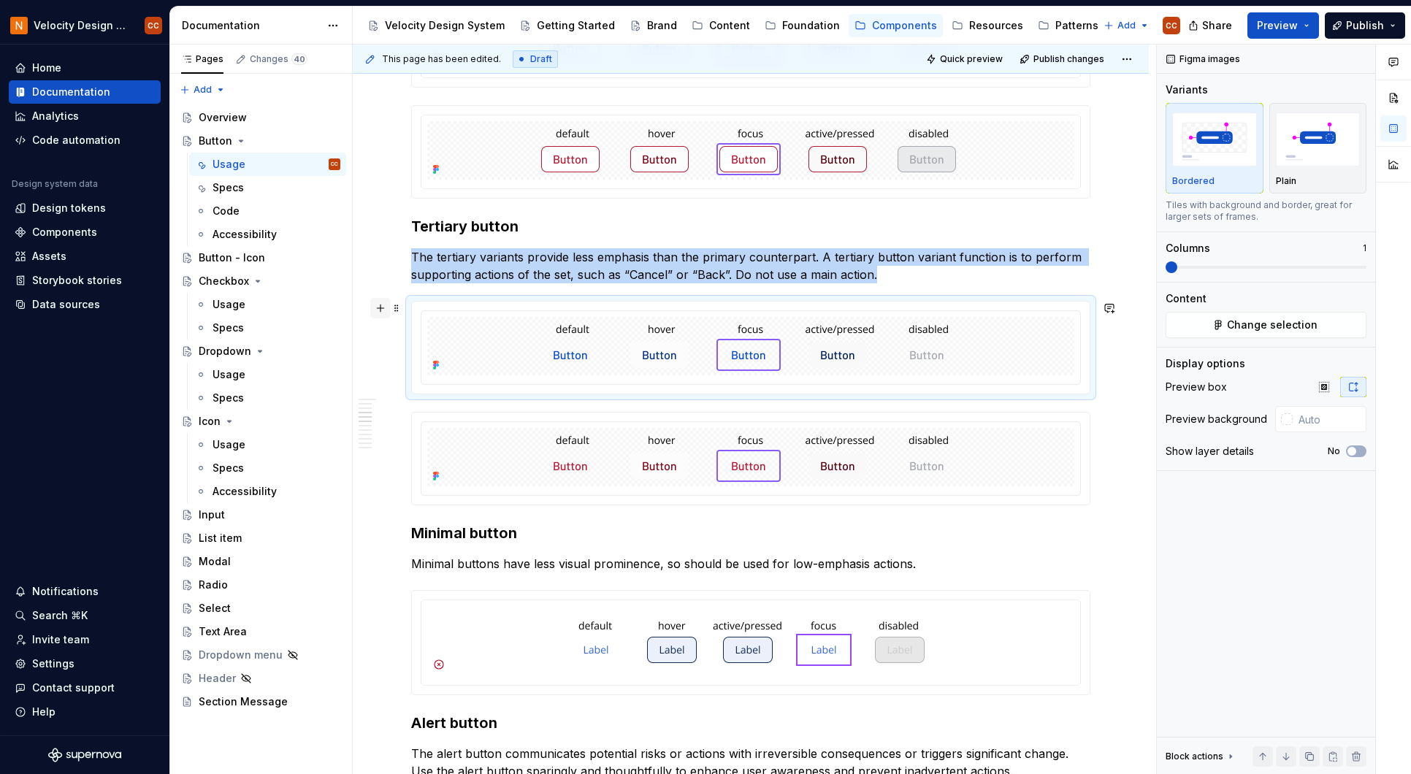
click at [378, 308] on button "button" at bounding box center [380, 308] width 20 height 20
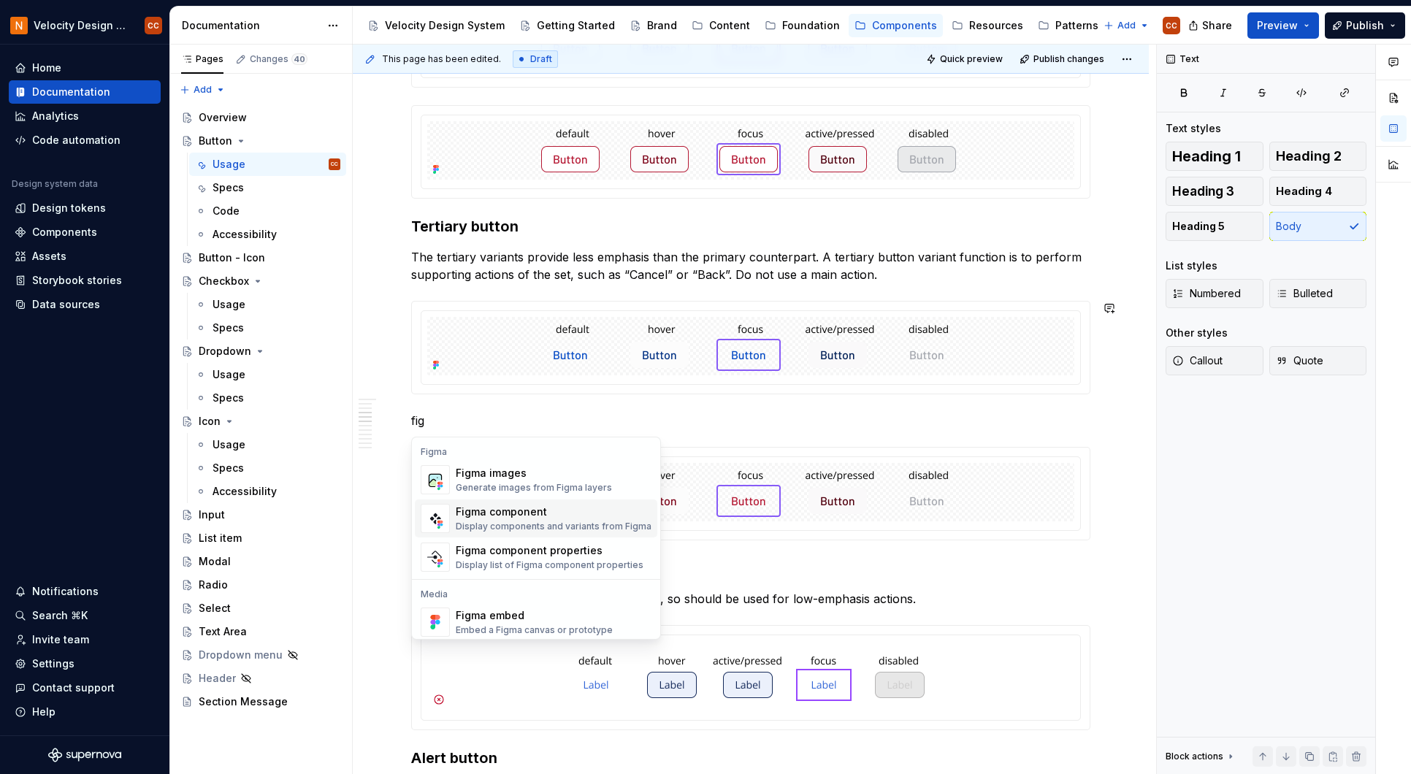
click at [529, 511] on div "Figma component" at bounding box center [554, 511] width 196 height 15
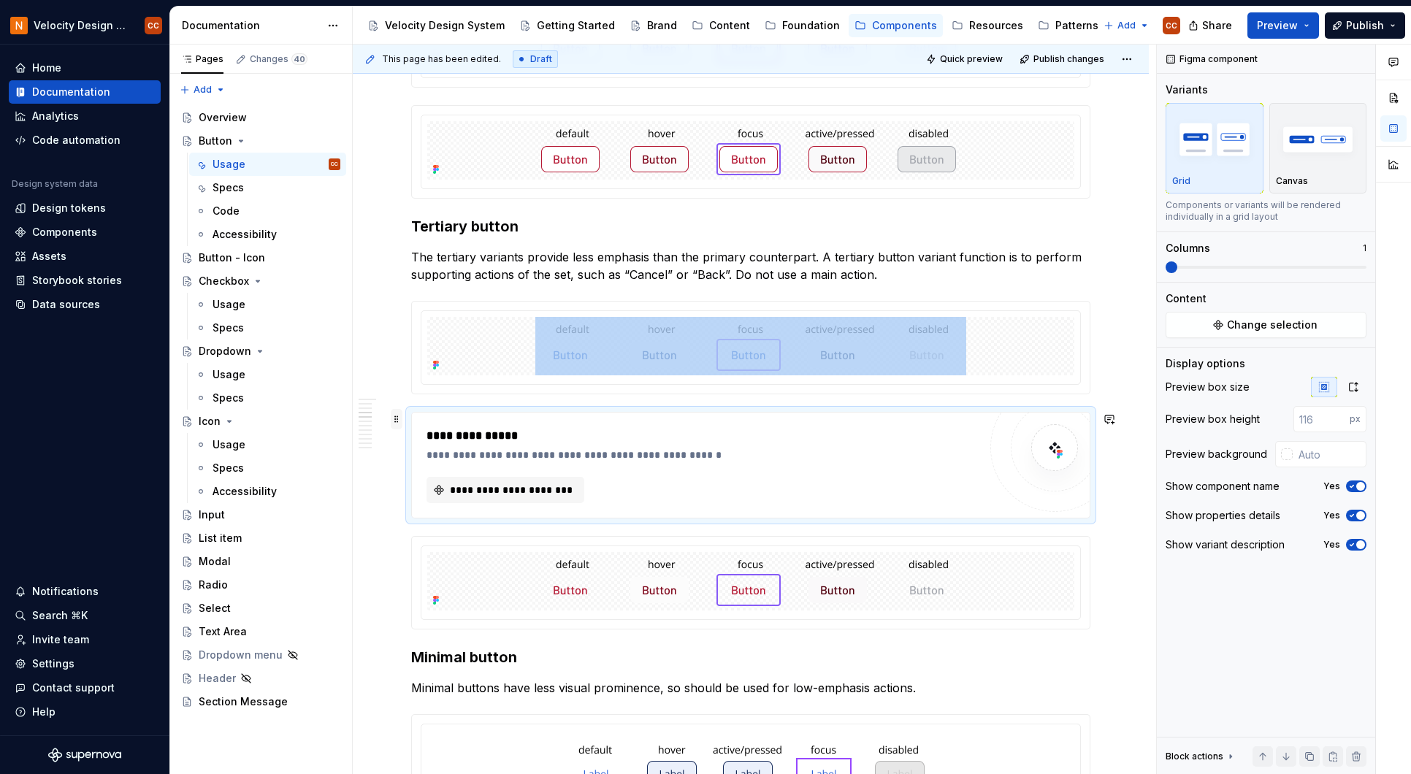
click at [397, 418] on span at bounding box center [397, 419] width 12 height 20
click at [456, 550] on div "Delete" at bounding box center [465, 548] width 95 height 15
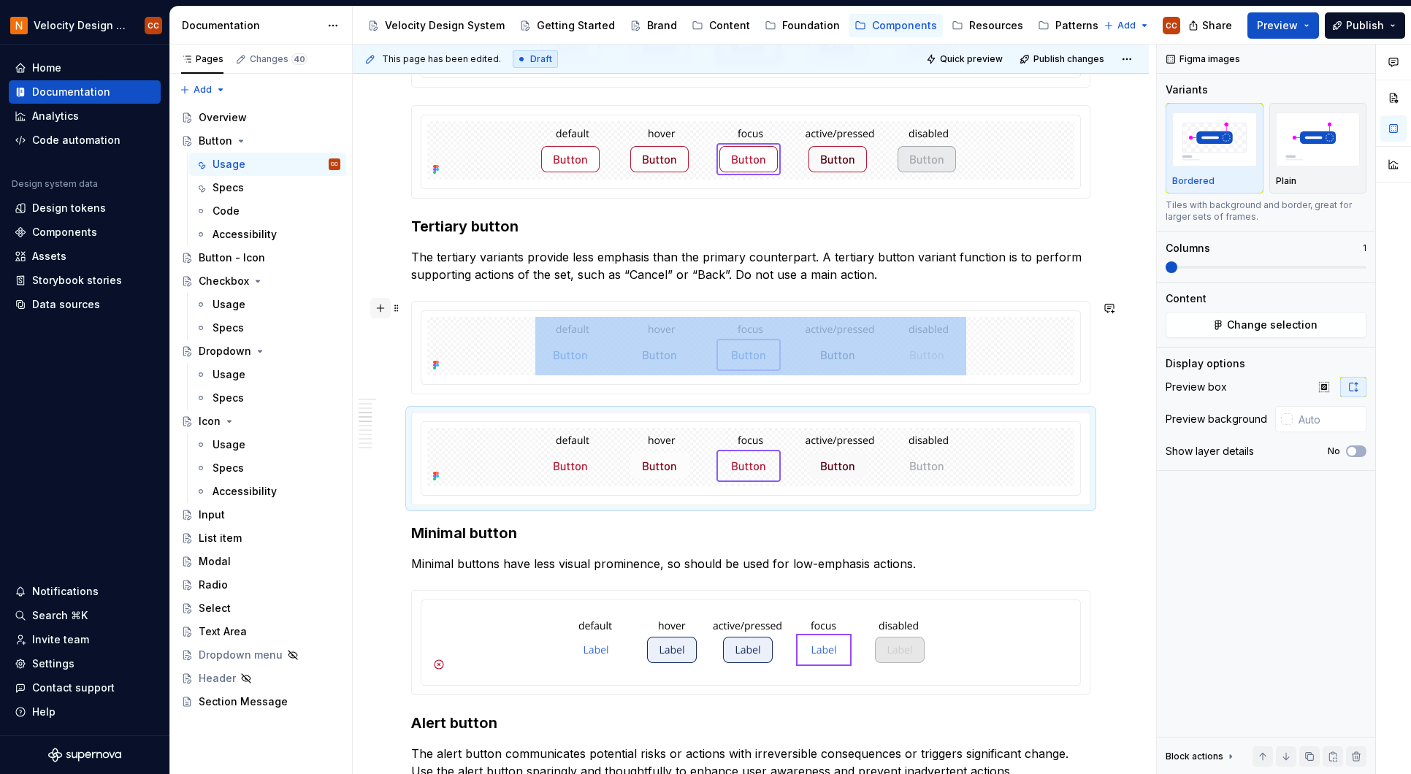
click at [378, 308] on button "button" at bounding box center [380, 308] width 20 height 20
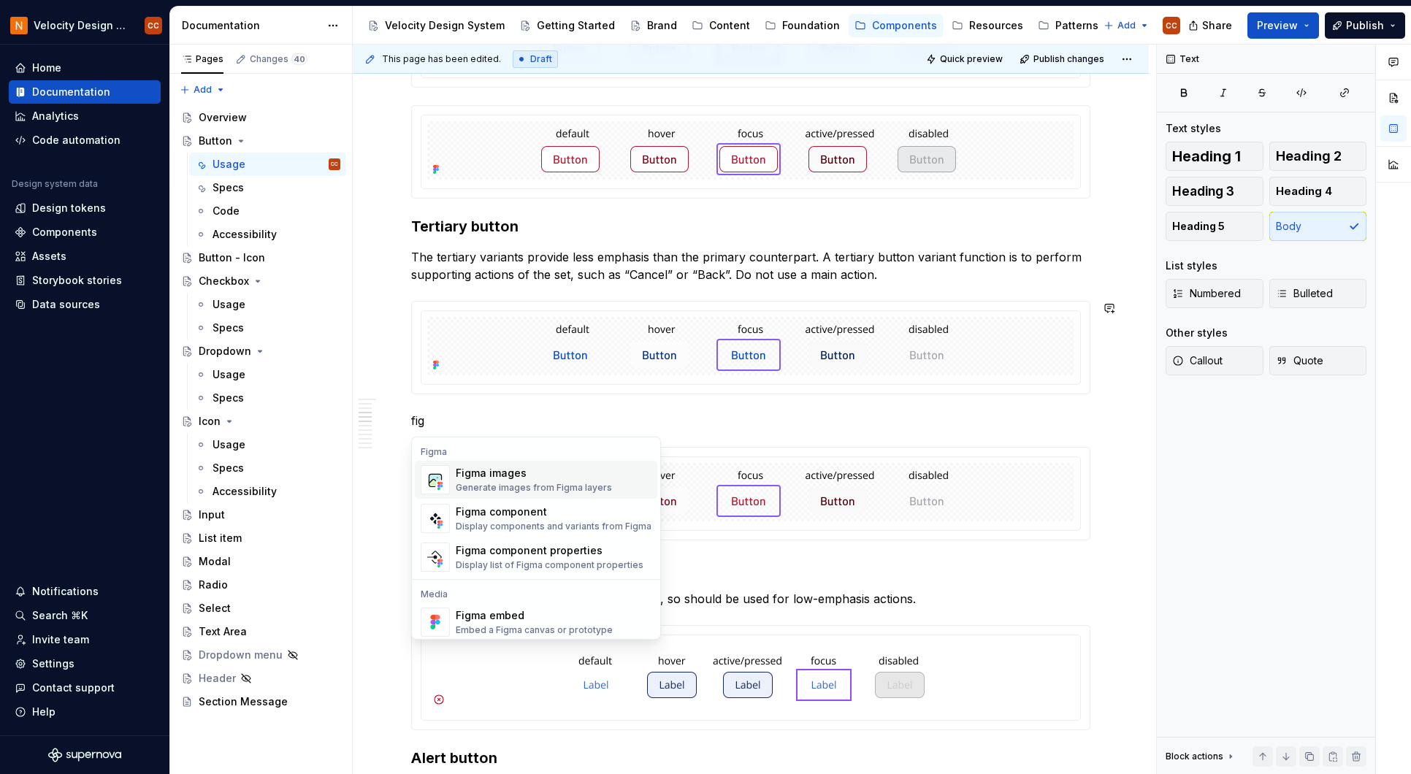
click at [518, 482] on div "Generate images from Figma layers" at bounding box center [534, 488] width 156 height 12
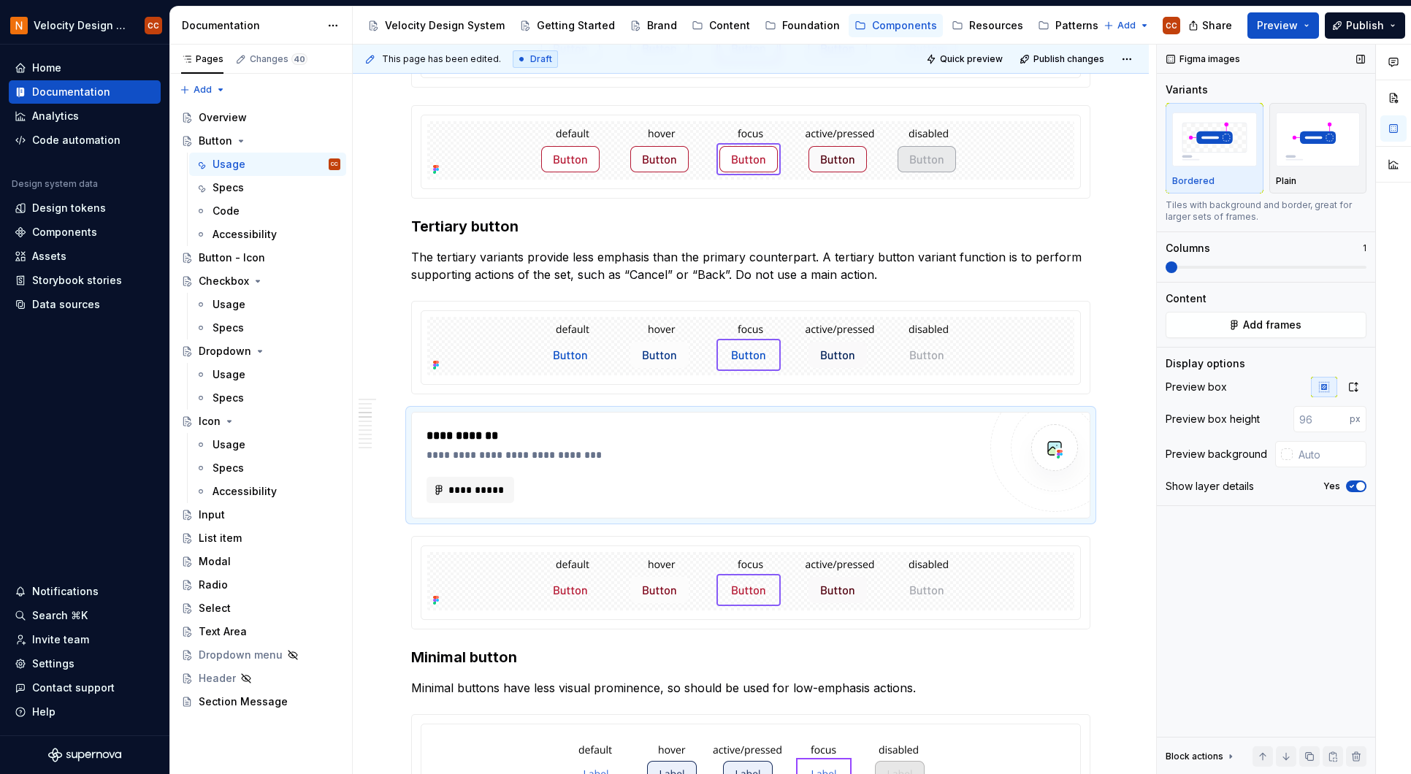
click at [1359, 485] on span "button" at bounding box center [1360, 486] width 9 height 9
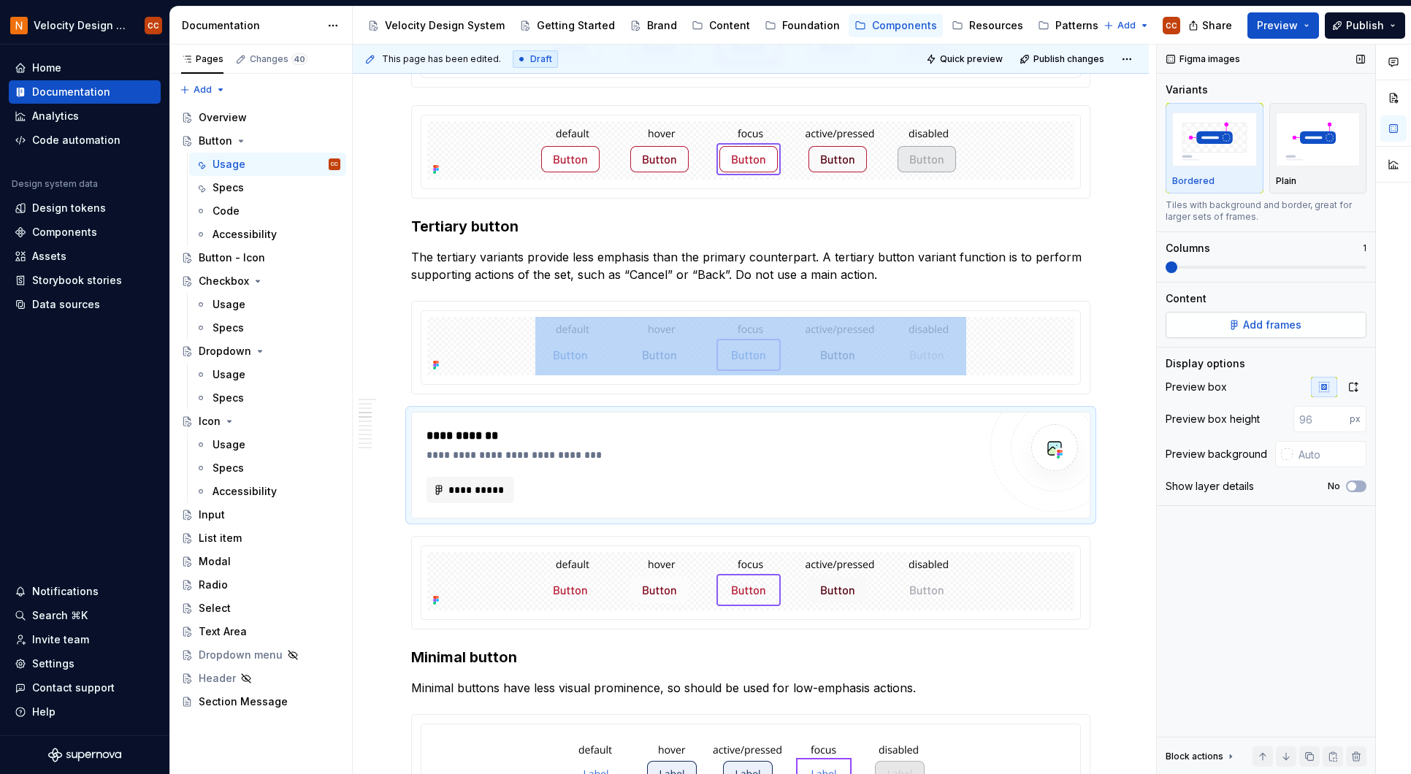
click at [1324, 321] on button "Add frames" at bounding box center [1265, 325] width 201 height 26
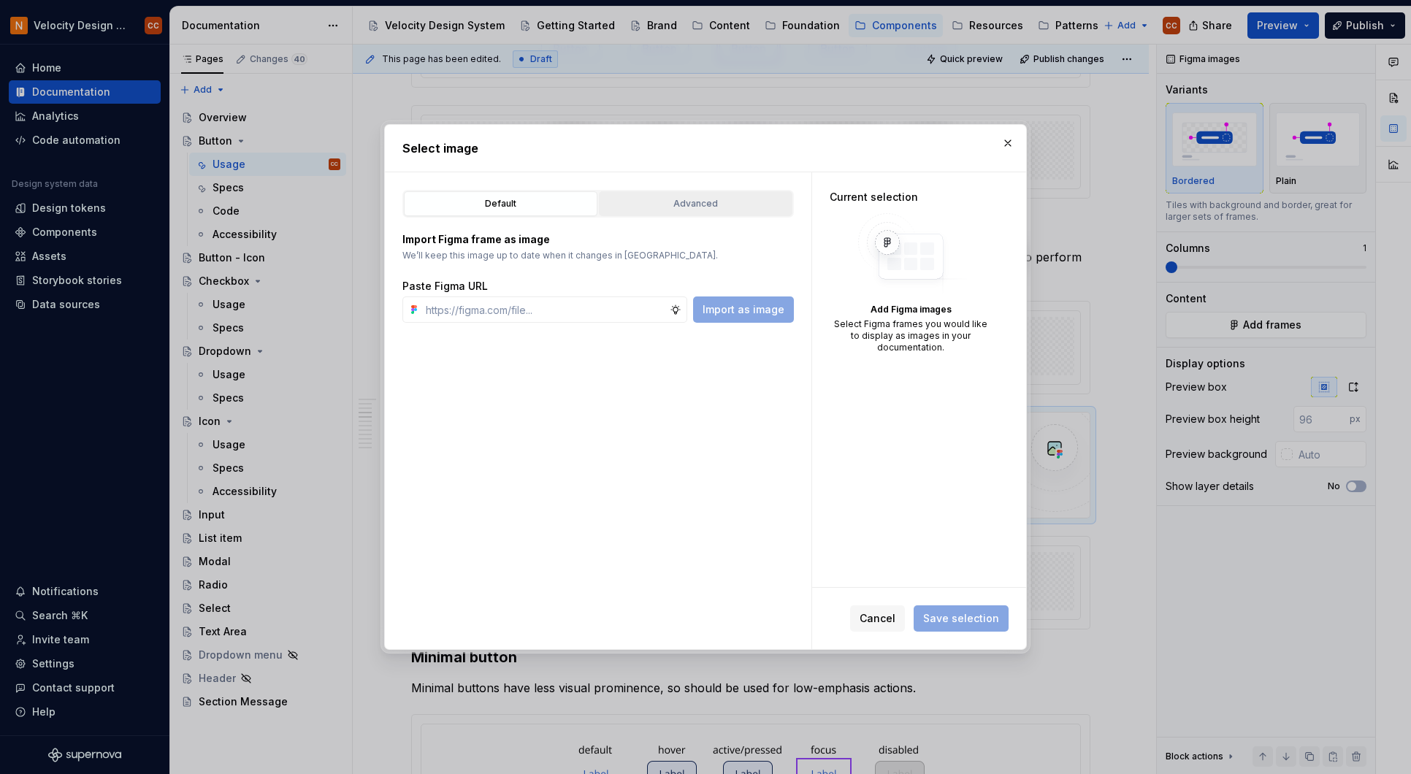
click at [707, 196] on button "Advanced" at bounding box center [695, 203] width 193 height 25
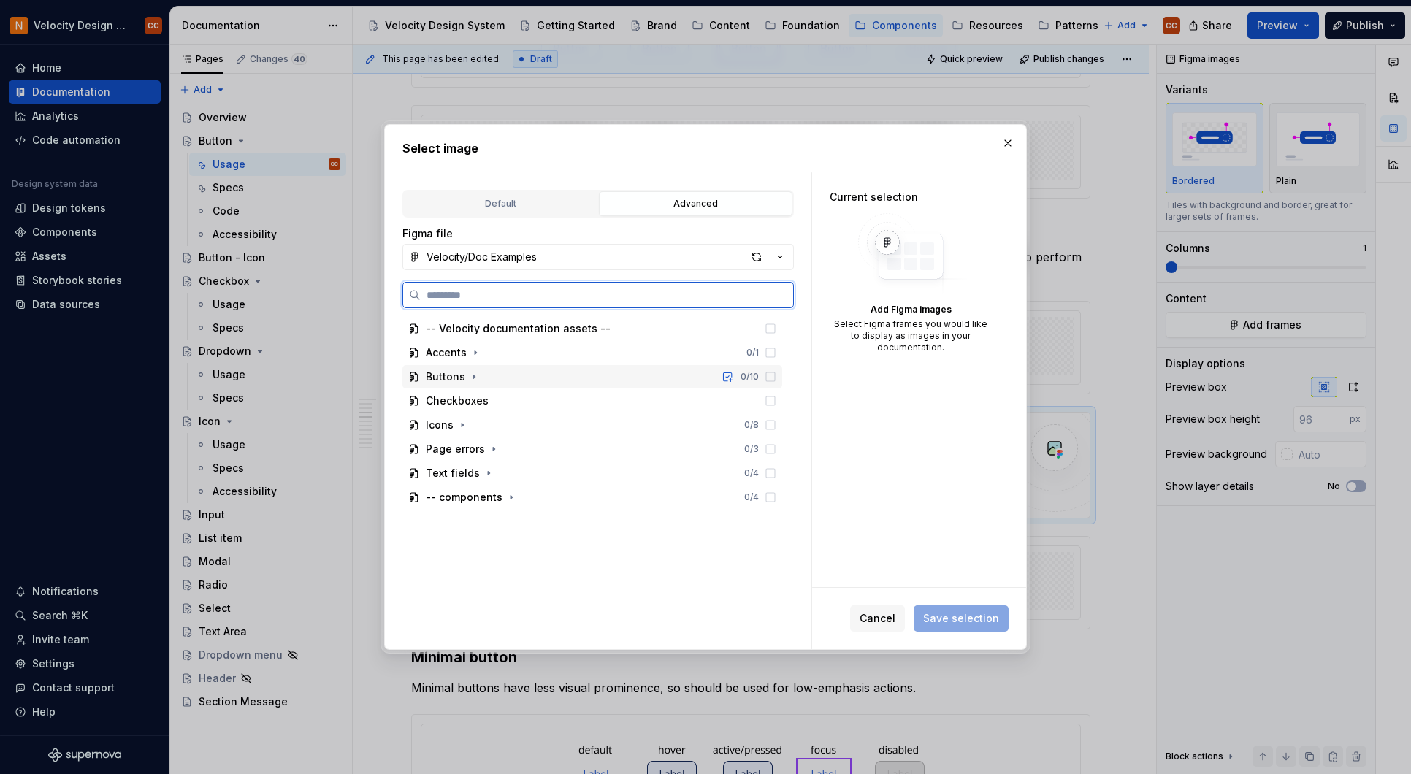
click at [448, 377] on div "Buttons" at bounding box center [445, 376] width 39 height 15
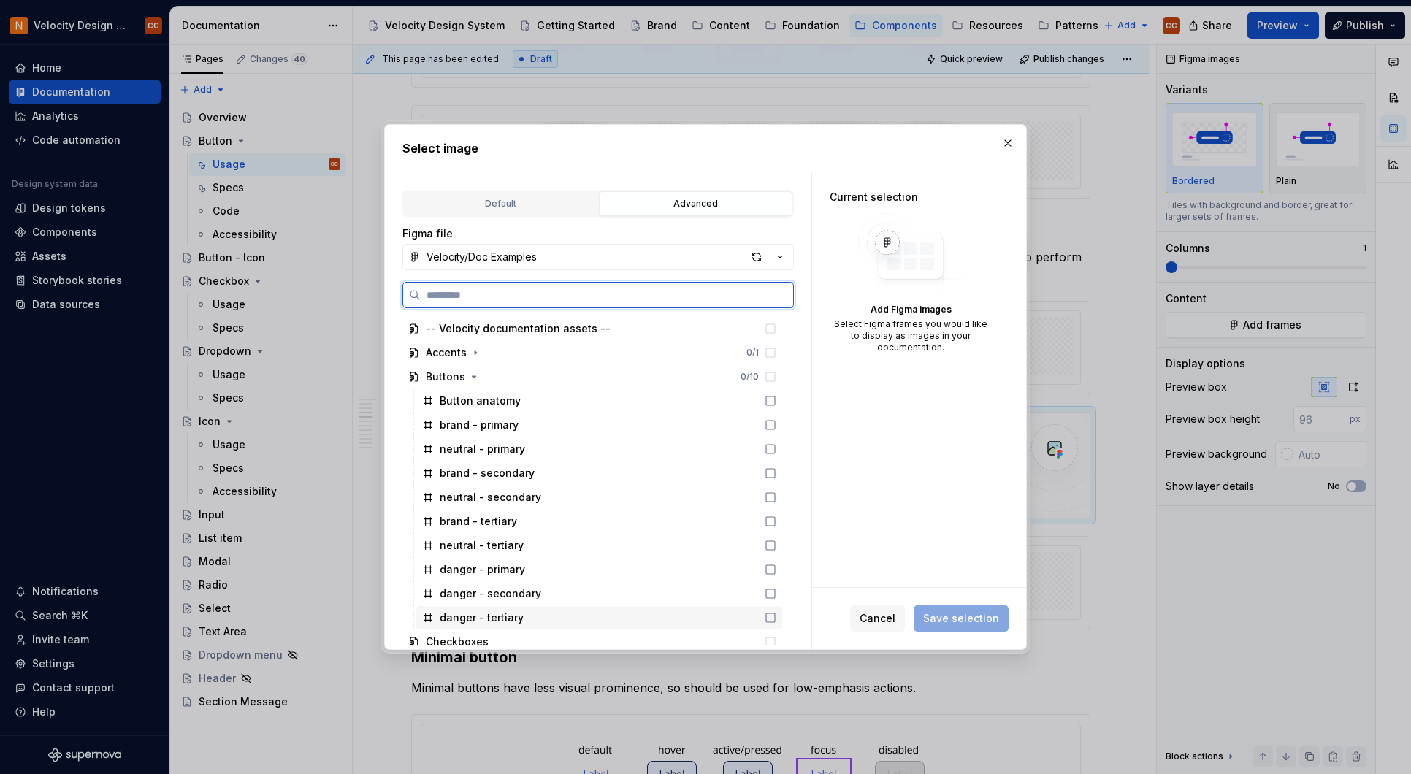
click at [777, 616] on div "danger - tertiary" at bounding box center [599, 617] width 366 height 23
click at [771, 616] on icon at bounding box center [770, 617] width 9 height 9
click at [770, 498] on icon at bounding box center [770, 497] width 12 height 12
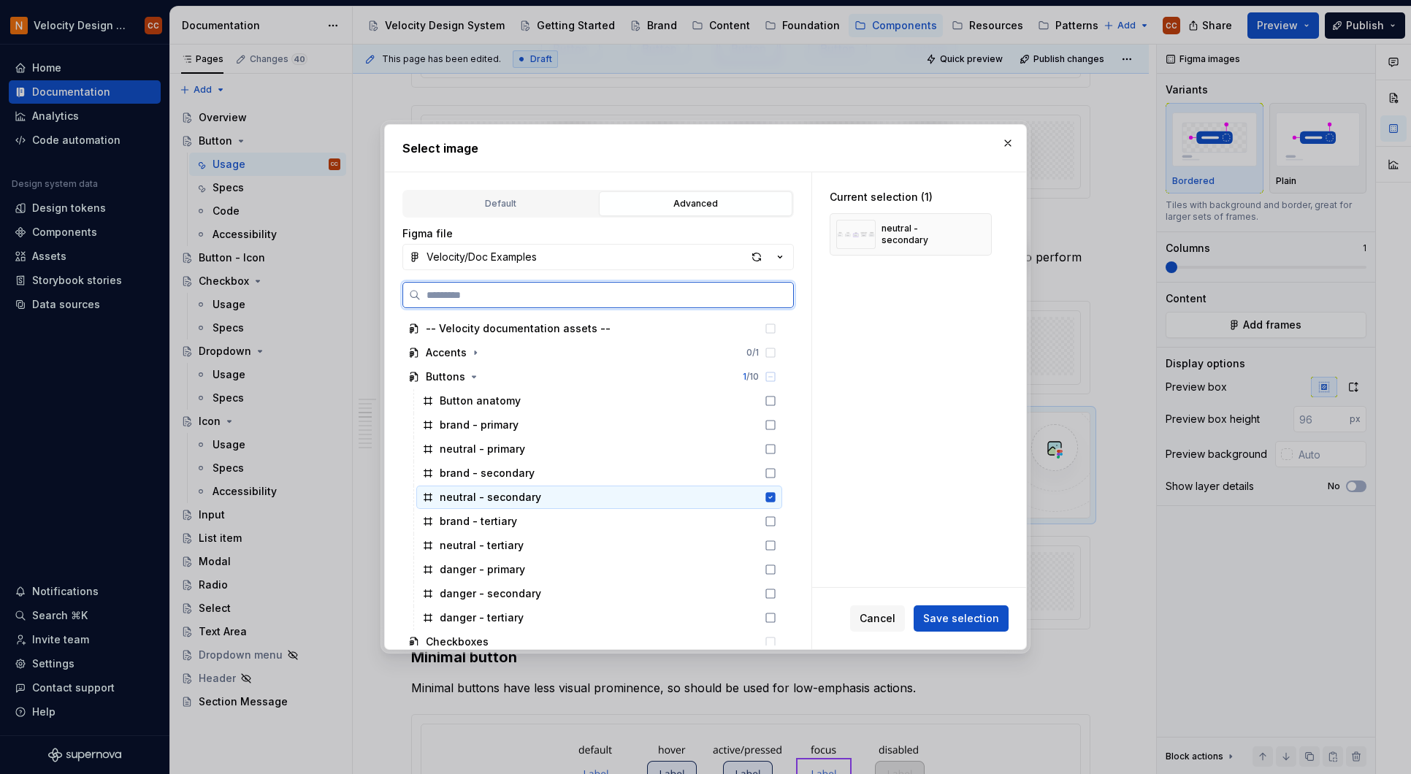
click at [768, 494] on icon at bounding box center [770, 496] width 9 height 9
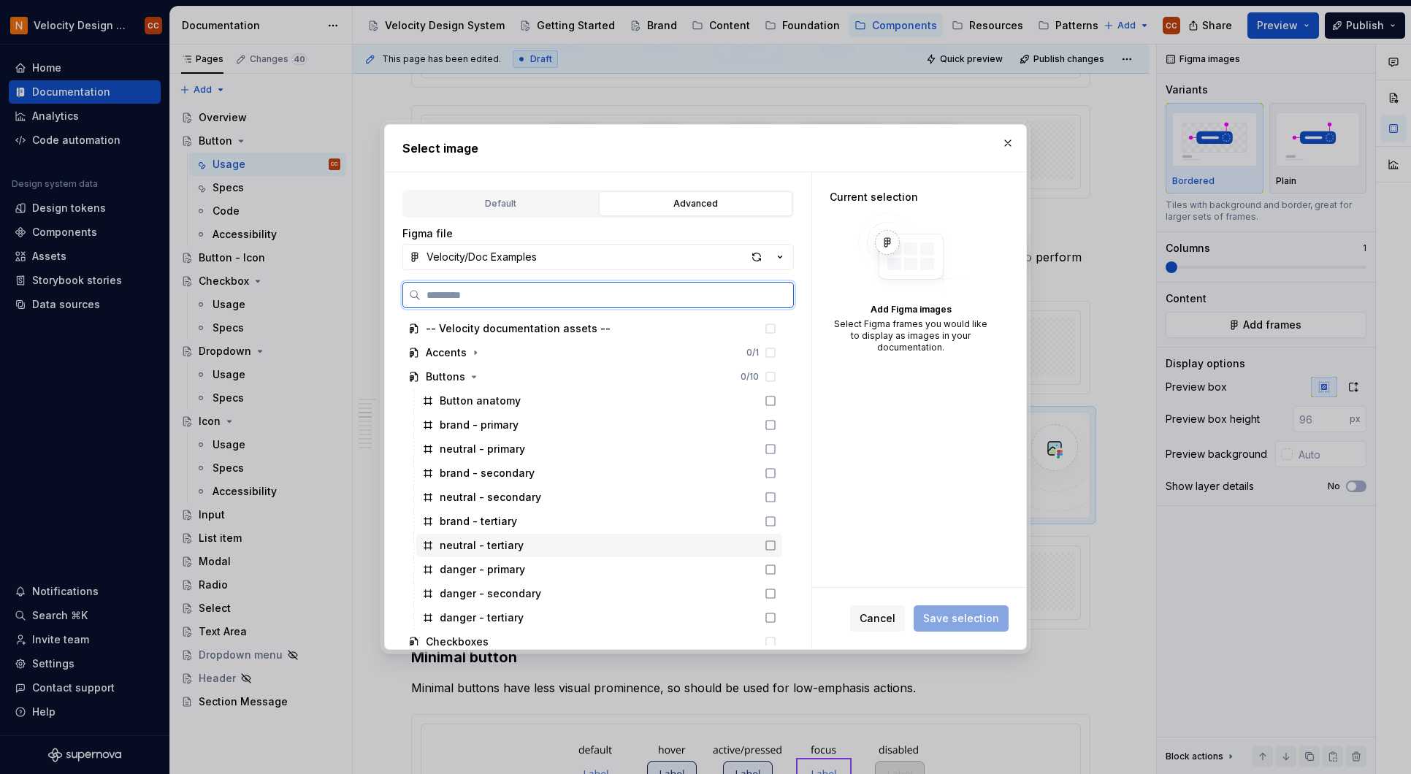
click at [773, 538] on div "neutral - tertiary" at bounding box center [599, 545] width 366 height 23
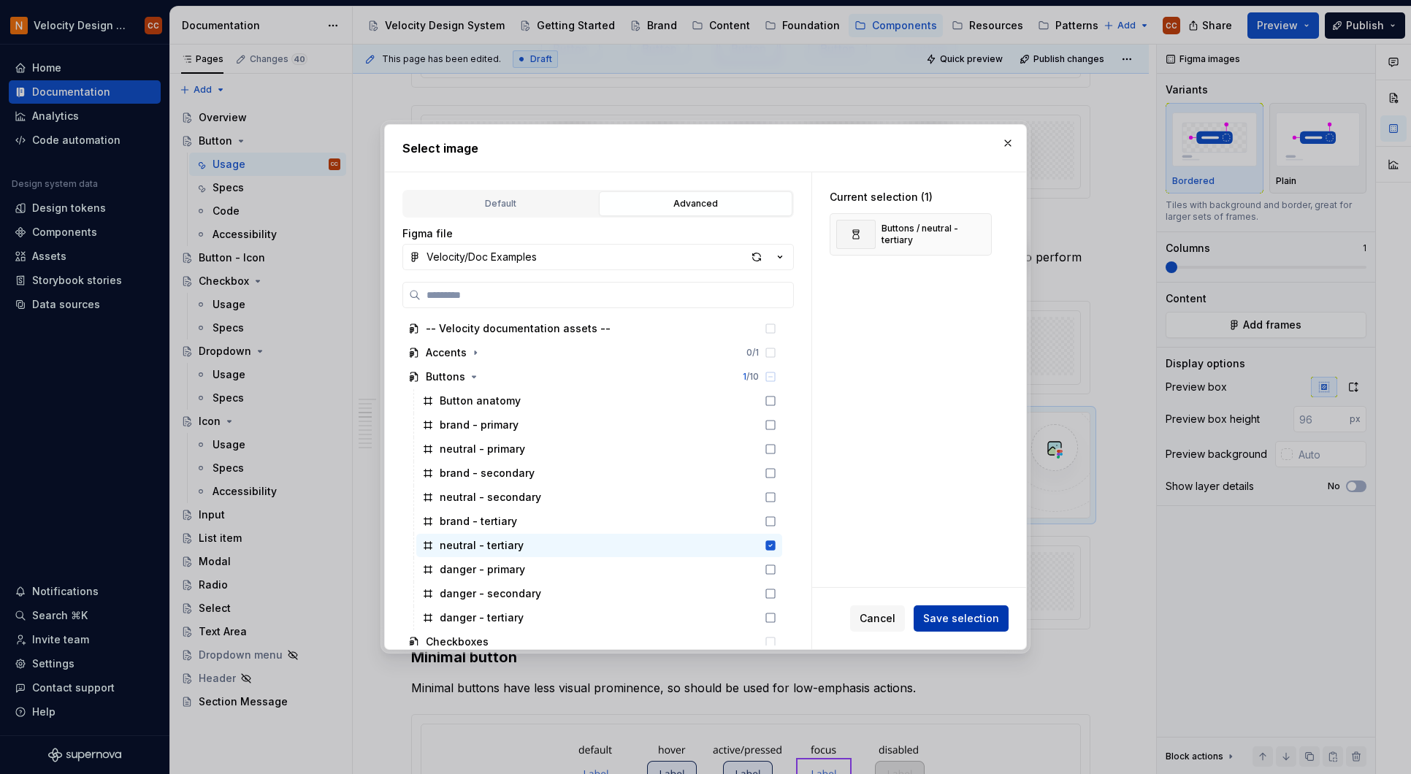
click at [944, 618] on span "Save selection" at bounding box center [961, 618] width 76 height 15
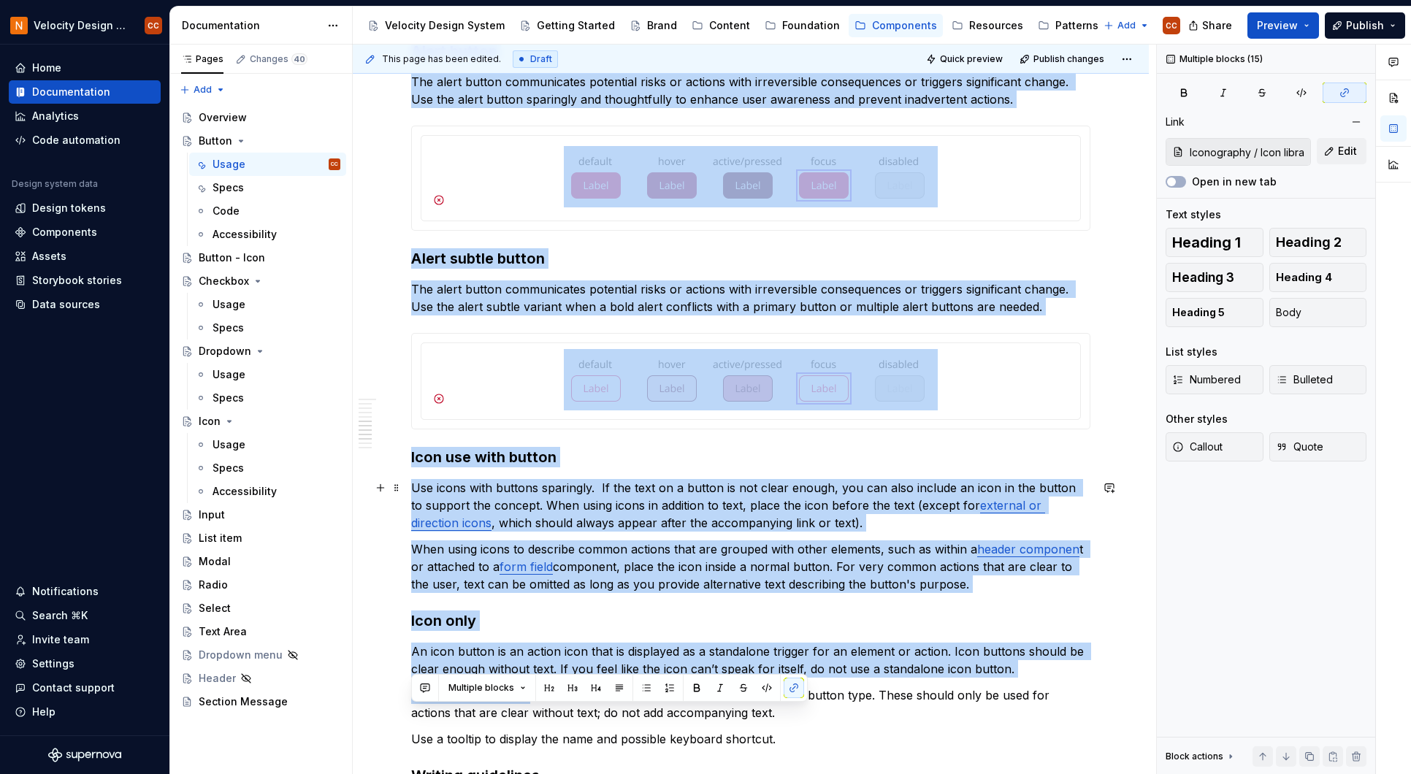
scroll to position [2377, 0]
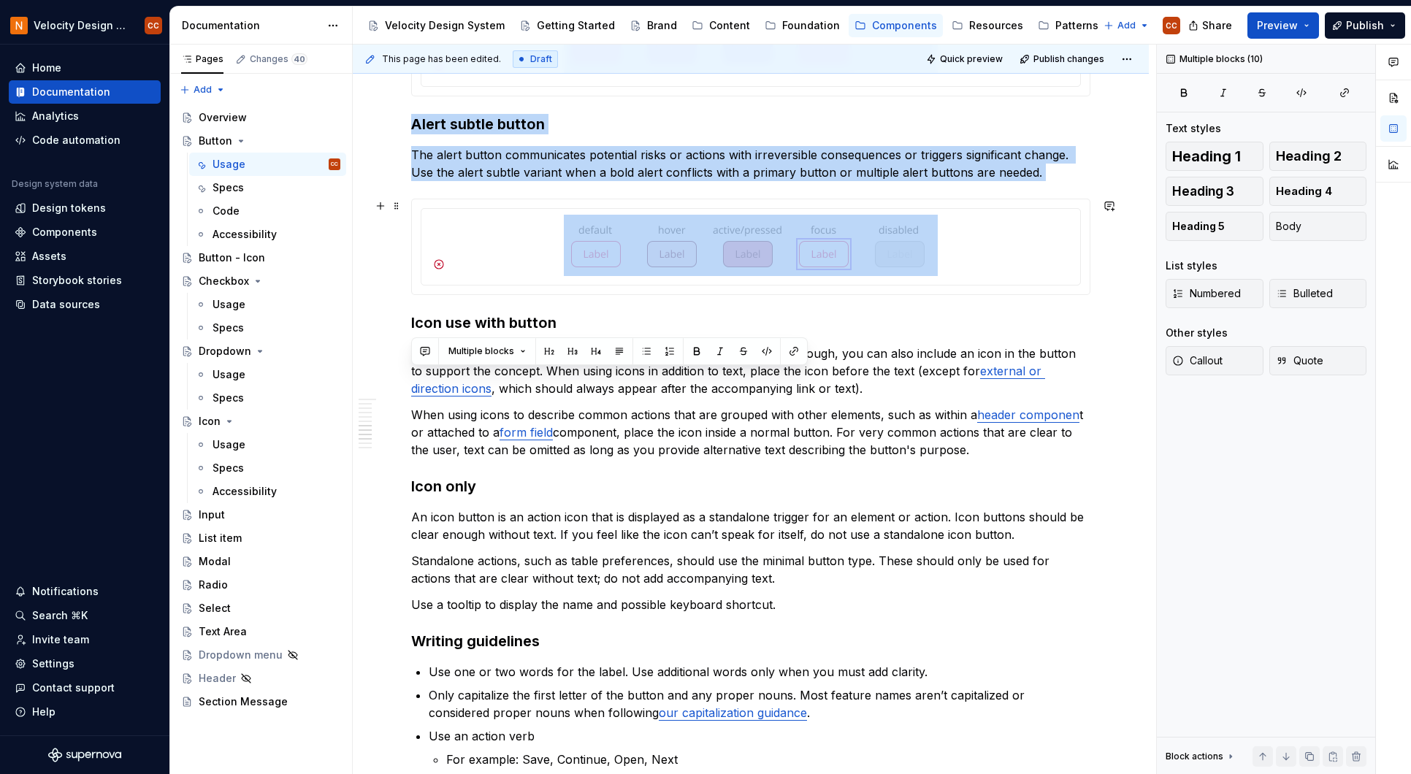
drag, startPoint x: 412, startPoint y: 345, endPoint x: 1100, endPoint y: 275, distance: 691.4
click at [1124, 284] on div "**********" at bounding box center [754, 410] width 803 height 730
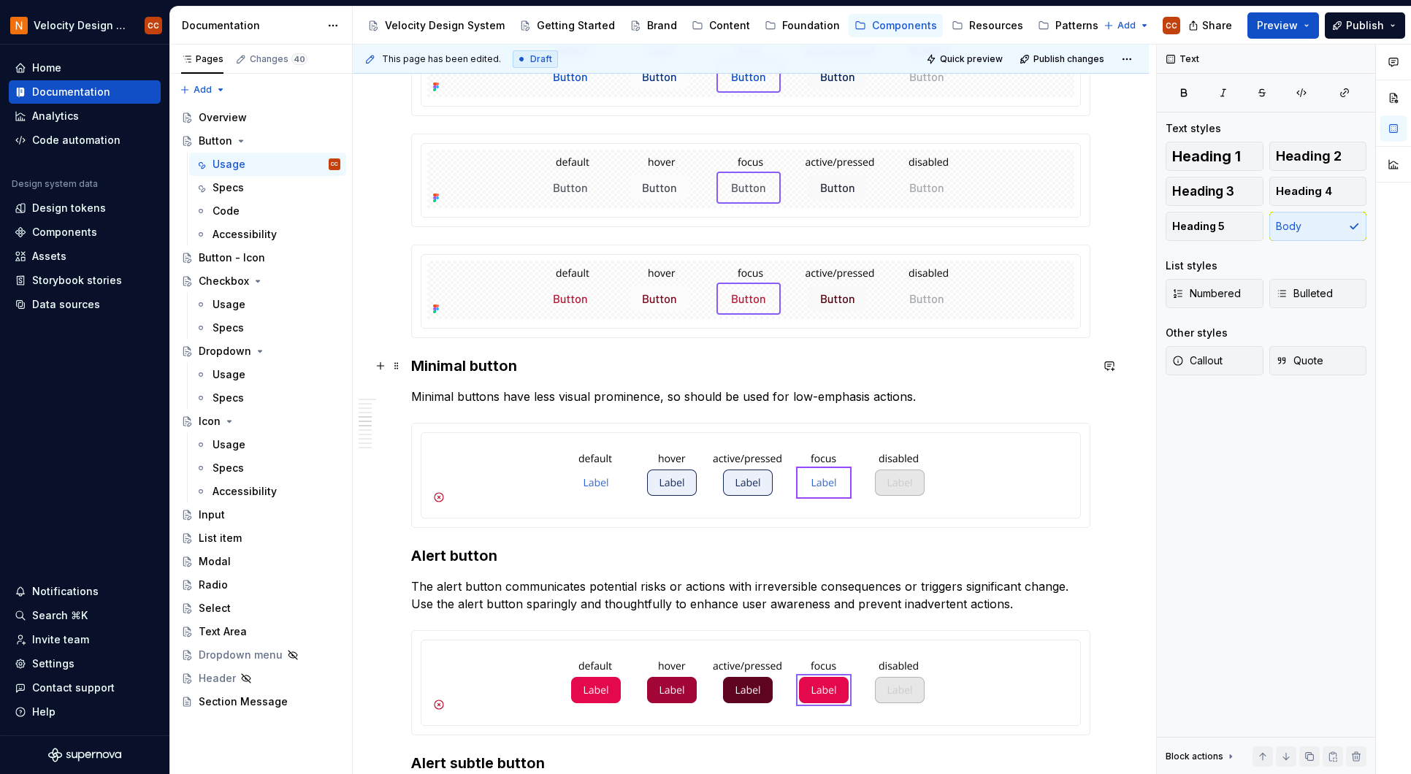
click at [1073, 375] on h3 "Minimal button" at bounding box center [750, 366] width 679 height 20
click at [1127, 518] on div "**********" at bounding box center [754, 410] width 803 height 730
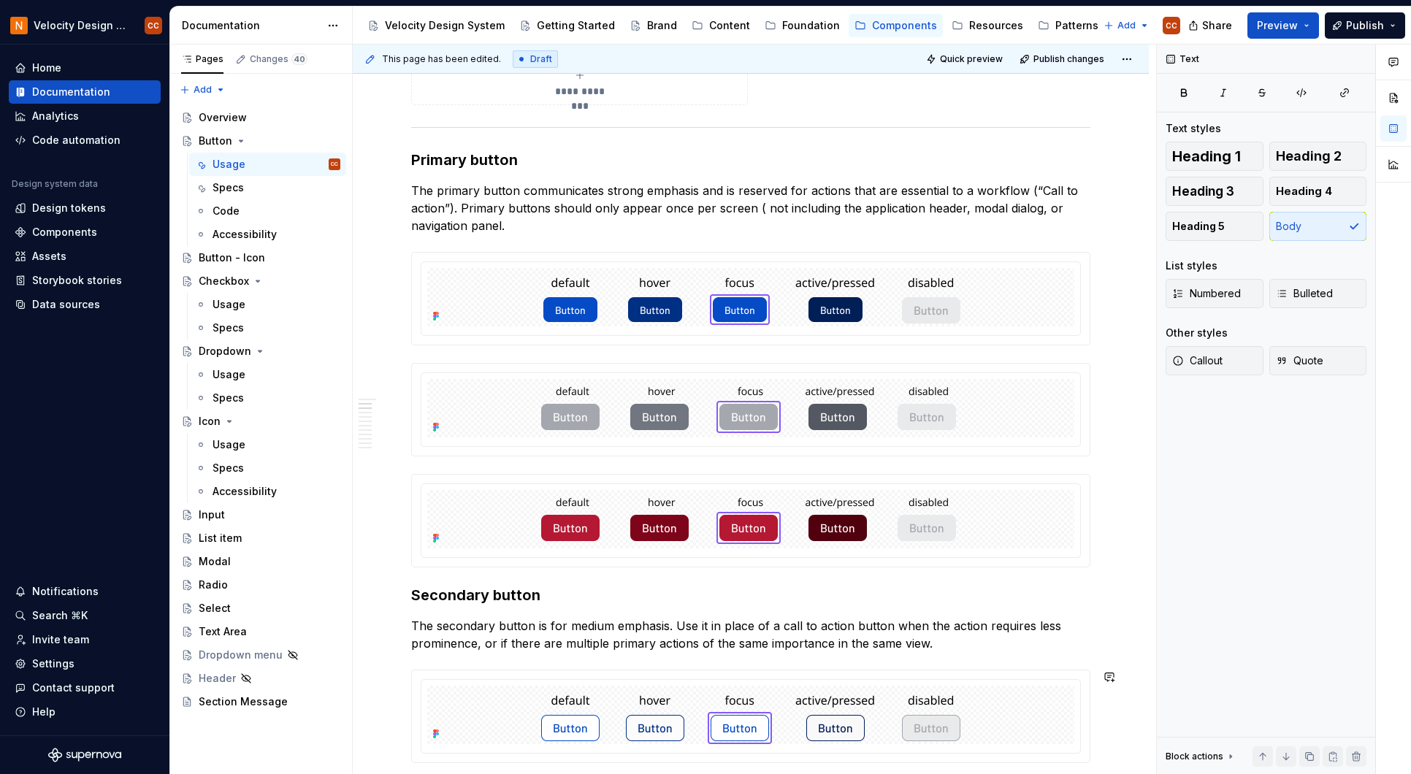
scroll to position [667, 0]
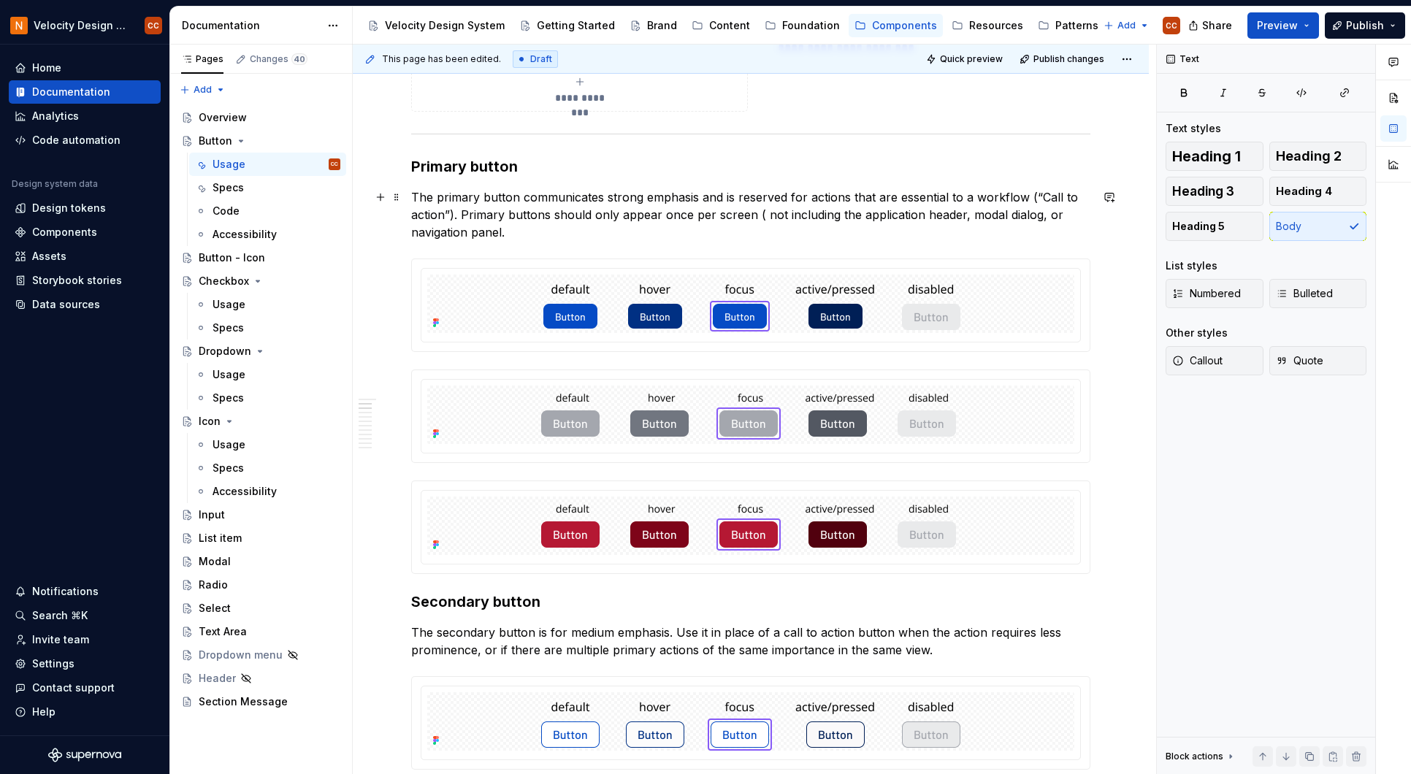
click at [537, 223] on p "The primary button communicates strong emphasis and is reserved for actions tha…" at bounding box center [750, 214] width 679 height 53
click at [516, 232] on p "The primary button communicates strong emphasis and is reserved for actions tha…" at bounding box center [750, 214] width 679 height 53
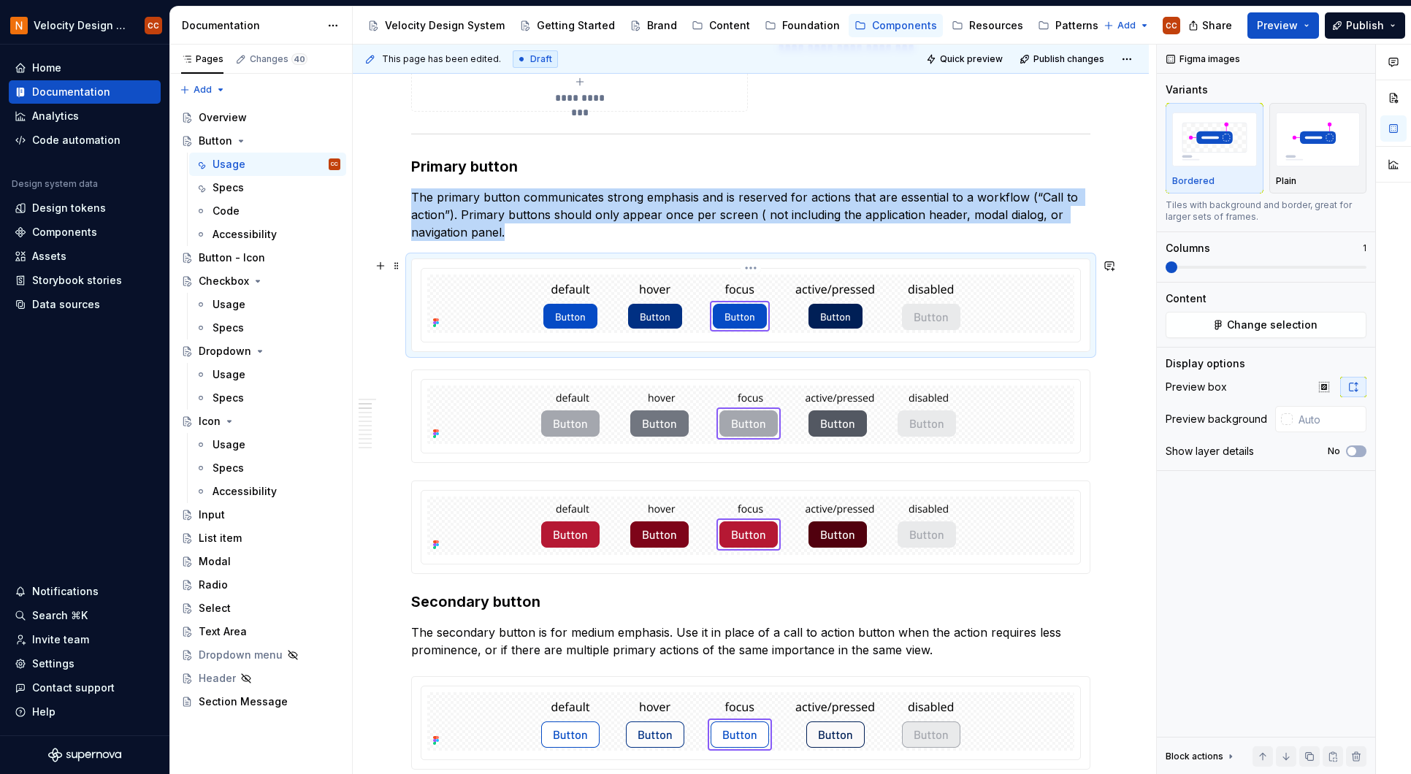
click at [1027, 310] on div at bounding box center [750, 304] width 647 height 58
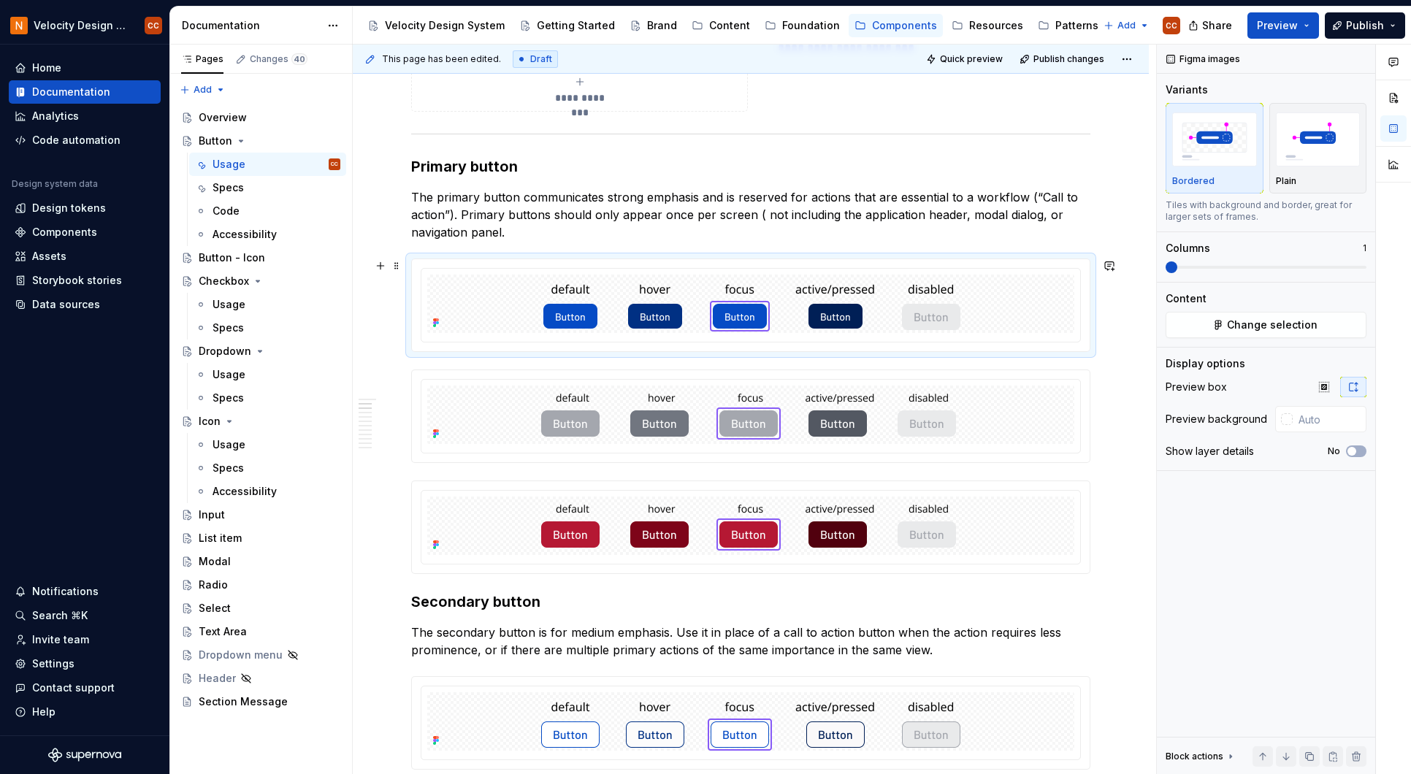
click at [1073, 262] on div at bounding box center [751, 305] width 678 height 92
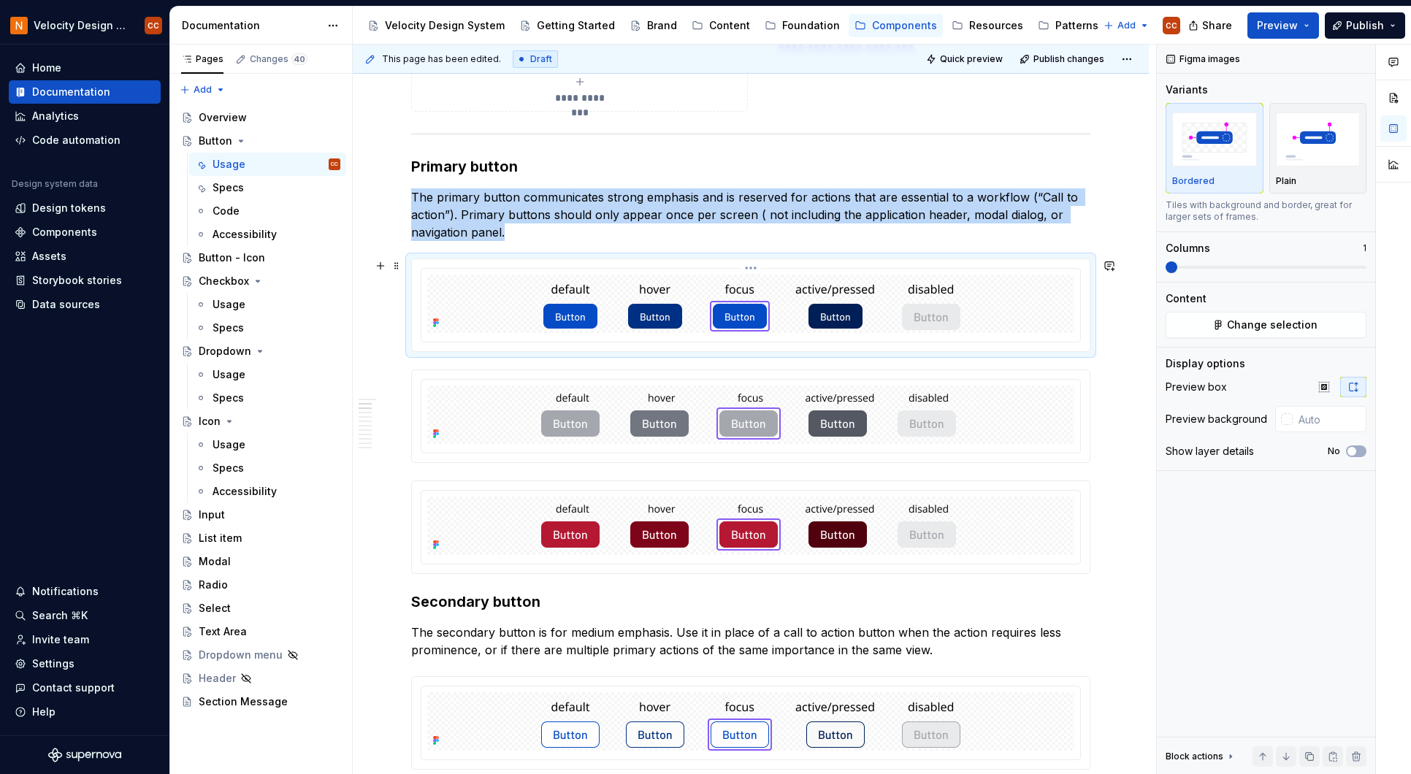
click at [1057, 281] on div at bounding box center [750, 304] width 647 height 58
click at [1302, 321] on span "Change selection" at bounding box center [1272, 325] width 91 height 15
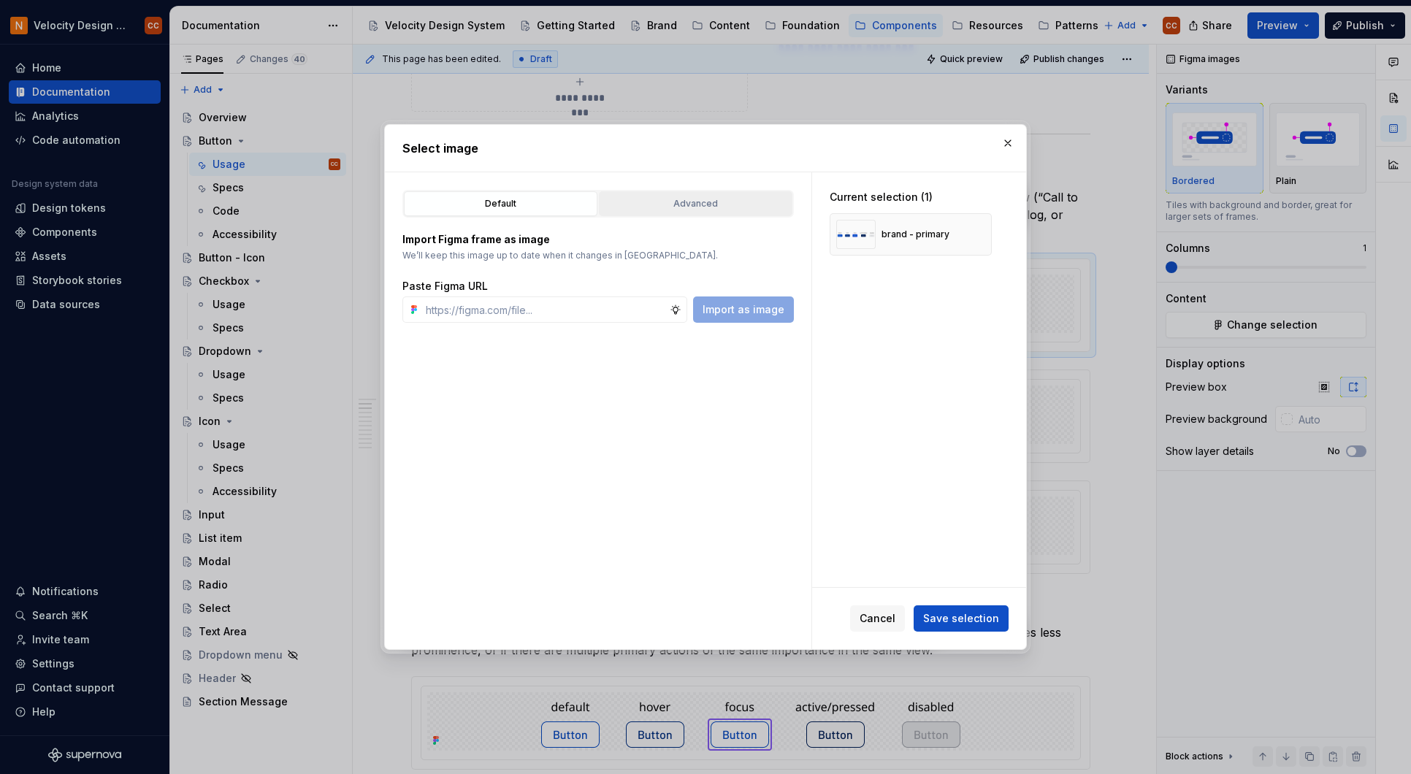
click at [673, 199] on div "Advanced" at bounding box center [695, 203] width 183 height 15
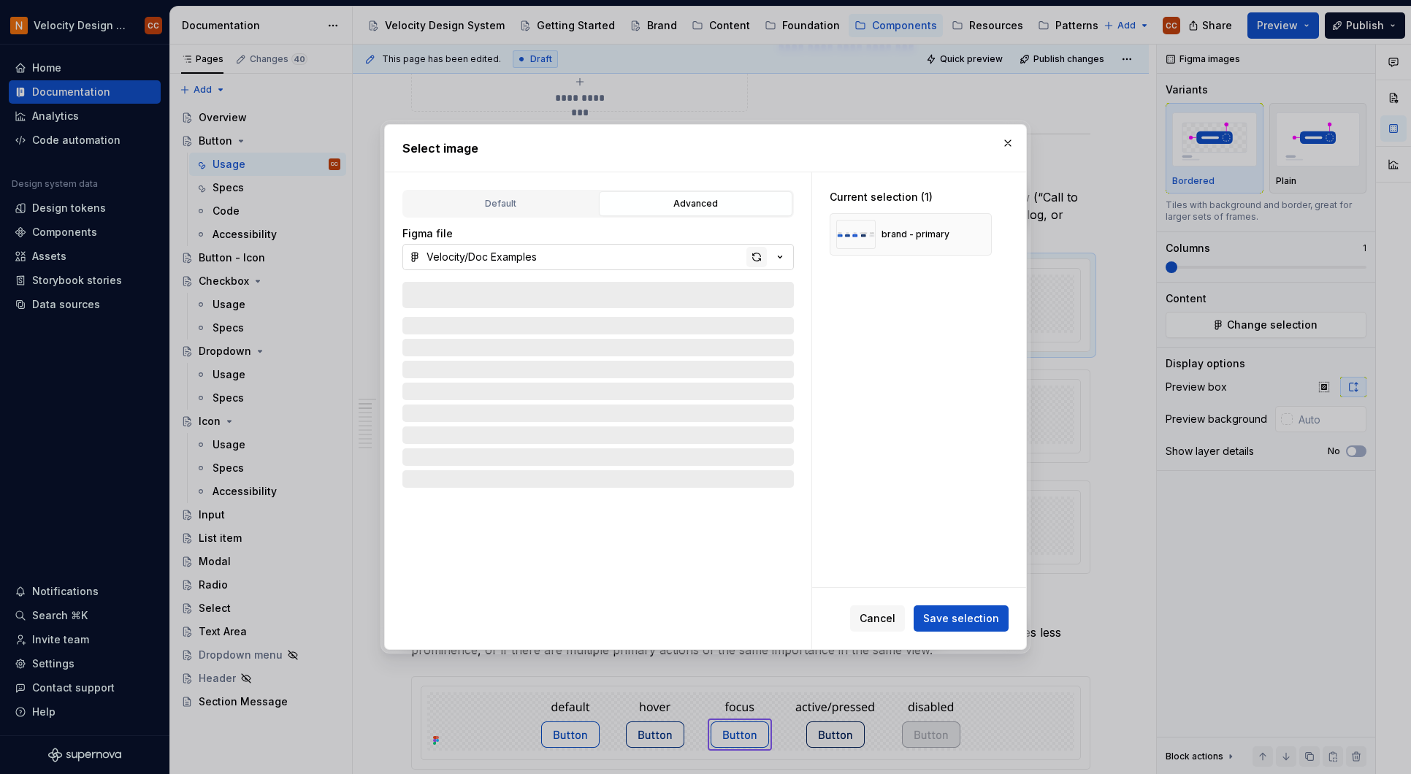
click at [759, 253] on div "button" at bounding box center [756, 257] width 20 height 20
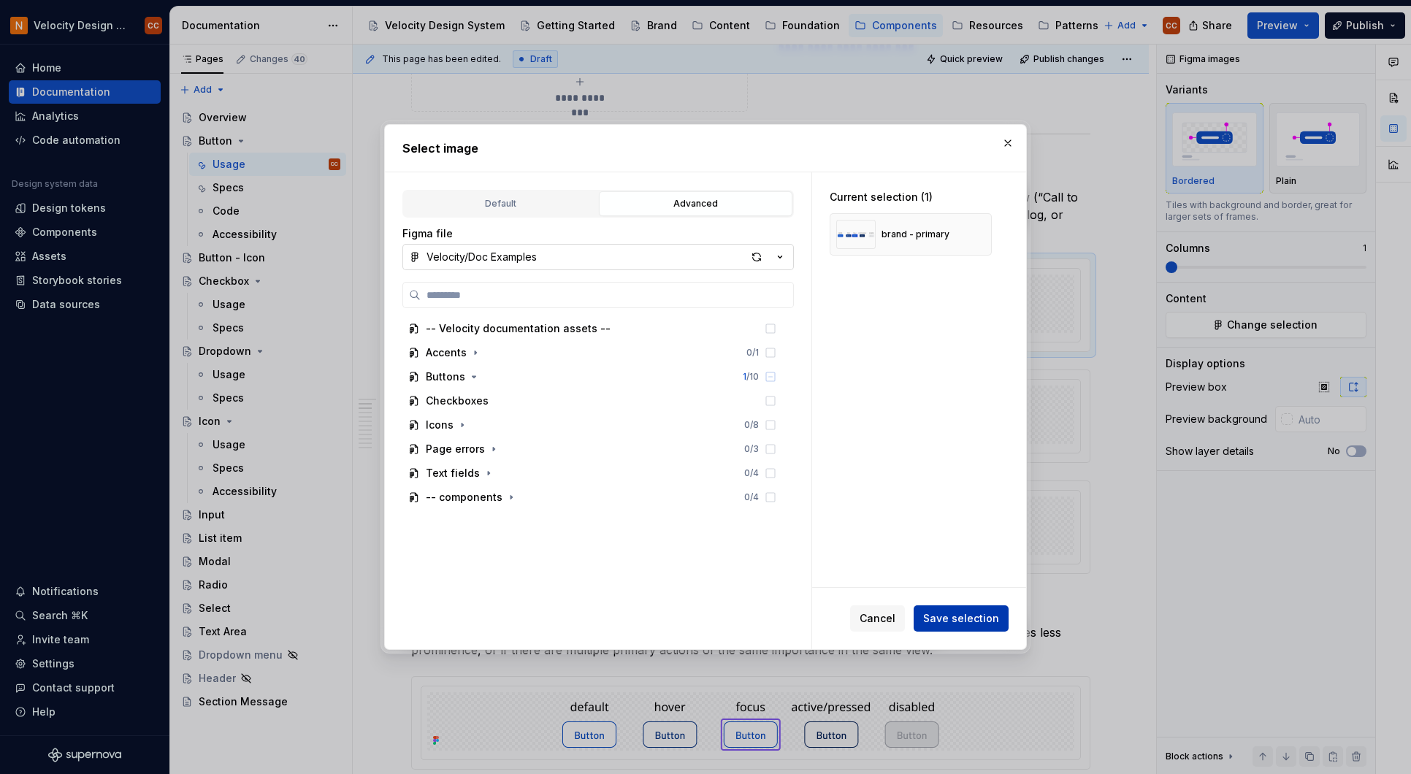
click at [988, 621] on span "Save selection" at bounding box center [961, 618] width 76 height 15
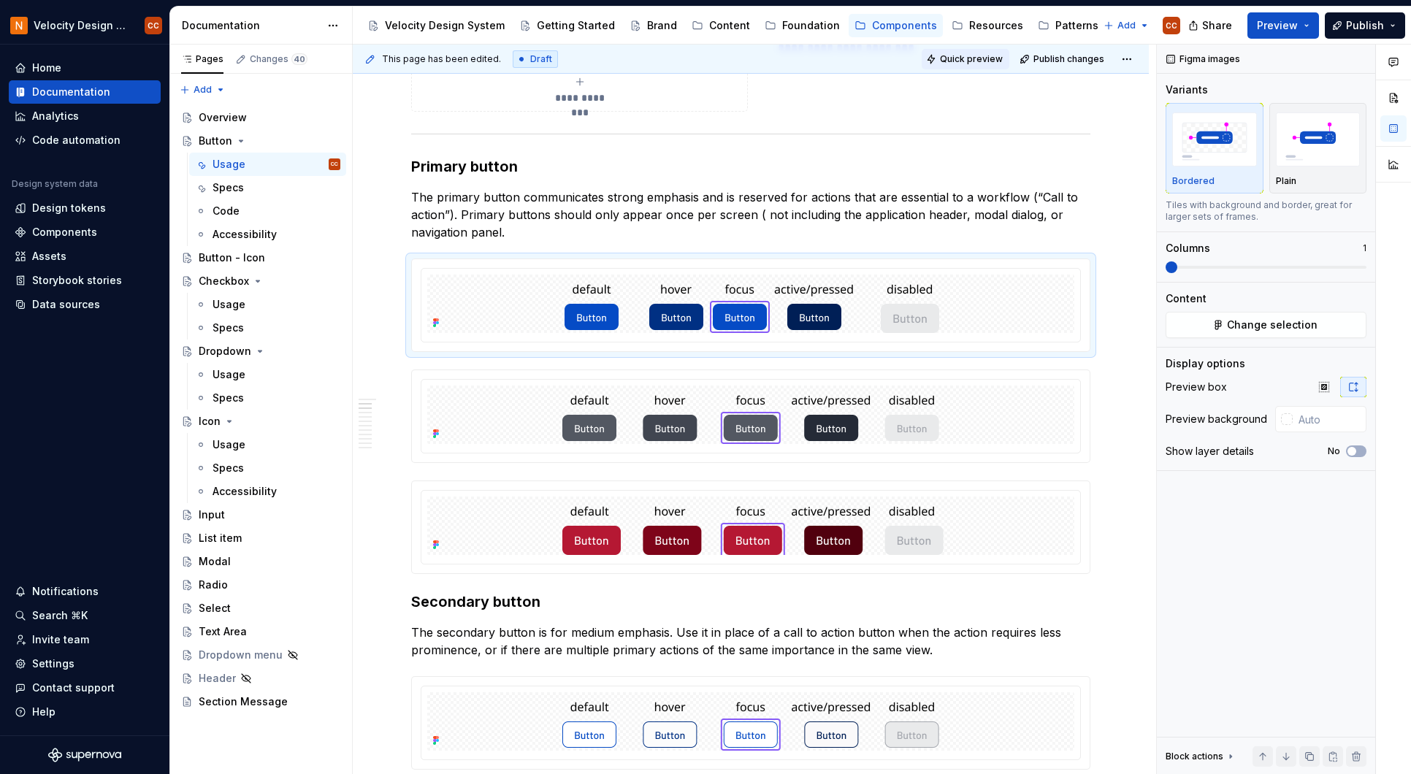
click at [977, 62] on span "Quick preview" at bounding box center [971, 59] width 63 height 12
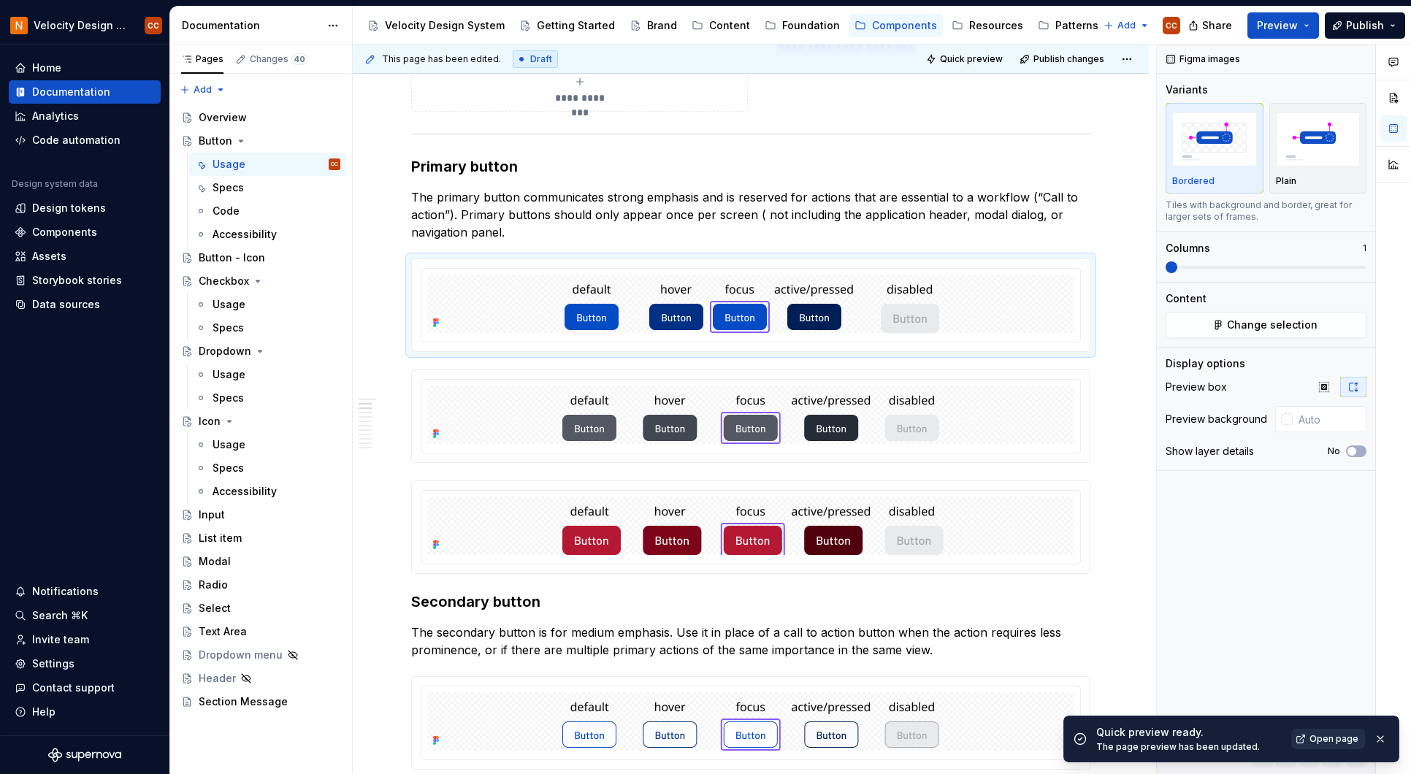
click at [1346, 733] on span "Open page" at bounding box center [1333, 739] width 49 height 12
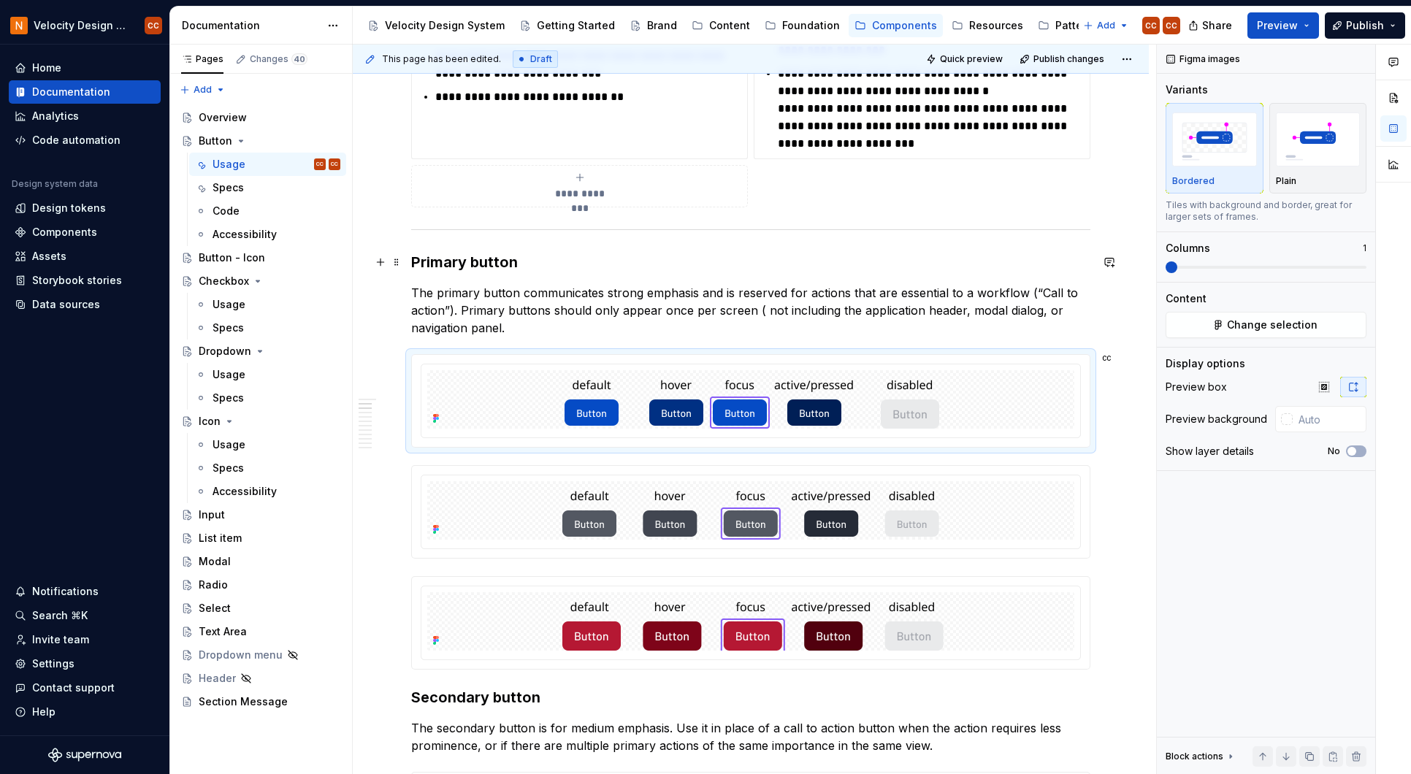
scroll to position [570, 0]
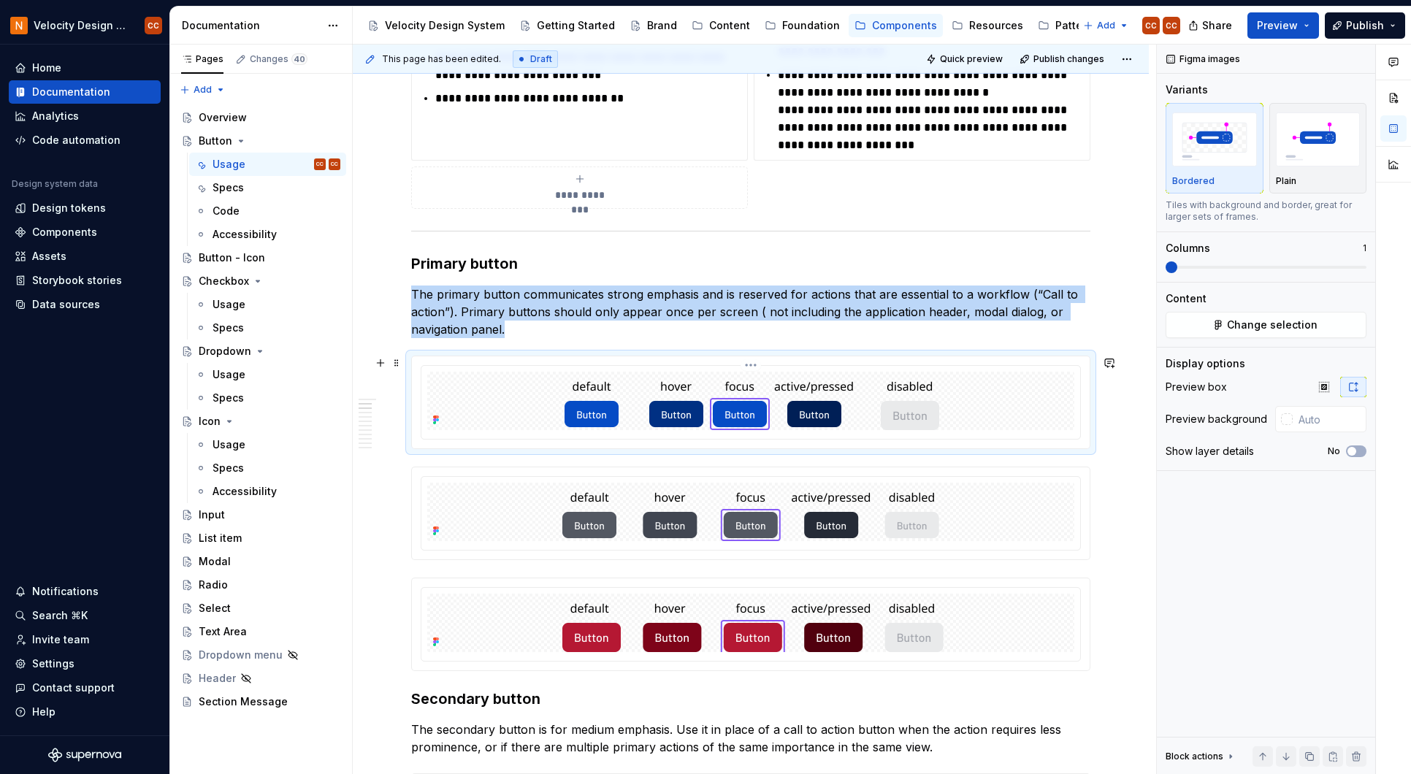
click at [973, 413] on div at bounding box center [750, 401] width 647 height 58
click at [1268, 322] on span "Change selection" at bounding box center [1272, 325] width 91 height 15
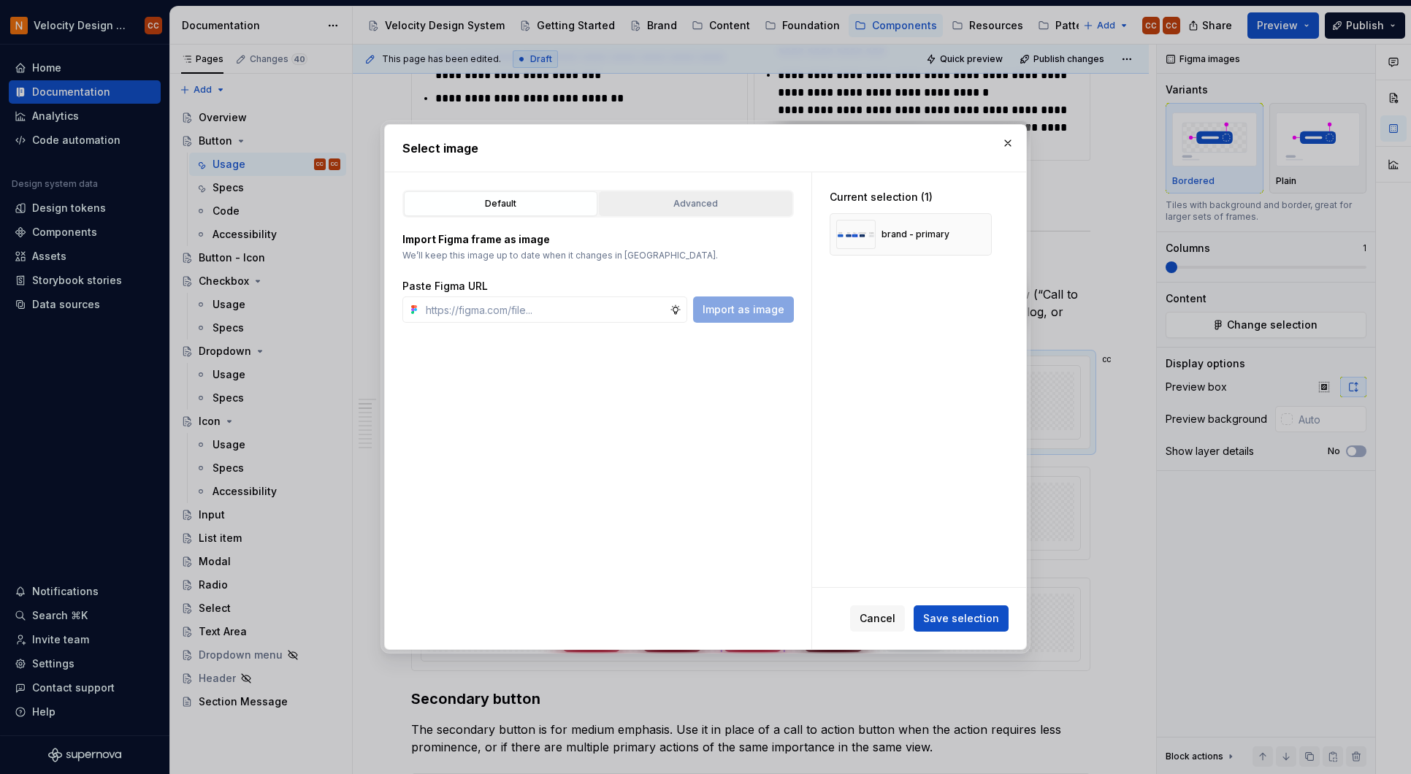
click at [726, 205] on div "Advanced" at bounding box center [695, 203] width 183 height 15
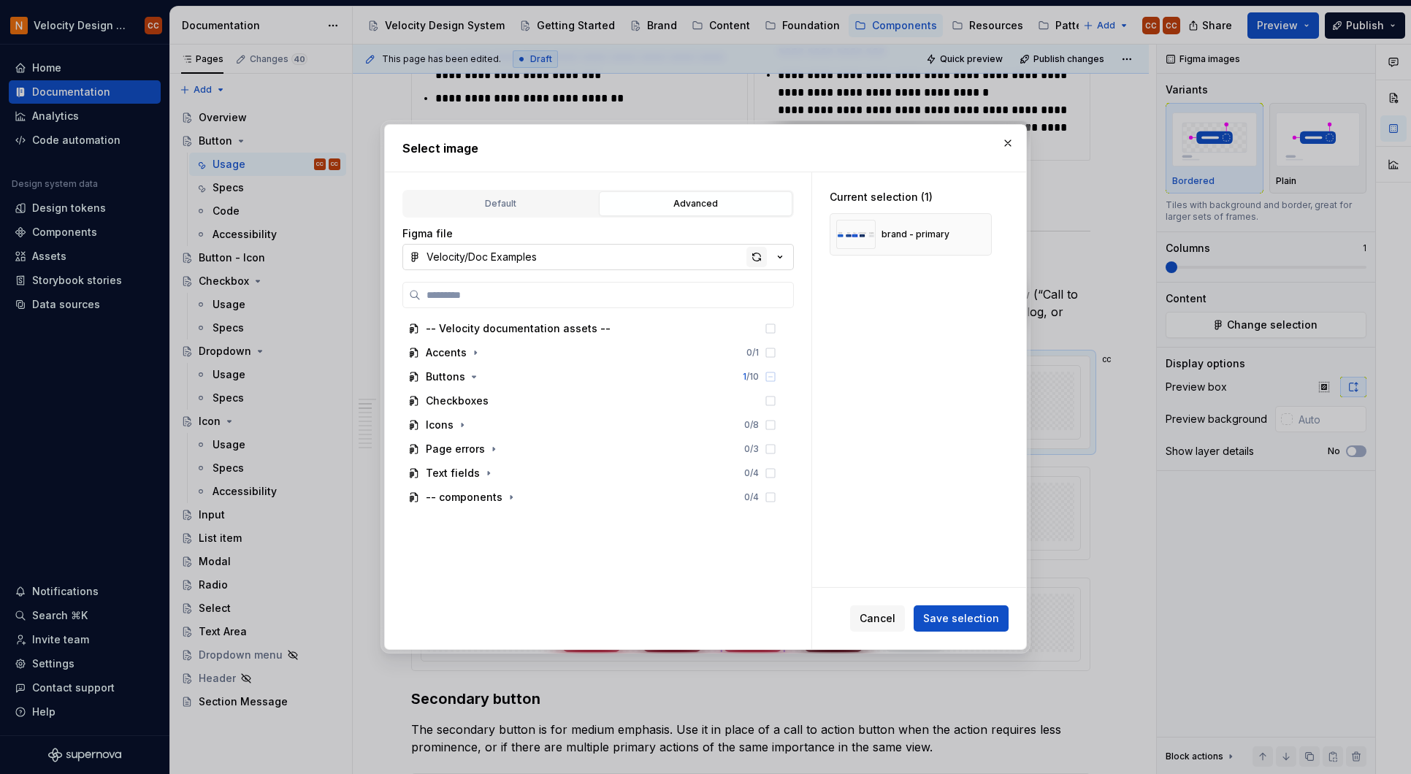
click at [759, 257] on div "button" at bounding box center [756, 257] width 20 height 20
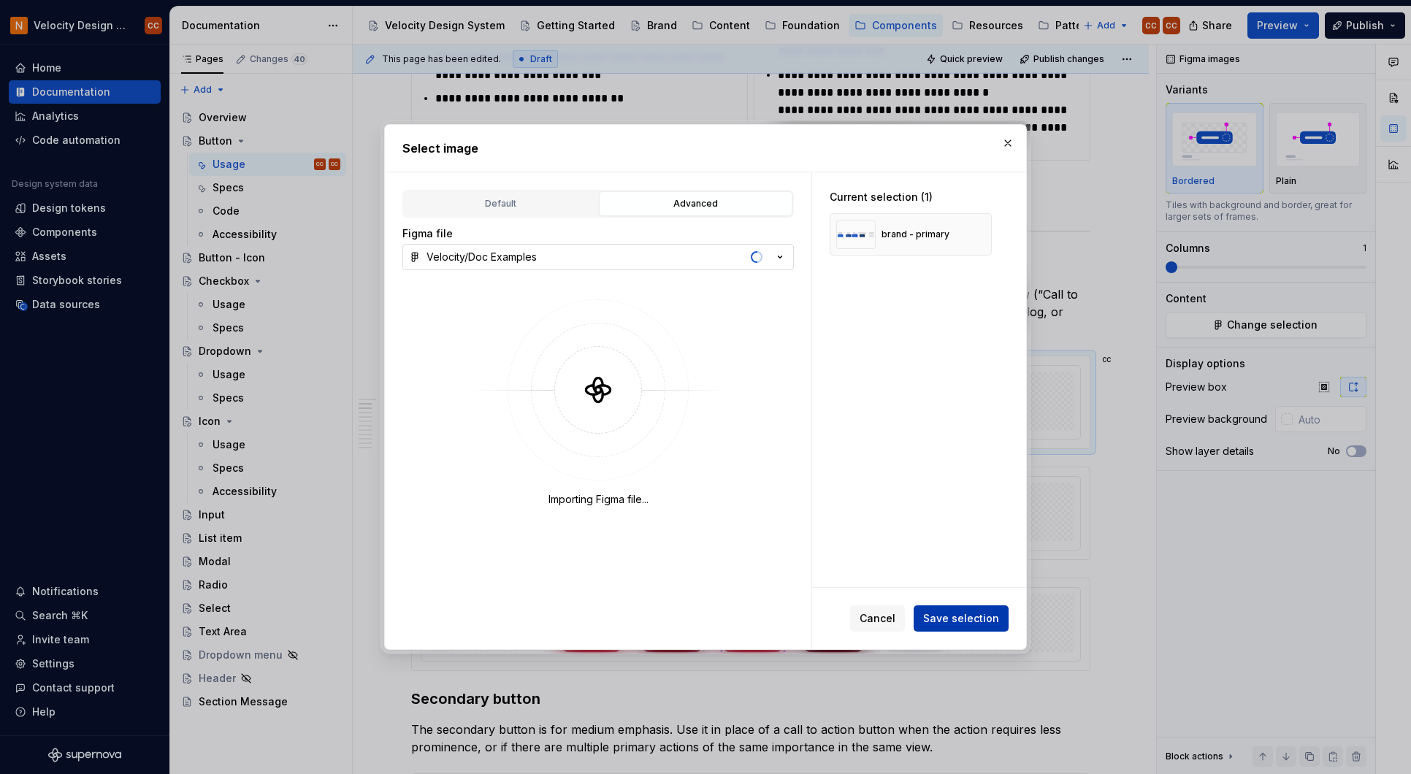
click at [994, 615] on span "Save selection" at bounding box center [961, 618] width 76 height 15
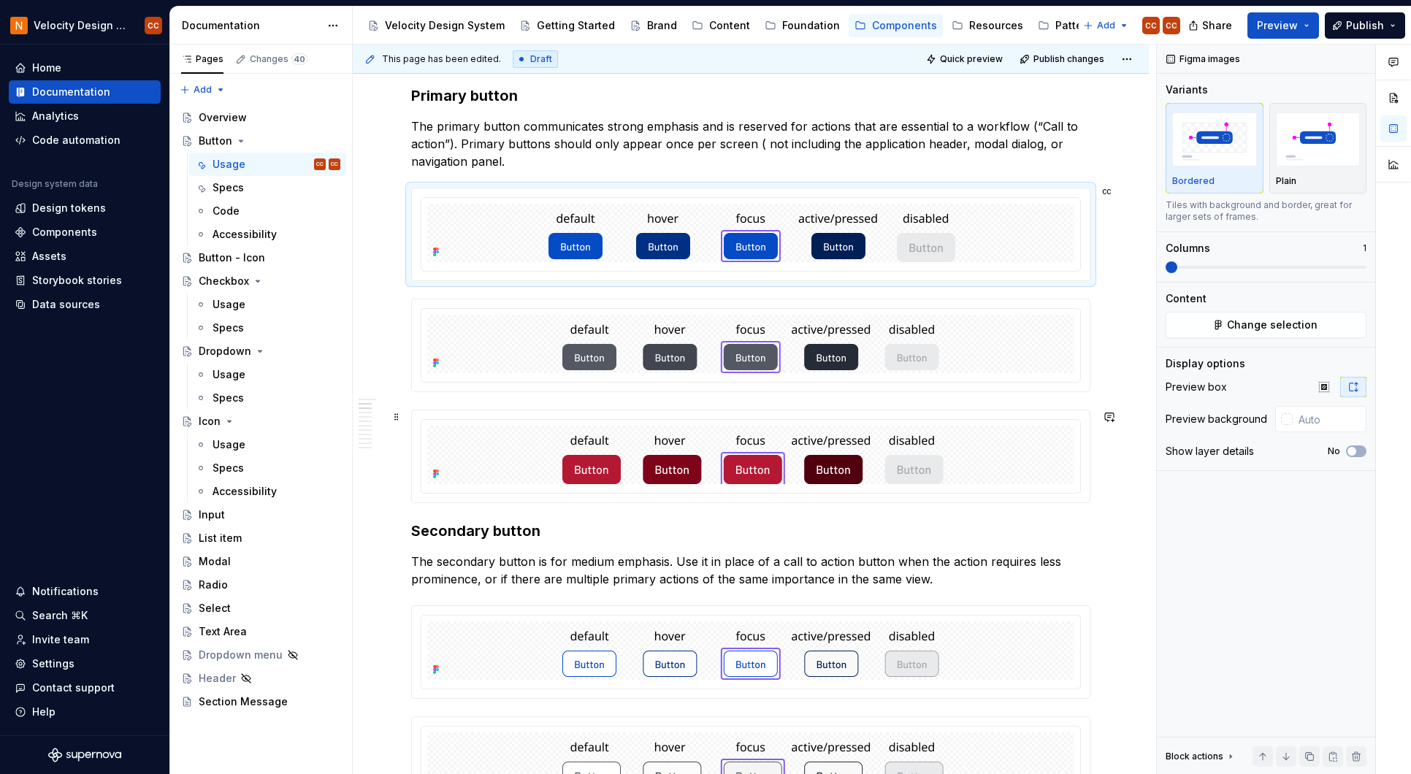
scroll to position [765, 0]
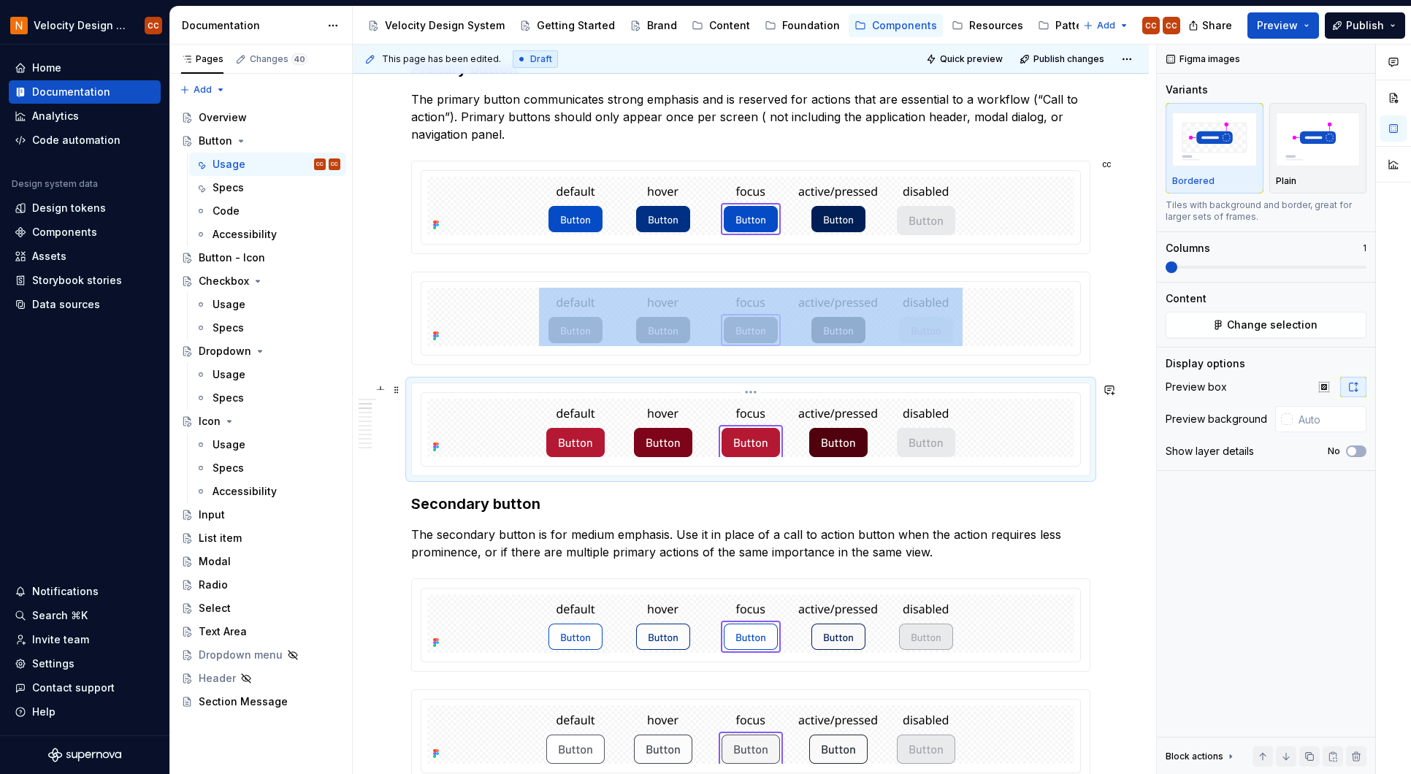
click at [1045, 413] on div at bounding box center [750, 428] width 647 height 58
click at [1326, 385] on icon "button" at bounding box center [1323, 386] width 9 height 9
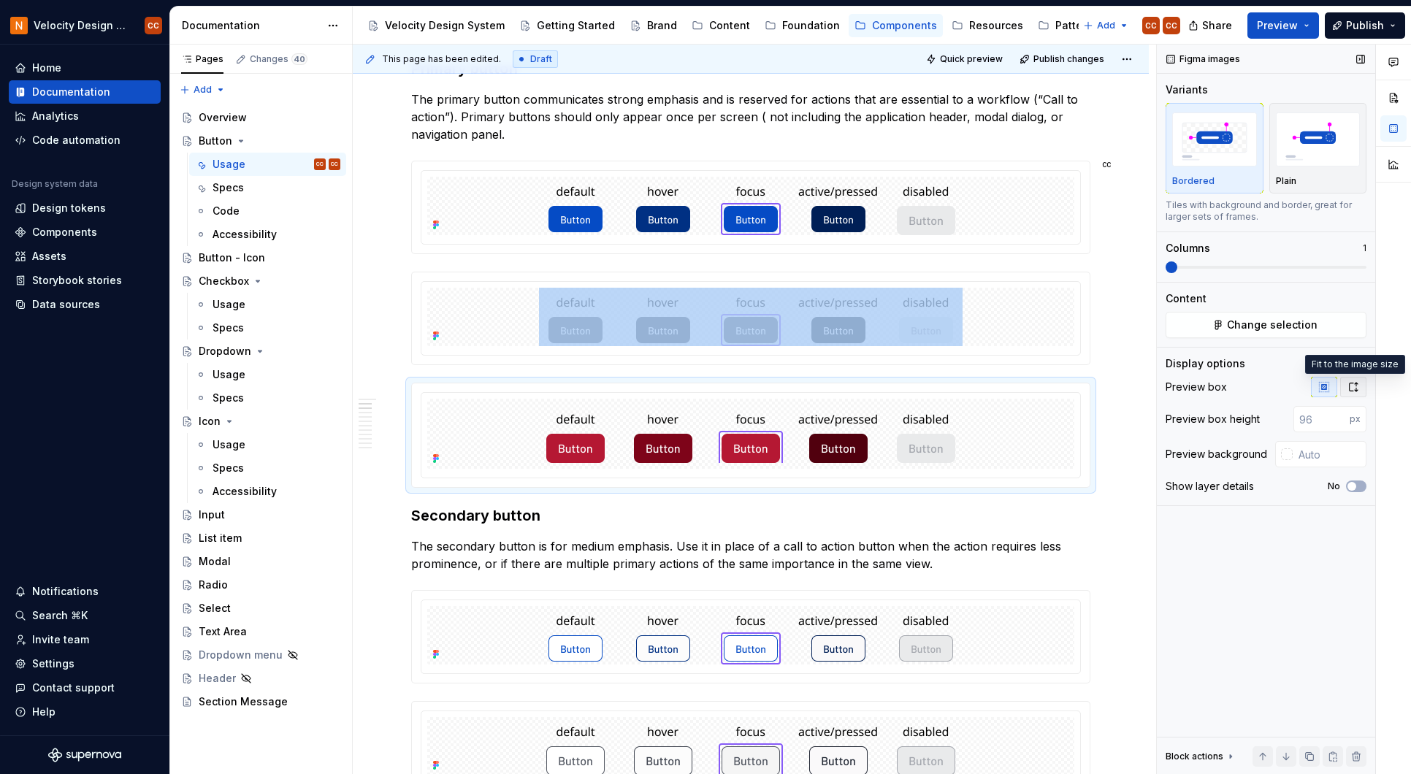
click at [1350, 388] on icon "button" at bounding box center [1353, 387] width 12 height 12
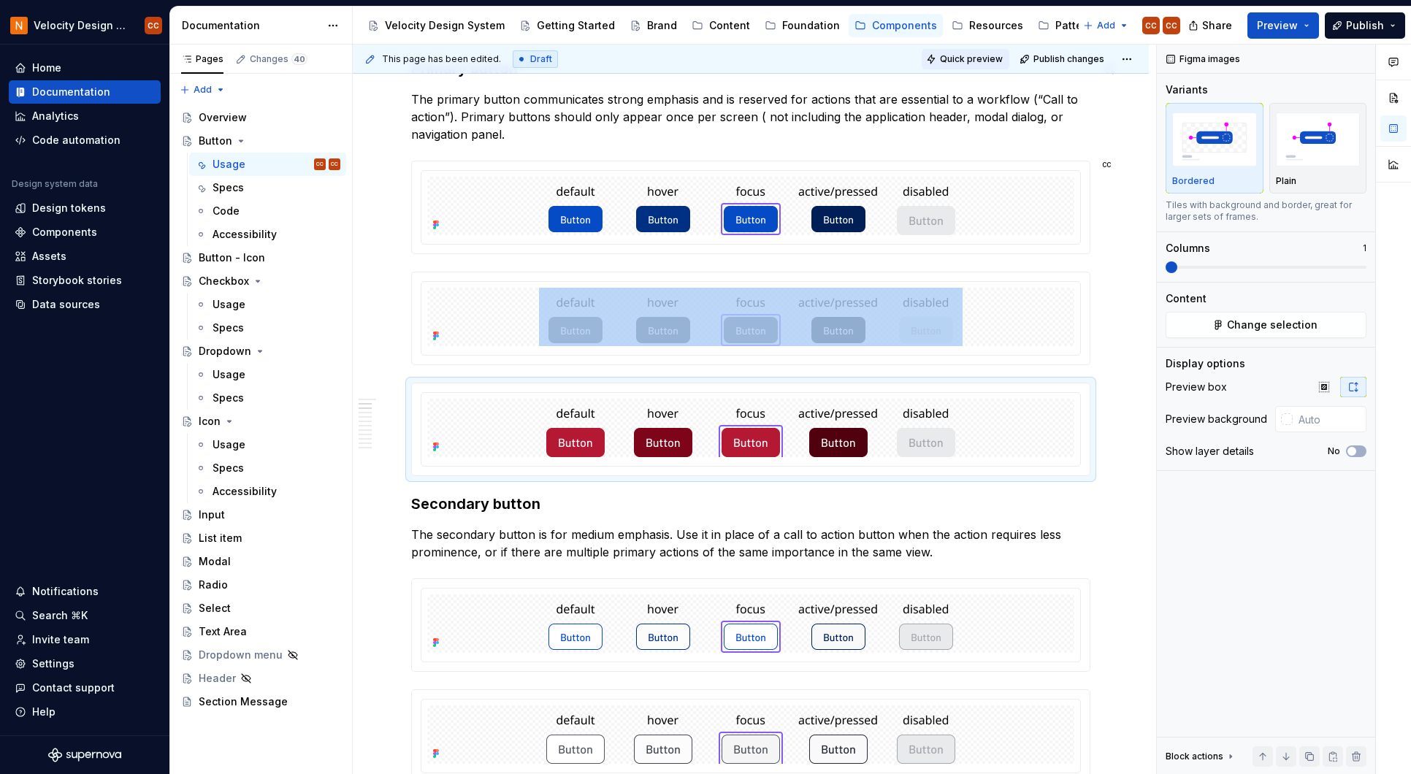
click at [968, 58] on span "Quick preview" at bounding box center [971, 59] width 63 height 12
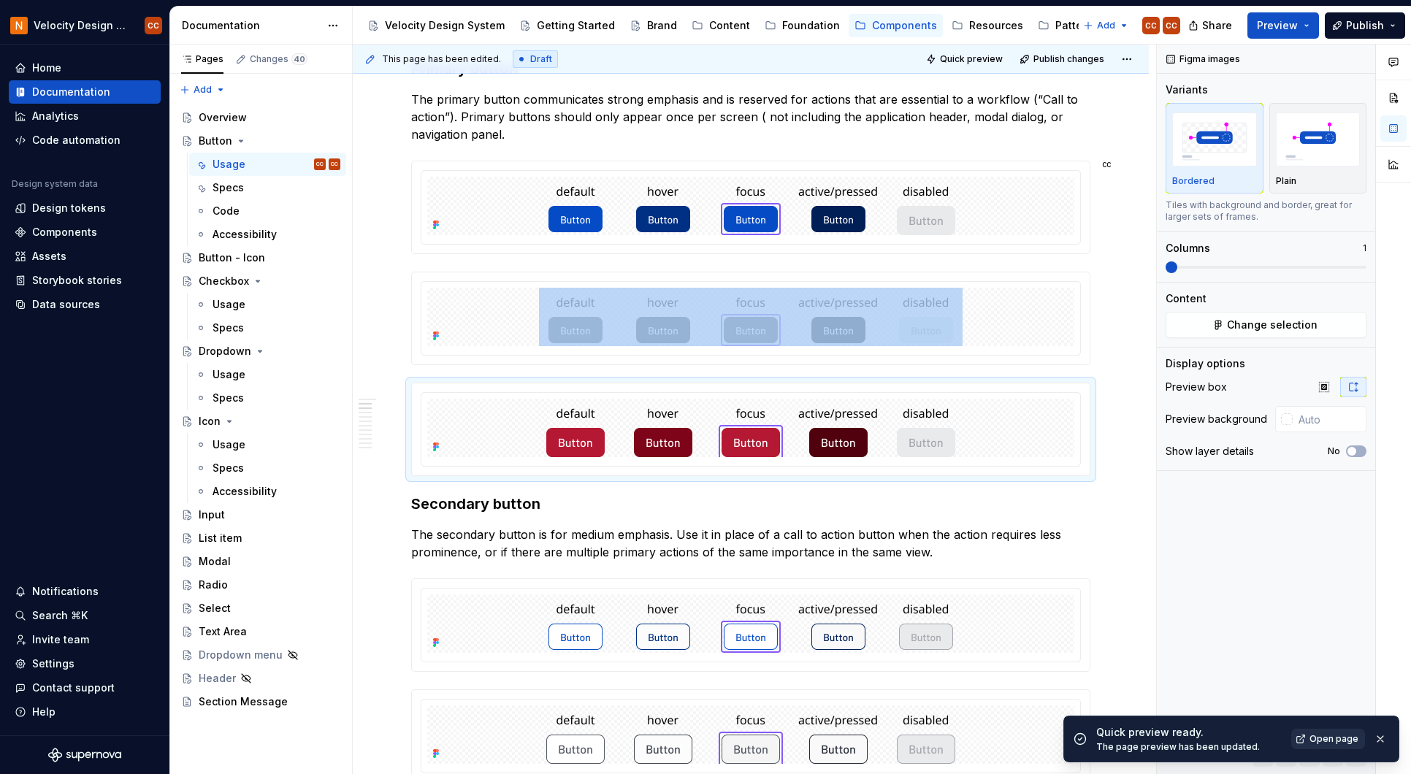
click at [1335, 738] on span "Open page" at bounding box center [1333, 739] width 49 height 12
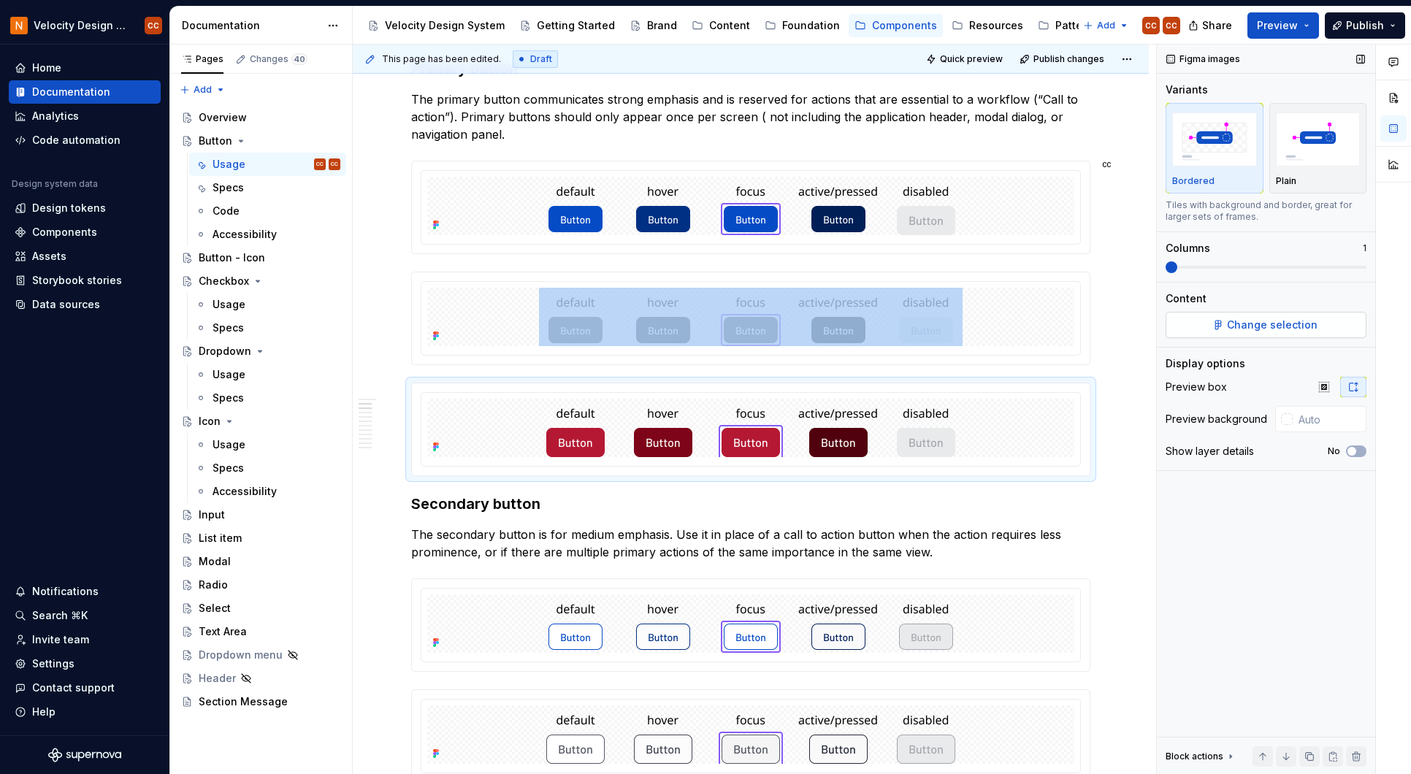
click at [1262, 324] on span "Change selection" at bounding box center [1272, 325] width 91 height 15
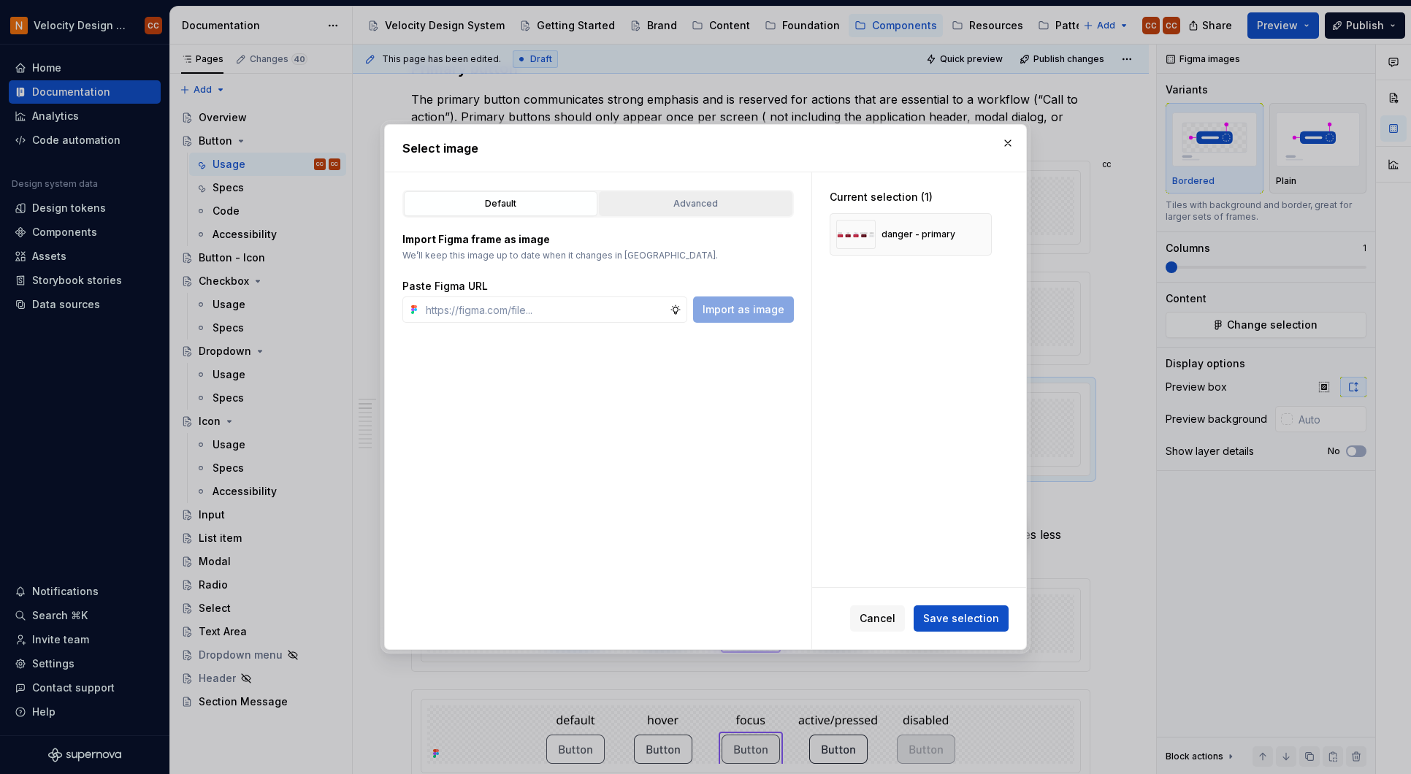
click at [683, 205] on div "Advanced" at bounding box center [695, 203] width 183 height 15
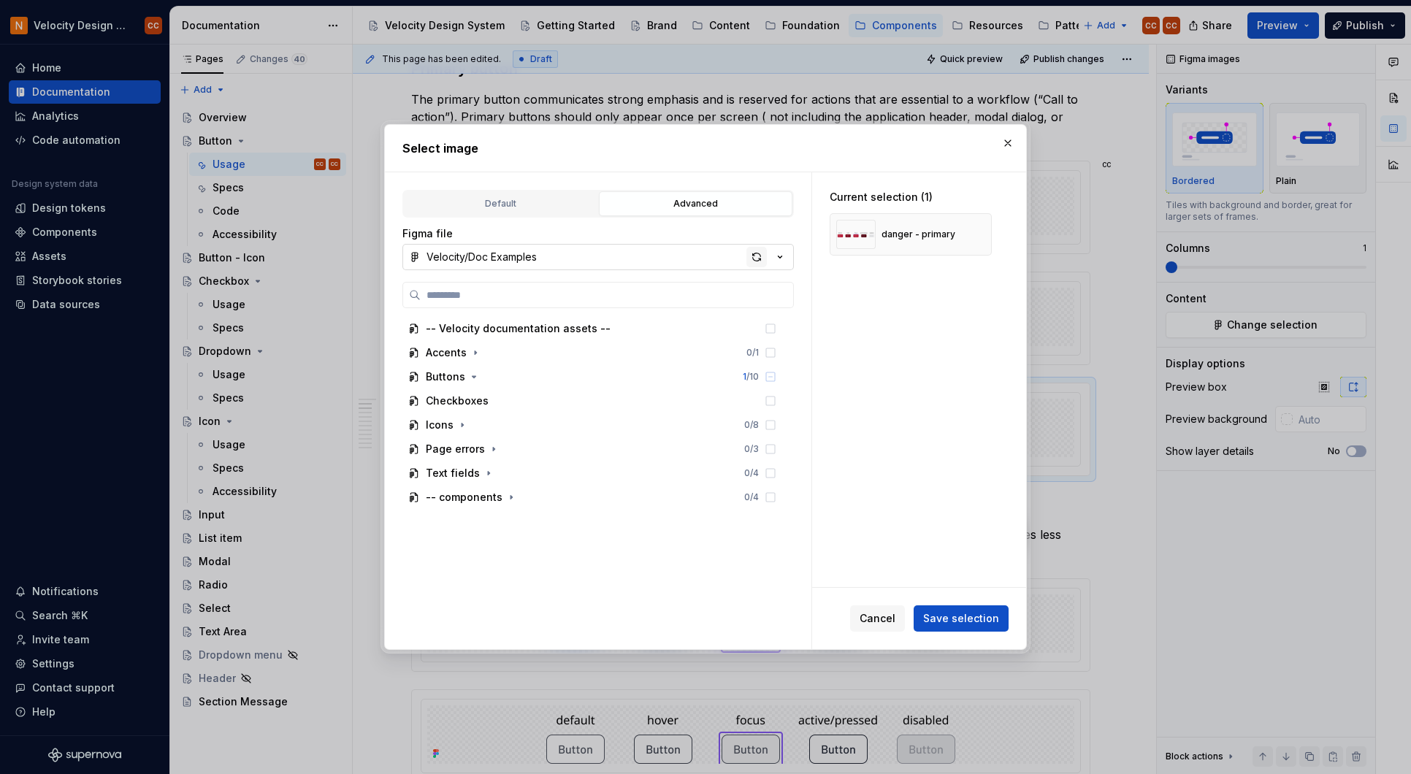
click at [753, 253] on div "button" at bounding box center [756, 257] width 20 height 20
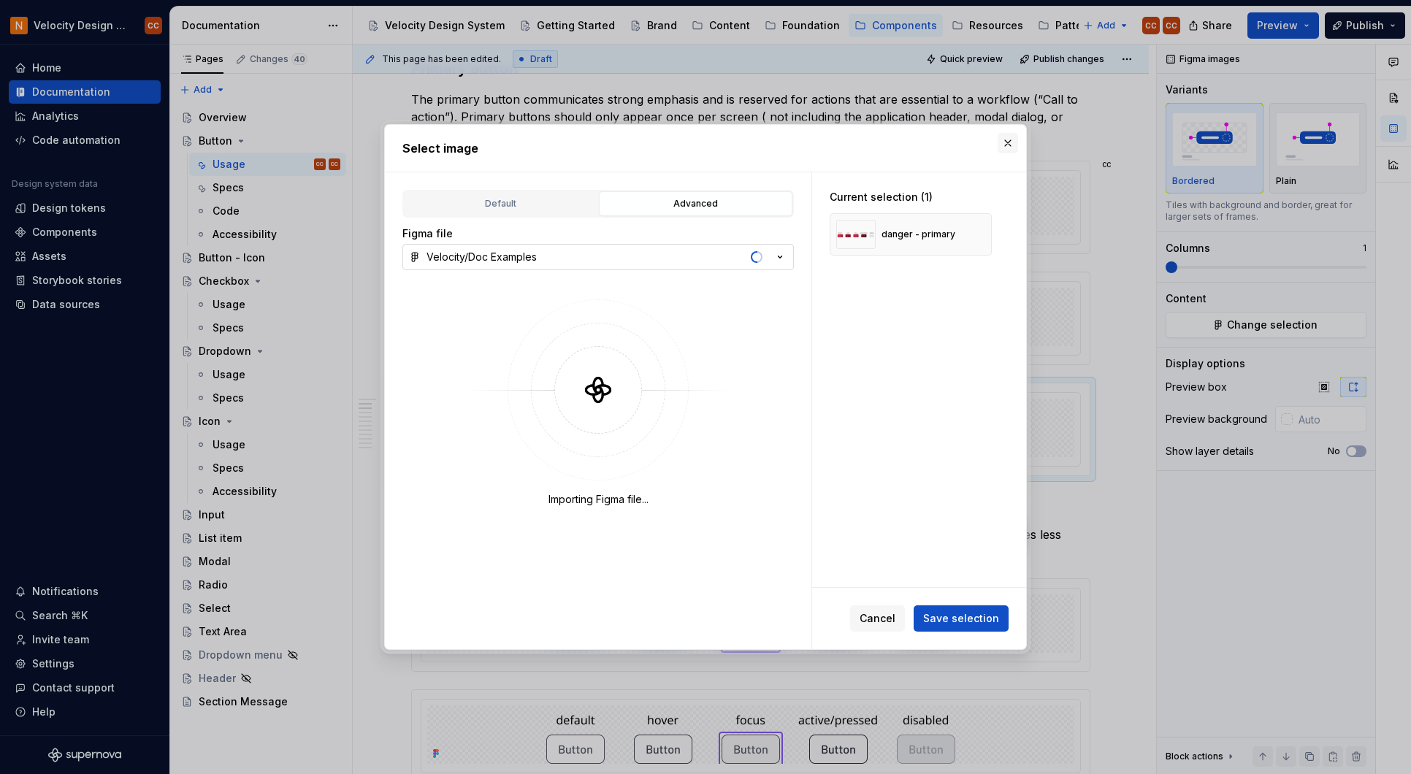
click at [1008, 146] on button "button" at bounding box center [1007, 143] width 20 height 20
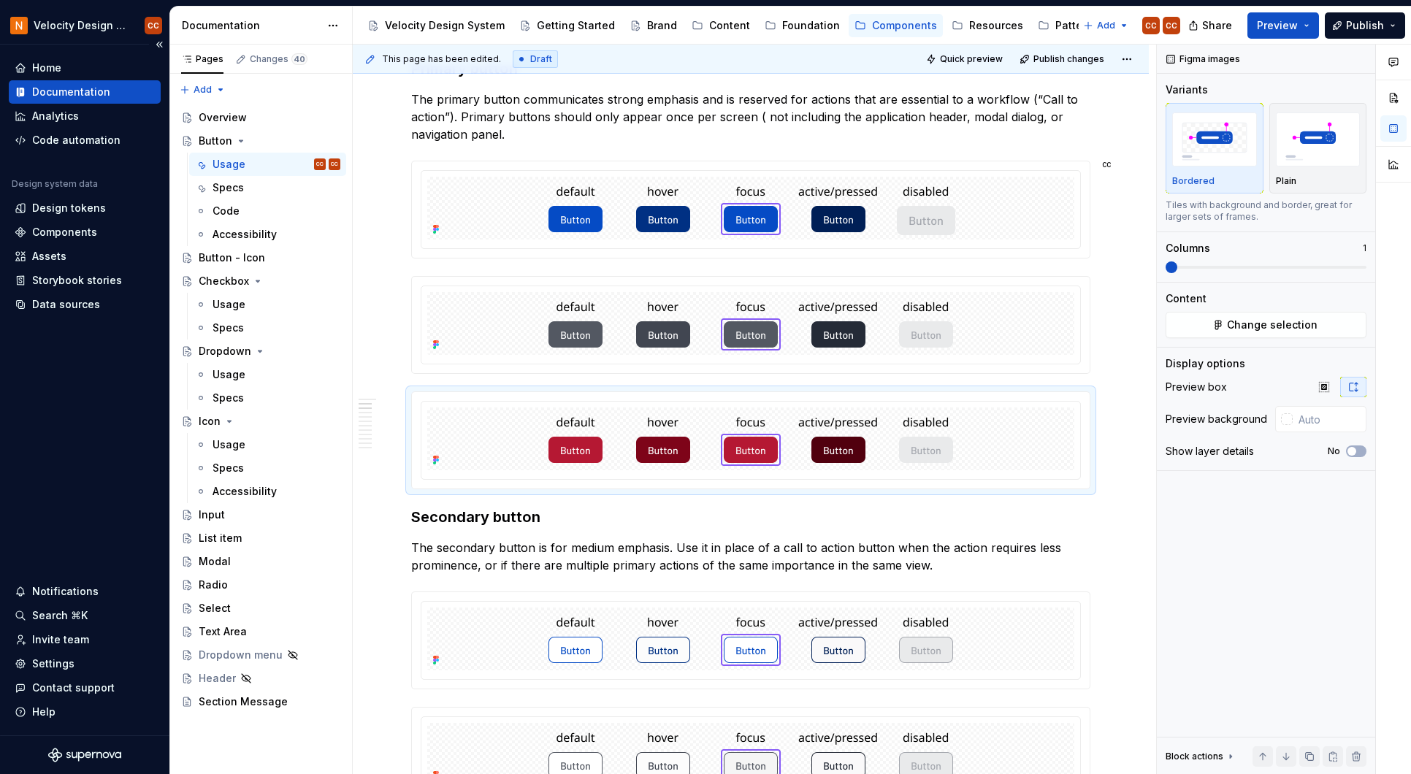
type textarea "*"
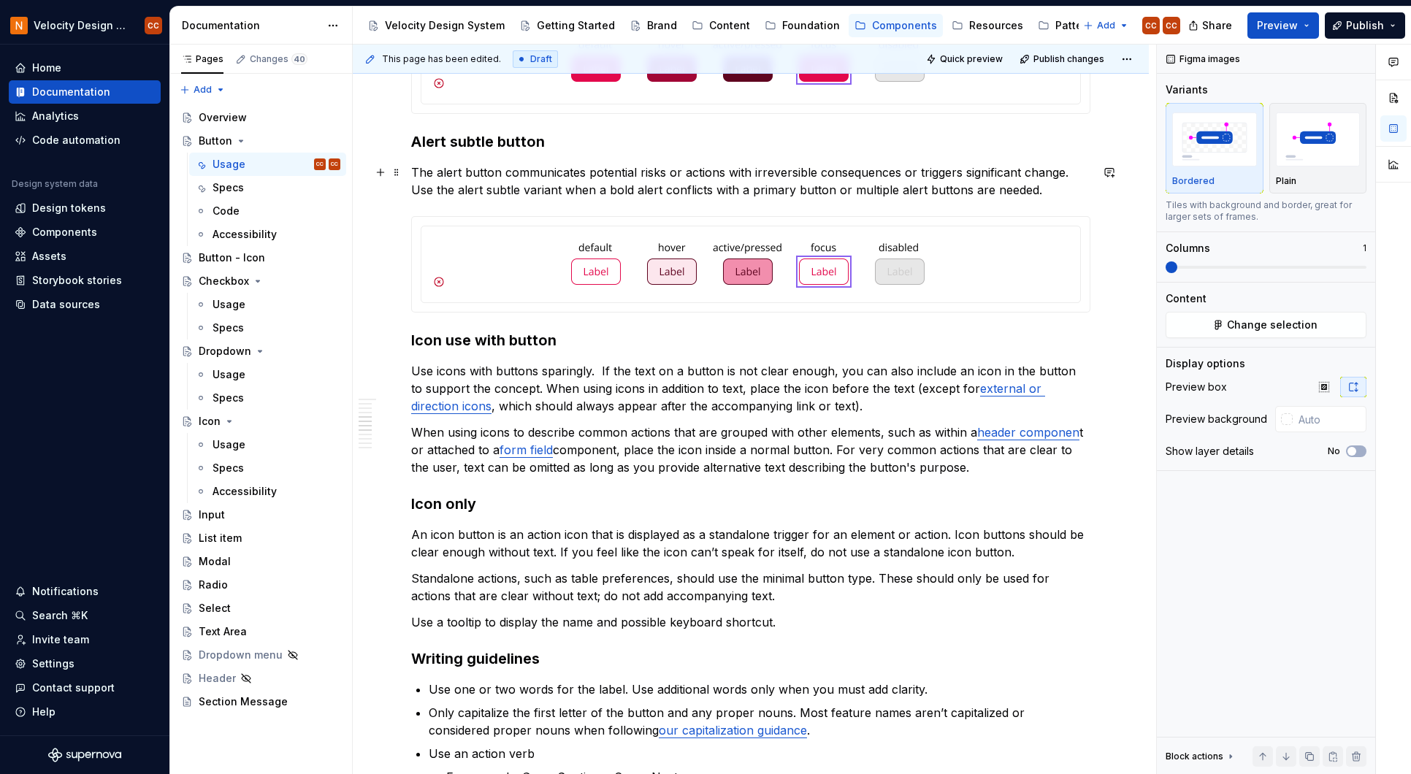
scroll to position [2420, 0]
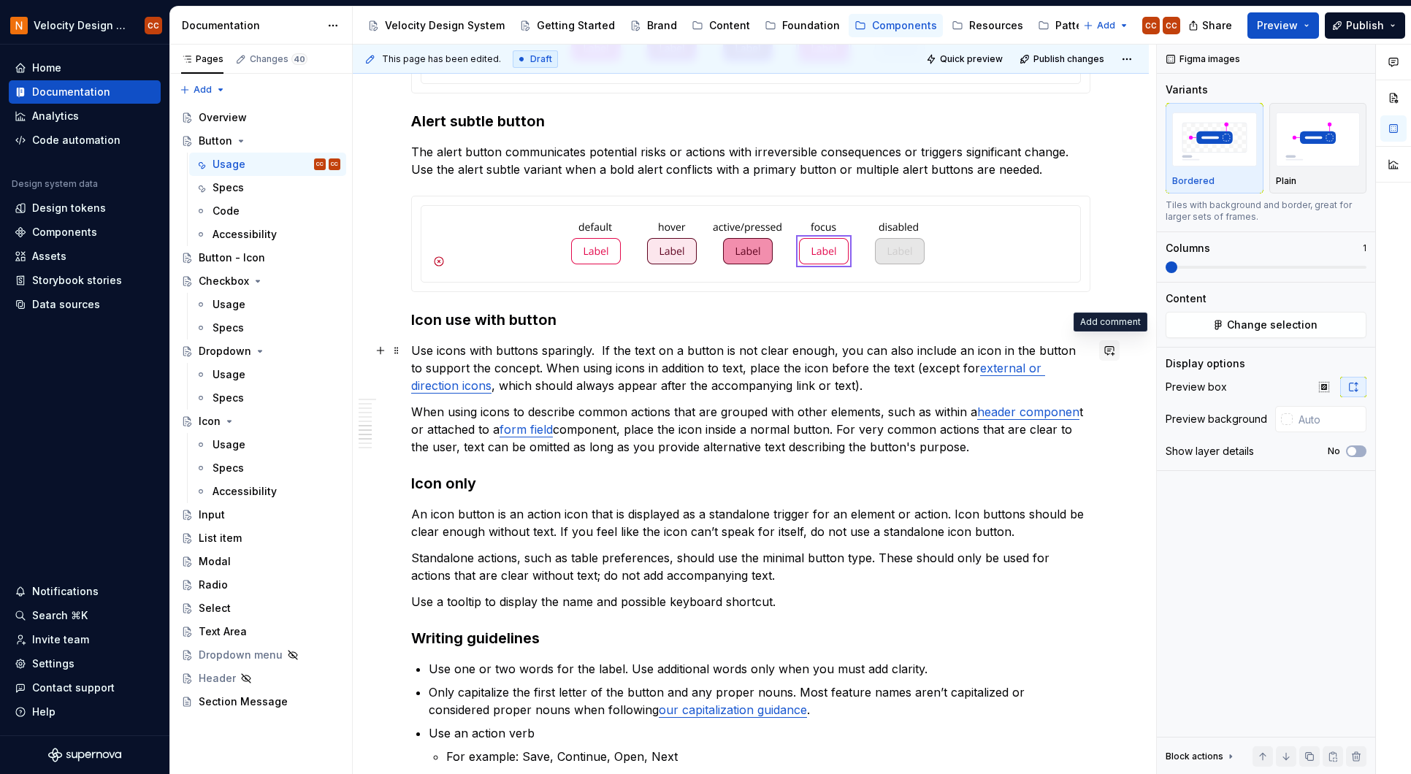
click at [1108, 353] on button "button" at bounding box center [1109, 350] width 20 height 20
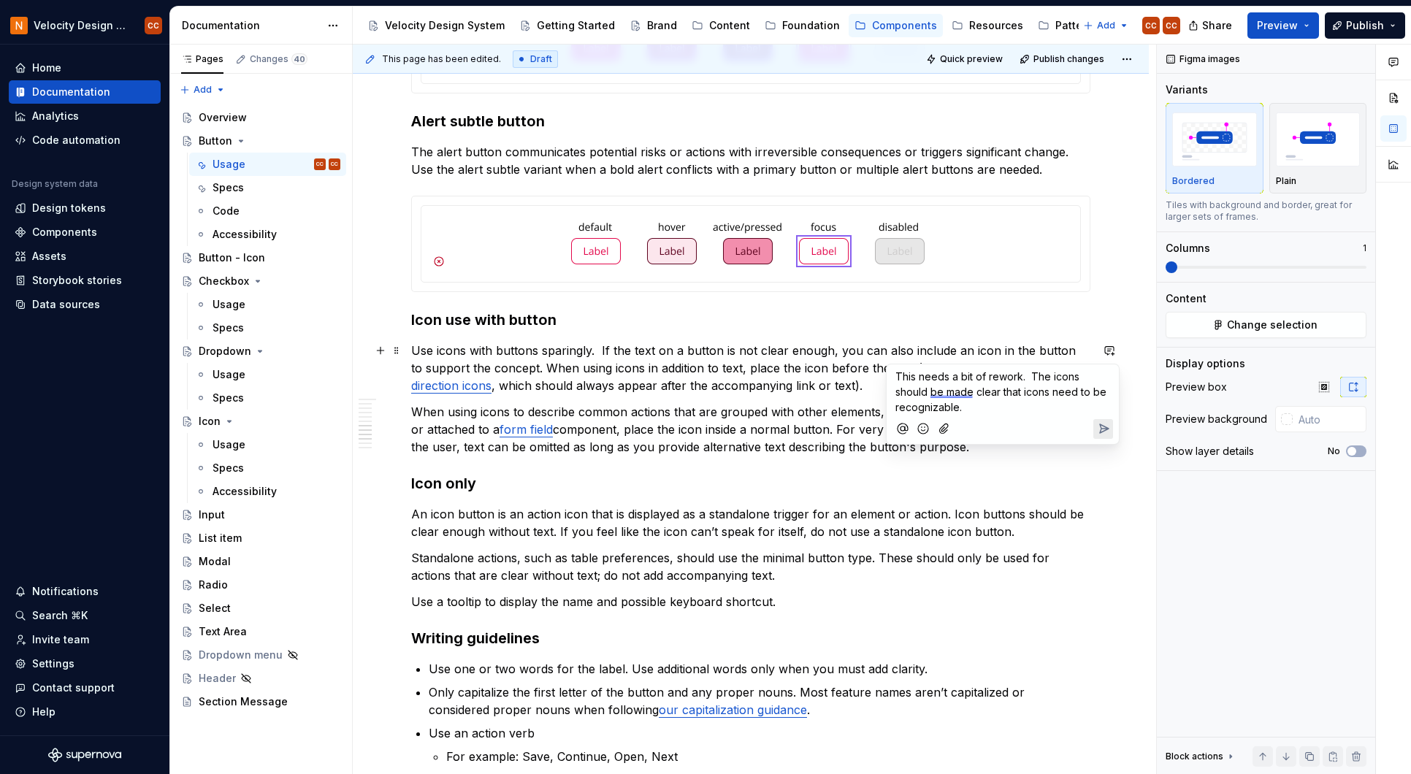
click at [1105, 432] on icon "Send" at bounding box center [1103, 428] width 15 height 15
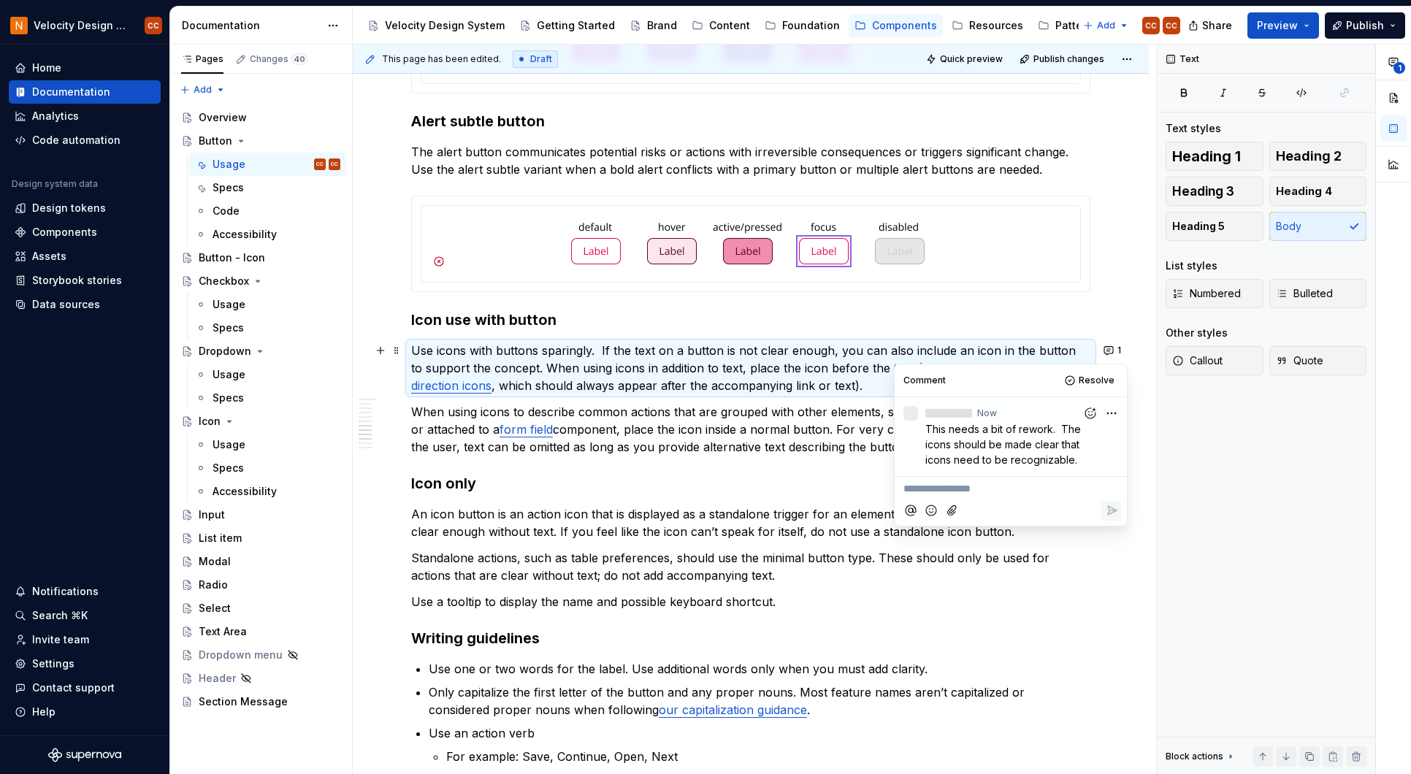
type textarea "*"
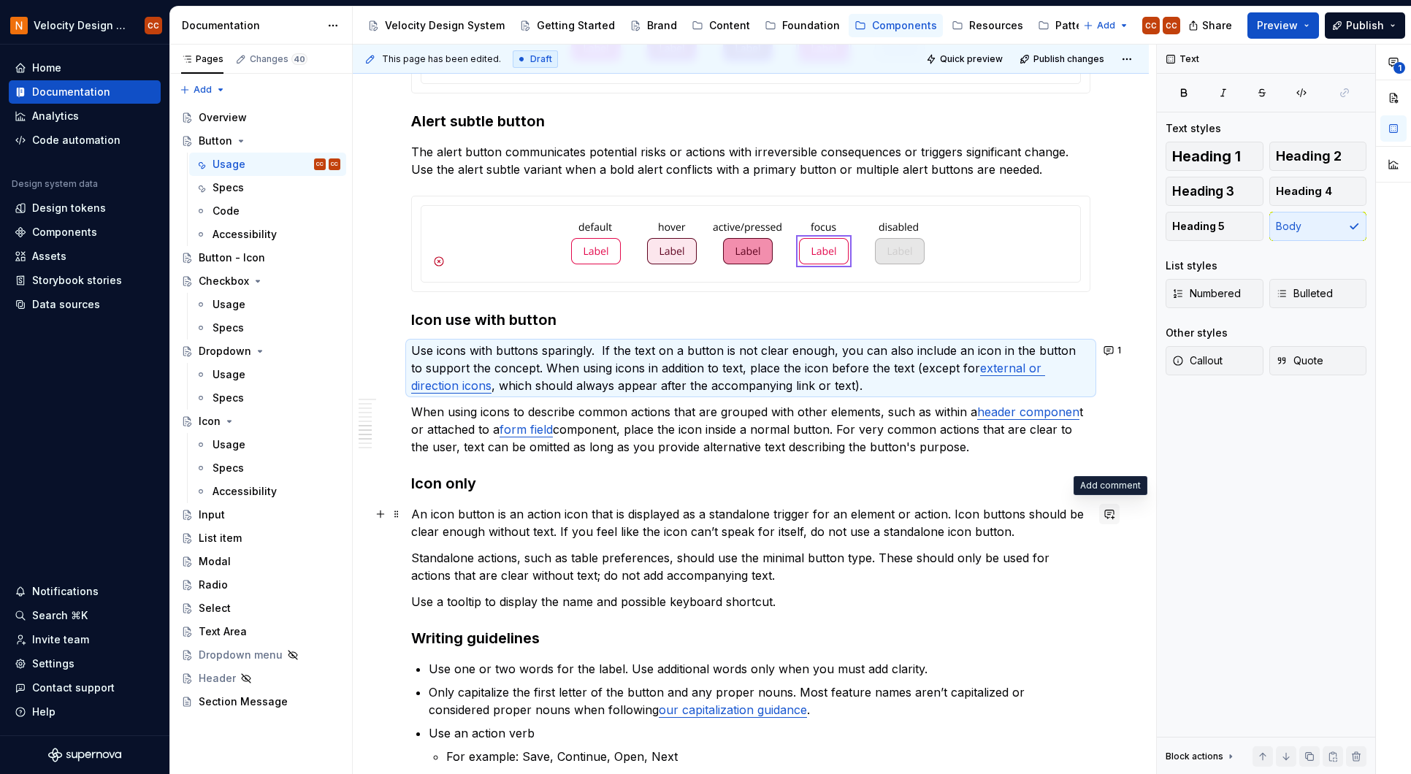
click at [1111, 510] on button "button" at bounding box center [1109, 514] width 20 height 20
click at [991, 534] on p "**********" at bounding box center [1002, 539] width 215 height 15
click at [1106, 580] on icon "Send" at bounding box center [1103, 576] width 15 height 15
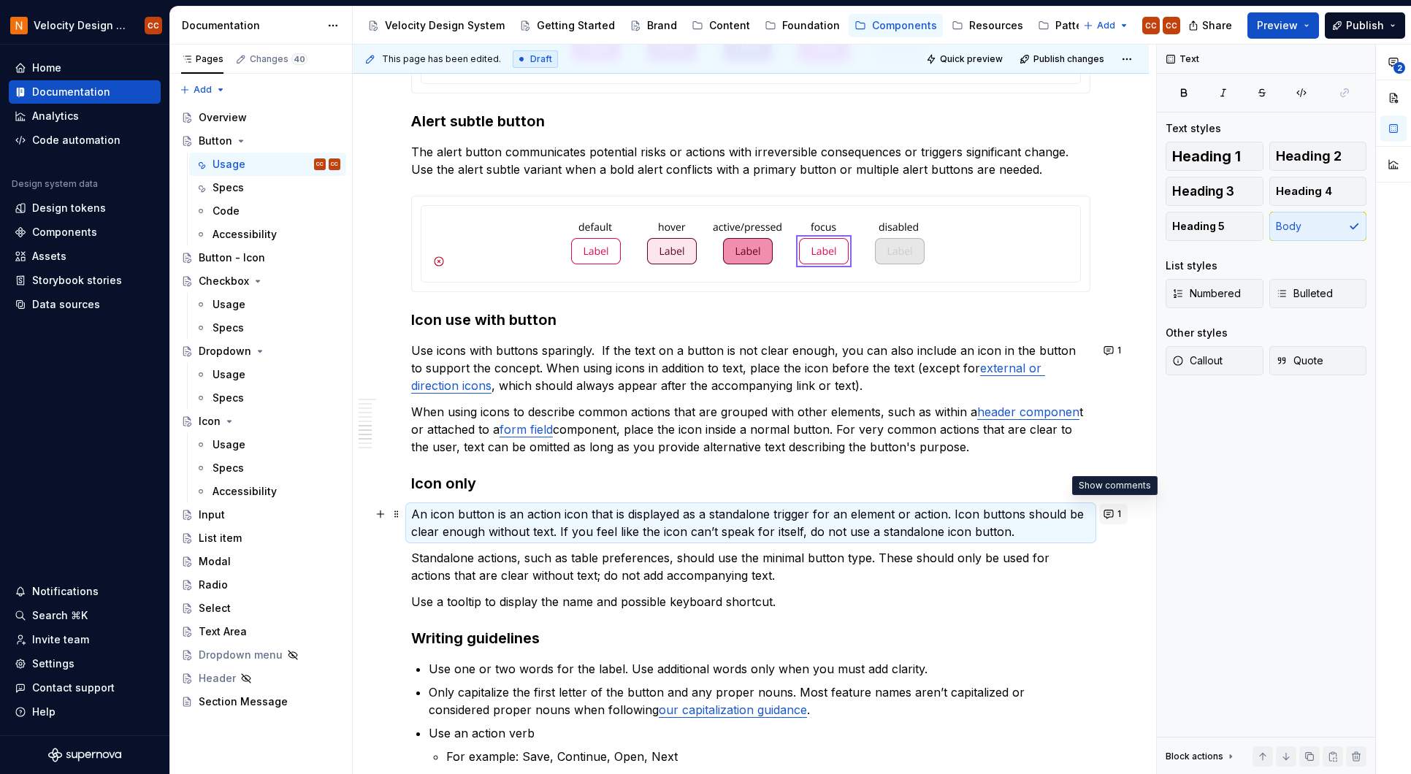
click at [1109, 516] on button "1" at bounding box center [1113, 514] width 28 height 20
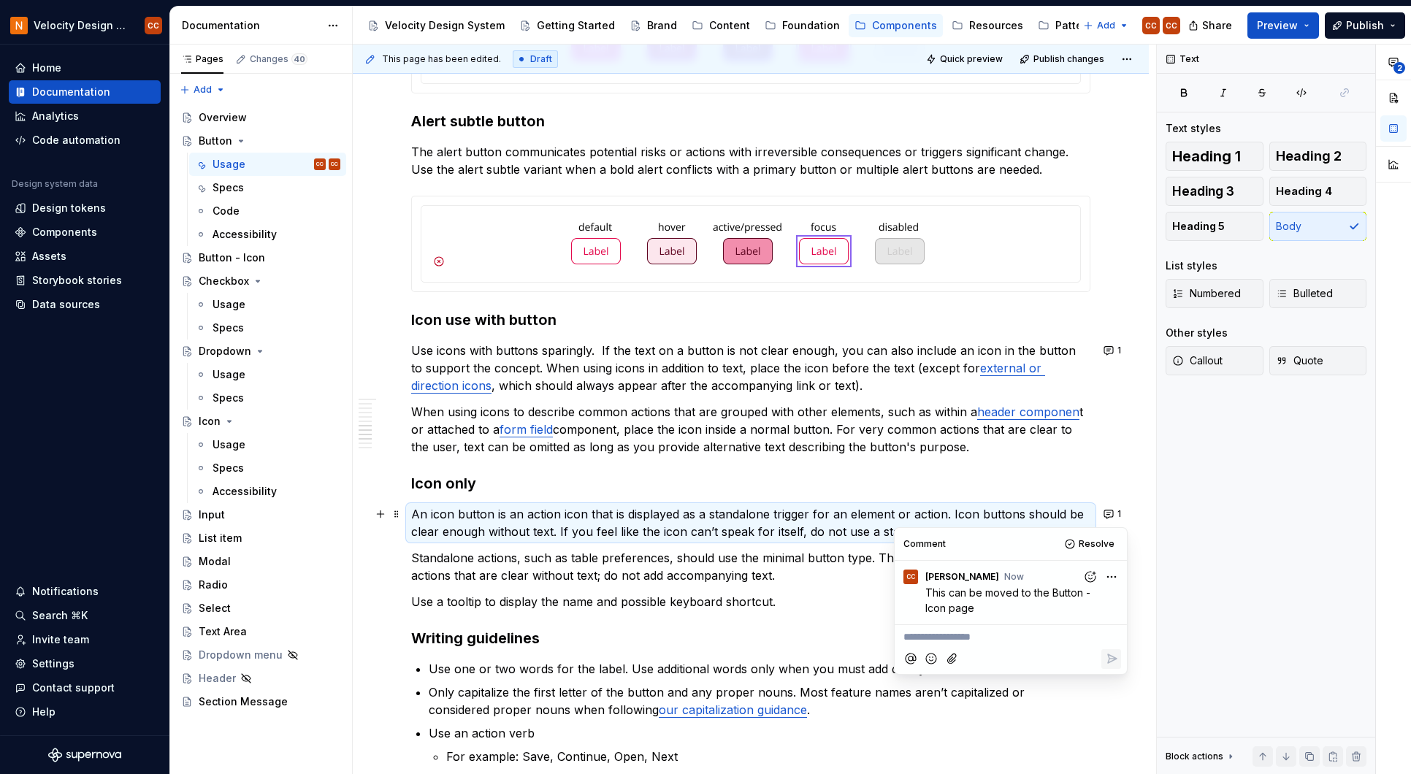
click at [1002, 636] on p "**********" at bounding box center [1010, 636] width 215 height 15
click at [1093, 542] on span "Resolve" at bounding box center [1096, 544] width 36 height 12
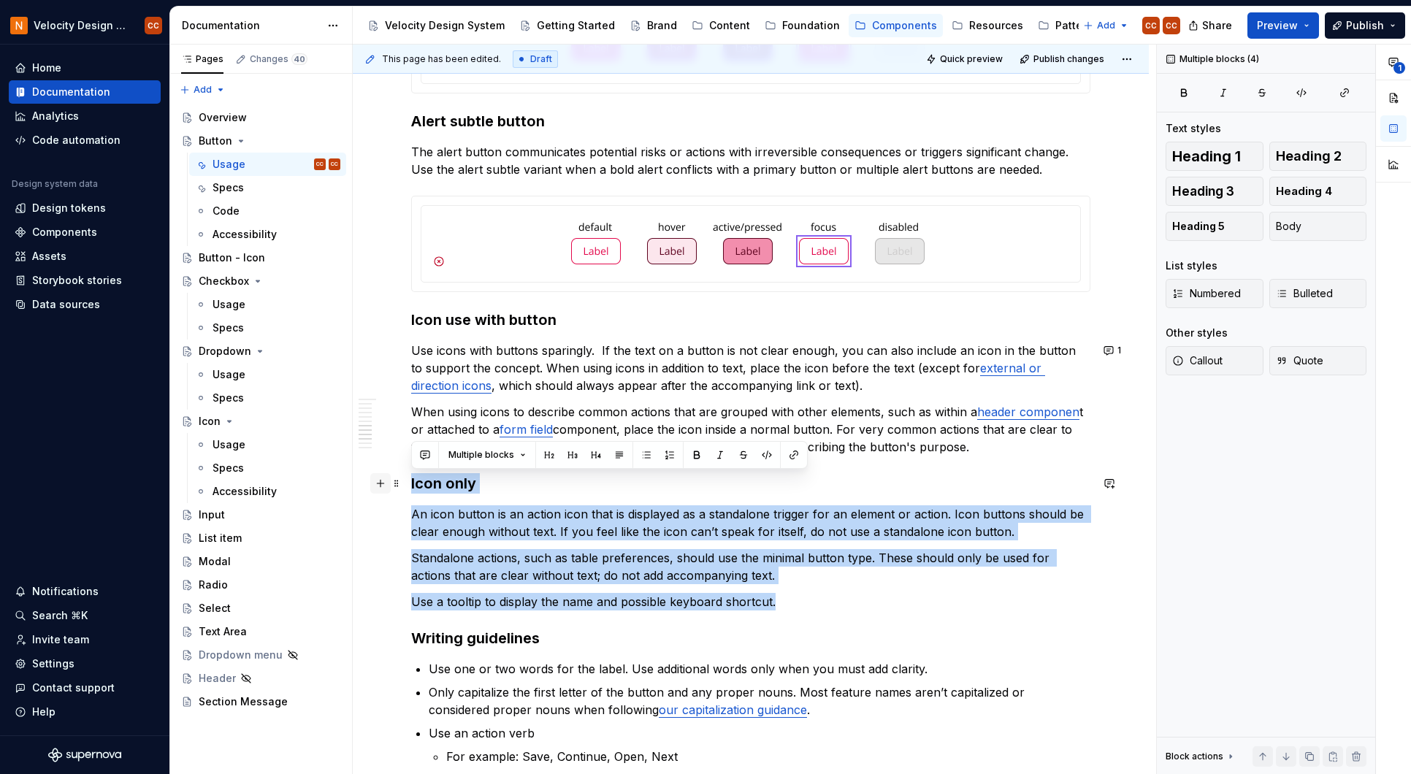
drag, startPoint x: 818, startPoint y: 605, endPoint x: 377, endPoint y: 478, distance: 459.4
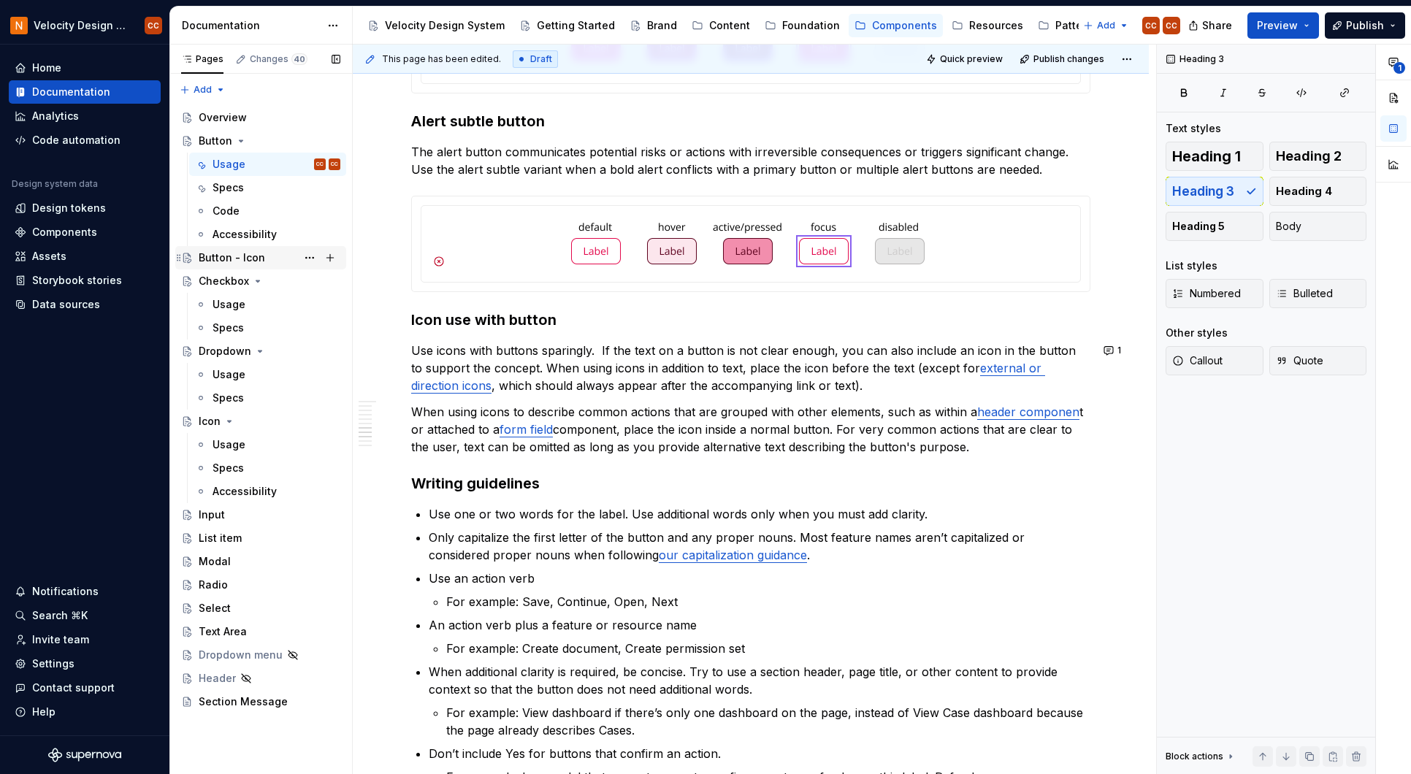
click at [215, 258] on div "Button - Icon" at bounding box center [232, 257] width 66 height 15
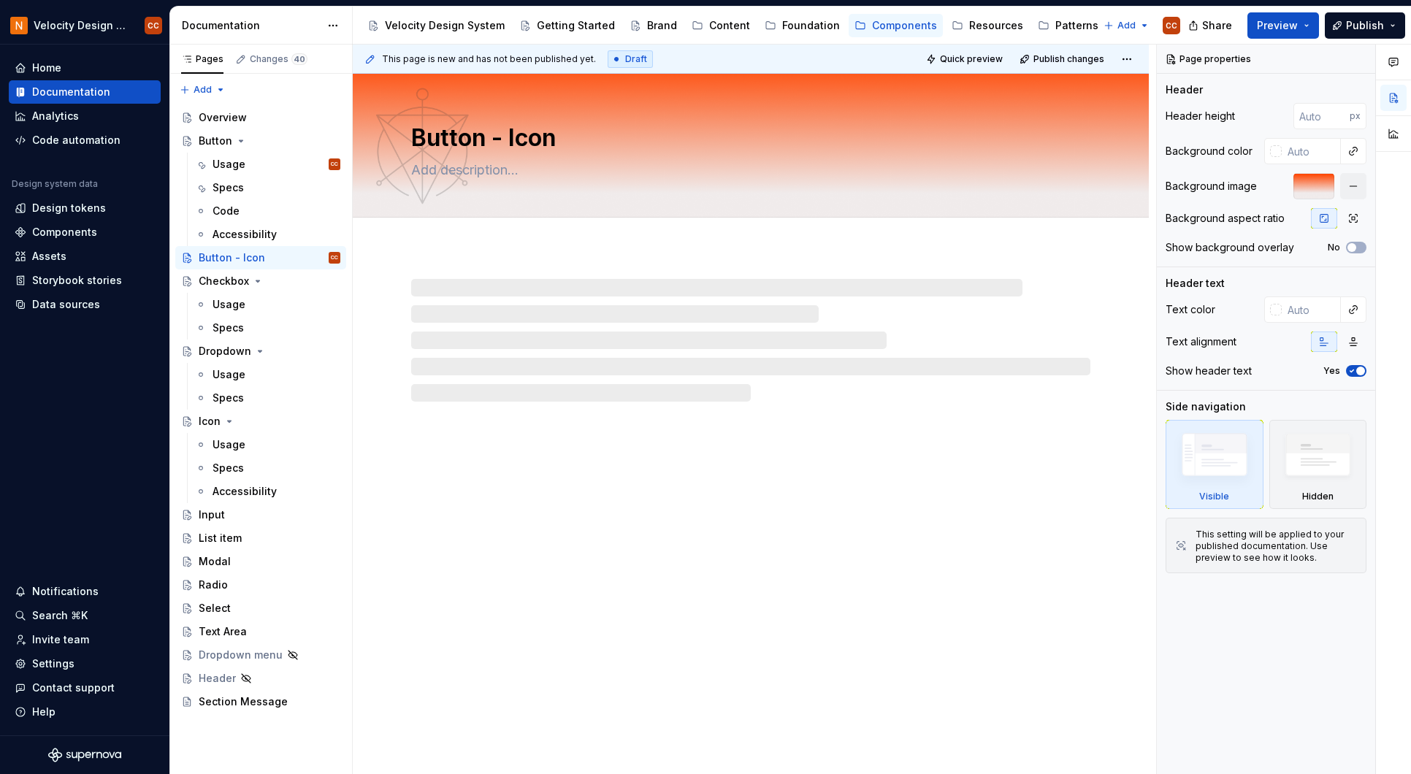
click at [551, 292] on div at bounding box center [750, 340] width 679 height 123
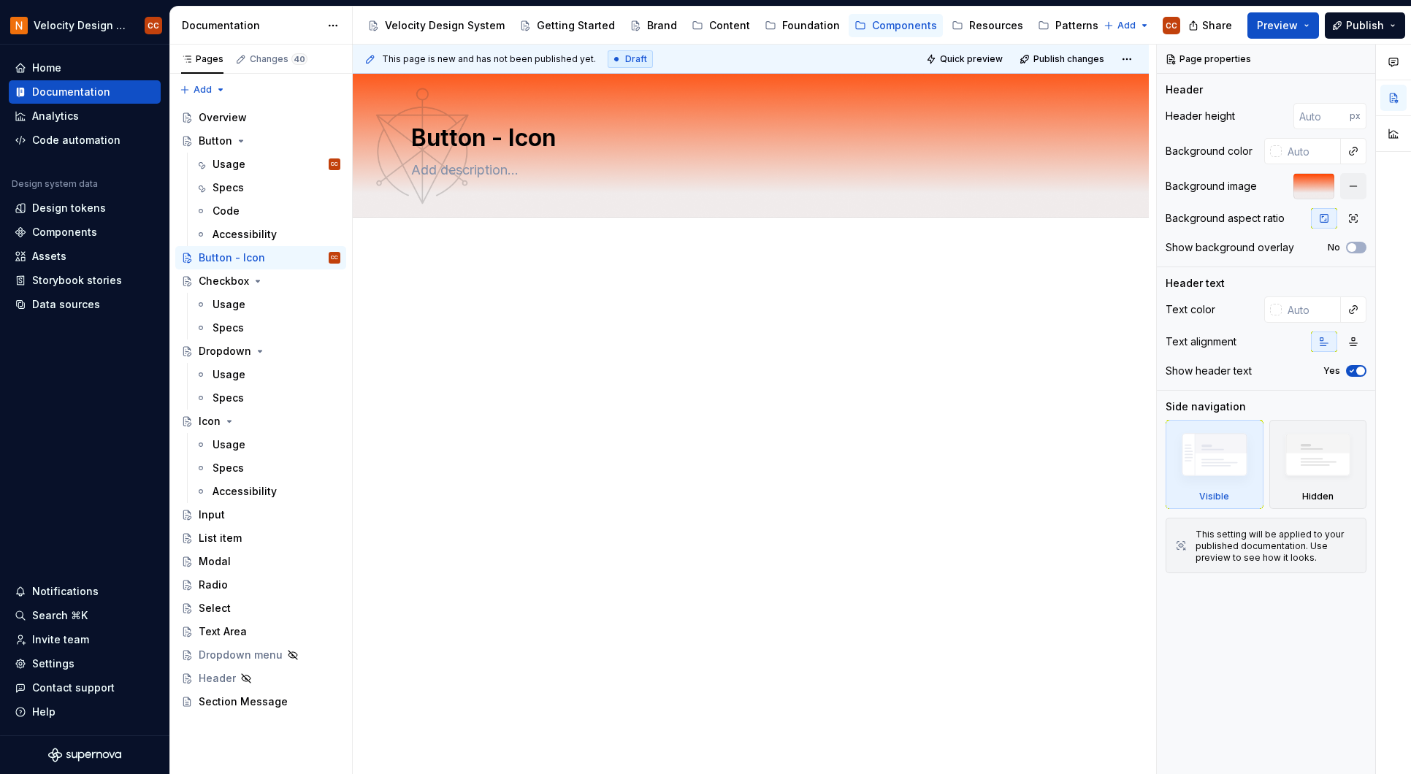
click at [549, 280] on div "This page is new and has not been published yet. Draft Quick preview Publish ch…" at bounding box center [754, 410] width 803 height 730
click at [632, 310] on div at bounding box center [750, 312] width 679 height 55
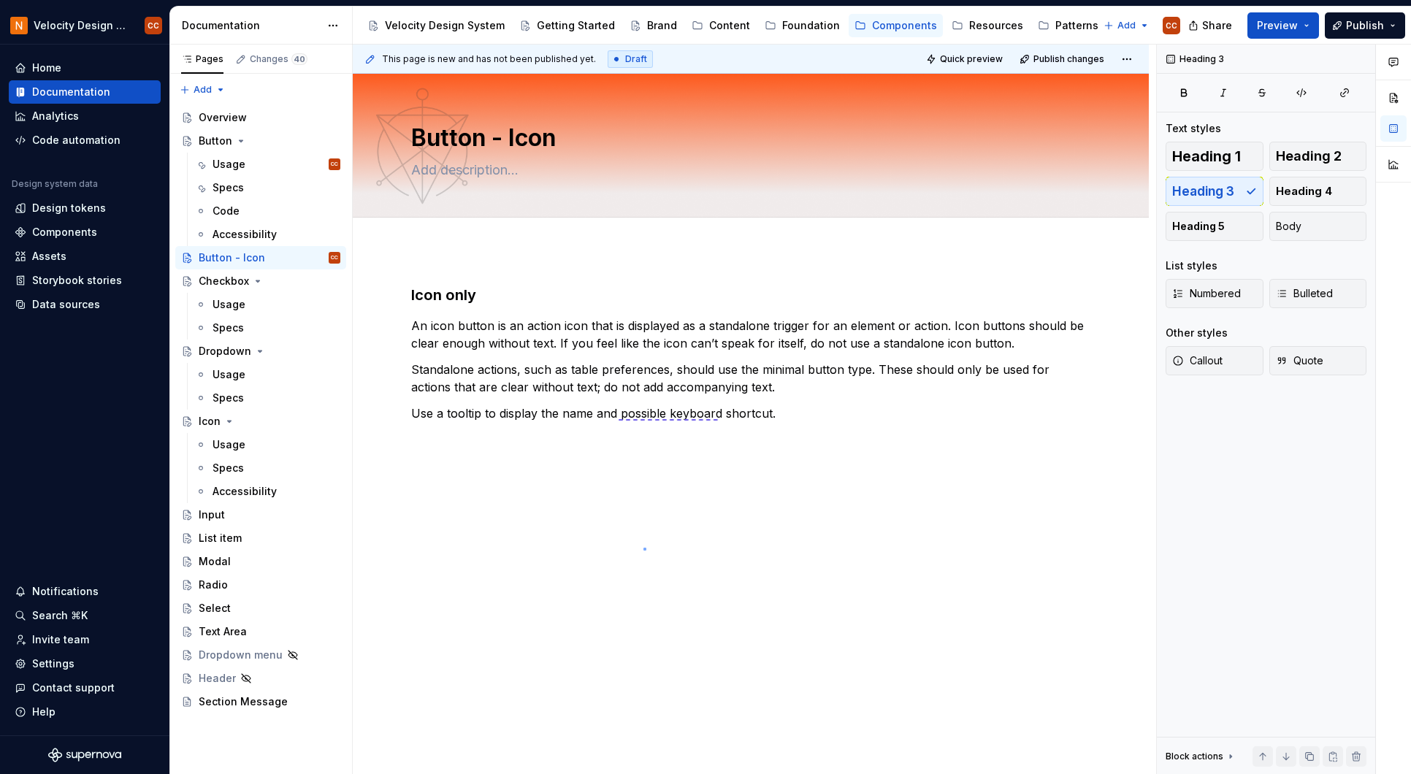
click at [644, 548] on div "This page is new and has not been published yet. Draft Quick preview Publish ch…" at bounding box center [754, 410] width 803 height 730
click at [921, 437] on div "Icon only An icon button is an action icon that is displayed as a standalone tr…" at bounding box center [750, 362] width 679 height 155
type textarea "*"
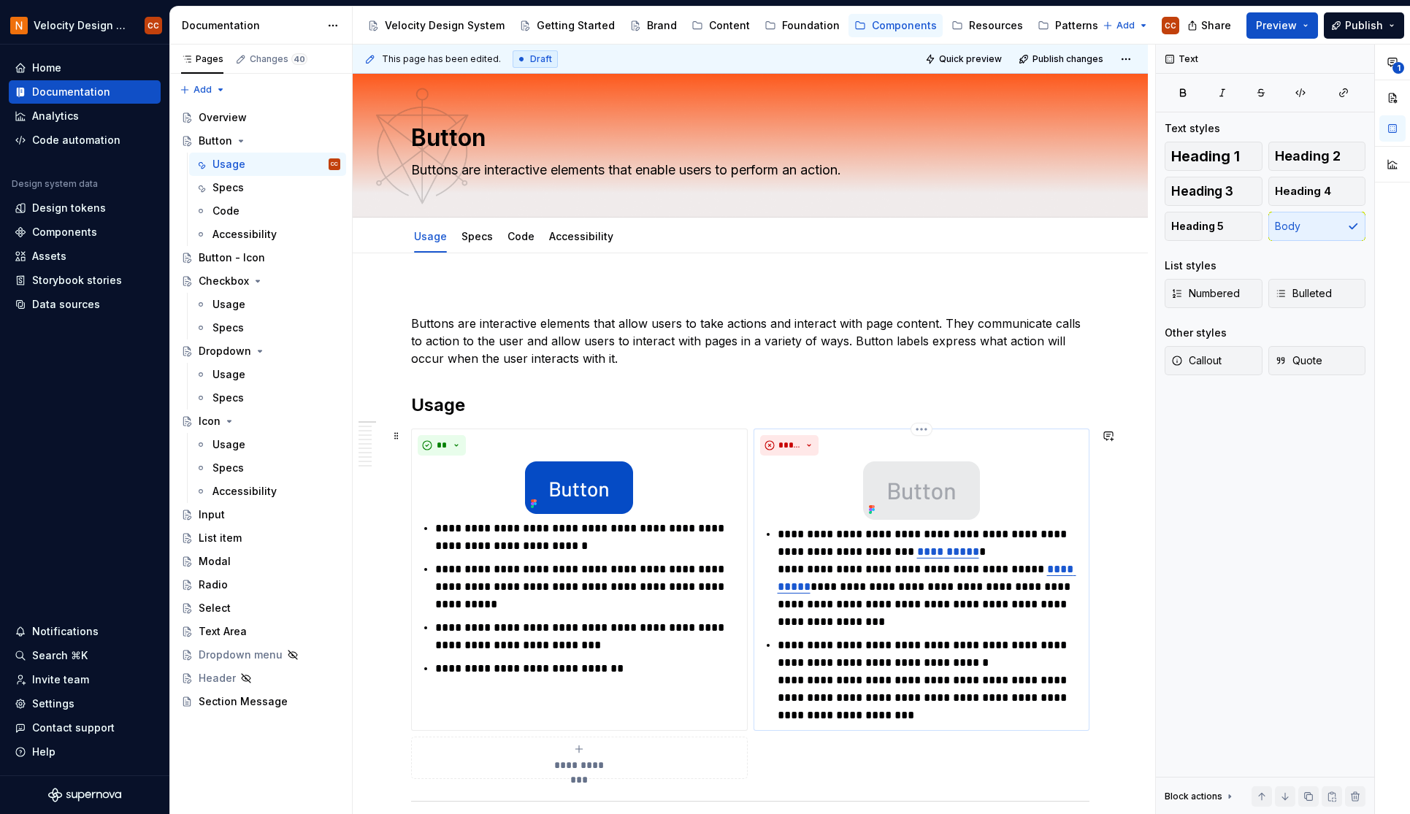
click at [1029, 453] on div "*****" at bounding box center [921, 445] width 323 height 20
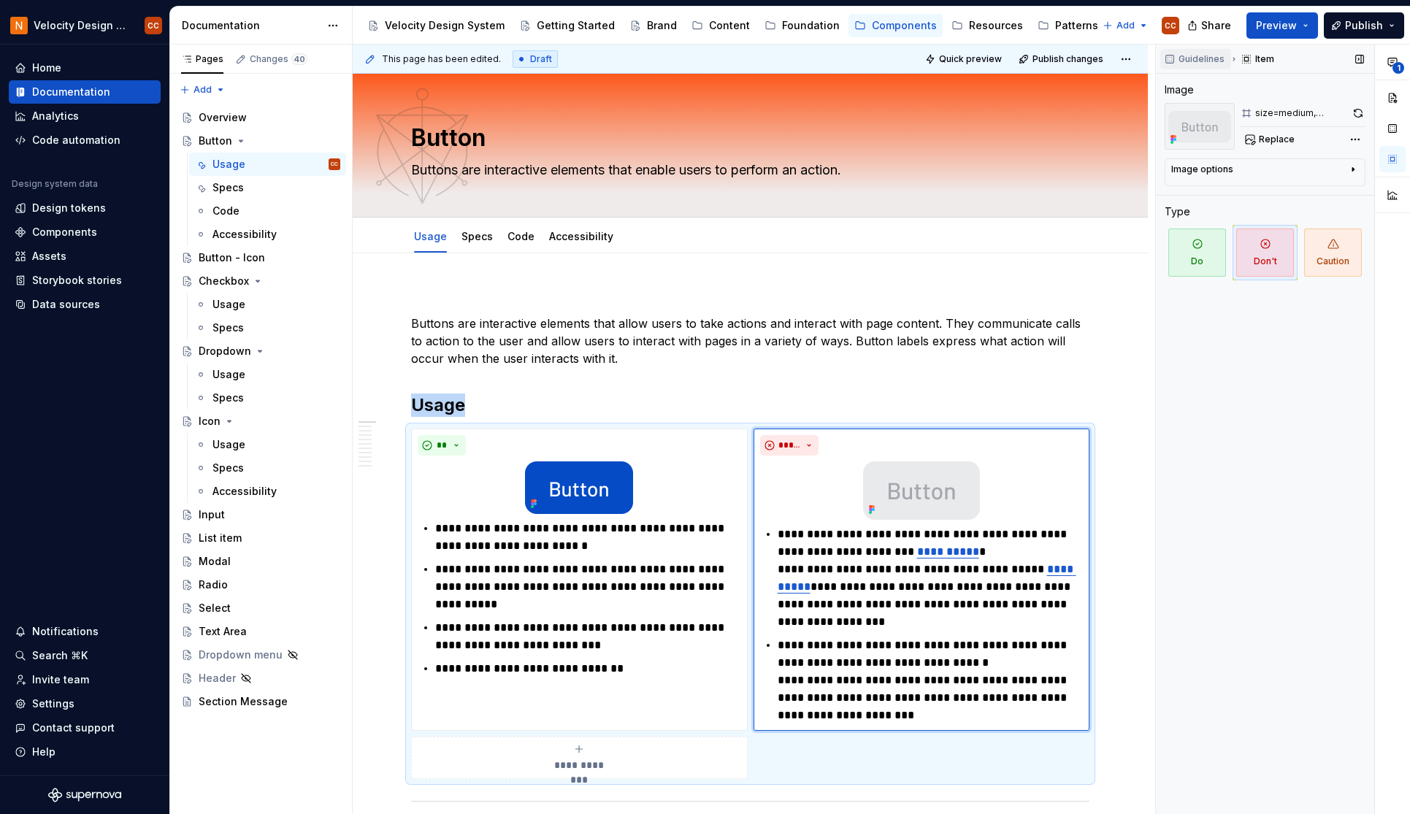
click at [1187, 58] on span "Guidelines" at bounding box center [1201, 59] width 46 height 12
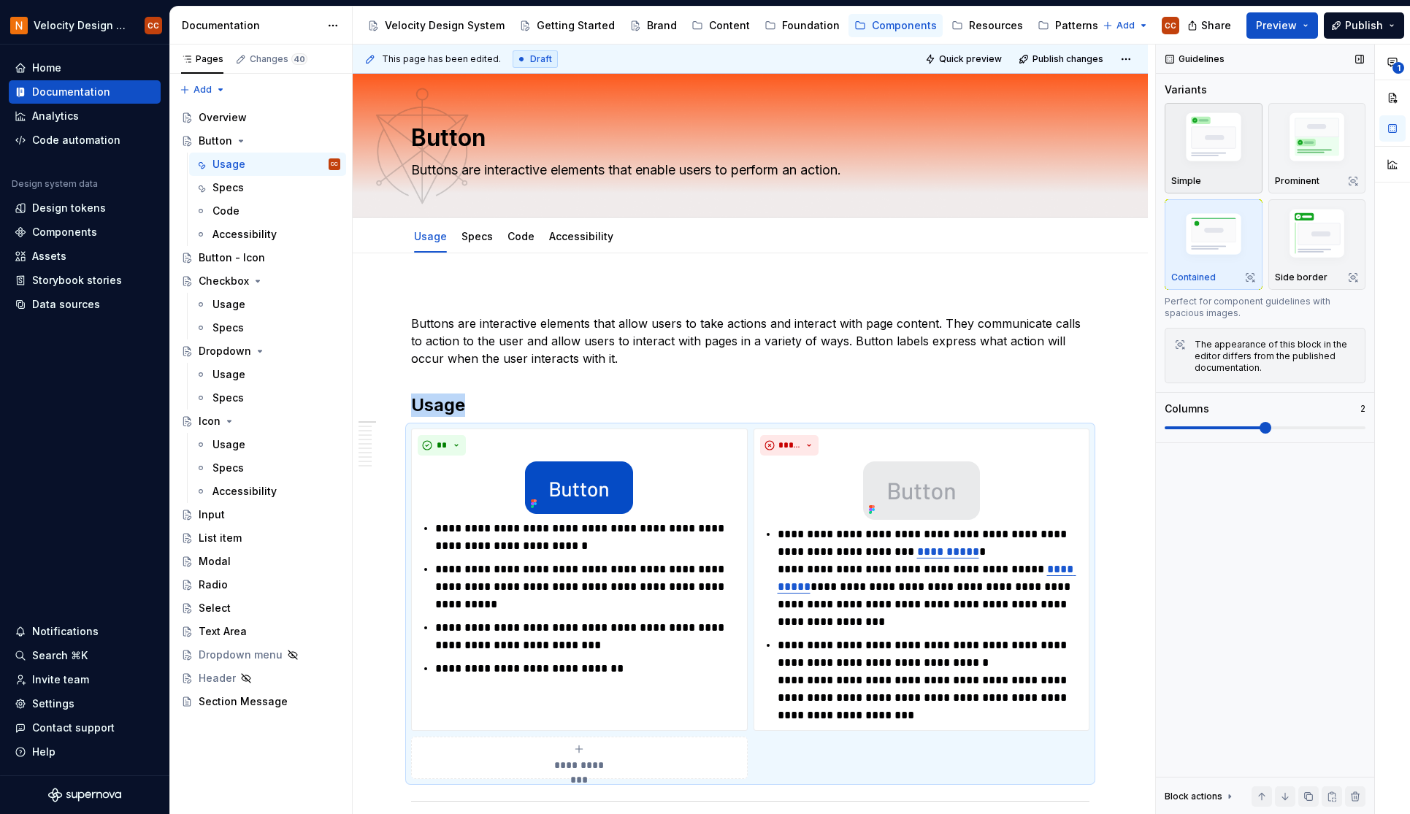
click at [1187, 137] on img "button" at bounding box center [1213, 140] width 85 height 64
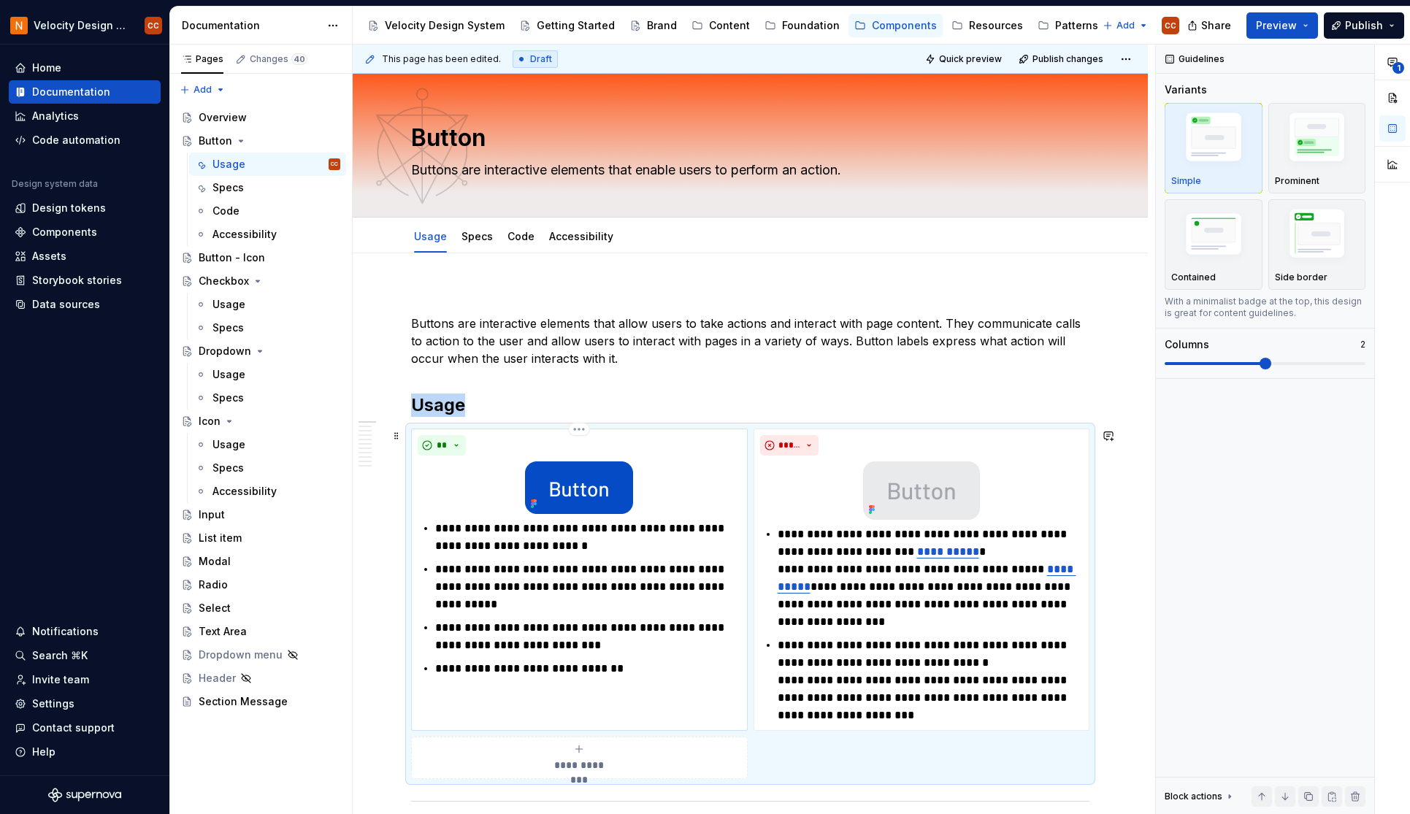
click at [718, 440] on div "**" at bounding box center [579, 445] width 323 height 20
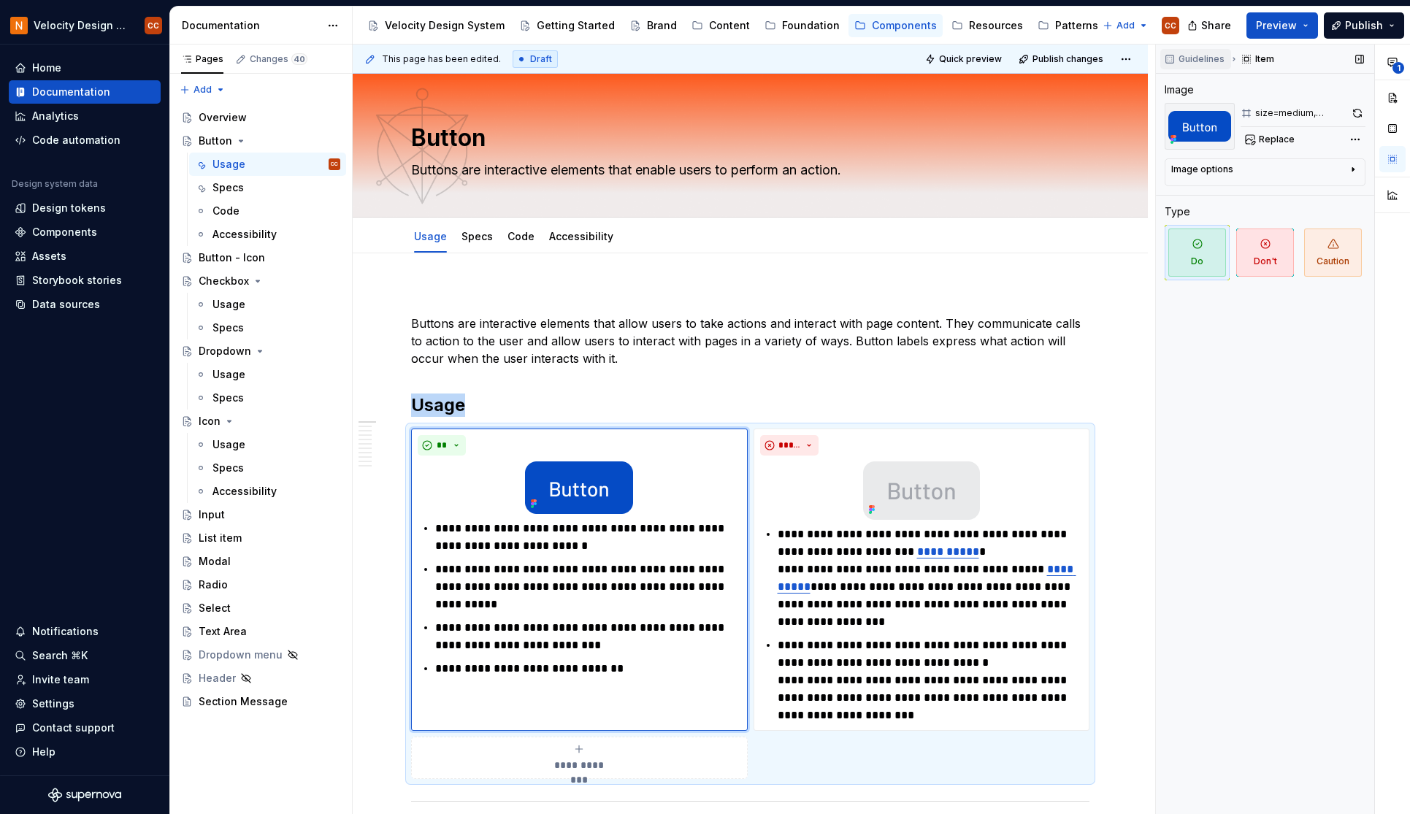
click at [1187, 58] on span "Guidelines" at bounding box center [1201, 59] width 46 height 12
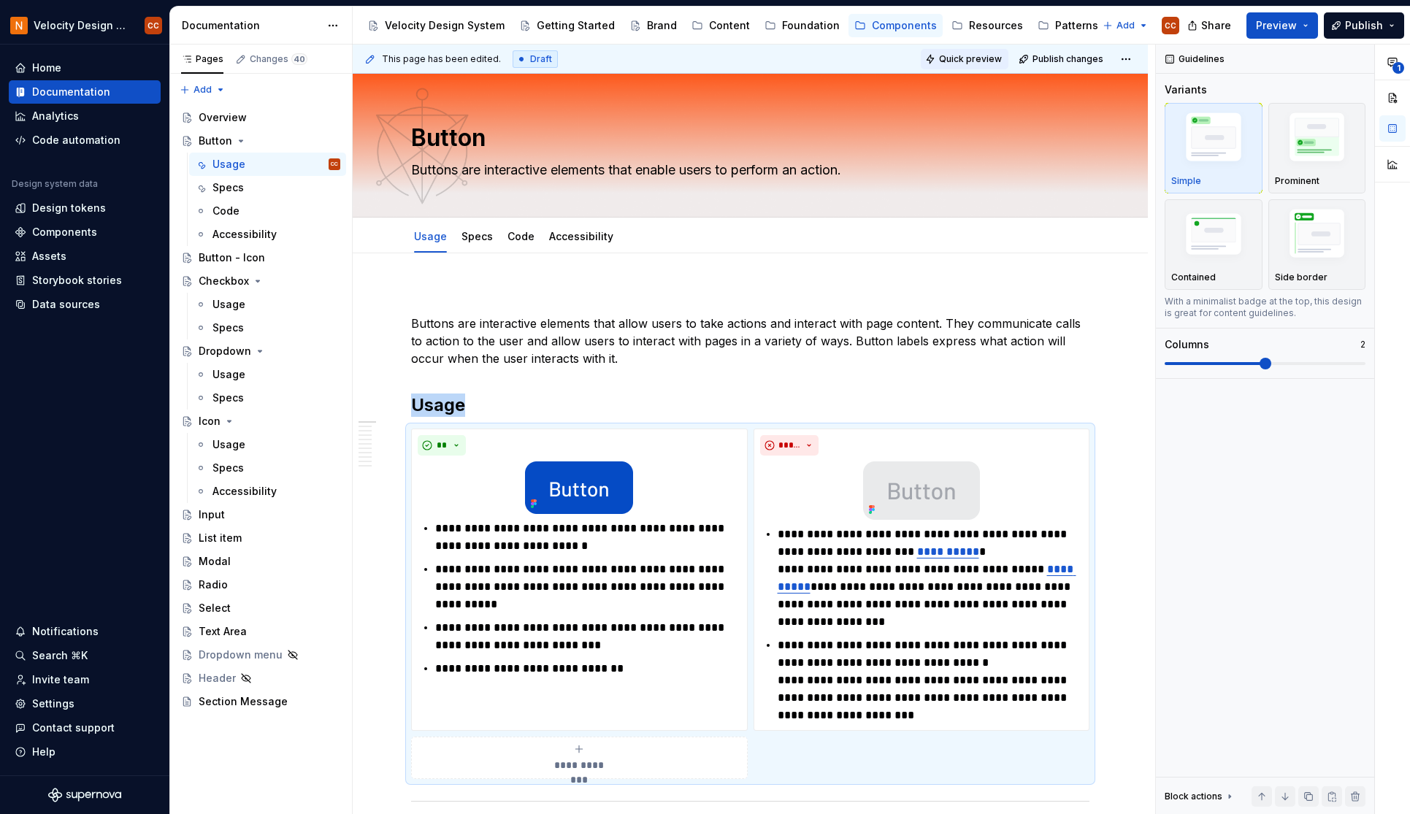
click at [981, 58] on span "Quick preview" at bounding box center [970, 59] width 63 height 12
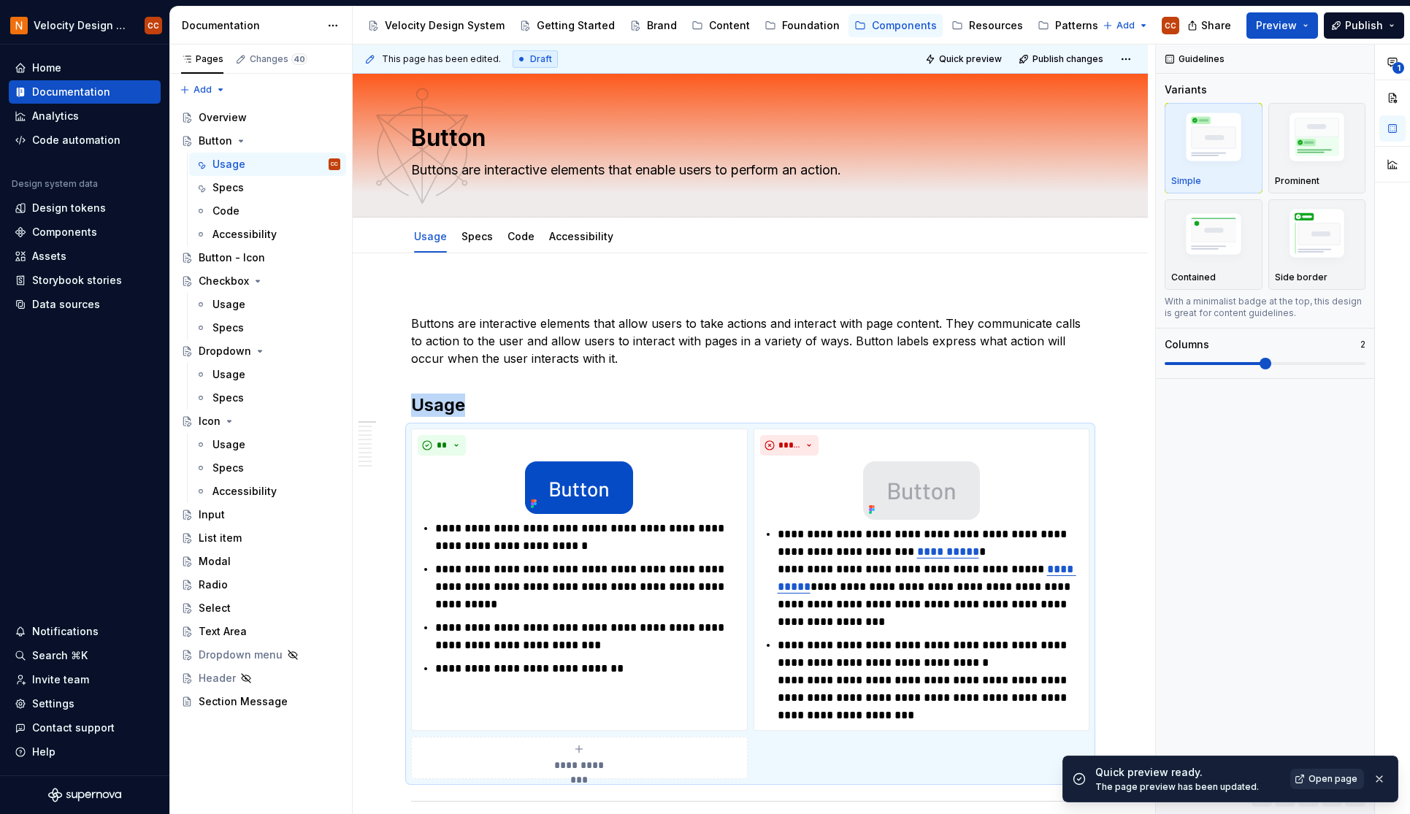
click at [1187, 773] on span "Open page" at bounding box center [1332, 779] width 49 height 12
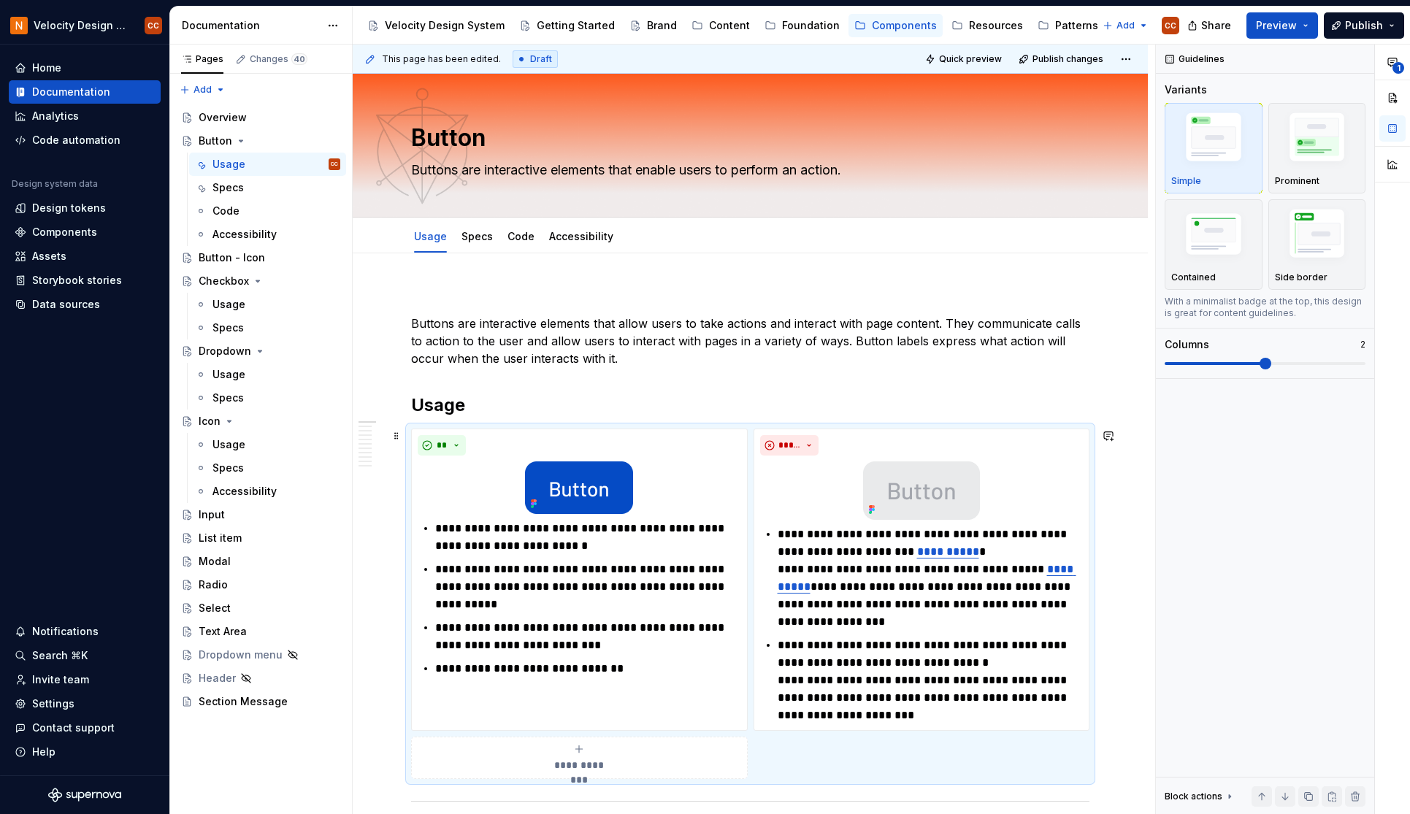
click at [498, 429] on div "**********" at bounding box center [750, 604] width 678 height 350
click at [1187, 129] on img "button" at bounding box center [1317, 140] width 85 height 64
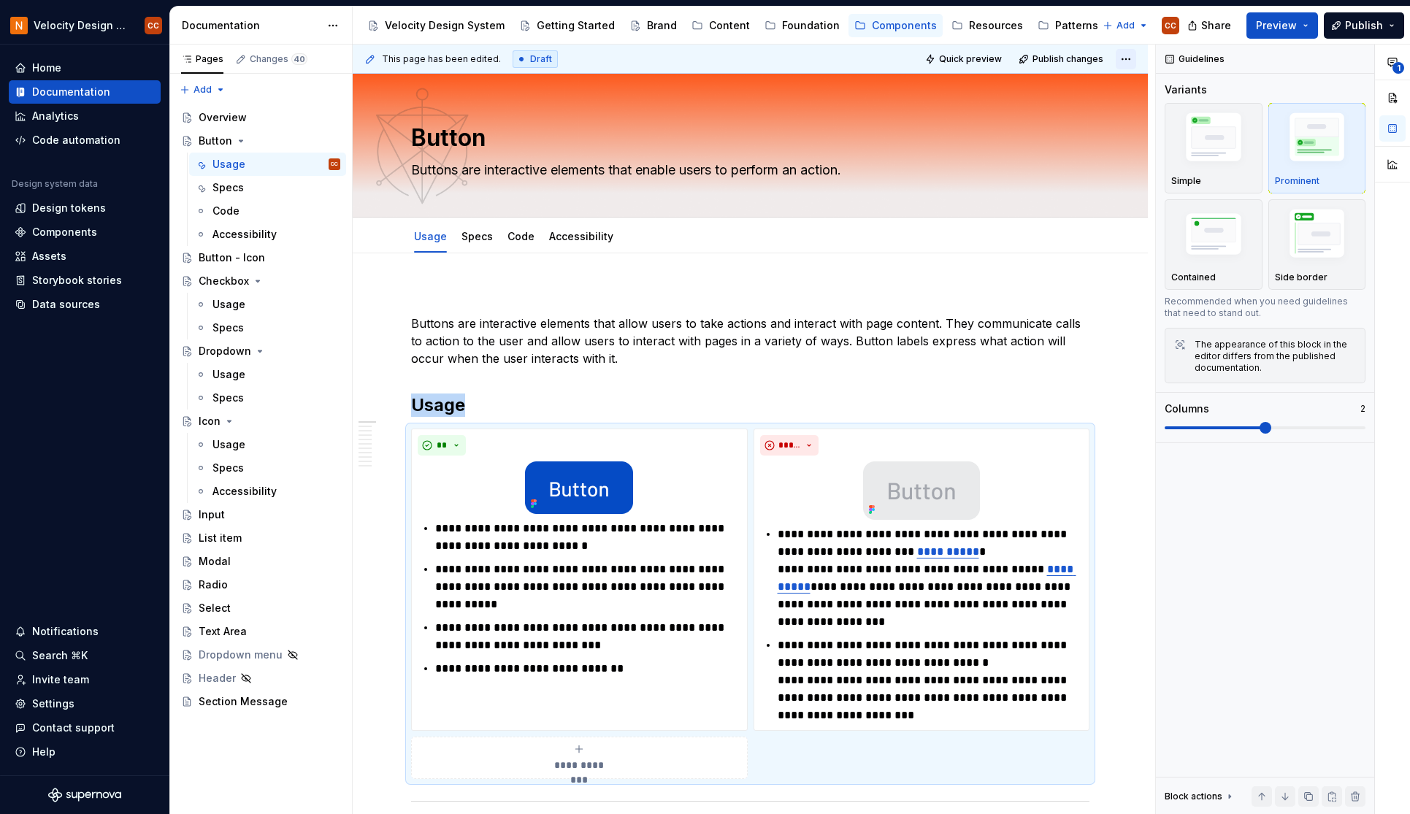
click at [1124, 54] on html "Velocity Design System by NAVEX CC Home Documentation Analytics Code automation…" at bounding box center [705, 407] width 1410 height 814
click at [975, 57] on html "Velocity Design System by NAVEX CC Home Documentation Analytics Code automation…" at bounding box center [705, 407] width 1410 height 814
click at [975, 57] on span "Quick preview" at bounding box center [970, 59] width 63 height 12
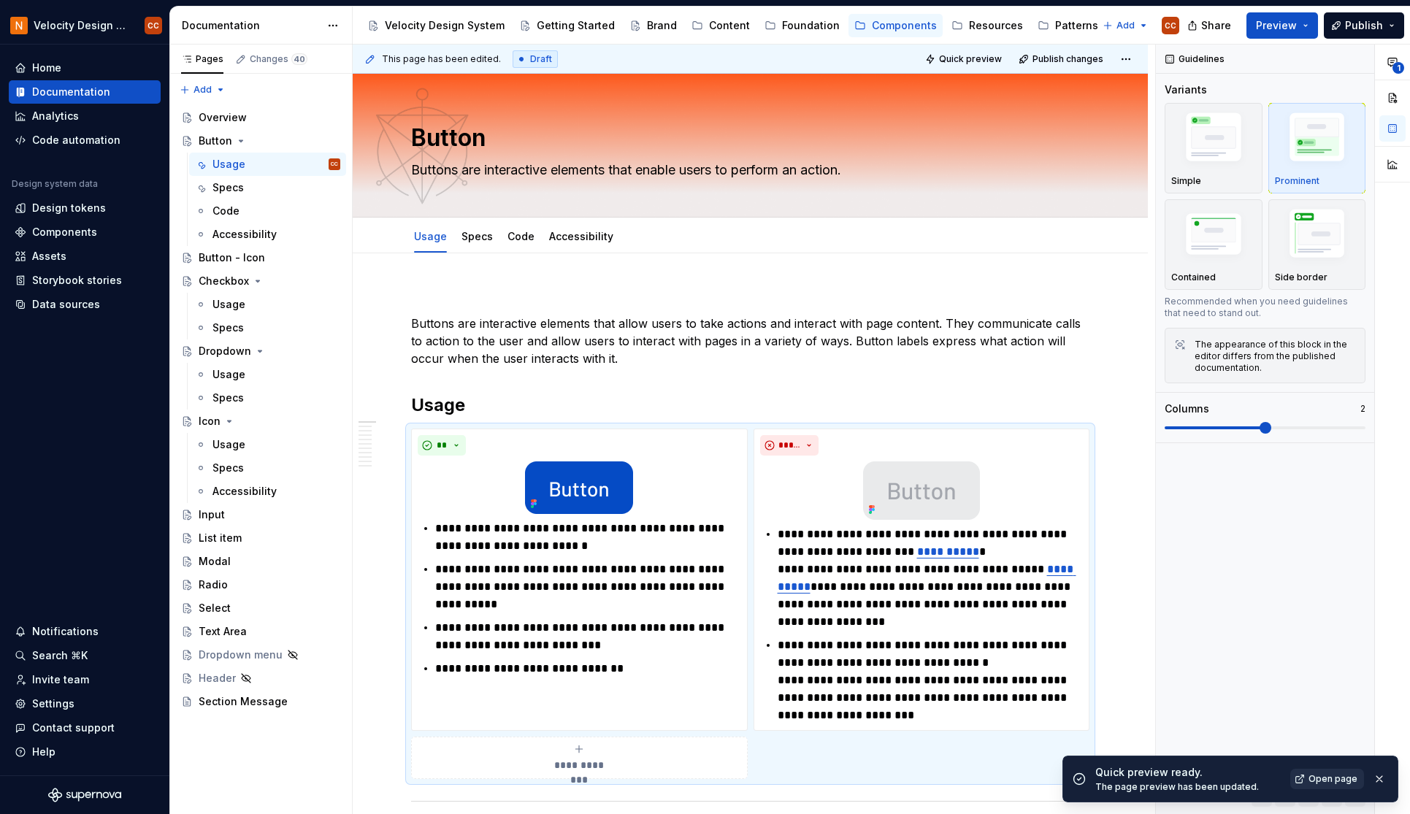
click at [1187, 773] on span "Open page" at bounding box center [1332, 779] width 49 height 12
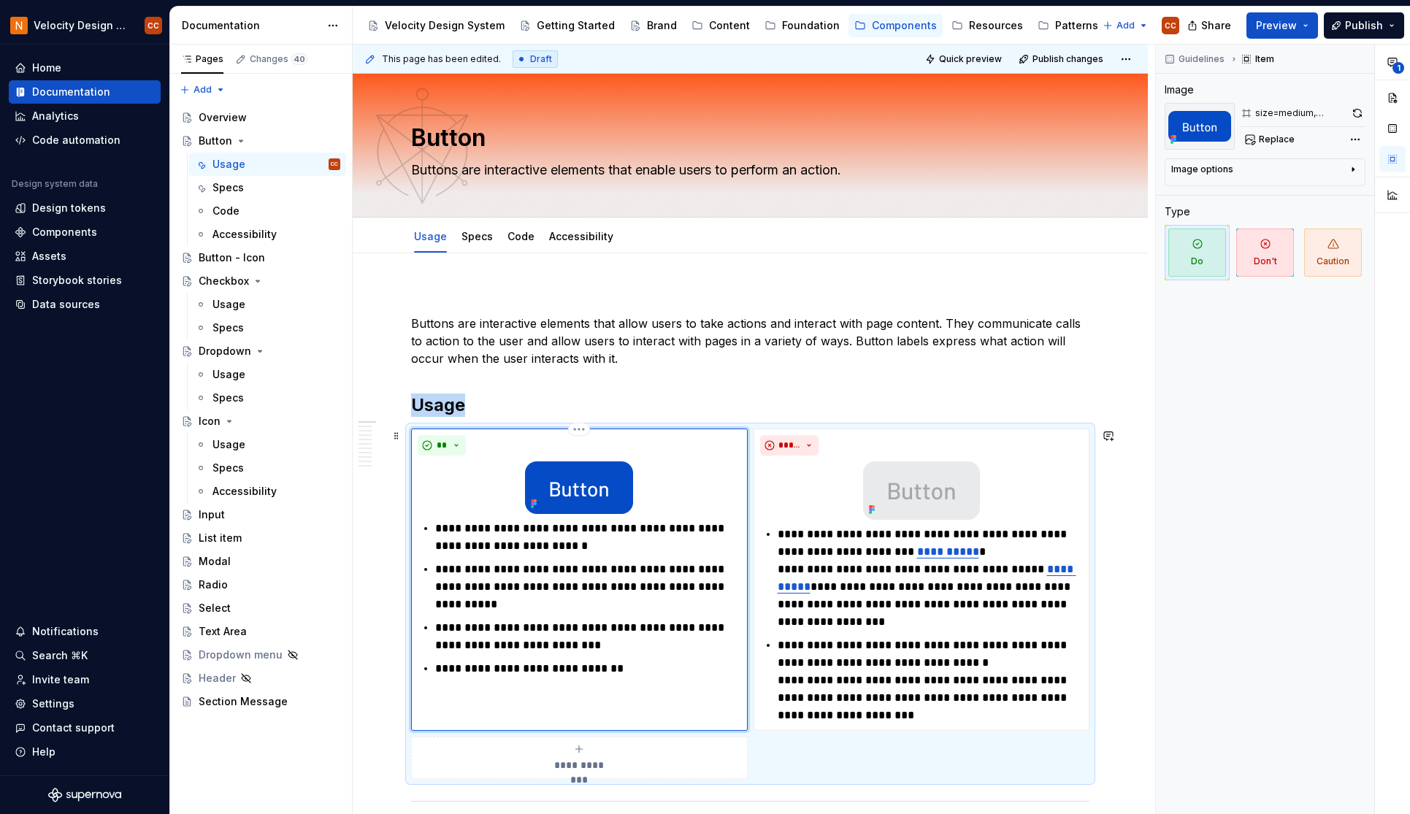
click at [659, 486] on div at bounding box center [579, 487] width 323 height 53
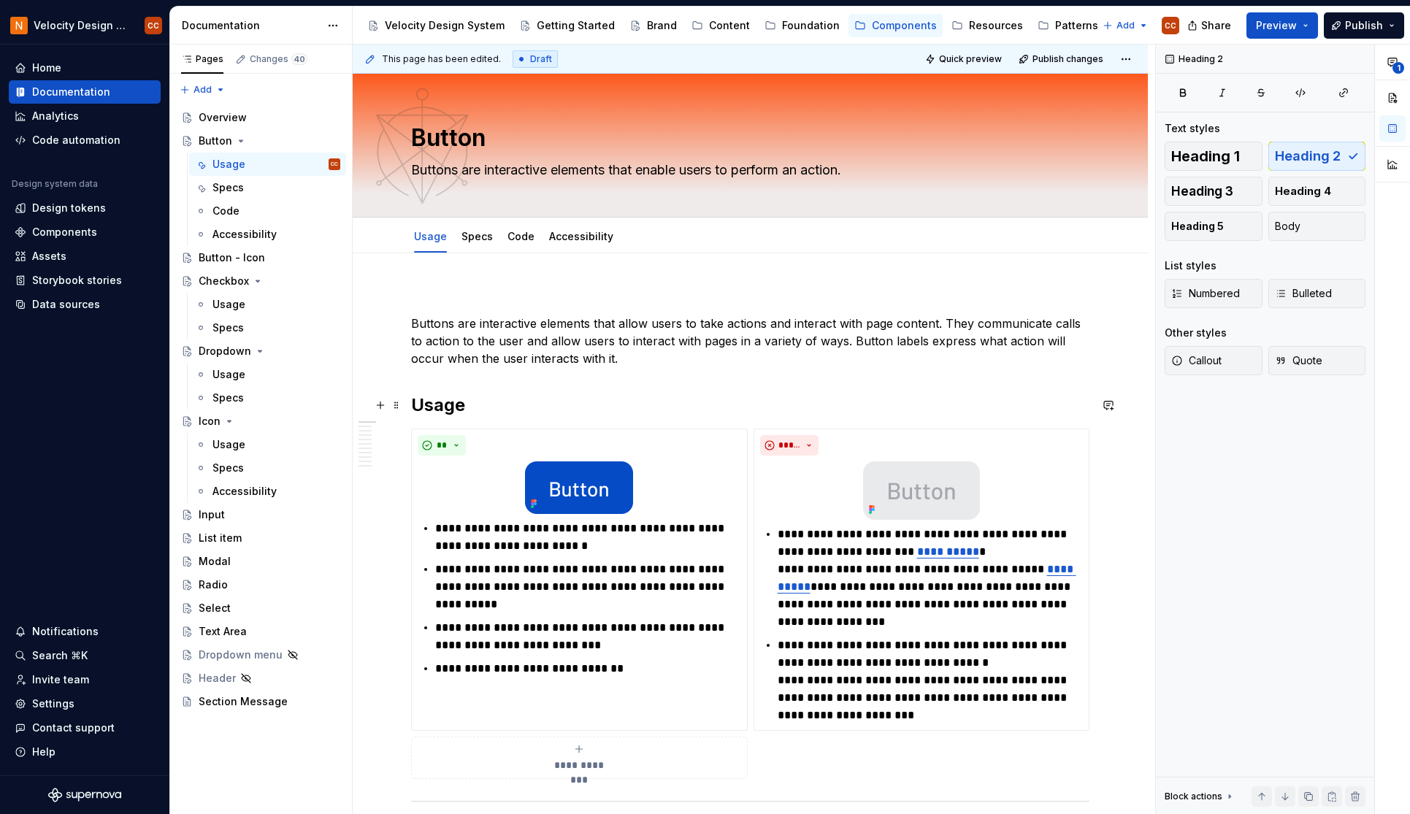
click at [453, 409] on h2 "Usage" at bounding box center [750, 405] width 678 height 23
click at [648, 429] on div "**********" at bounding box center [750, 604] width 678 height 350
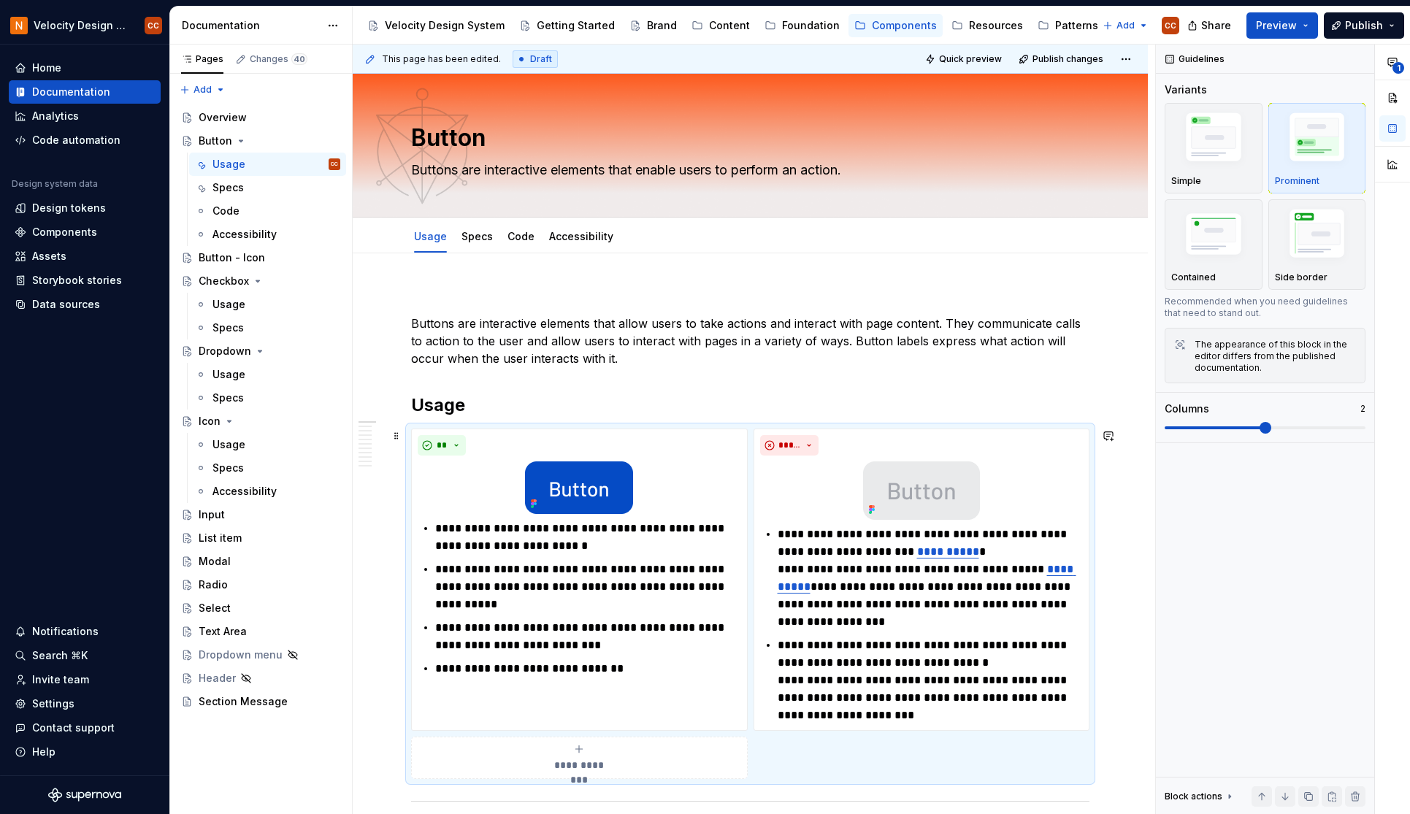
click at [521, 429] on div "**********" at bounding box center [750, 604] width 678 height 350
click at [1187, 277] on div "Contained" at bounding box center [1213, 278] width 85 height 12
click at [916, 429] on html "Velocity Design System by NAVEX CC Home Documentation Analytics Code automation…" at bounding box center [705, 407] width 1410 height 814
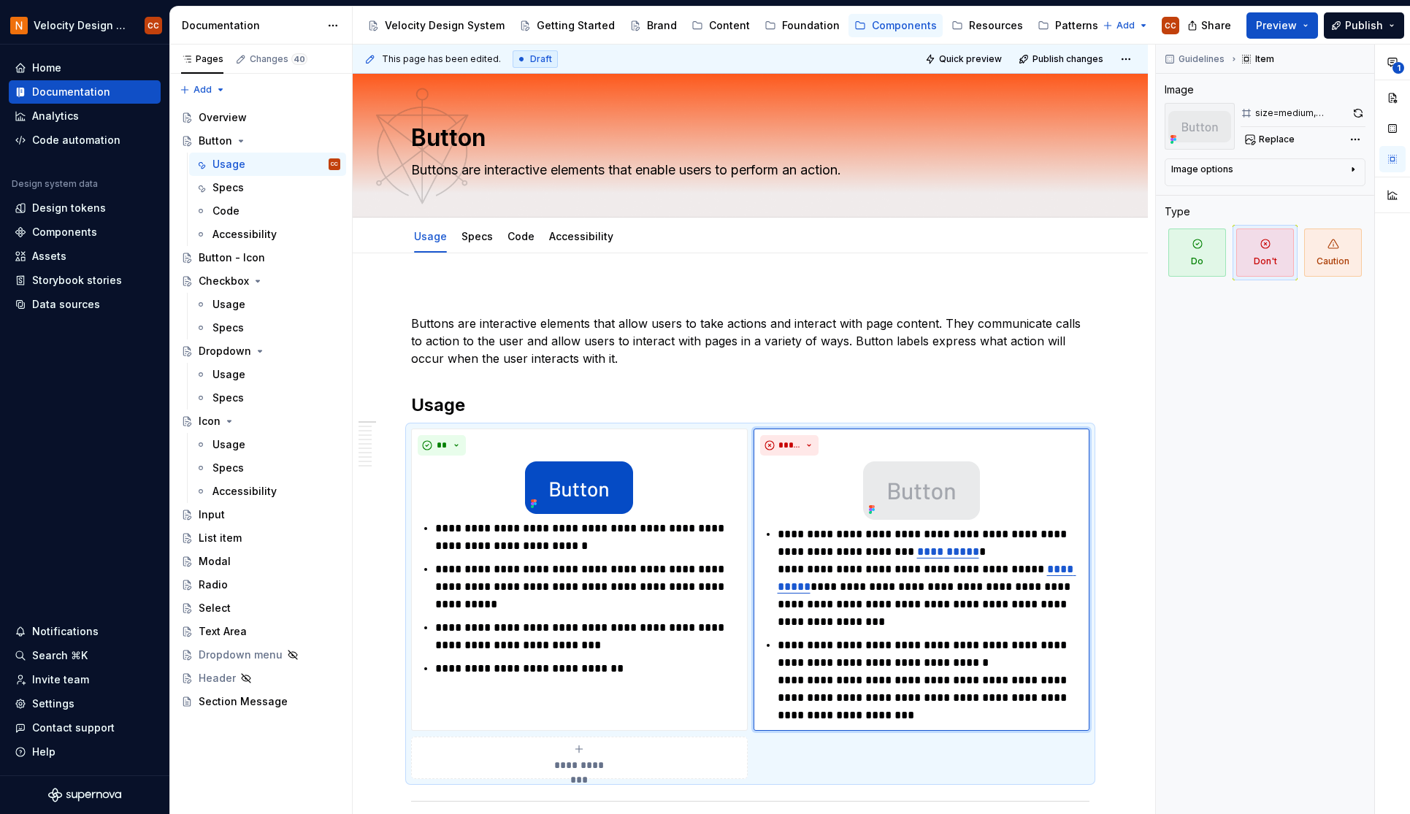
click at [1187, 491] on div "**********" at bounding box center [1283, 430] width 254 height 770
click at [829, 501] on div at bounding box center [921, 490] width 323 height 58
click at [924, 494] on img at bounding box center [921, 490] width 117 height 58
click at [1032, 488] on div at bounding box center [921, 490] width 323 height 58
drag, startPoint x: 1032, startPoint y: 488, endPoint x: 1194, endPoint y: 430, distance: 172.0
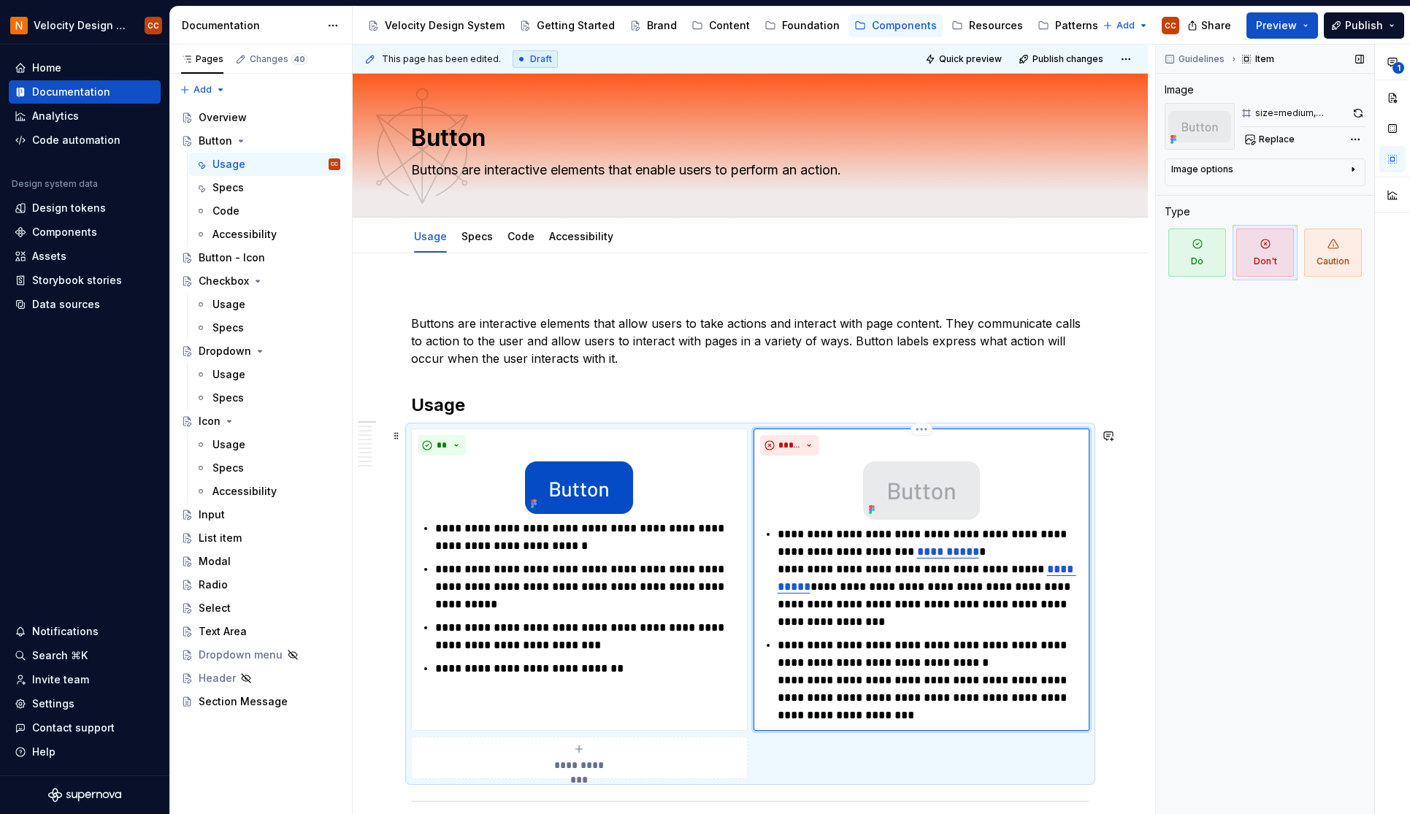
click at [1187, 430] on div "Guidelines Item Image size=medium, state=disabled Replace Image options Alignme…" at bounding box center [1265, 430] width 218 height 770
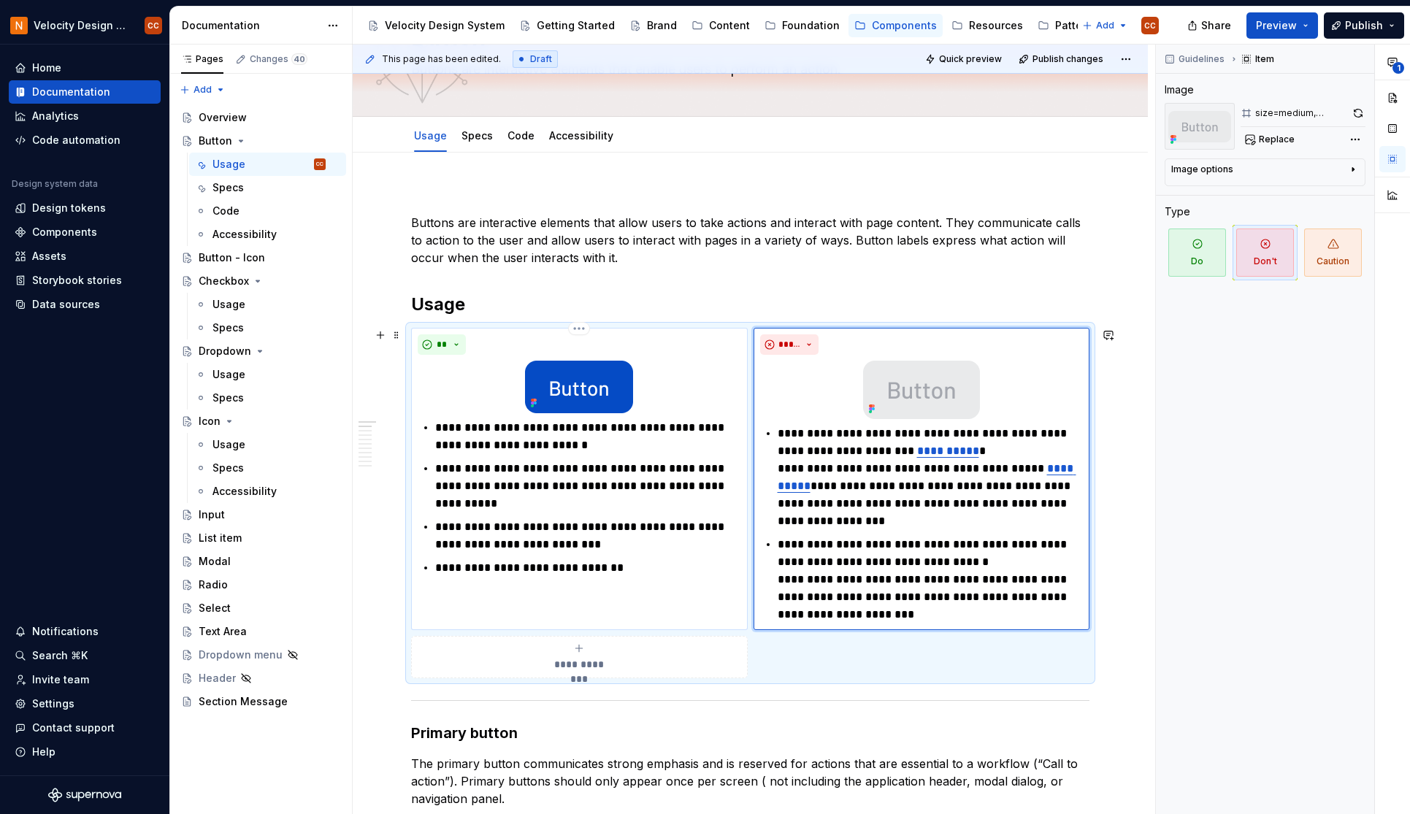
scroll to position [97, 0]
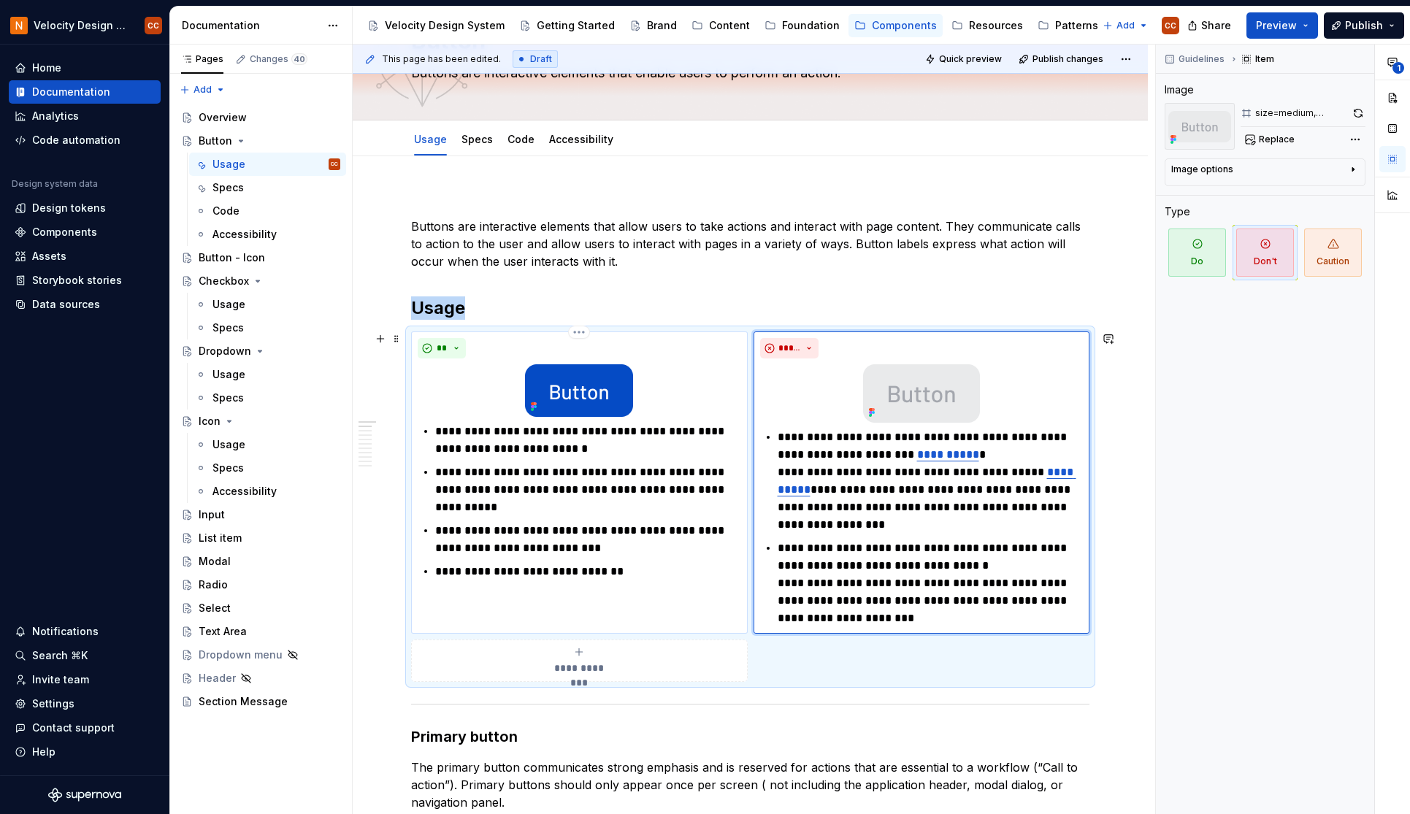
click at [560, 404] on img at bounding box center [579, 390] width 108 height 53
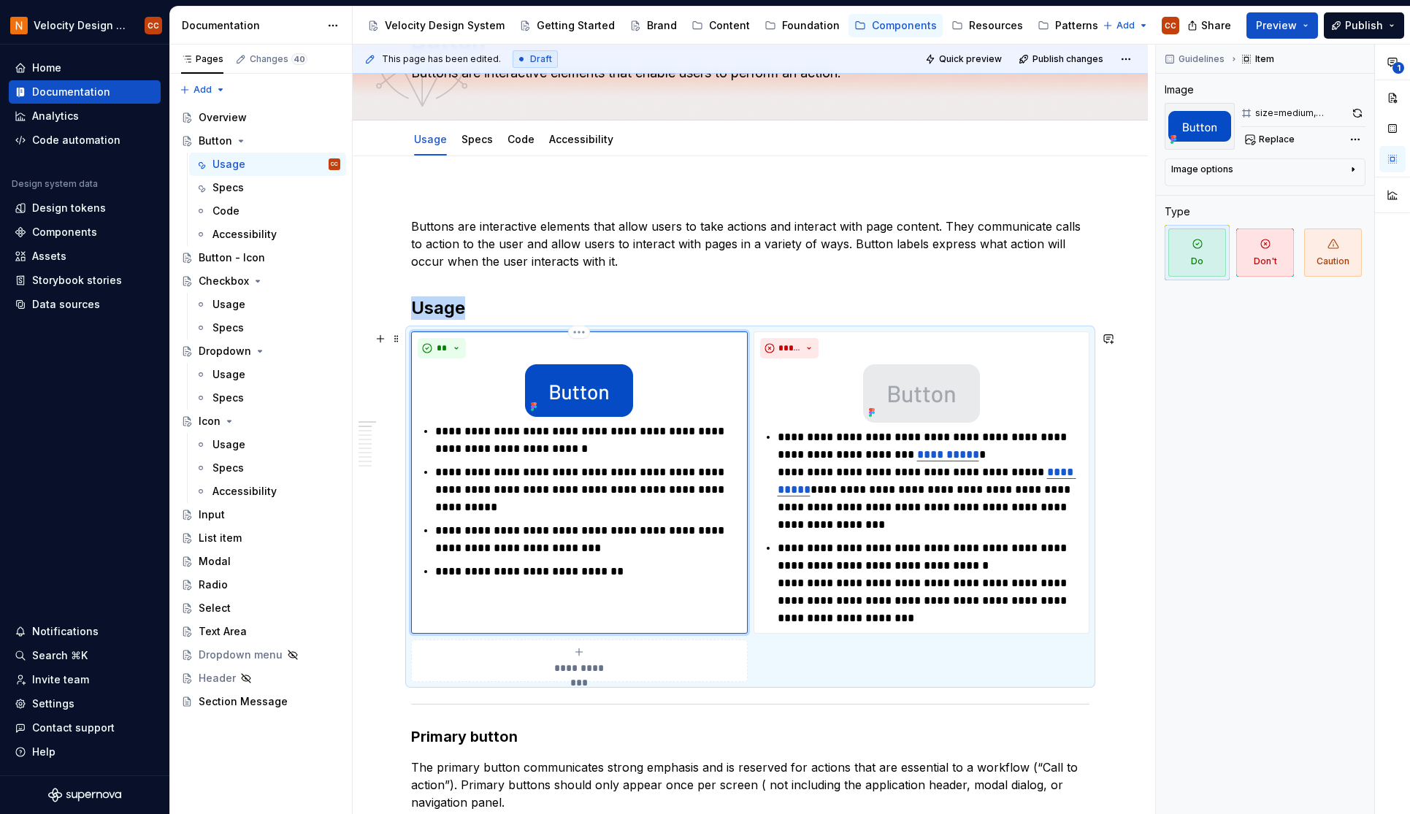
click at [560, 404] on img at bounding box center [579, 390] width 108 height 53
click at [1187, 167] on icon "button" at bounding box center [1353, 170] width 12 height 12
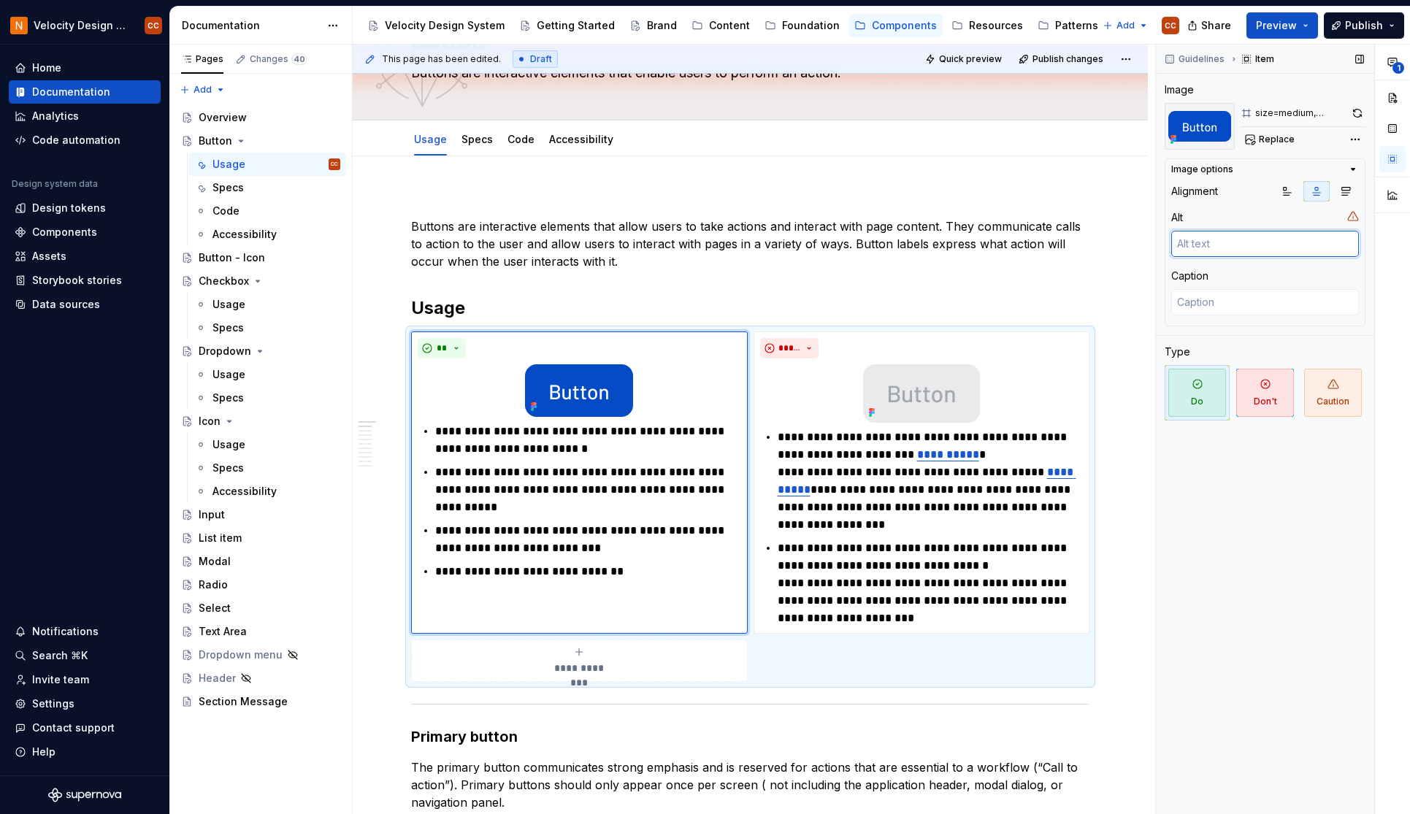
click at [1187, 239] on textarea at bounding box center [1265, 244] width 188 height 26
type textarea "*"
click at [1113, 339] on button "button" at bounding box center [1108, 339] width 20 height 20
click at [1099, 388] on icon "Send" at bounding box center [1103, 386] width 9 height 9
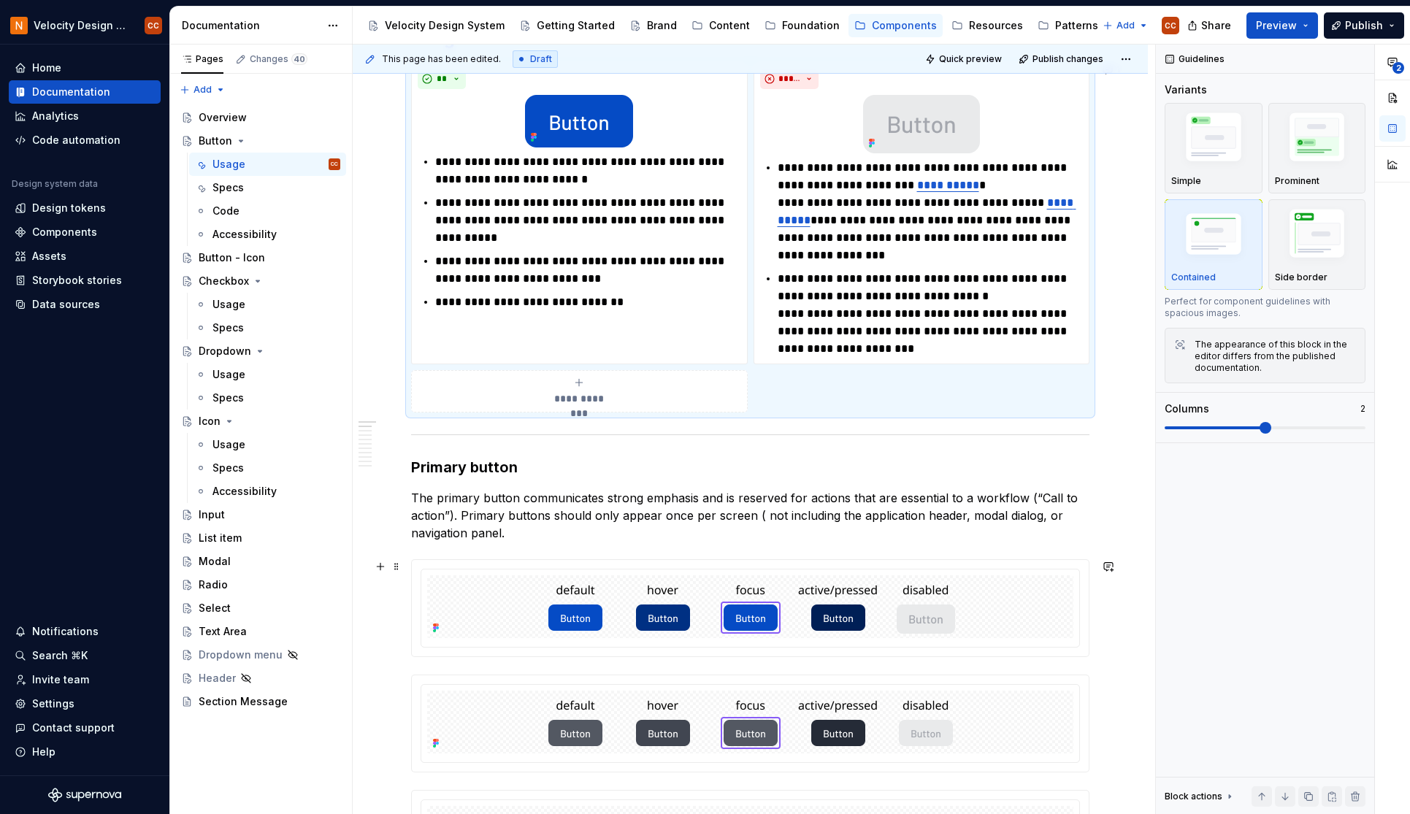
scroll to position [292, 0]
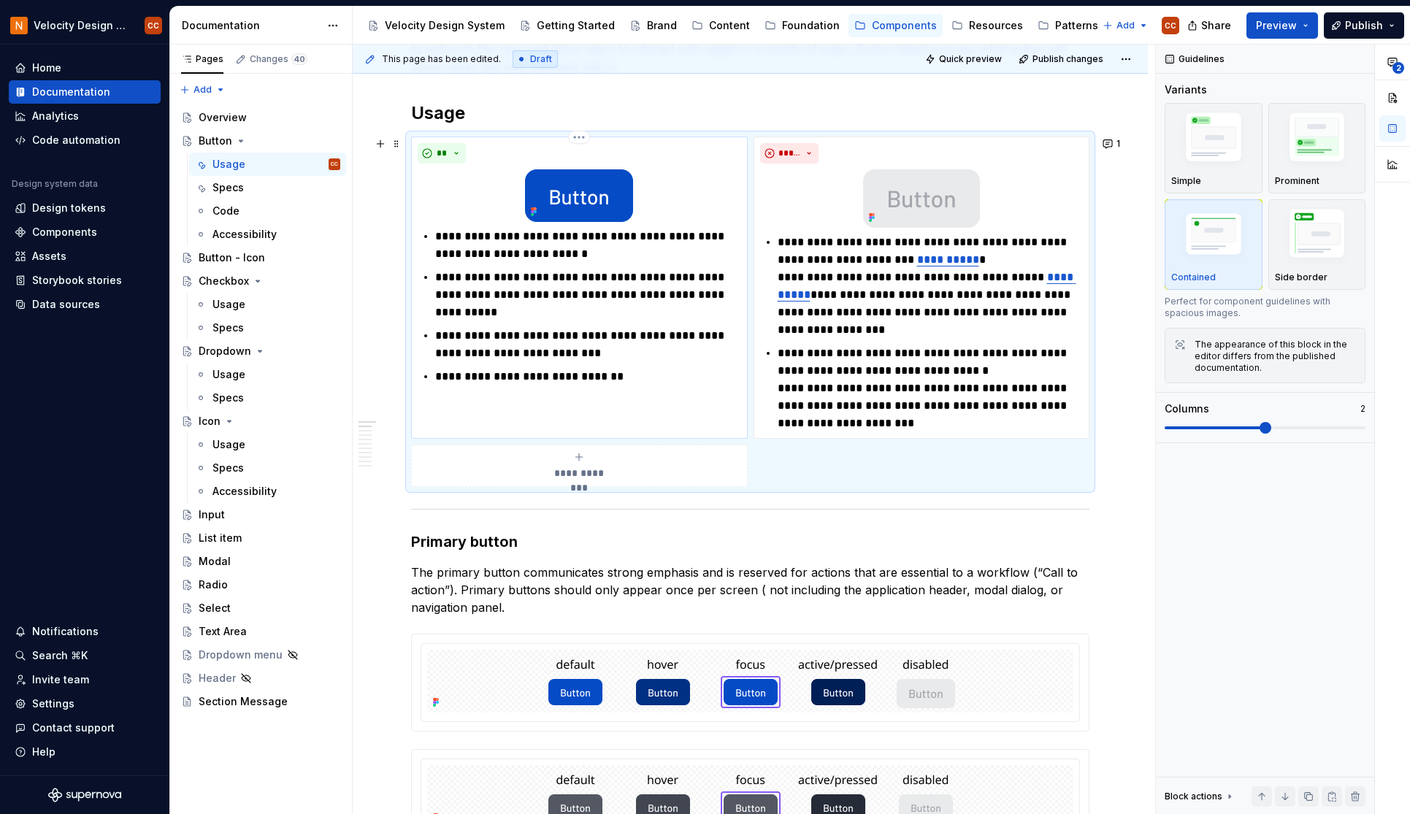
click at [683, 194] on div at bounding box center [579, 195] width 323 height 53
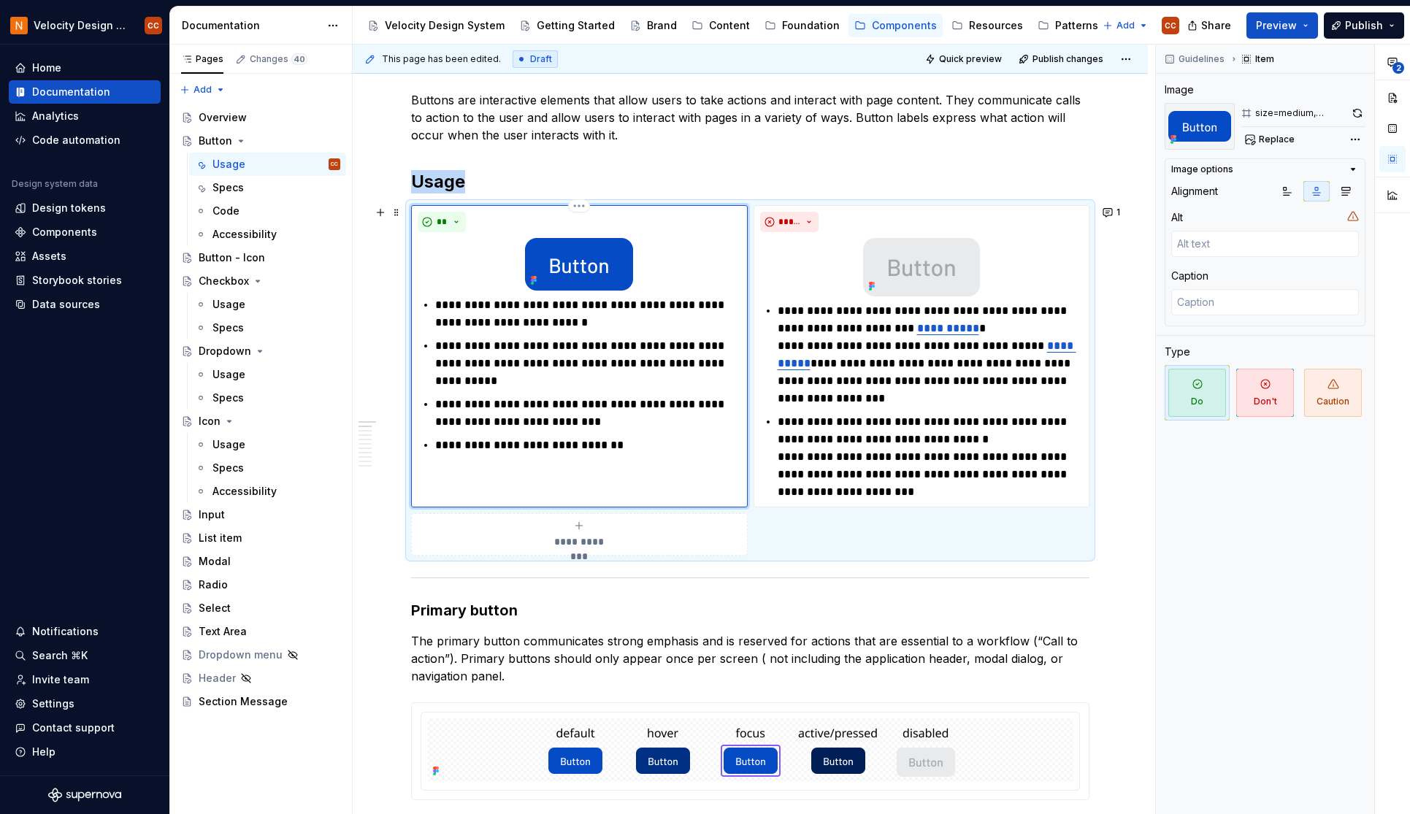
scroll to position [97, 0]
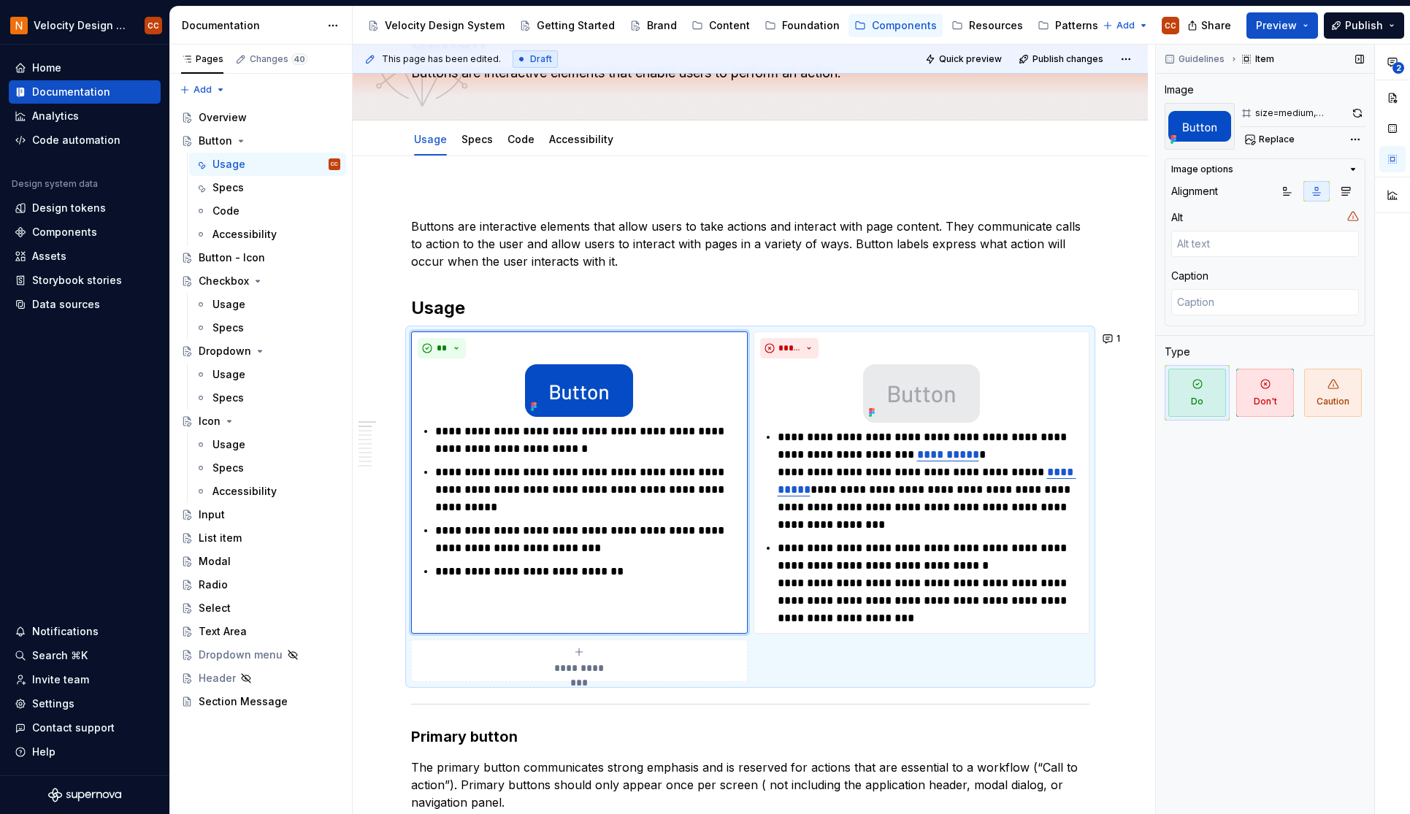
click at [1187, 115] on div "size=medium, state=default" at bounding box center [1300, 113] width 91 height 12
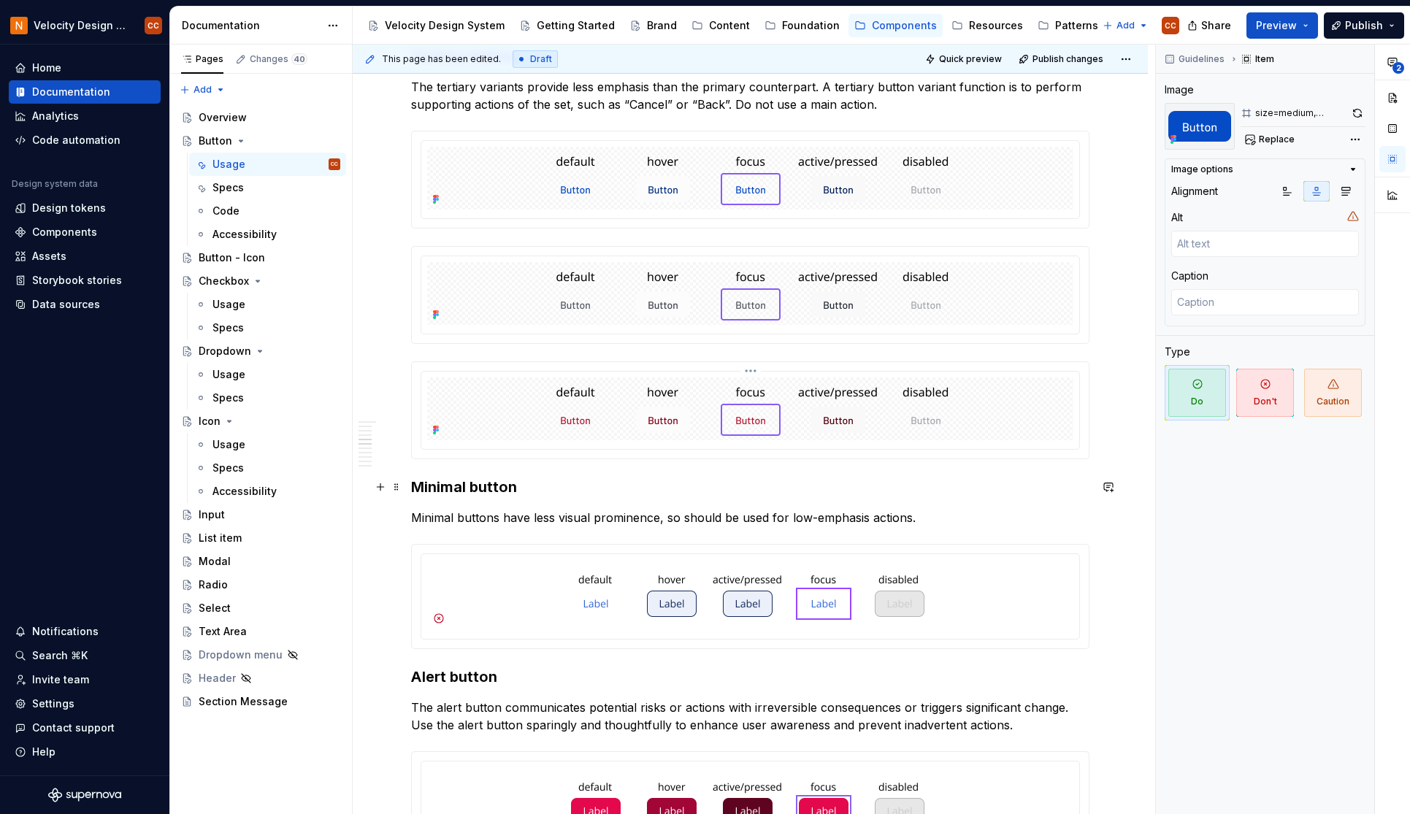
scroll to position [1655, 0]
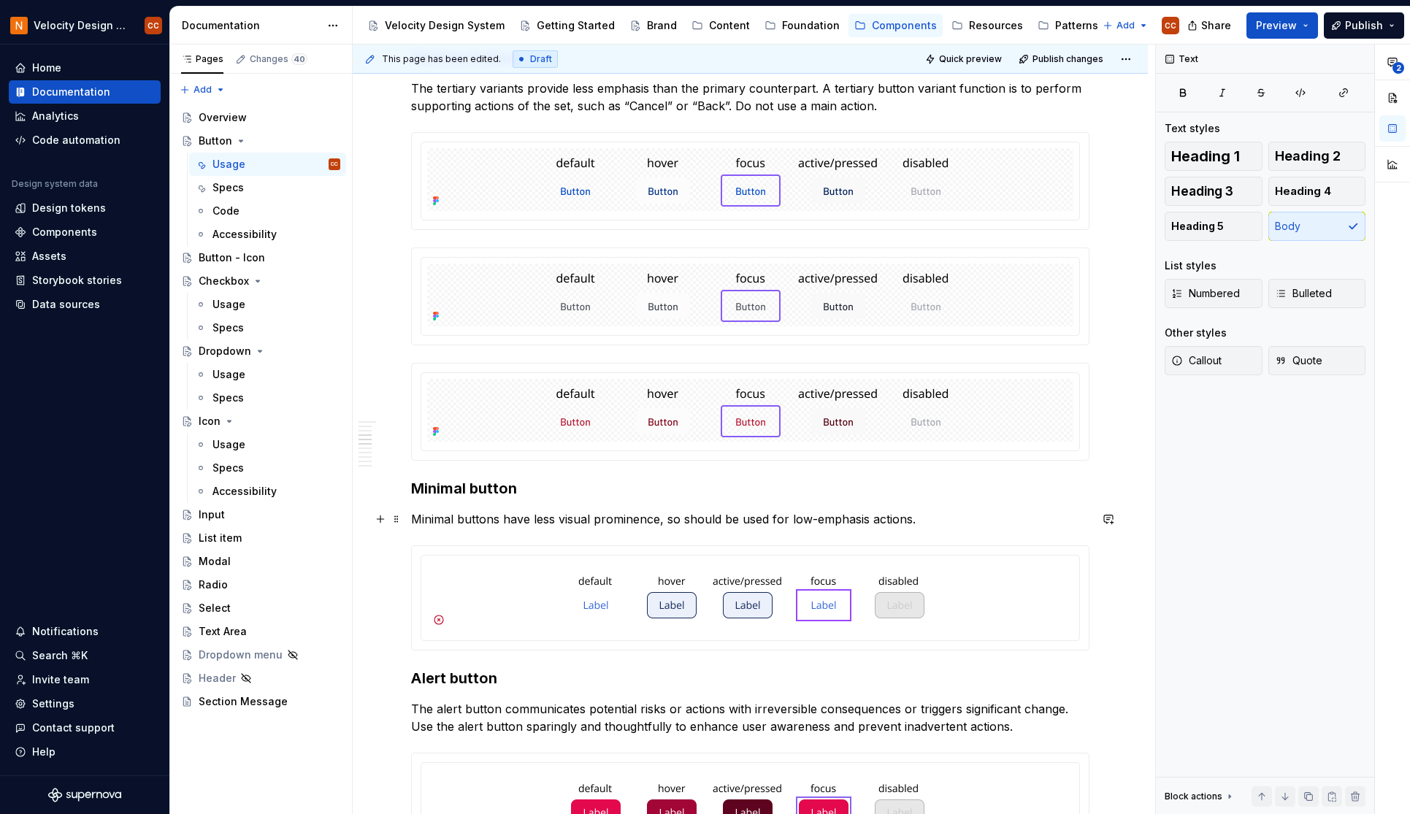
click at [944, 518] on p "Minimal buttons have less visual prominence, so should be used for low-emphasis…" at bounding box center [750, 519] width 678 height 18
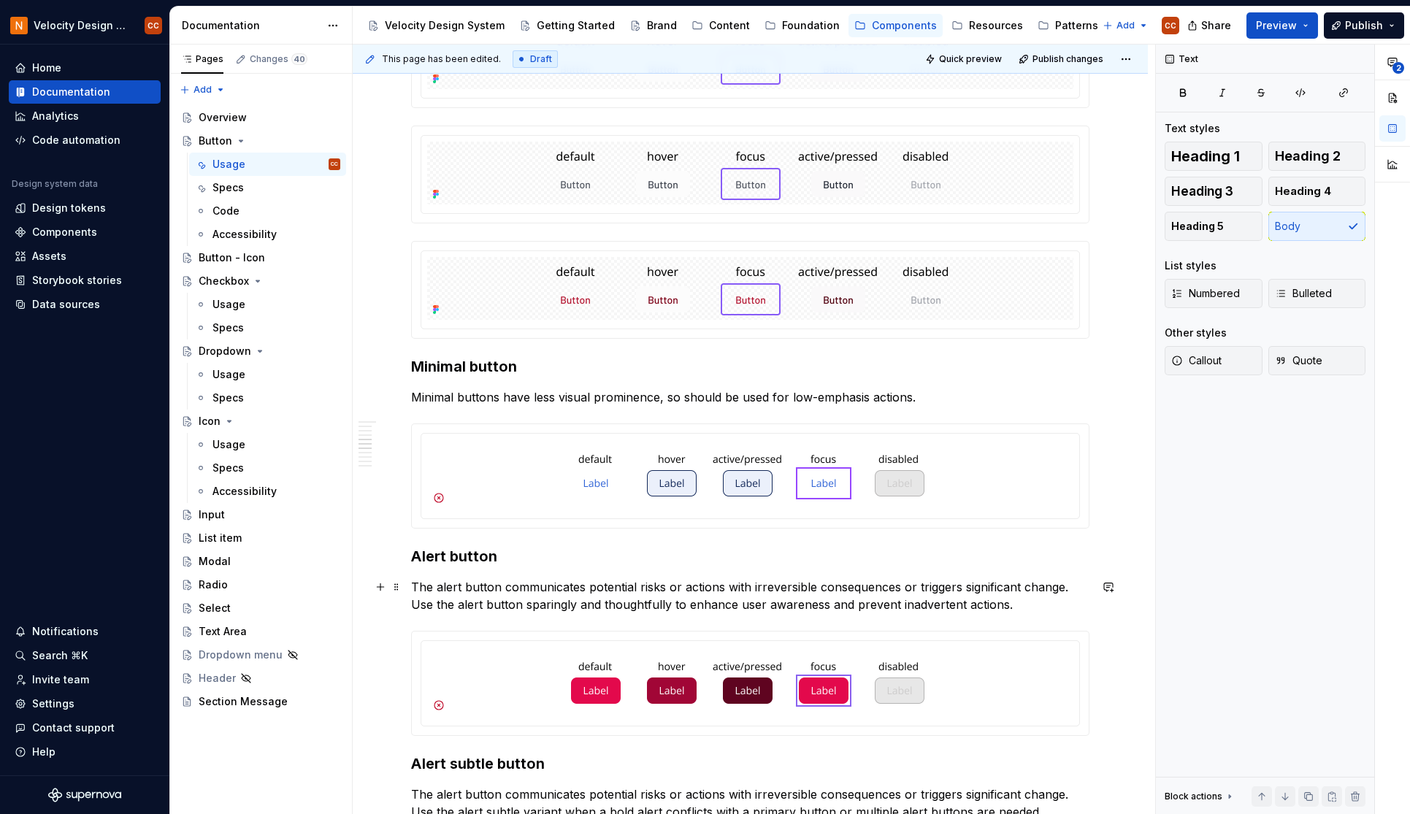
scroll to position [1752, 0]
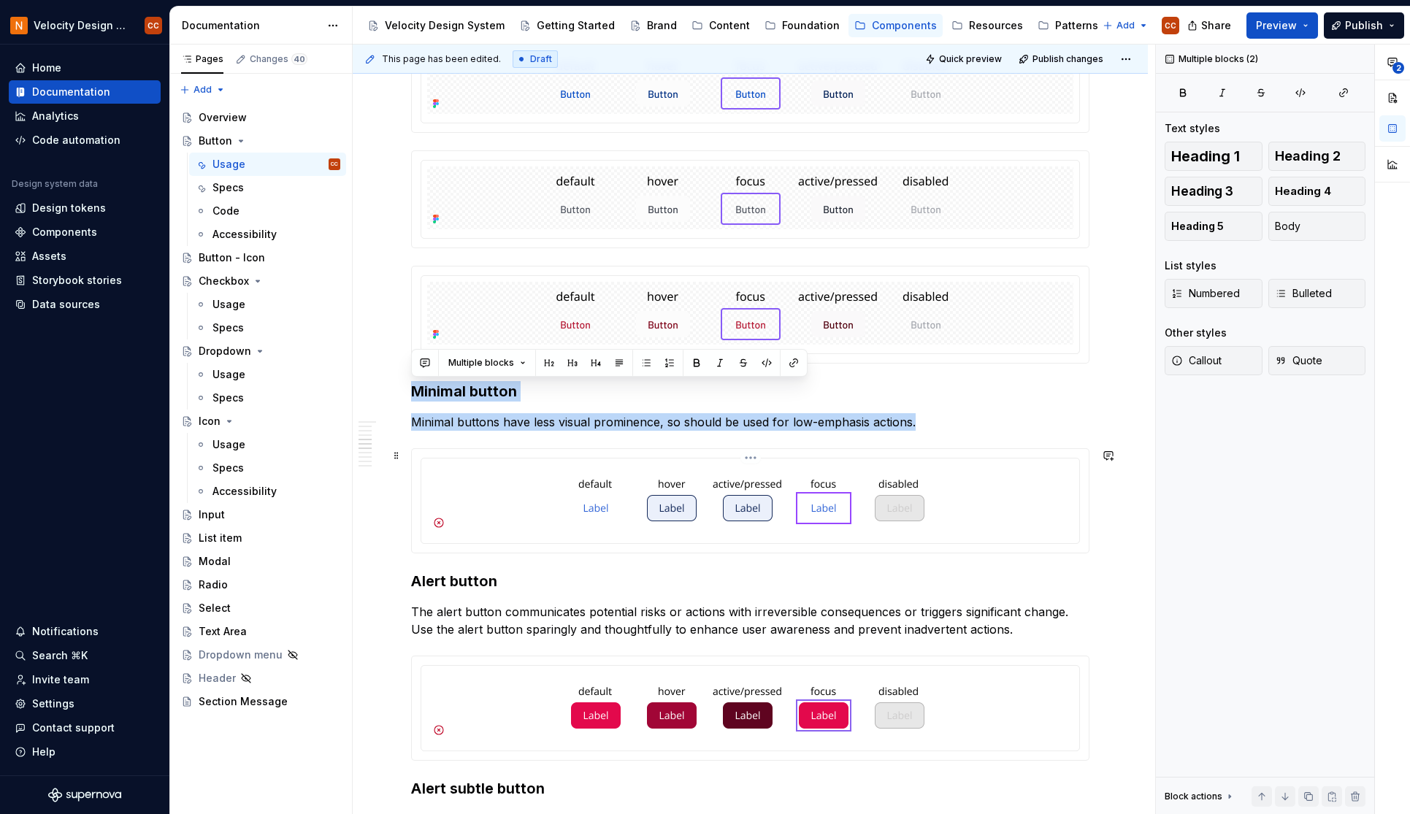
drag, startPoint x: 418, startPoint y: 387, endPoint x: 1010, endPoint y: 524, distance: 607.1
click at [1010, 524] on div "**********" at bounding box center [750, 407] width 678 height 3742
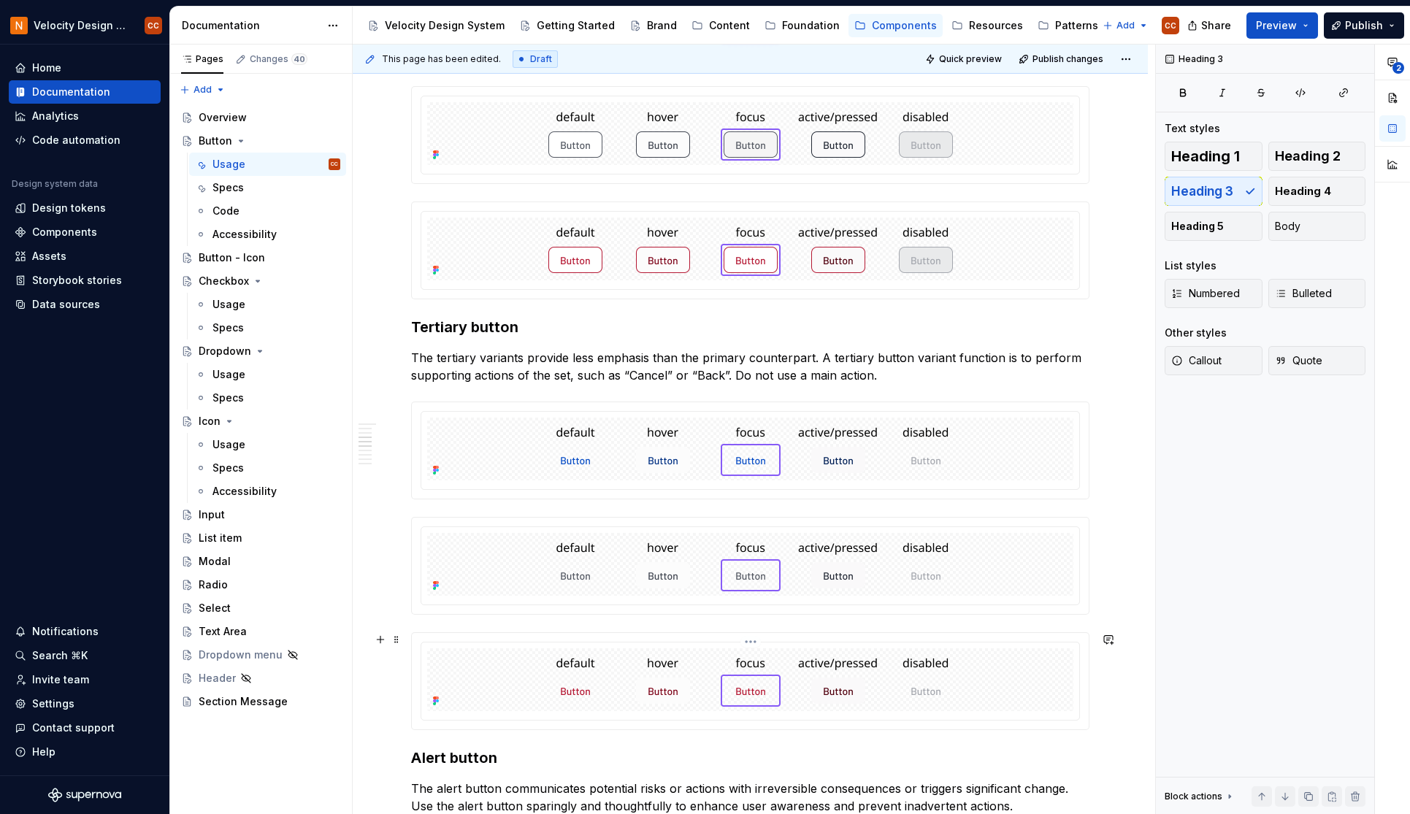
scroll to position [1363, 0]
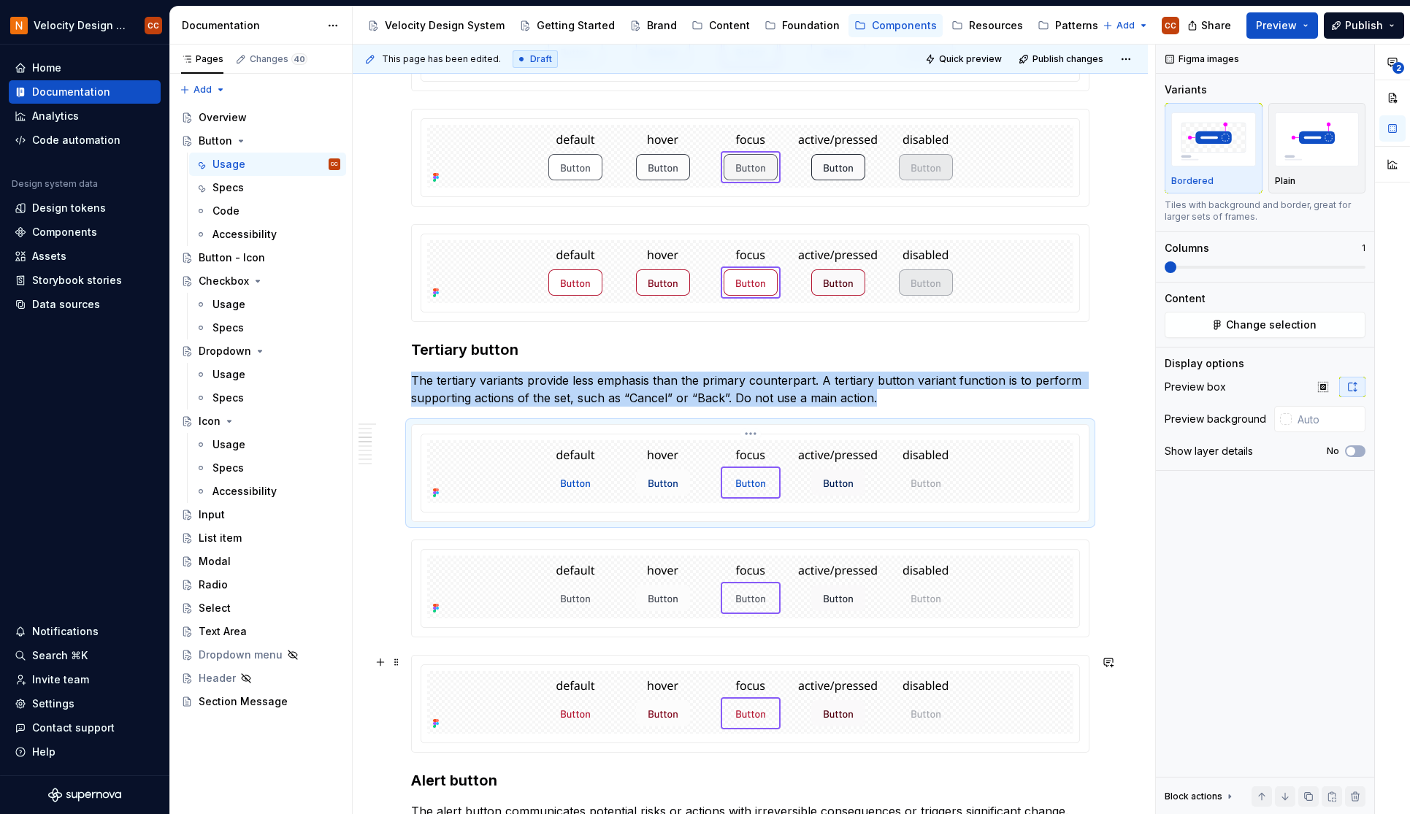
drag, startPoint x: 936, startPoint y: 490, endPoint x: 1123, endPoint y: 372, distance: 221.2
click at [1123, 372] on div "**********" at bounding box center [750, 815] width 795 height 3850
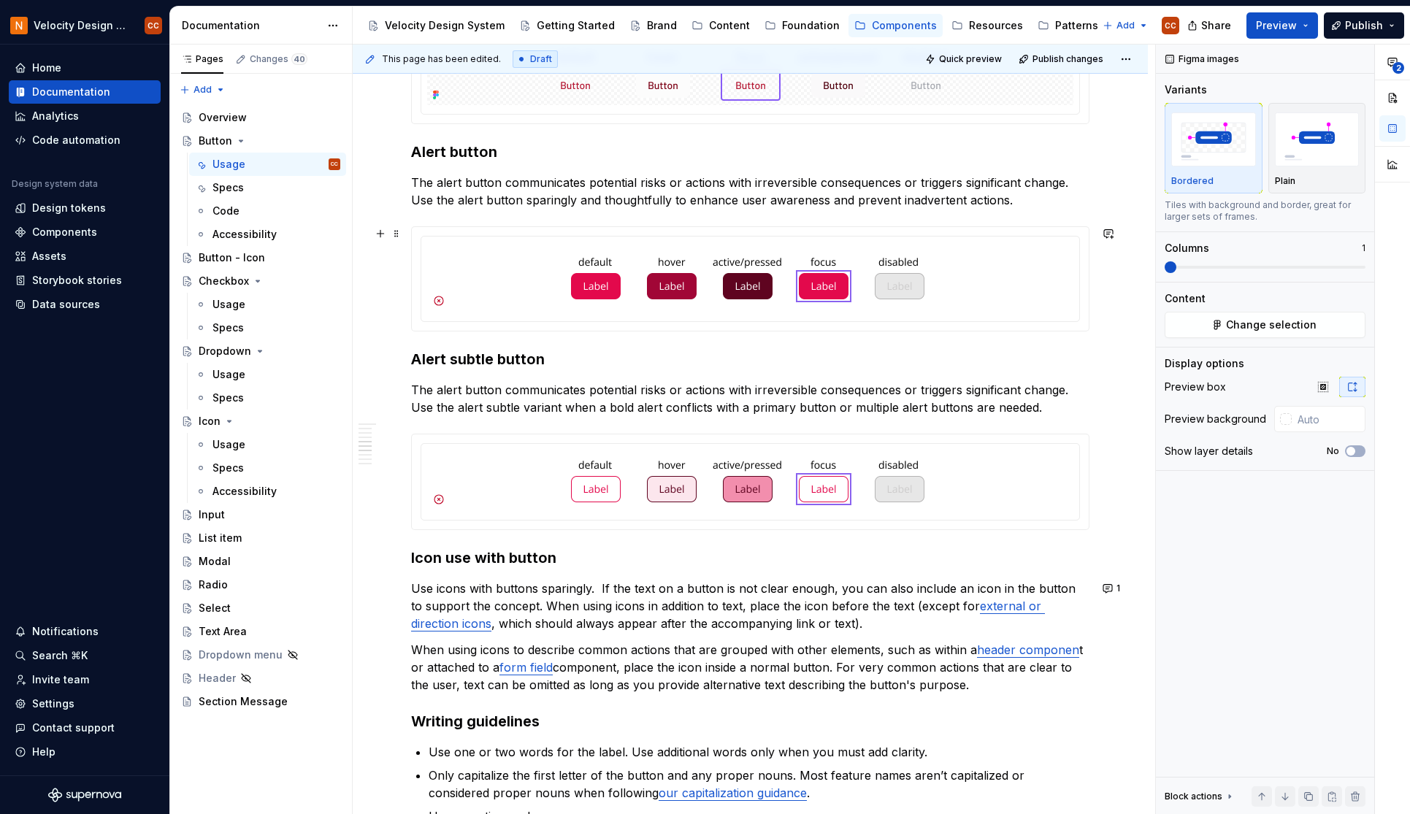
scroll to position [2044, 0]
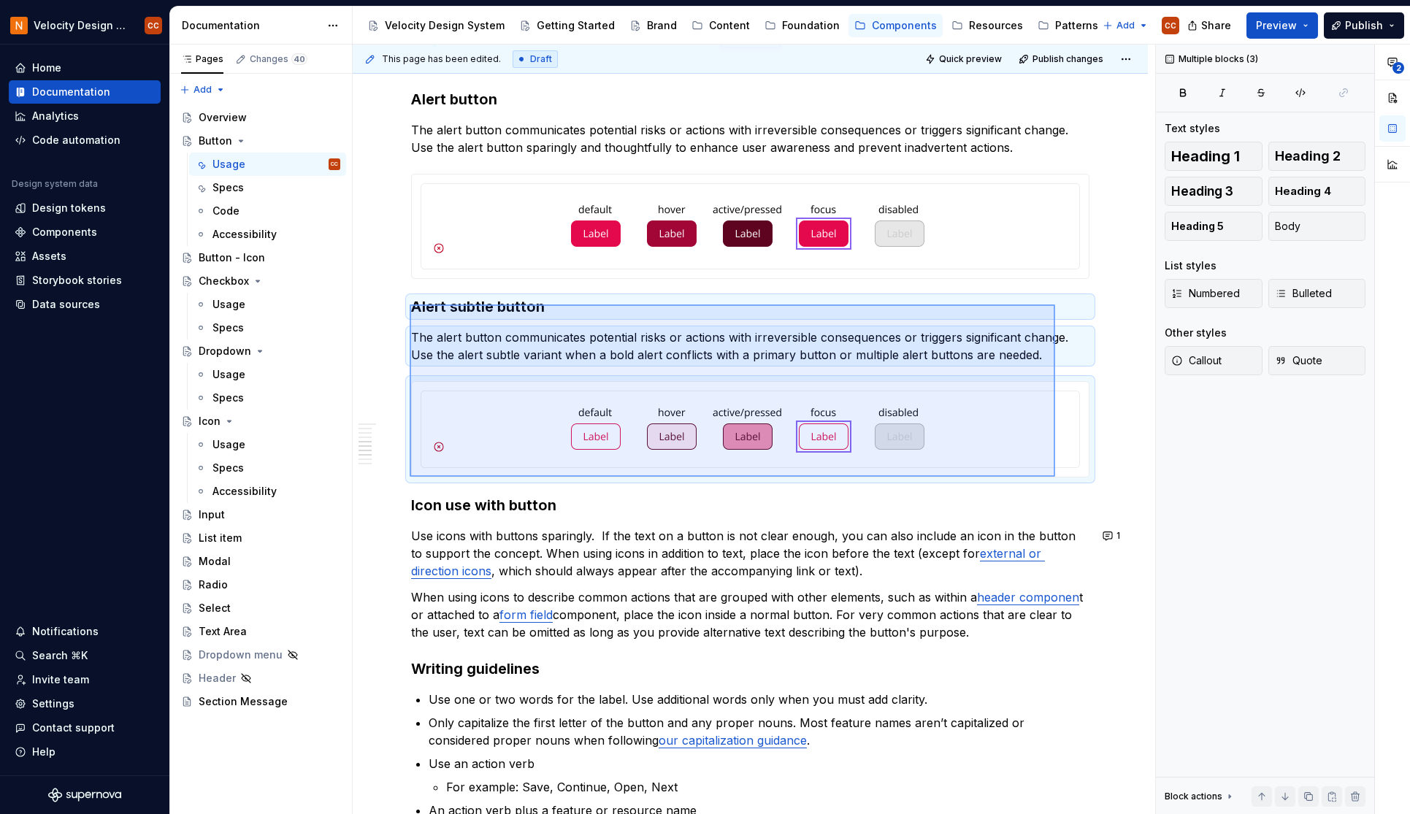
drag, startPoint x: 410, startPoint y: 304, endPoint x: 1097, endPoint y: 486, distance: 711.2
click at [1097, 486] on div "**********" at bounding box center [754, 430] width 802 height 770
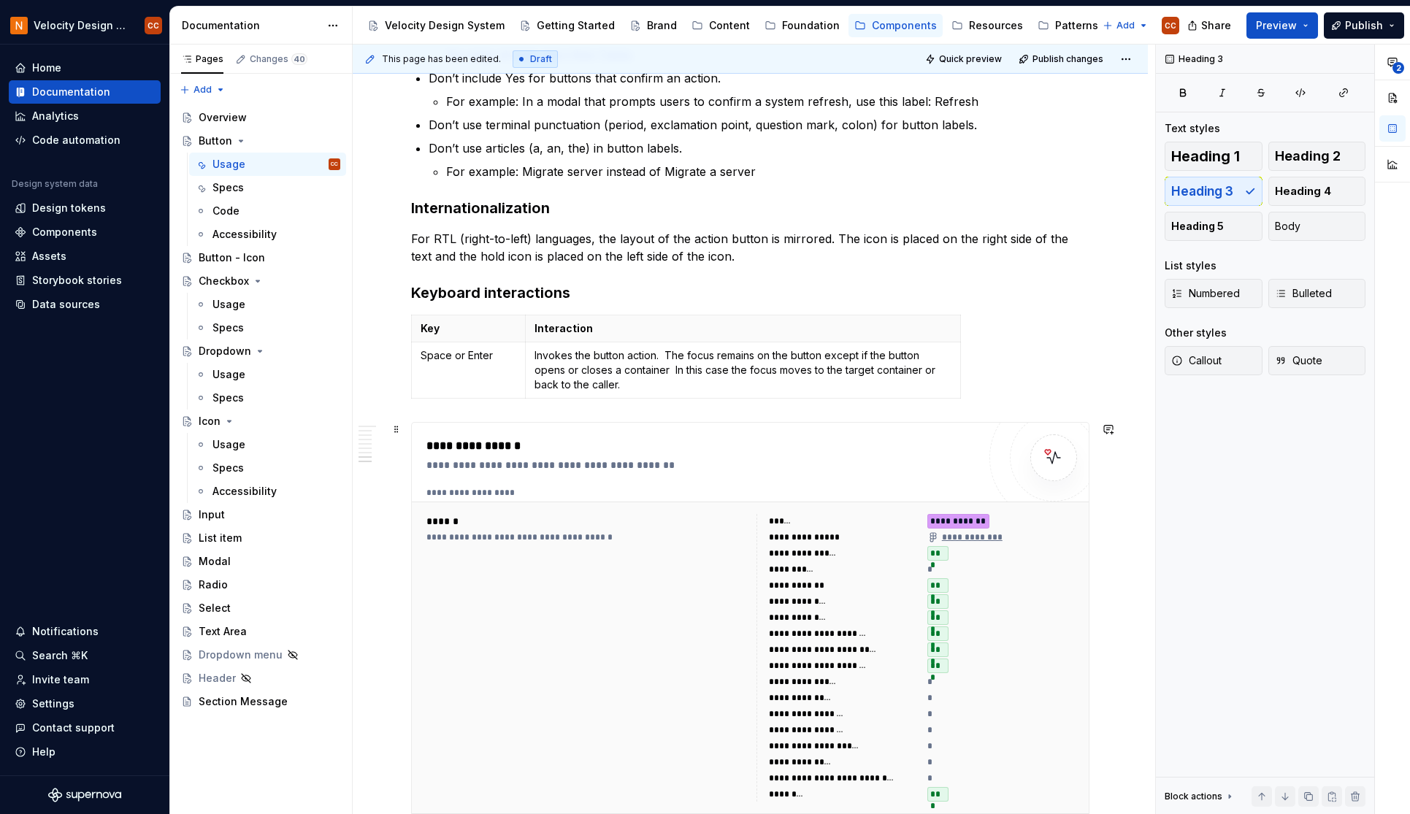
scroll to position [2701, 0]
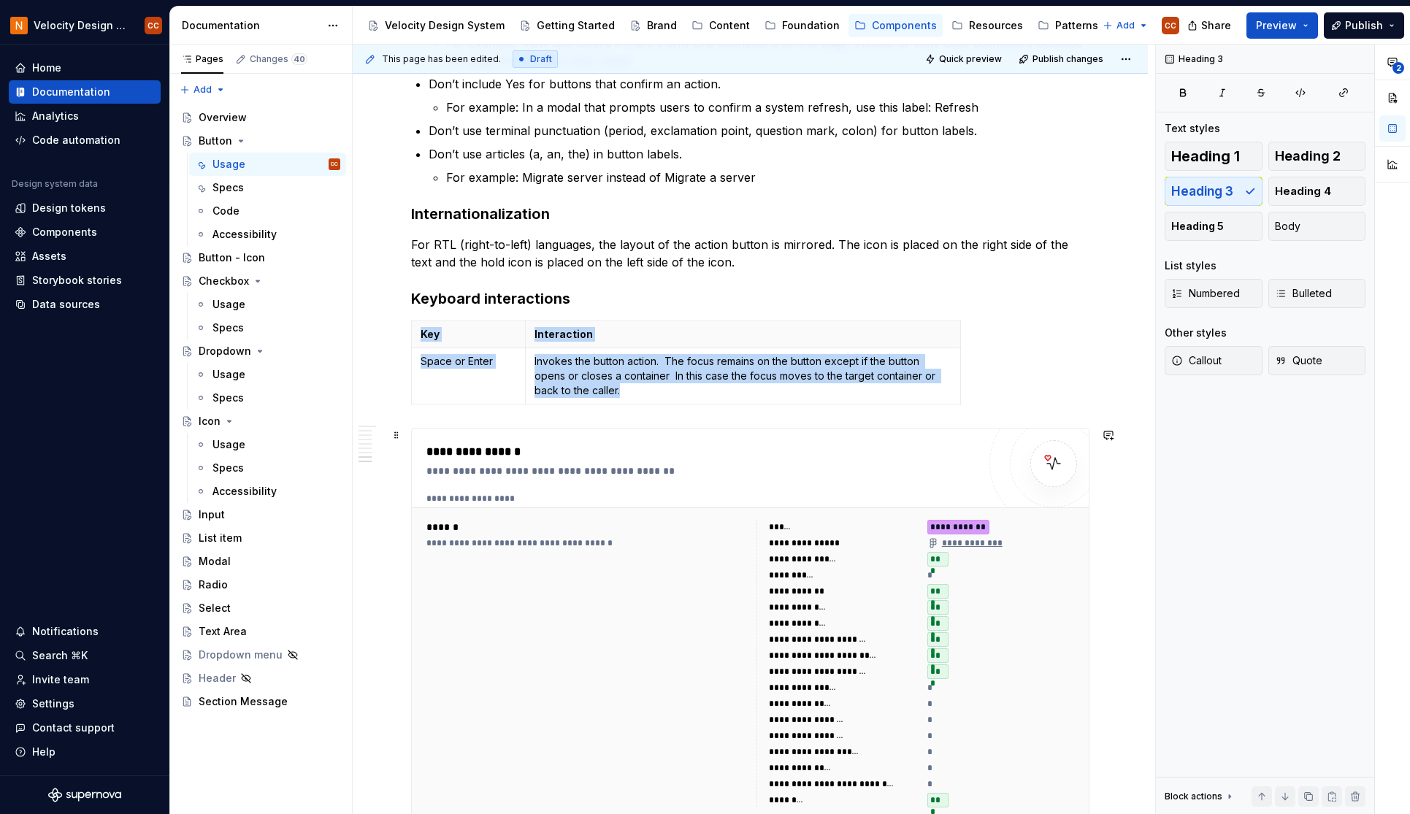
click at [466, 444] on div "**********" at bounding box center [701, 452] width 551 height 18
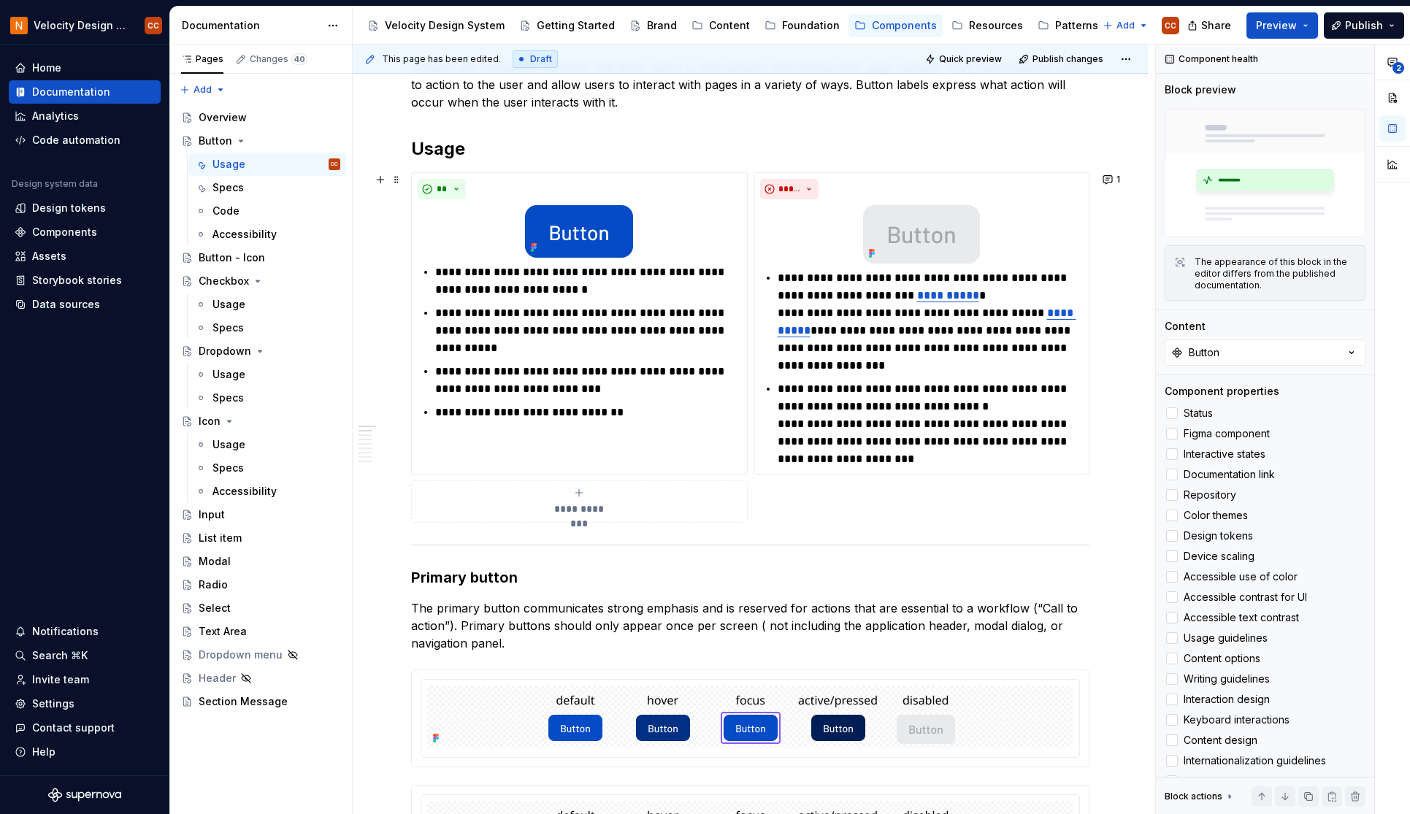
scroll to position [0, 0]
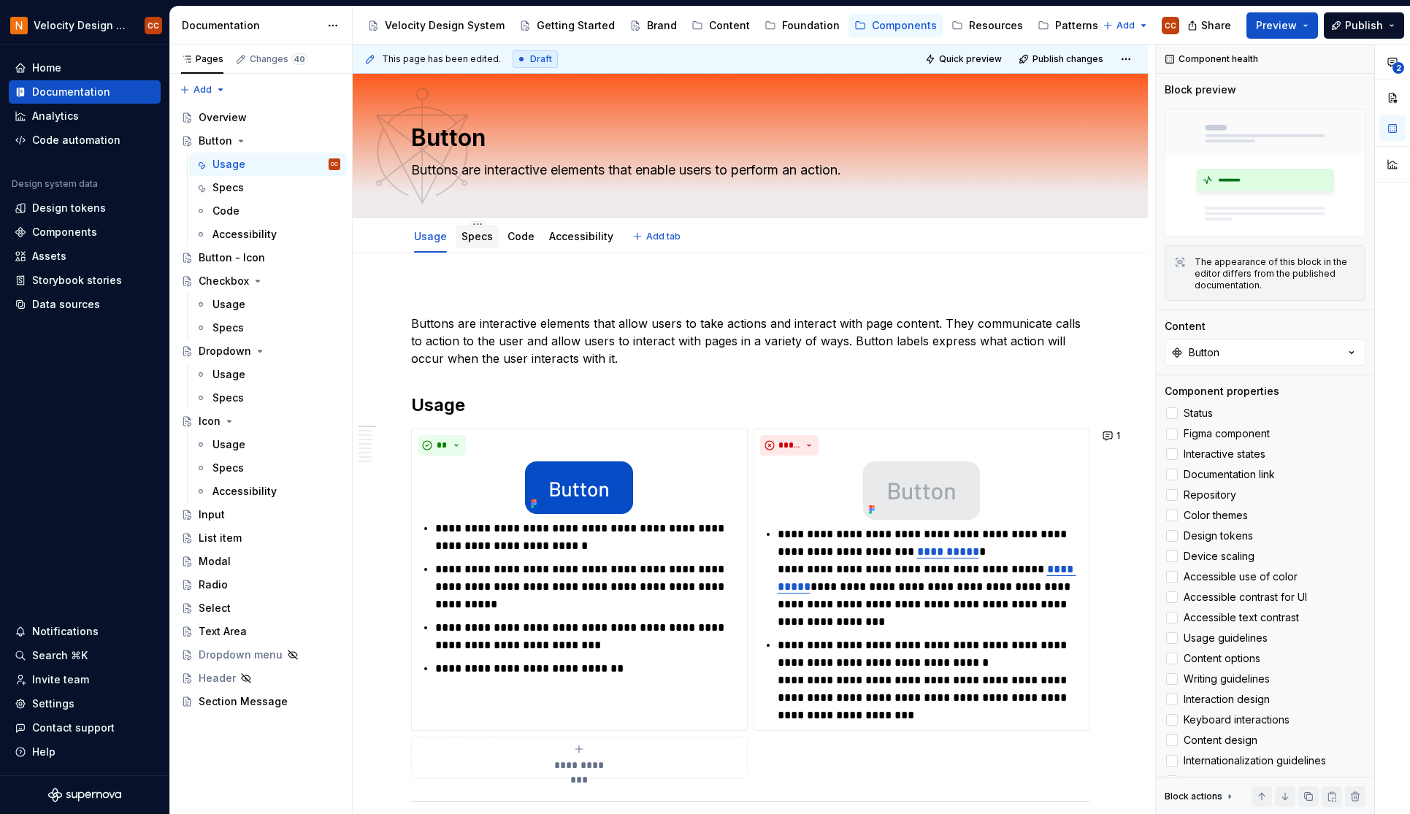
click at [458, 239] on div "Specs" at bounding box center [477, 236] width 43 height 23
click at [475, 245] on div "Specs" at bounding box center [476, 237] width 31 height 18
click at [473, 236] on link "Specs" at bounding box center [476, 236] width 31 height 12
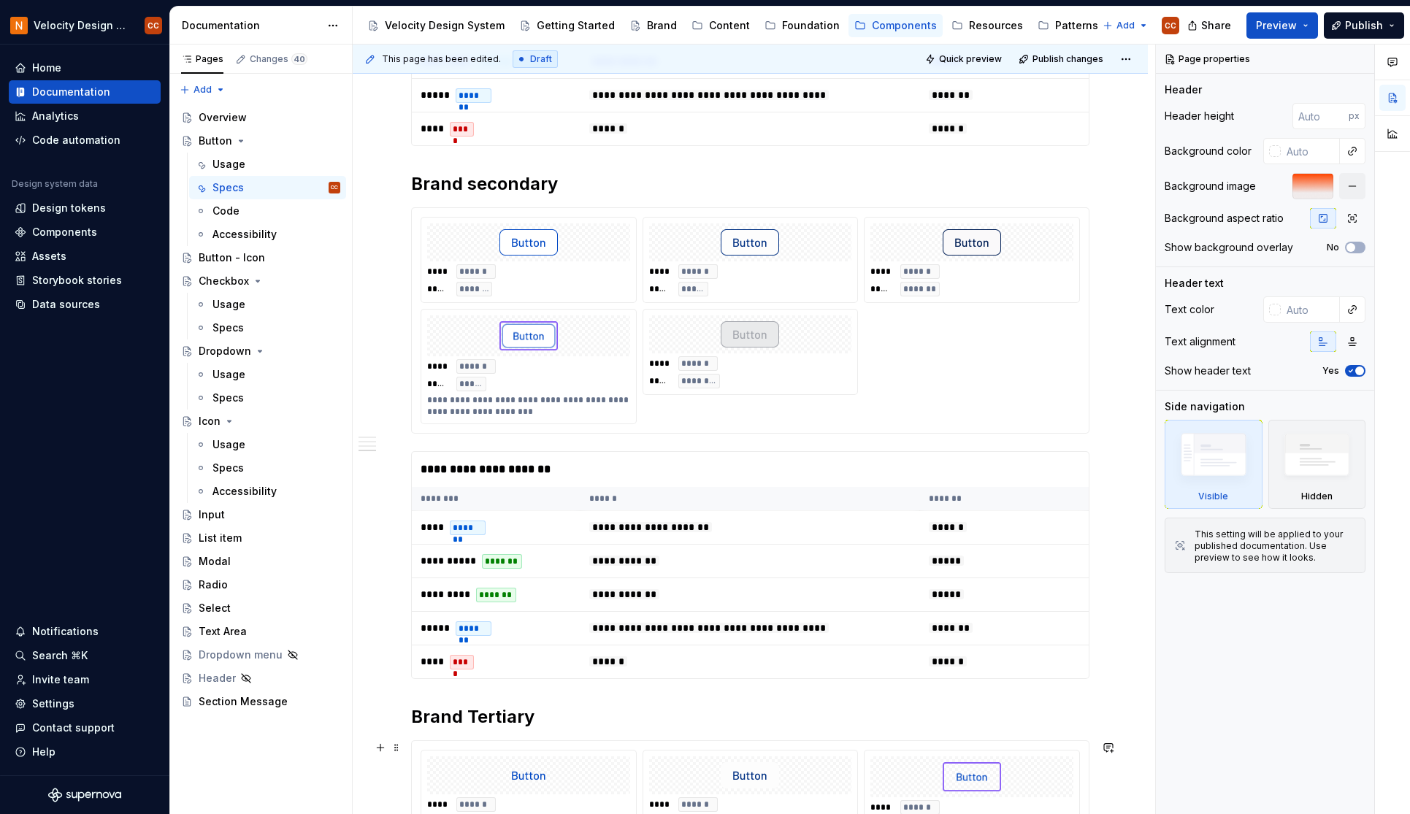
scroll to position [973, 0]
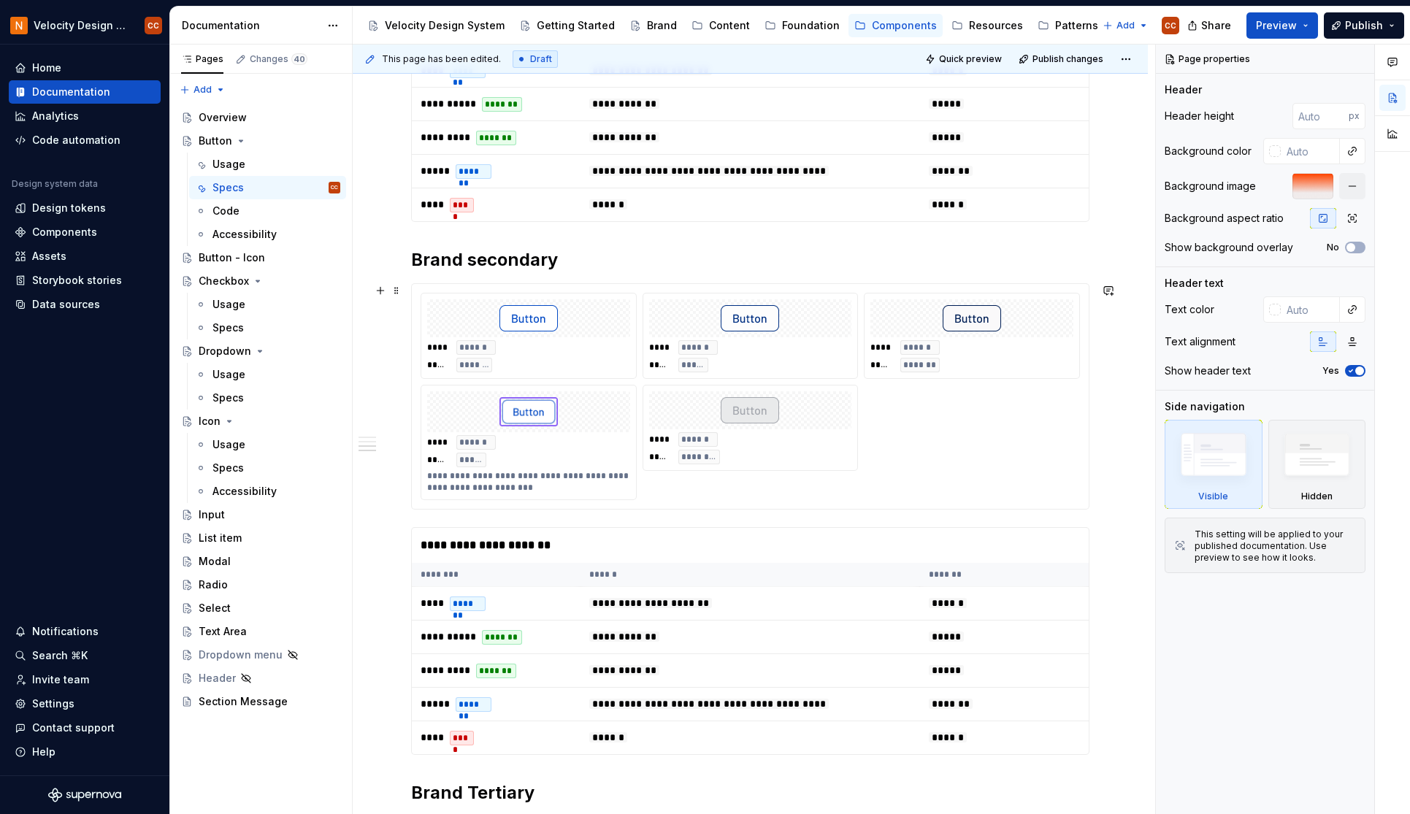
type textarea "*"
